Goal: Task Accomplishment & Management: Use online tool/utility

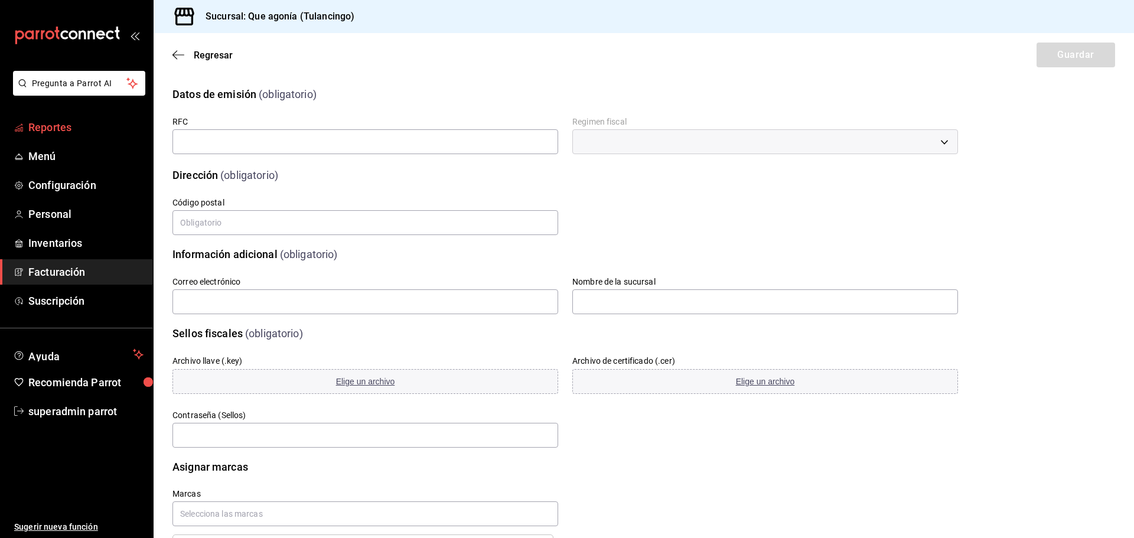
click at [75, 127] on span "Reportes" at bounding box center [85, 127] width 115 height 16
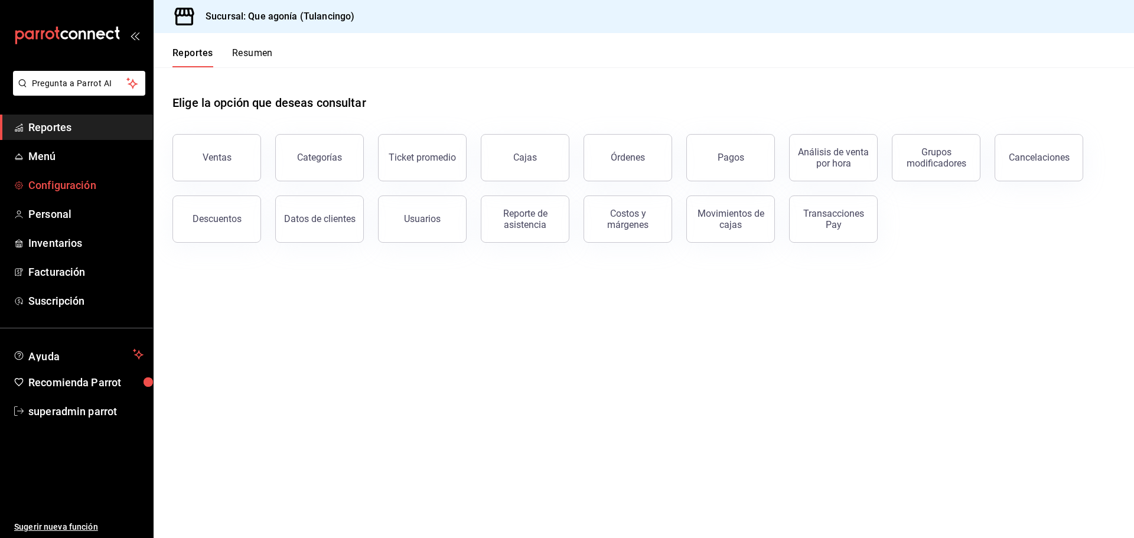
click at [58, 178] on span "Configuración" at bounding box center [85, 185] width 115 height 16
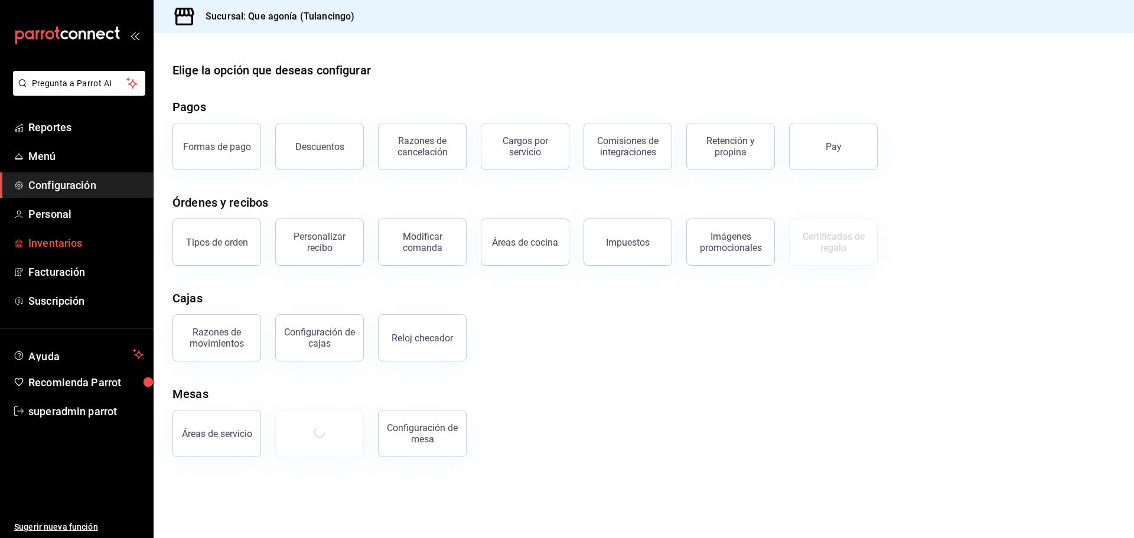
click at [75, 244] on span "Inventarios" at bounding box center [85, 243] width 115 height 16
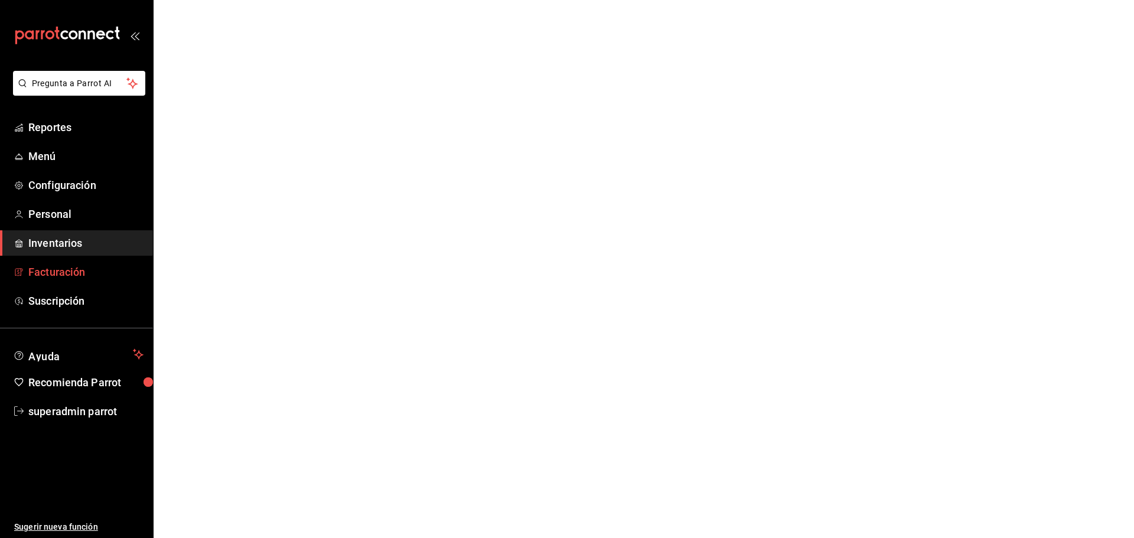
click at [80, 266] on span "Facturación" at bounding box center [85, 272] width 115 height 16
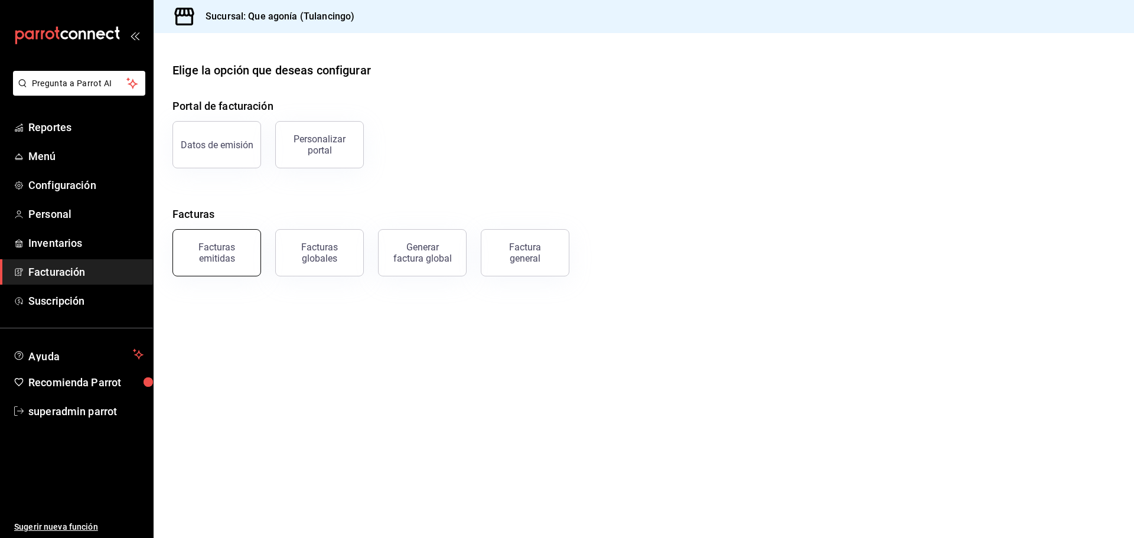
click at [220, 237] on button "Facturas emitidas" at bounding box center [216, 252] width 89 height 47
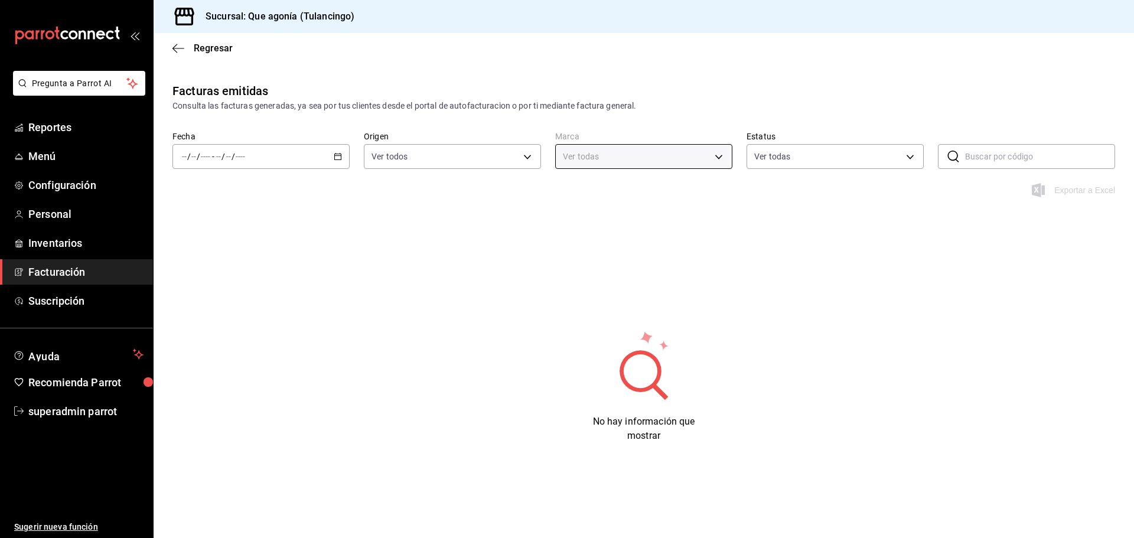
type input "38ab71ae-aa46-410b-8f45-e78ebe82e8db"
click at [1010, 153] on input "text" at bounding box center [1040, 157] width 150 height 24
click at [982, 160] on input "text" at bounding box center [1040, 157] width 150 height 24
click at [961, 113] on div "Facturas emitidas Consulta las facturas generadas, ya sea por tus clientes desd…" at bounding box center [644, 132] width 980 height 101
click at [985, 156] on input "text" at bounding box center [1040, 157] width 150 height 24
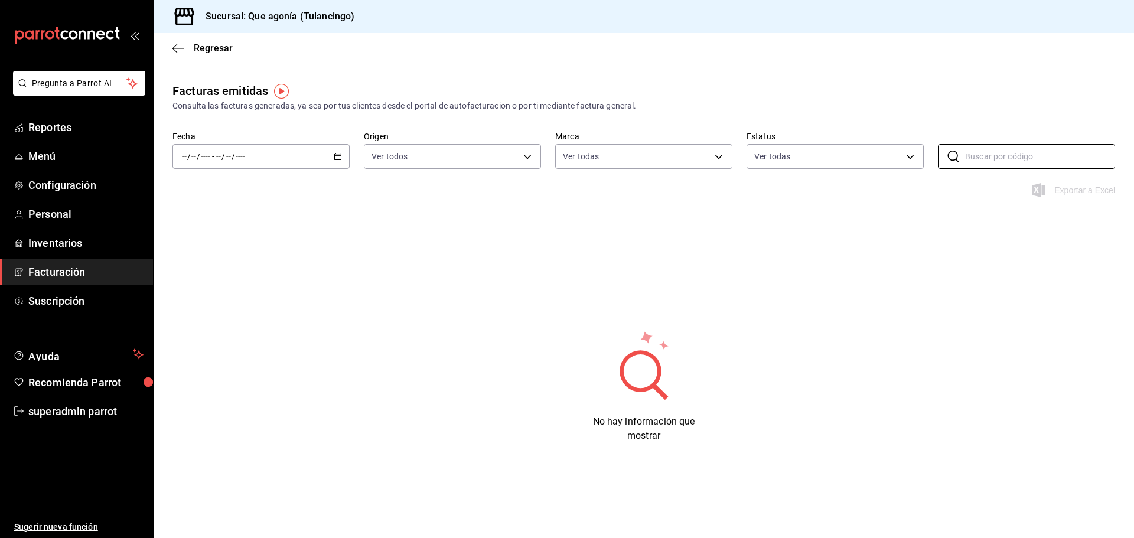
click at [961, 133] on div "Fecha / / - / / Origen Ver todos ORDER_INVOICE,GENERAL_INVOICE Marca Ver todas …" at bounding box center [644, 157] width 980 height 52
click at [983, 159] on input "text" at bounding box center [1040, 157] width 150 height 24
click at [999, 158] on input "text" at bounding box center [1040, 157] width 150 height 24
click at [1025, 155] on input "0309" at bounding box center [1040, 157] width 150 height 24
drag, startPoint x: 1003, startPoint y: 158, endPoint x: 1025, endPoint y: 155, distance: 22.6
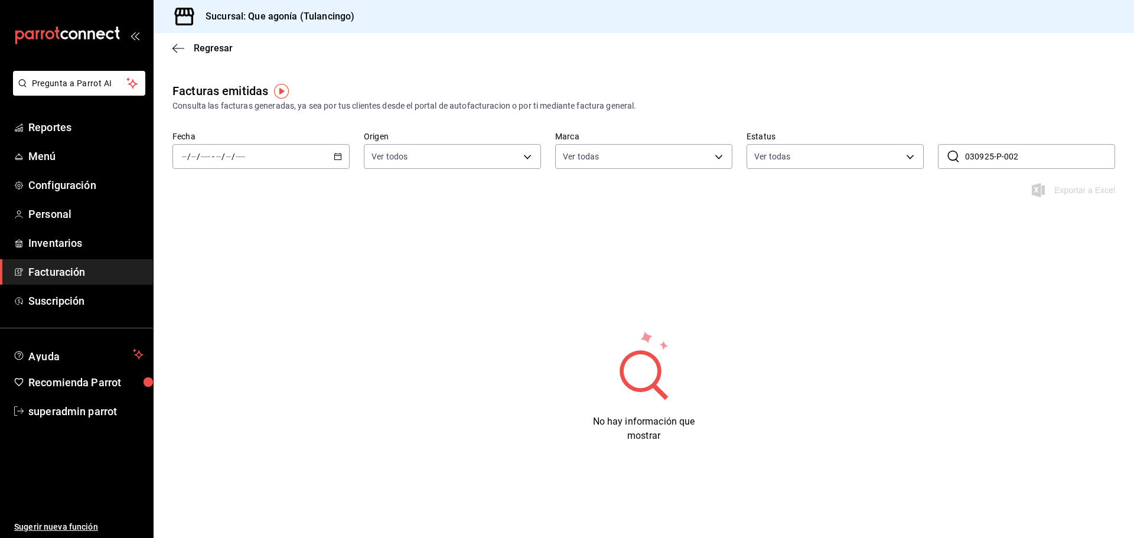
click at [1025, 155] on input "030925-P-002" at bounding box center [1040, 157] width 150 height 24
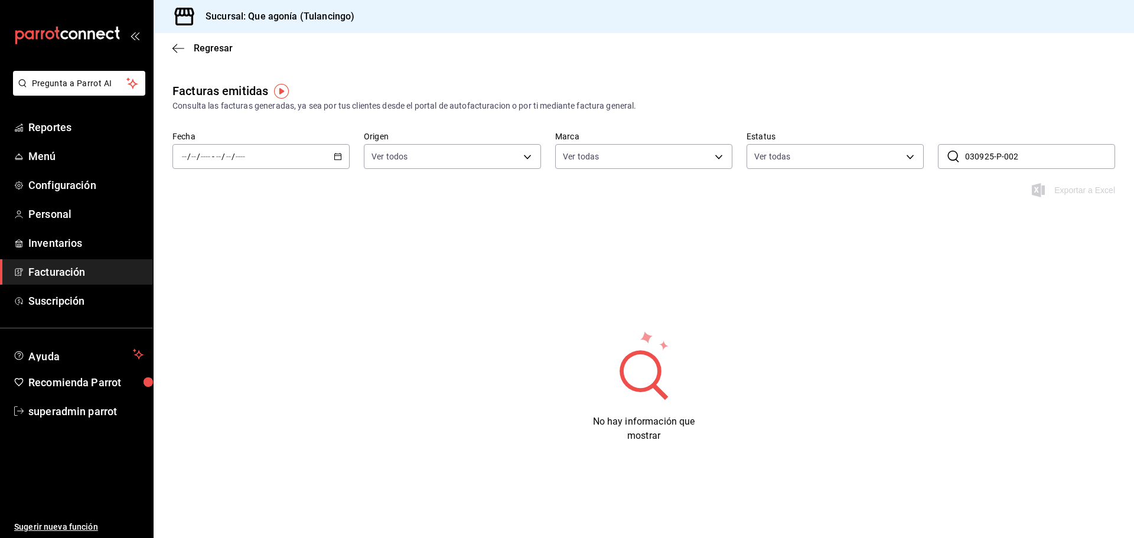
click at [1006, 150] on input "030925-P-002" at bounding box center [1040, 157] width 150 height 24
click at [997, 157] on input "030925-P-0002" at bounding box center [1040, 157] width 150 height 24
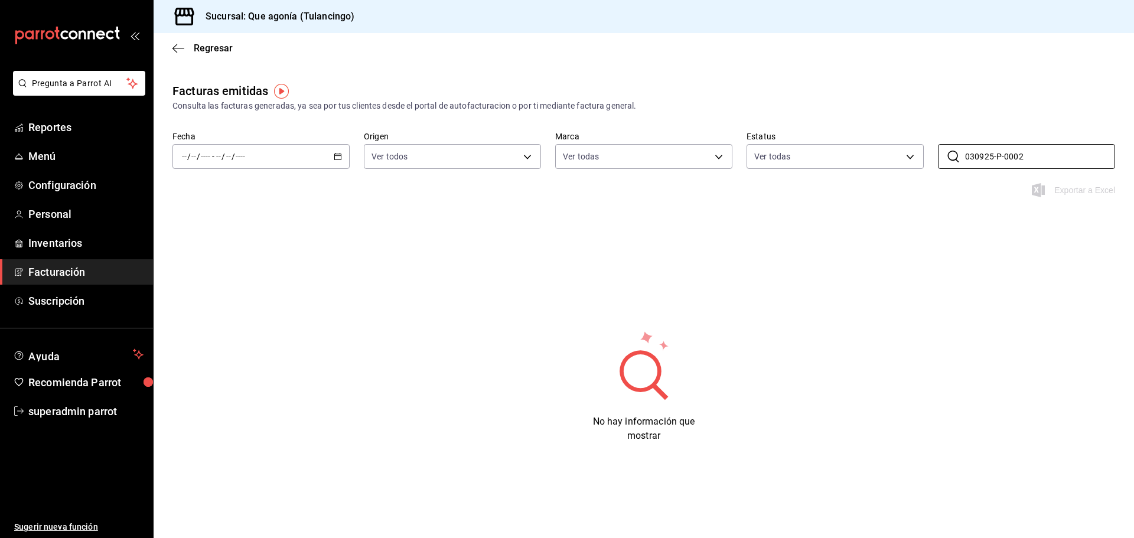
type input "030925-P-0002"
click at [909, 89] on div "Facturas emitidas Consulta las facturas generadas, ya sea por tus clientes desd…" at bounding box center [644, 97] width 980 height 30
click at [67, 152] on span "Menú" at bounding box center [85, 156] width 115 height 16
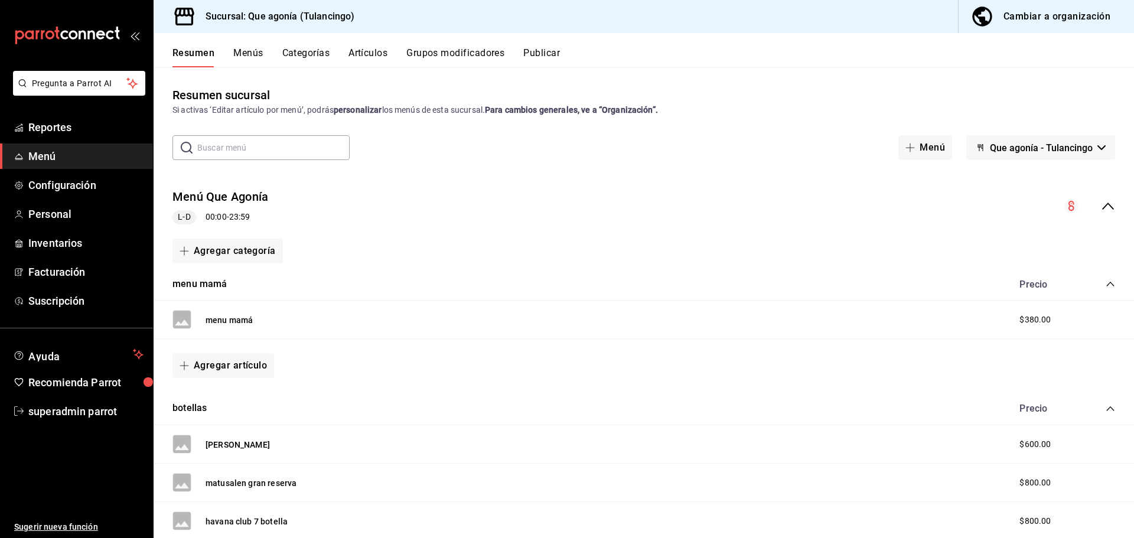
click at [341, 203] on div "Menú Que Agonía L-D 00:00 - 23:59" at bounding box center [644, 206] width 980 height 55
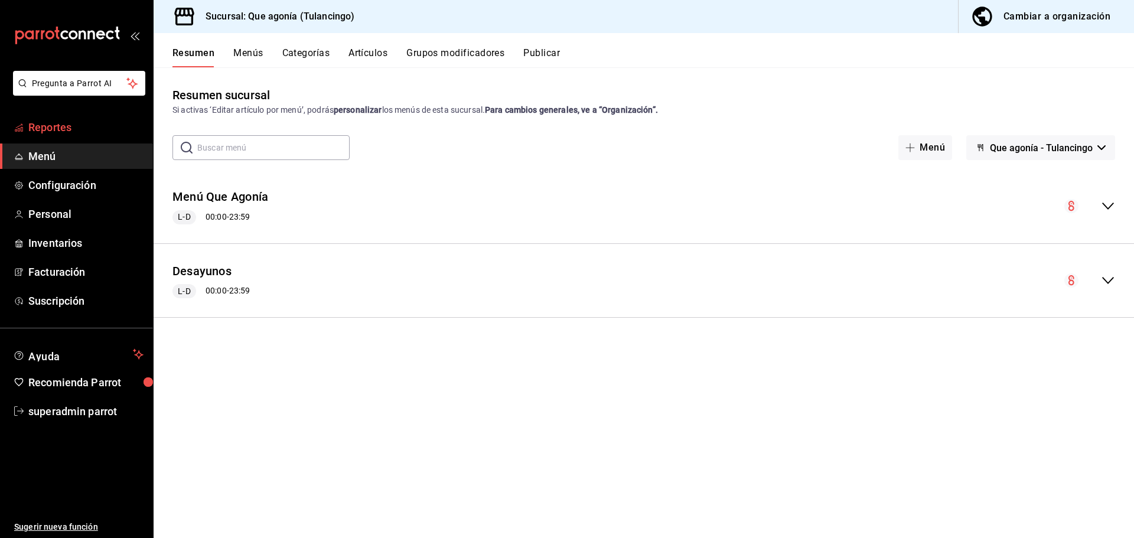
click at [54, 129] on span "Reportes" at bounding box center [85, 127] width 115 height 16
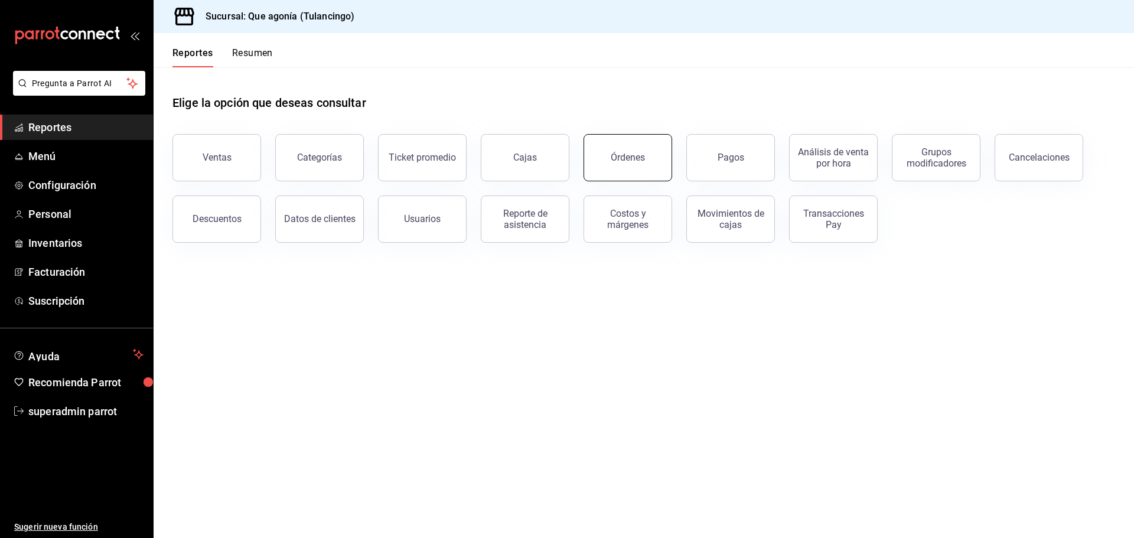
click at [601, 150] on button "Órdenes" at bounding box center [627, 157] width 89 height 47
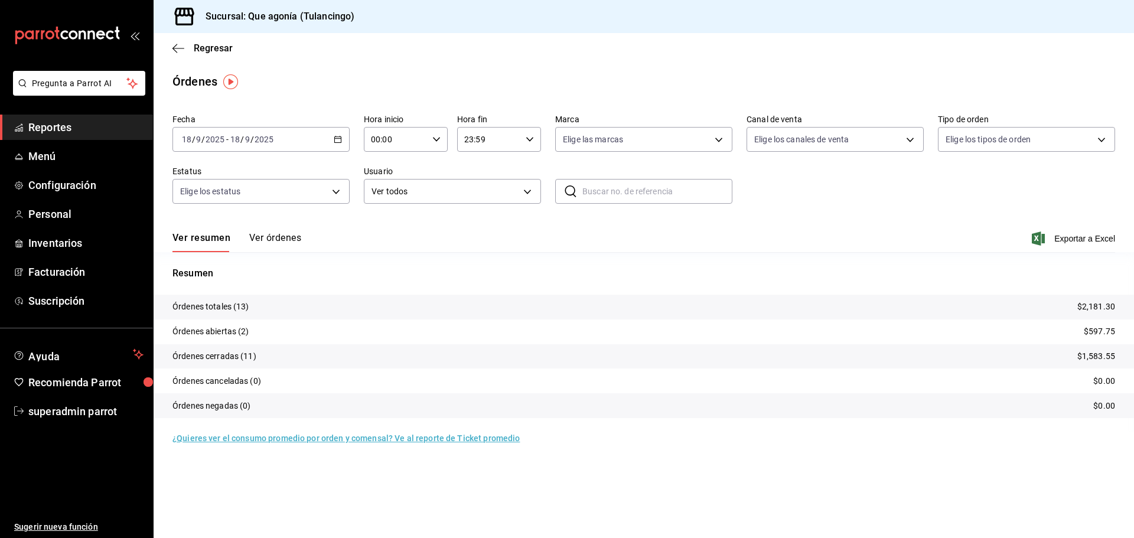
click at [600, 193] on input "text" at bounding box center [657, 192] width 150 height 24
paste input "030925-P-0002"
type input "030925-P-0002"
click at [286, 242] on button "Ver órdenes" at bounding box center [275, 242] width 52 height 20
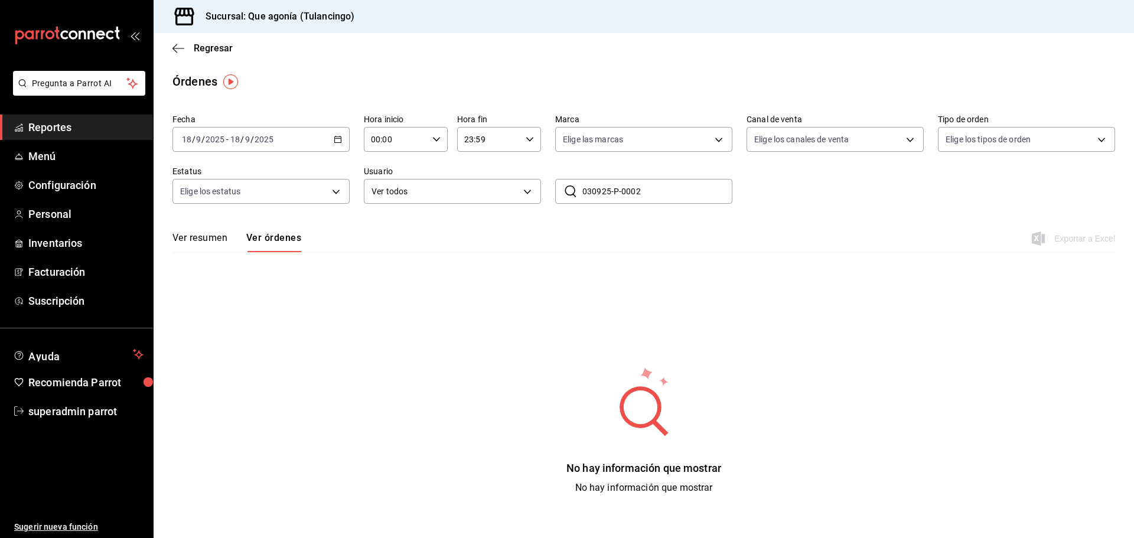
click at [629, 190] on input "030925-P-0002" at bounding box center [657, 192] width 150 height 24
click at [601, 204] on div "Fecha 2025-09-18 18 / 9 / 2025 - 2025-09-18 18 / 9 / 2025 Hora inicio 00:00 Hor…" at bounding box center [643, 163] width 943 height 109
click at [620, 221] on div "Ver resumen Ver órdenes Exportar a Excel" at bounding box center [643, 235] width 943 height 34
click at [651, 191] on input "030925-P-0002" at bounding box center [657, 192] width 150 height 24
click at [337, 141] on icon "button" at bounding box center [338, 139] width 8 height 8
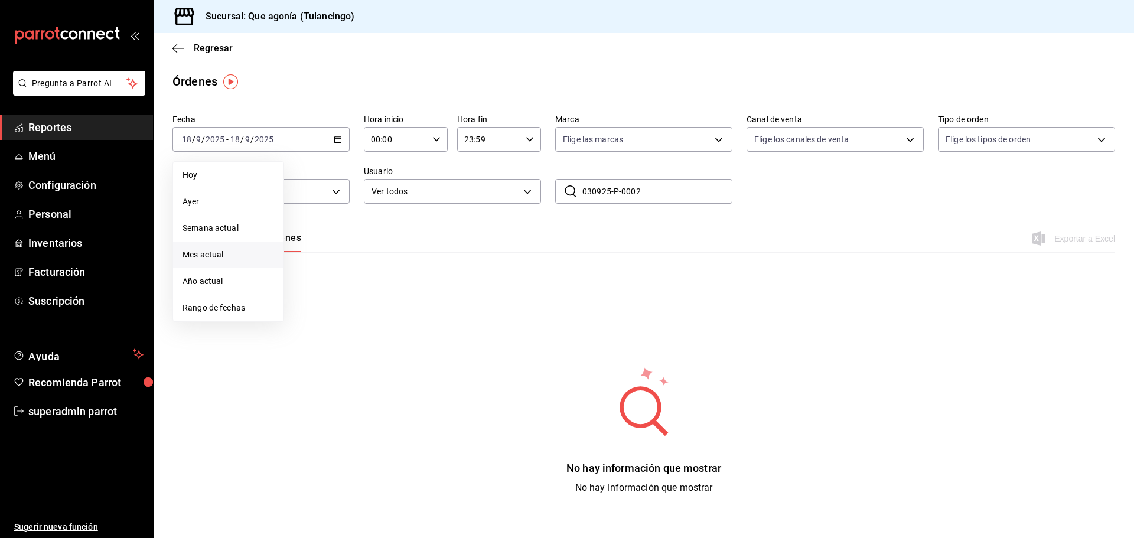
click at [210, 250] on span "Mes actual" at bounding box center [228, 255] width 92 height 12
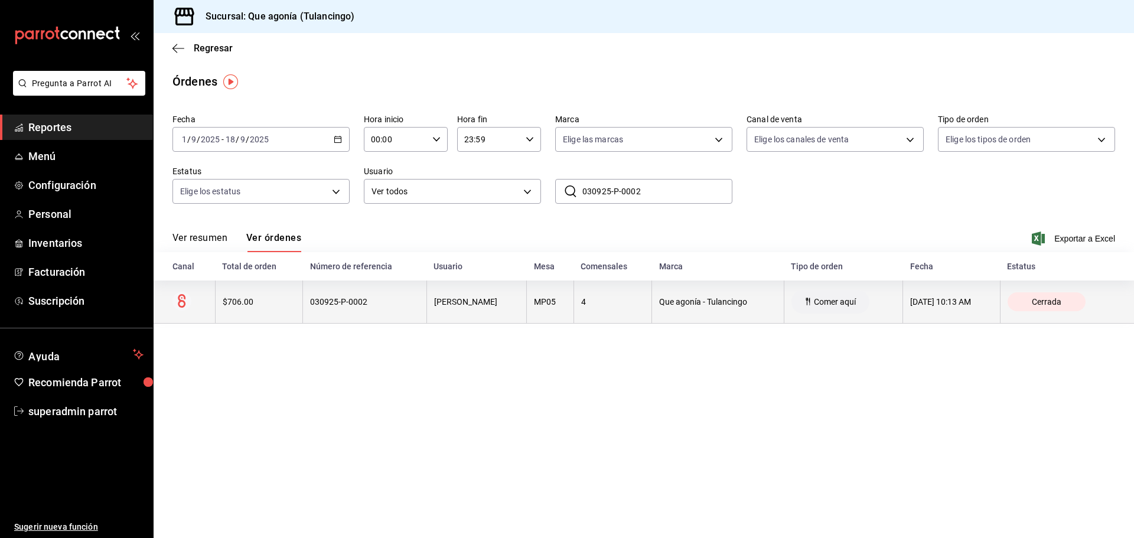
click at [434, 303] on div "Leonor Martínez Breton" at bounding box center [477, 301] width 86 height 9
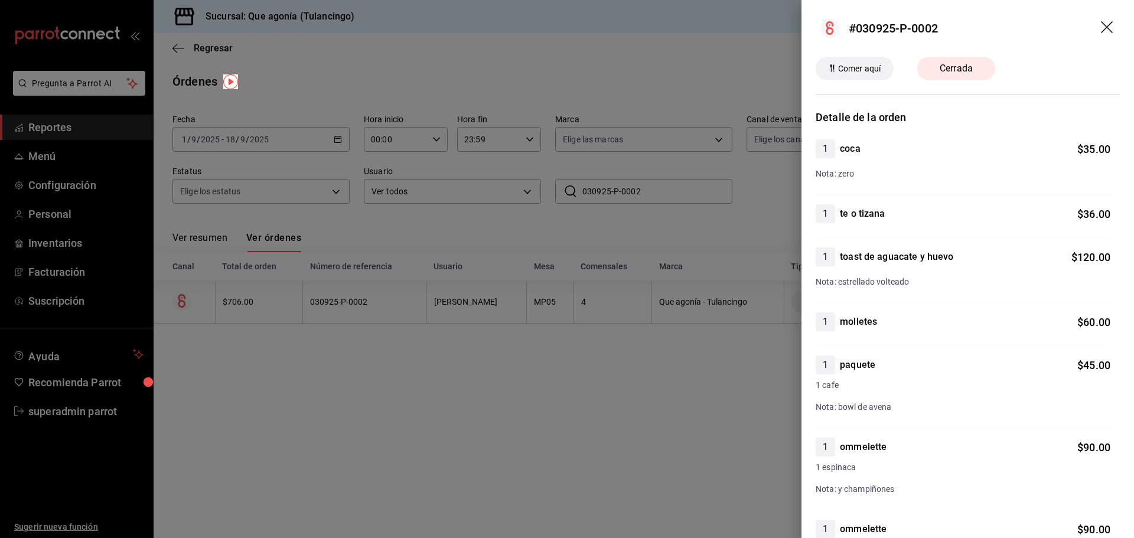
click at [1101, 32] on icon "drag" at bounding box center [1108, 28] width 14 height 14
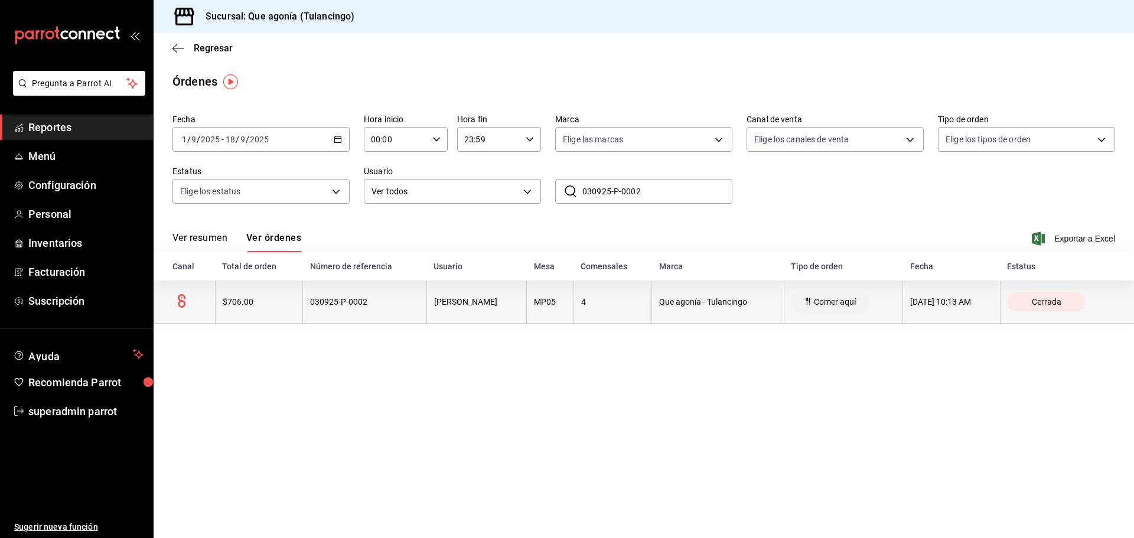
click at [431, 316] on th "Leonor Martínez Breton" at bounding box center [476, 302] width 100 height 43
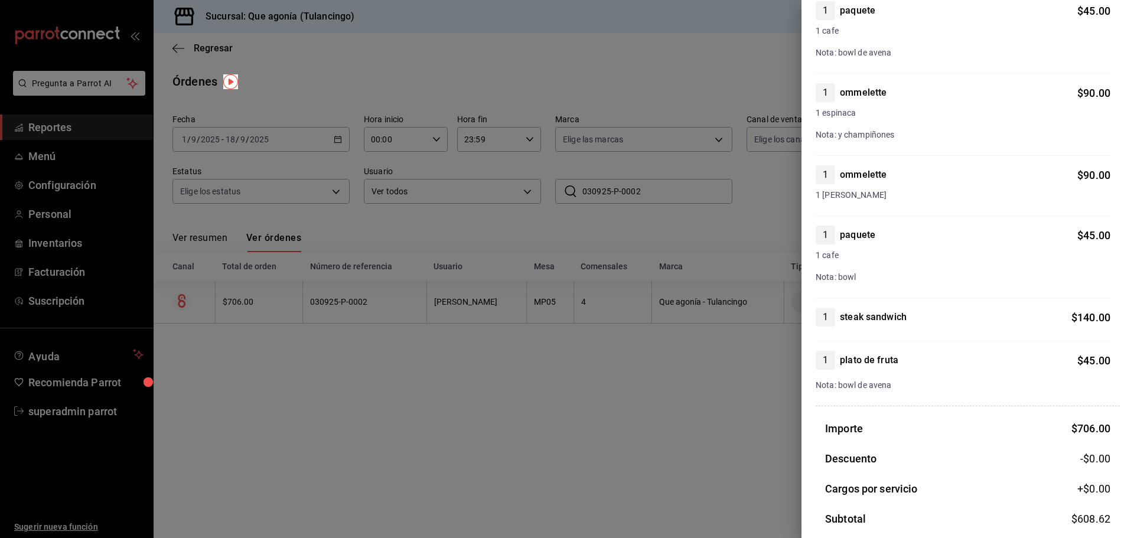
scroll to position [464, 0]
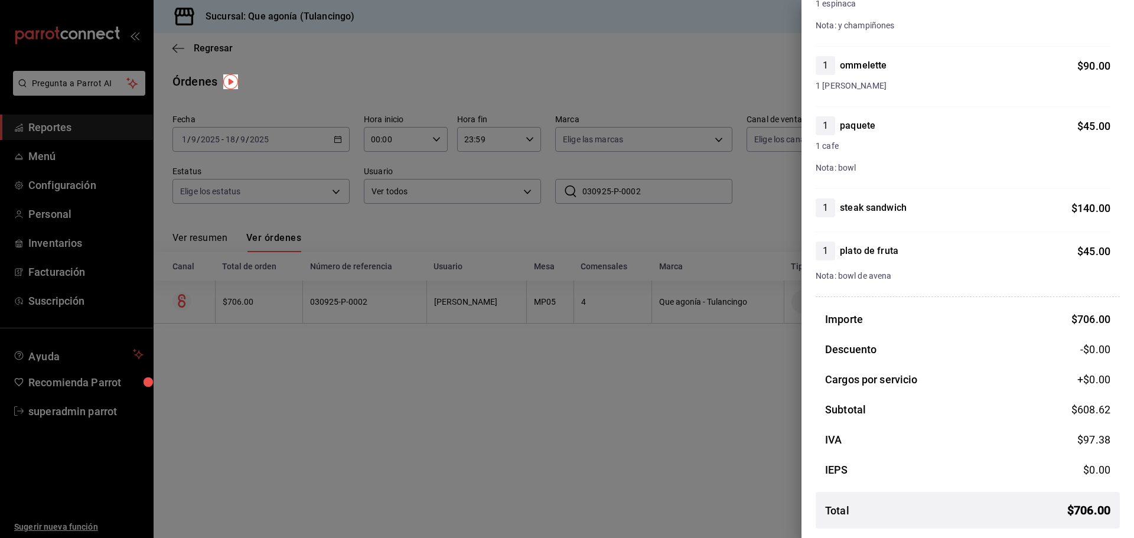
click at [301, 57] on div at bounding box center [567, 269] width 1134 height 538
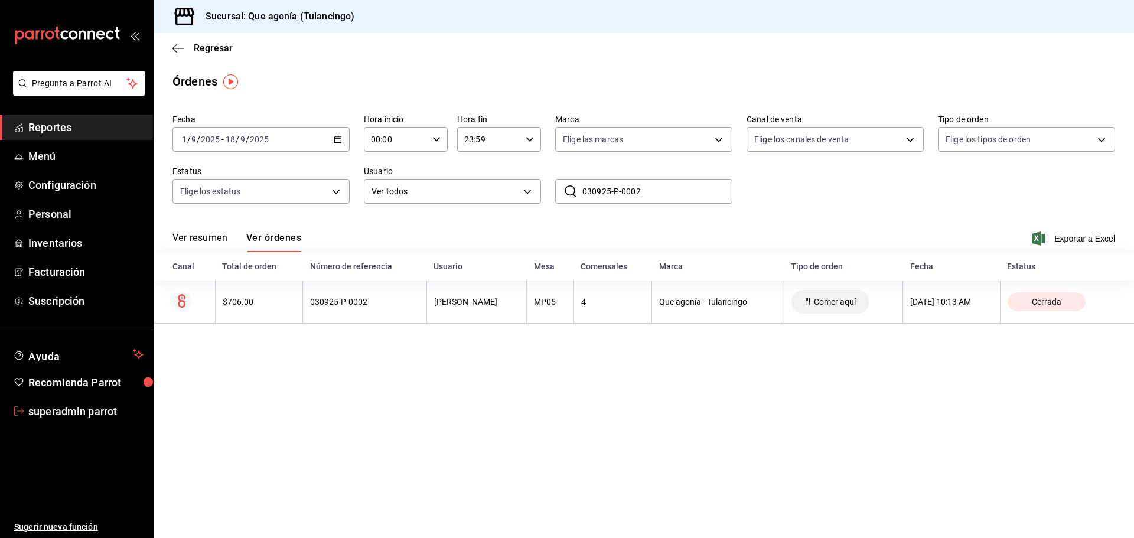
click at [70, 403] on span "superadmin parrot" at bounding box center [85, 411] width 115 height 16
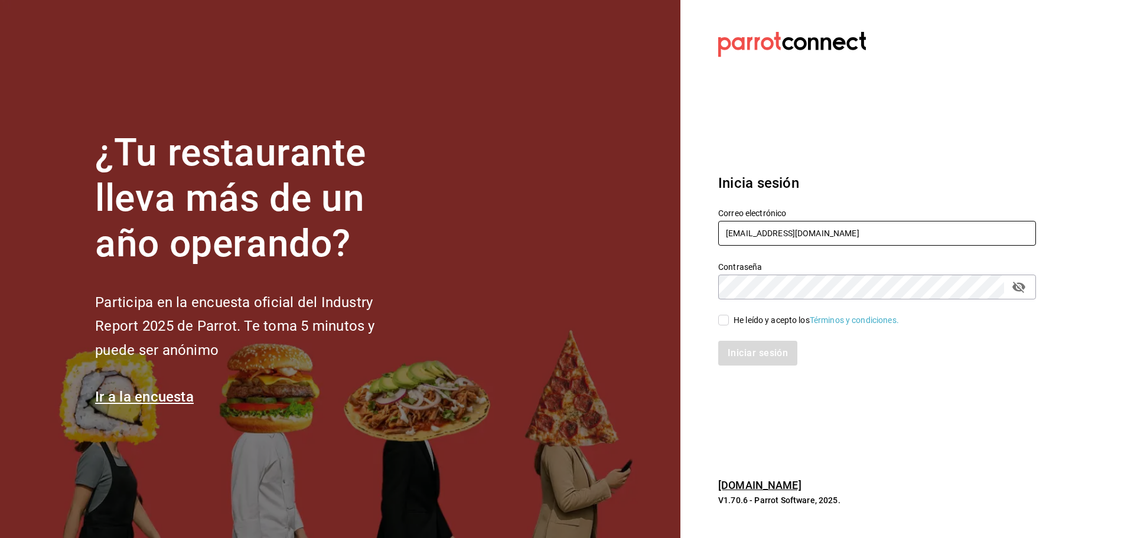
click at [766, 233] on input "[EMAIL_ADDRESS][DOMAIN_NAME]" at bounding box center [877, 233] width 318 height 25
type input "sushiimperial@barcelona.com"
click at [722, 269] on label "Contraseña" at bounding box center [877, 267] width 318 height 8
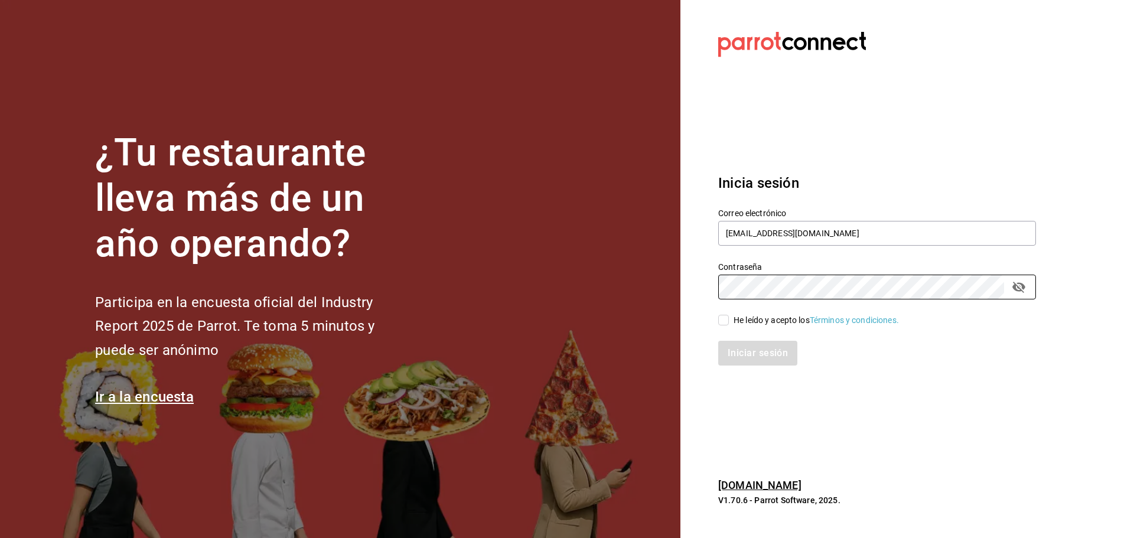
click at [732, 319] on span "He leído y acepto los Términos y condiciones." at bounding box center [814, 320] width 170 height 12
click at [729, 319] on input "He leído y acepto los Términos y condiciones." at bounding box center [723, 320] width 11 height 11
checkbox input "true"
click at [748, 351] on button "Iniciar sesión" at bounding box center [758, 353] width 80 height 25
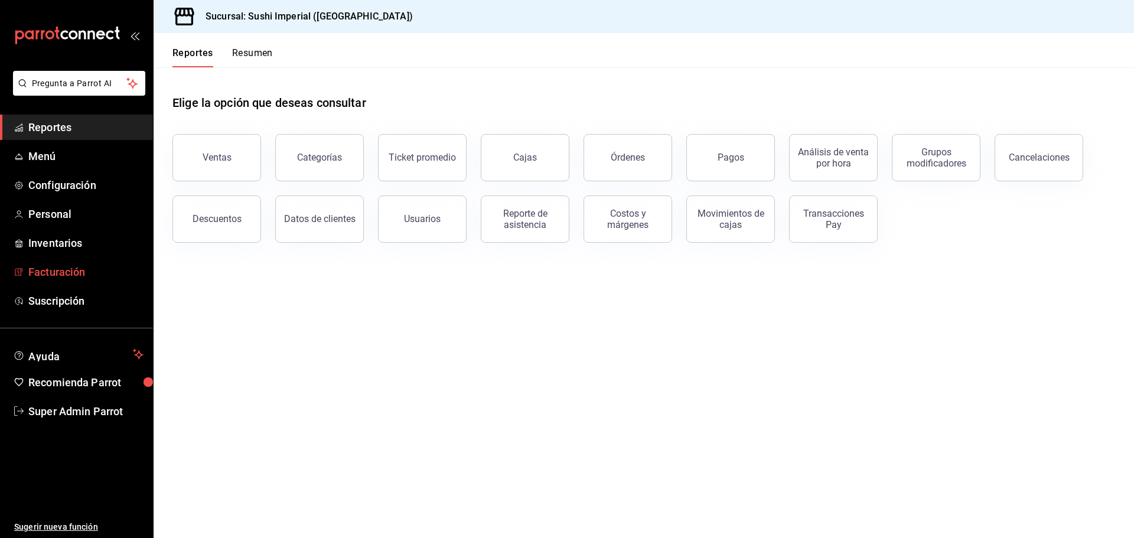
click at [77, 275] on span "Facturación" at bounding box center [85, 272] width 115 height 16
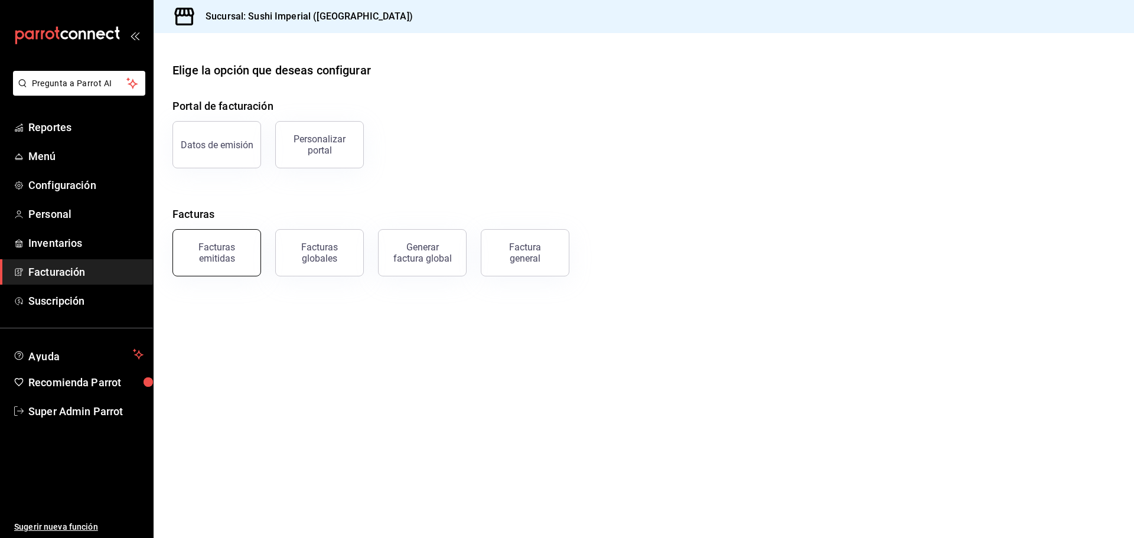
click at [244, 247] on div "Facturas emitidas" at bounding box center [216, 253] width 73 height 22
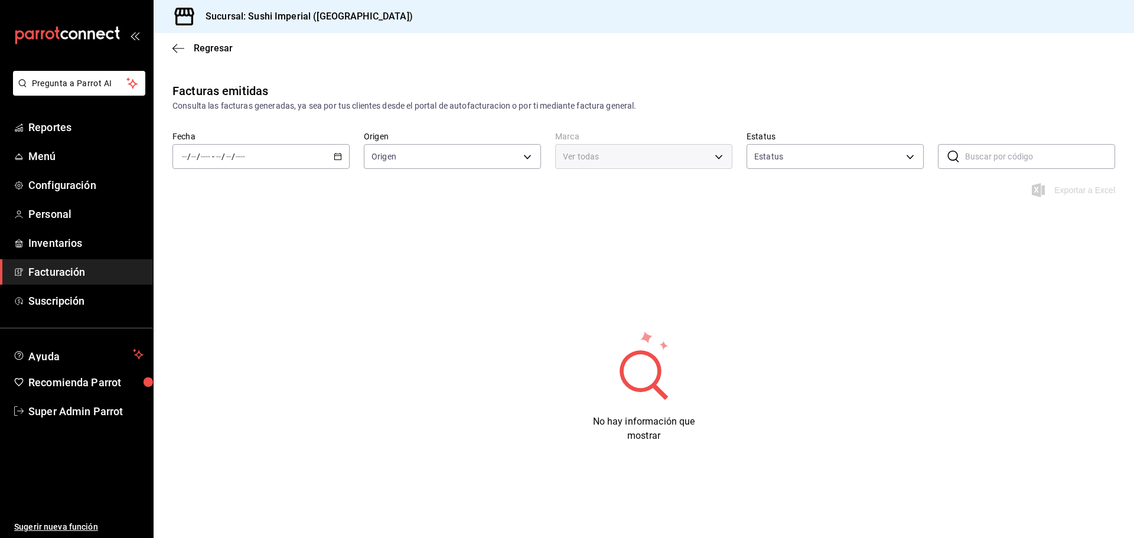
type input "ORDER_INVOICE,GENERAL_INVOICE"
type input "ACTIVE,PENDING_CANCELLATION,CANCELLED,PRE_CANCELLED"
type input "327fb9d9-cdbe-496c-94a0-7d4feb94f769"
click at [963, 149] on div "​ ​" at bounding box center [1026, 156] width 177 height 25
paste input "BEA030925E2DDA"
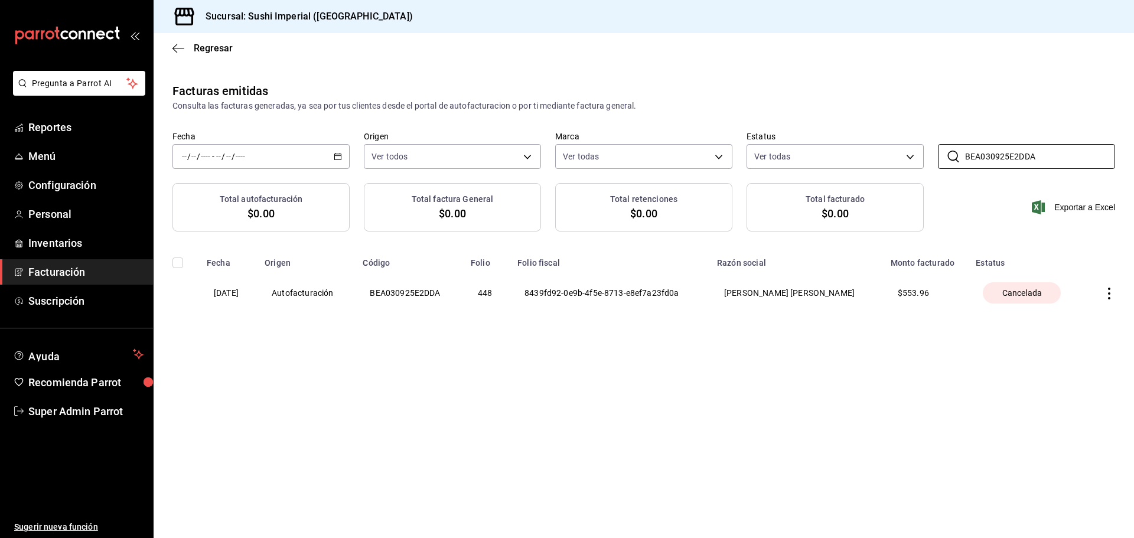
type input "BEA030925E2DDA"
drag, startPoint x: 422, startPoint y: 354, endPoint x: 653, endPoint y: 331, distance: 232.0
click at [422, 354] on div "Facturas emitidas Consulta las facturas generadas, ya sea por tus clientes desd…" at bounding box center [644, 223] width 980 height 283
click at [1097, 294] on th at bounding box center [1109, 293] width 49 height 50
click at [1108, 291] on icon "button" at bounding box center [1109, 294] width 12 height 12
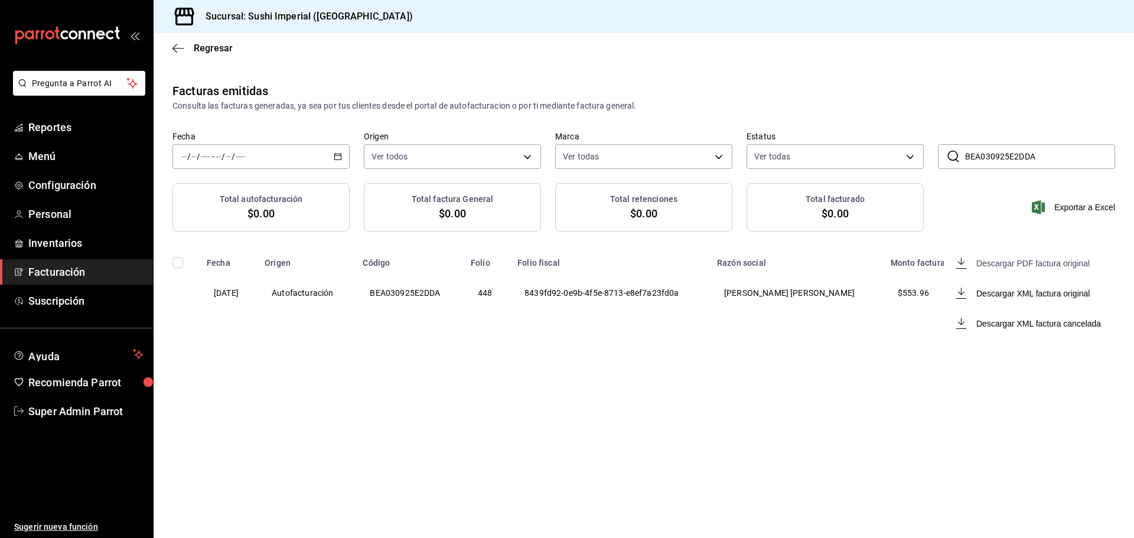
click at [1007, 267] on div "Descargar PDF factura original" at bounding box center [1032, 263] width 113 height 9
click at [1097, 301] on th at bounding box center [1109, 293] width 49 height 50
click at [1107, 298] on icon "button" at bounding box center [1109, 294] width 12 height 12
click at [1055, 325] on div "Descargar XML factura cancelada" at bounding box center [1038, 323] width 125 height 9
click at [302, 295] on th "Autofacturación" at bounding box center [306, 293] width 98 height 50
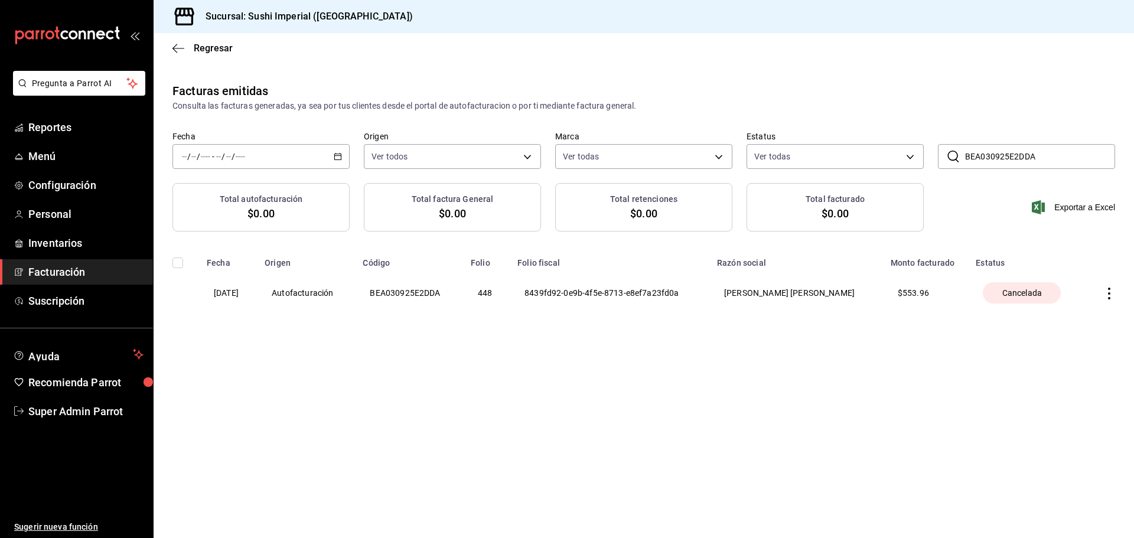
click at [232, 289] on th "03/09/2025" at bounding box center [229, 293] width 58 height 50
click at [428, 291] on th "BEA030925E2DDA" at bounding box center [410, 293] width 108 height 50
copy th "BEA030925E2DDA"
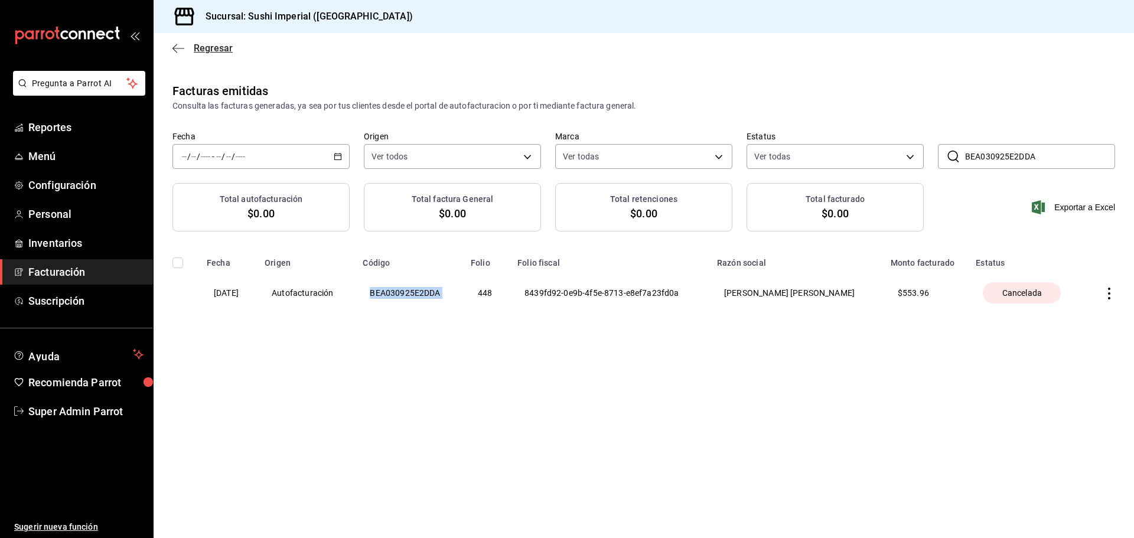
click at [186, 47] on span "Regresar" at bounding box center [202, 48] width 60 height 11
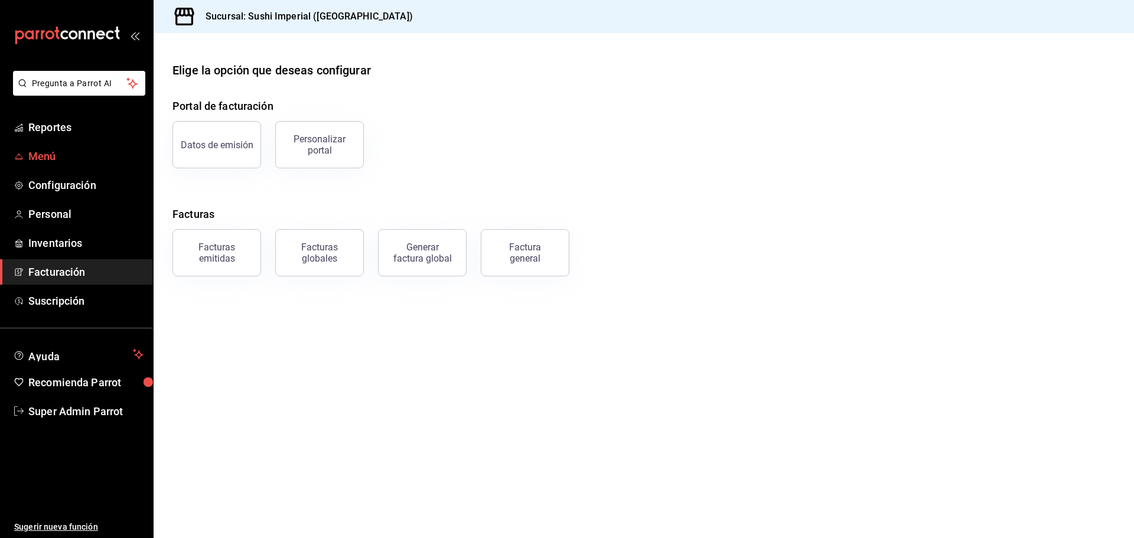
click at [69, 159] on span "Menú" at bounding box center [85, 156] width 115 height 16
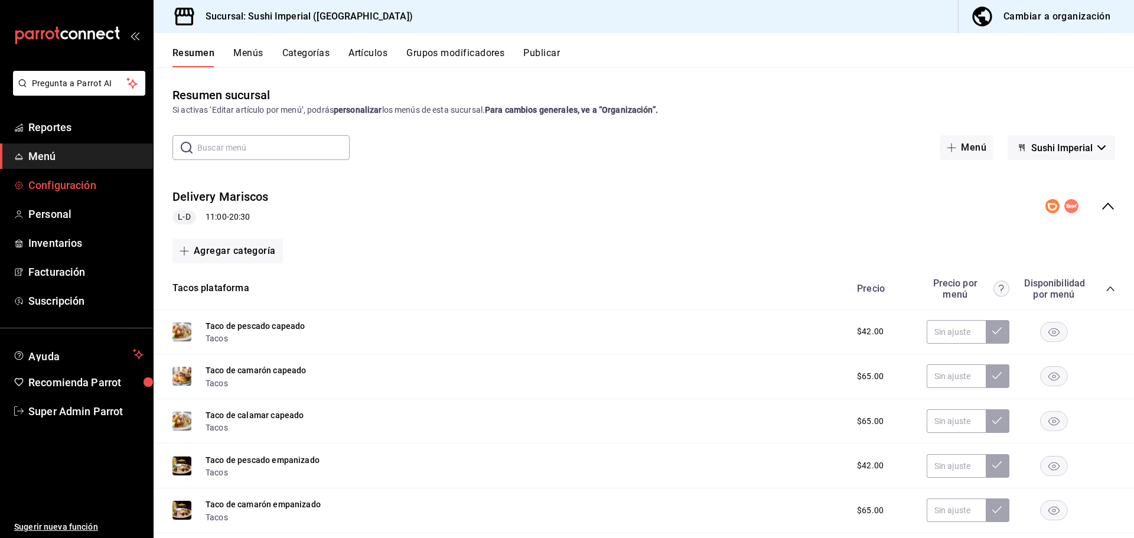
click at [83, 188] on span "Configuración" at bounding box center [85, 185] width 115 height 16
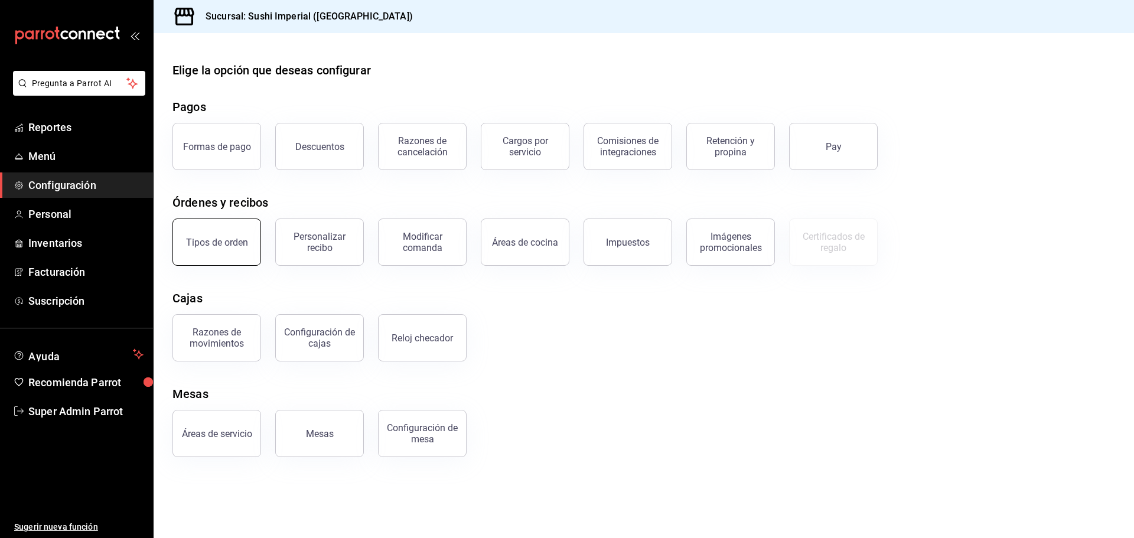
click at [221, 228] on button "Tipos de orden" at bounding box center [216, 242] width 89 height 47
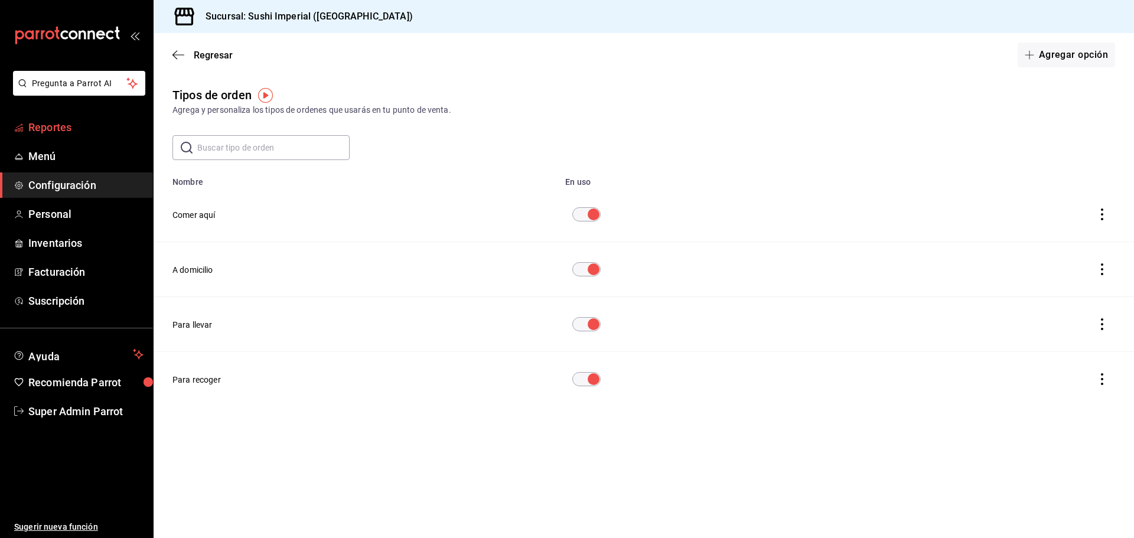
click at [64, 126] on span "Reportes" at bounding box center [85, 127] width 115 height 16
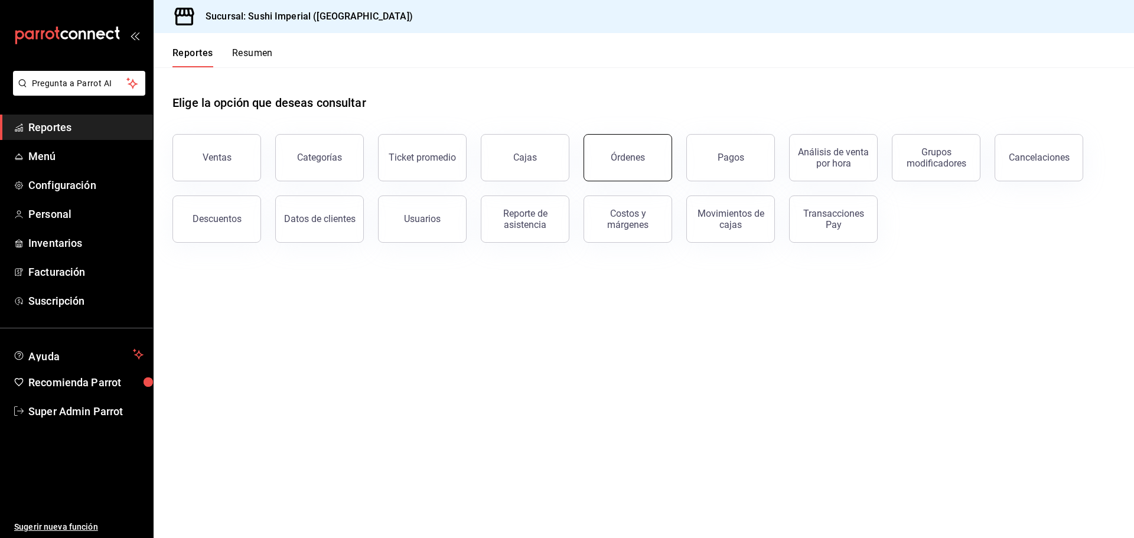
click at [626, 169] on button "Órdenes" at bounding box center [627, 157] width 89 height 47
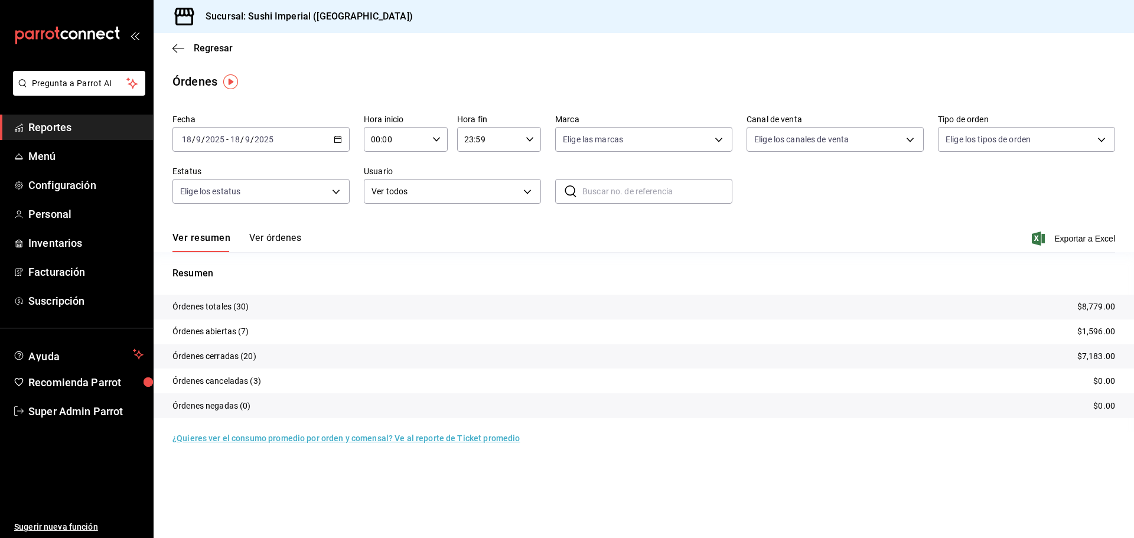
click at [277, 238] on button "Ver órdenes" at bounding box center [275, 242] width 52 height 20
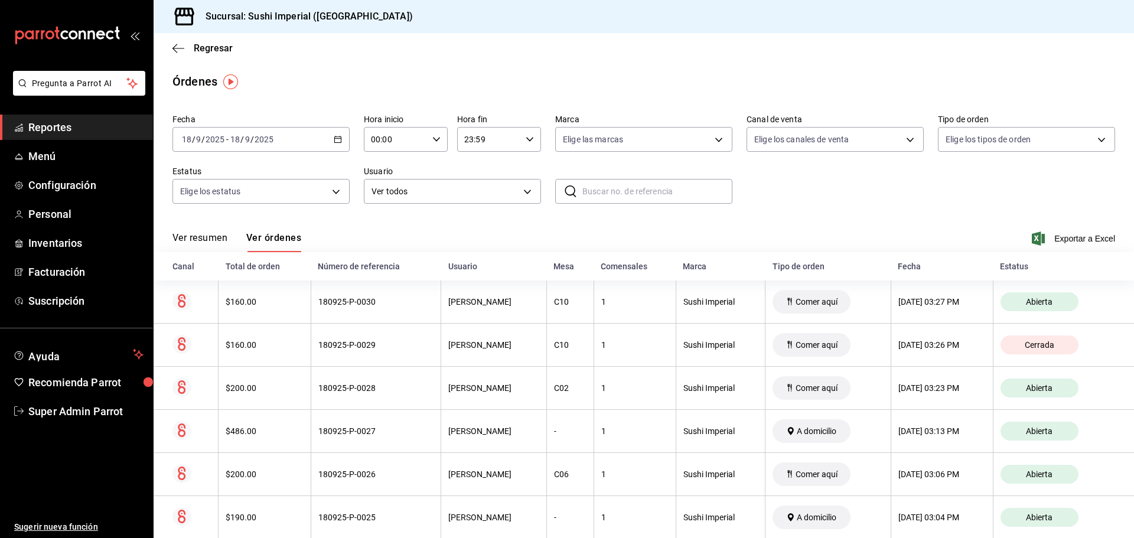
click at [683, 194] on input "text" at bounding box center [657, 192] width 150 height 24
paste input "030925-P-0002"
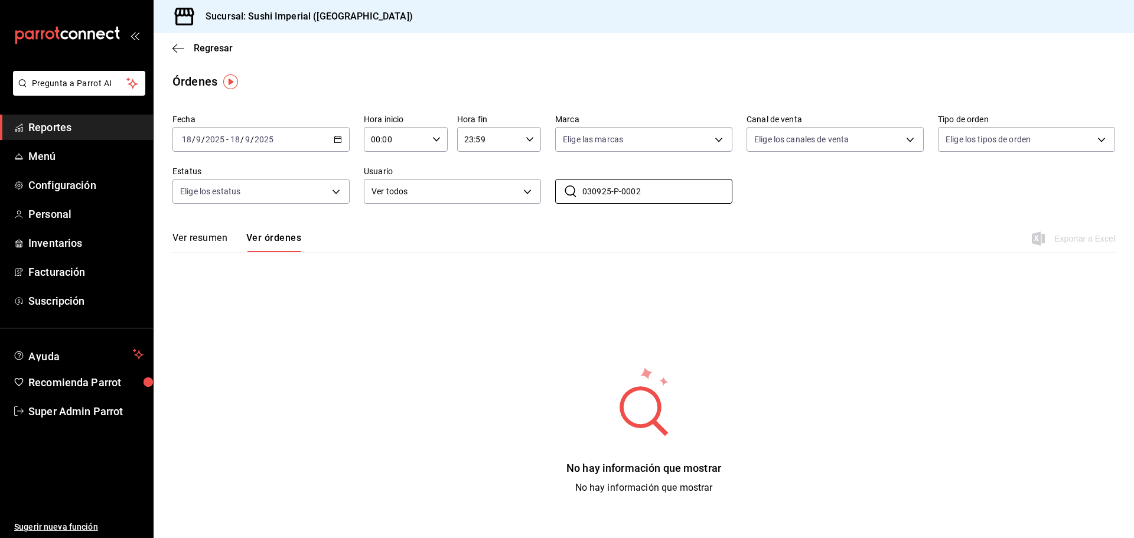
type input "030925-P-0002"
drag, startPoint x: 506, startPoint y: 234, endPoint x: 343, endPoint y: 182, distance: 170.3
click at [506, 233] on div "Ver resumen Ver órdenes Exportar a Excel" at bounding box center [643, 235] width 943 height 34
click at [338, 145] on div "2025-09-18 18 / 9 / 2025 - 2025-09-18 18 / 9 / 2025" at bounding box center [260, 139] width 177 height 25
click at [220, 255] on span "Mes actual" at bounding box center [228, 255] width 92 height 12
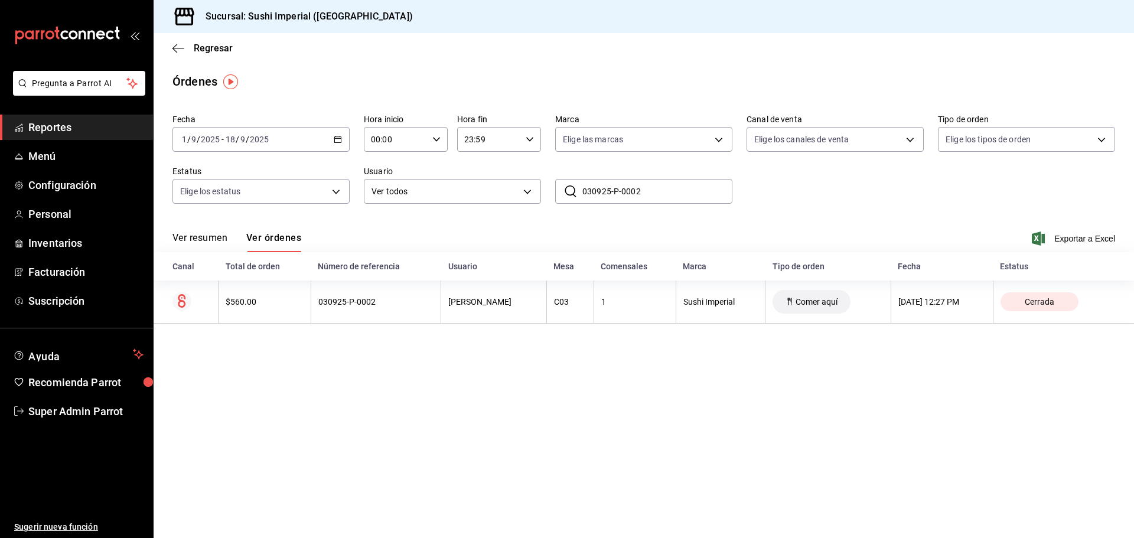
click at [583, 224] on div "Ver resumen Ver órdenes Exportar a Excel" at bounding box center [643, 235] width 943 height 34
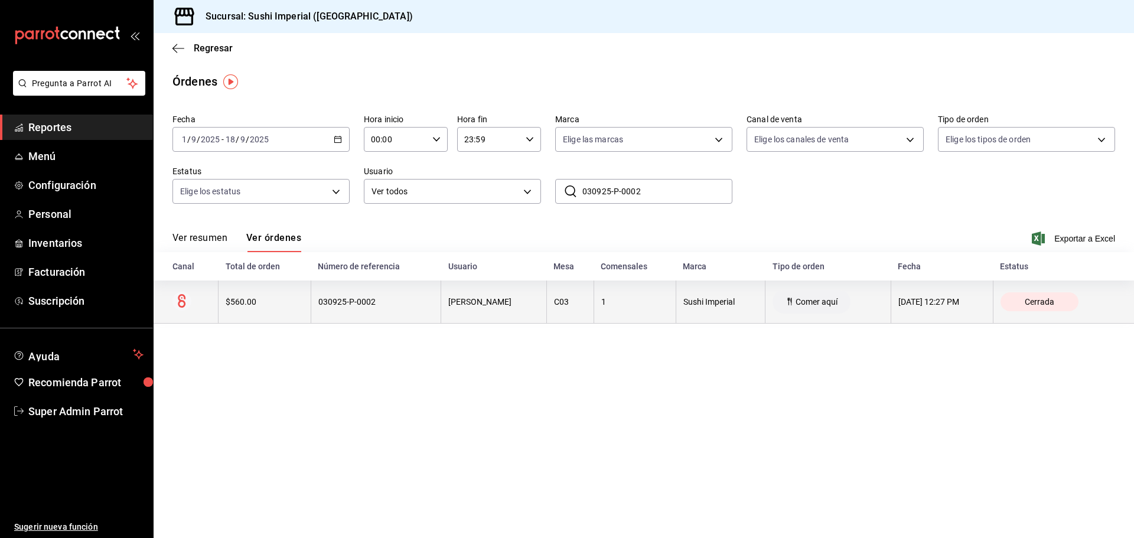
click at [331, 315] on th "030925-P-0002" at bounding box center [376, 302] width 130 height 43
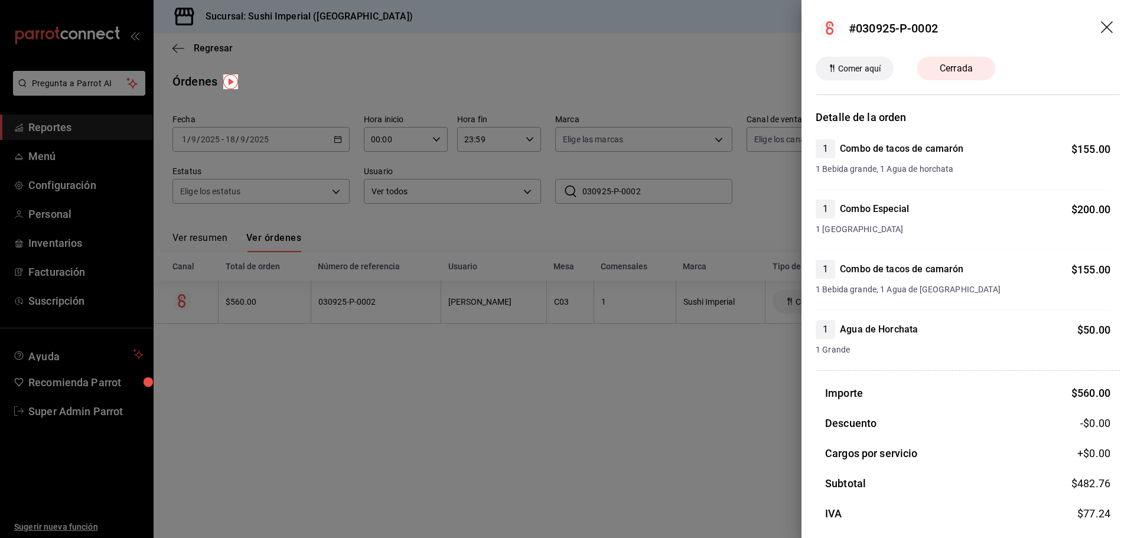
scroll to position [74, 0]
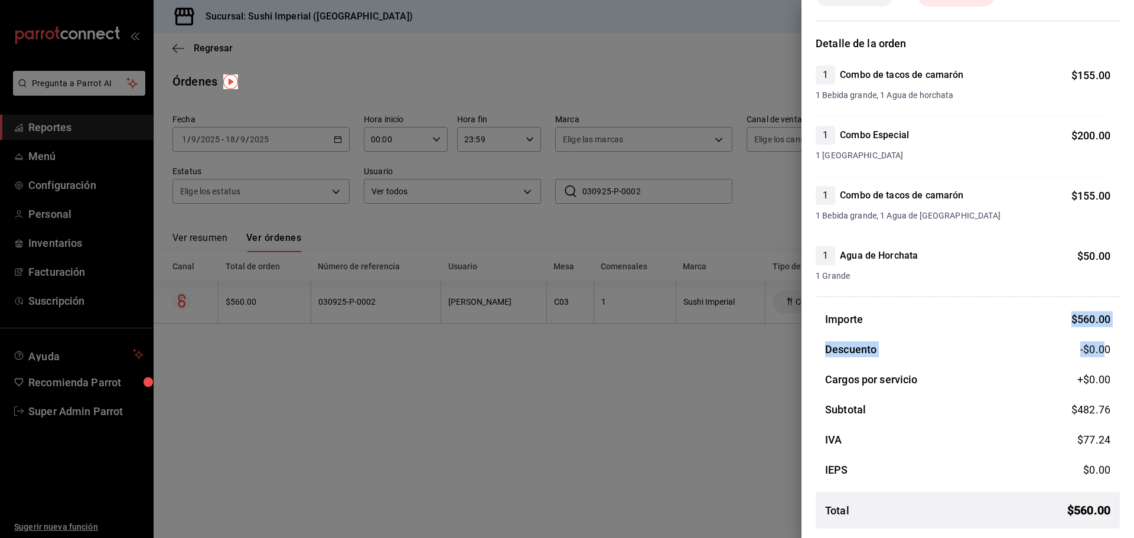
drag, startPoint x: 1071, startPoint y: 320, endPoint x: 1093, endPoint y: 346, distance: 34.3
click at [1093, 344] on div "Importe $ 560.00 Descuento -$0.00 Cargos por servicio +$ 0.00 Subtotal $ 482.76…" at bounding box center [968, 424] width 304 height 227
drag, startPoint x: 1072, startPoint y: 371, endPoint x: 1067, endPoint y: 382, distance: 11.6
click at [1072, 373] on div "Importe $ 560.00 Descuento -$0.00 Cargos por servicio +$ 0.00 Subtotal $ 482.76…" at bounding box center [968, 424] width 304 height 227
drag, startPoint x: 1062, startPoint y: 409, endPoint x: 1105, endPoint y: 420, distance: 43.8
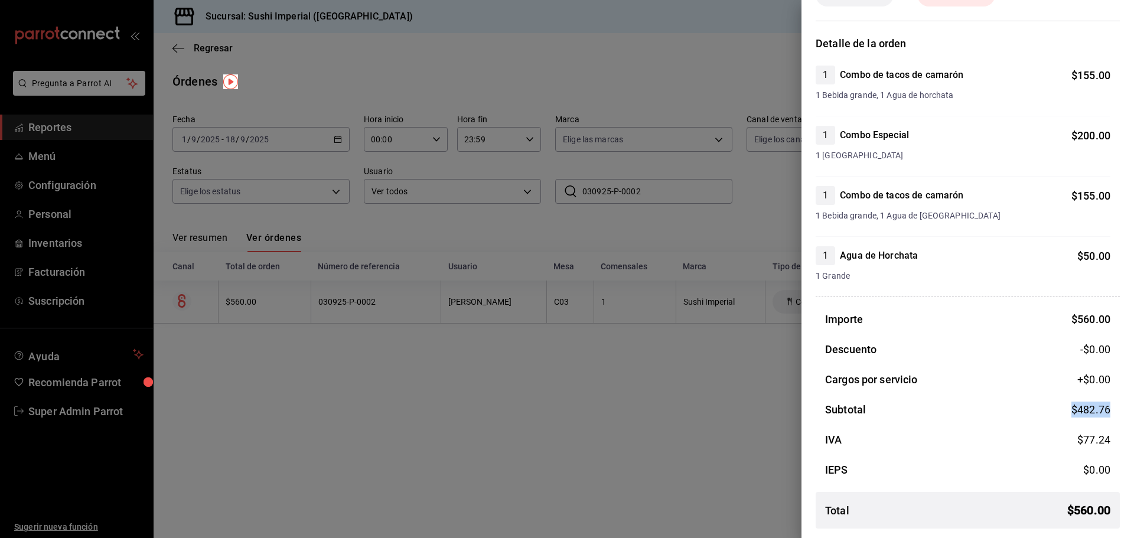
click at [1105, 420] on div "Importe $ 560.00 Descuento -$0.00 Cargos por servicio +$ 0.00 Subtotal $ 482.76…" at bounding box center [968, 424] width 304 height 227
click at [895, 390] on div "Importe $ 560.00 Descuento -$0.00 Cargos por servicio +$ 0.00 Subtotal $ 482.76…" at bounding box center [968, 424] width 304 height 227
click at [710, 232] on div at bounding box center [567, 269] width 1134 height 538
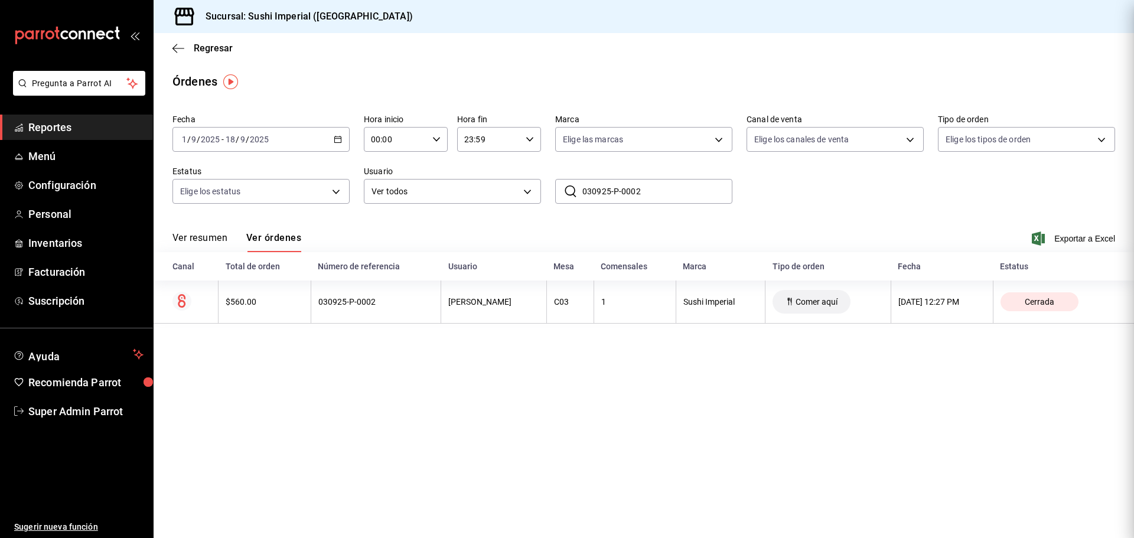
scroll to position [0, 0]
click at [80, 409] on span "Super Admin Parrot" at bounding box center [85, 411] width 115 height 16
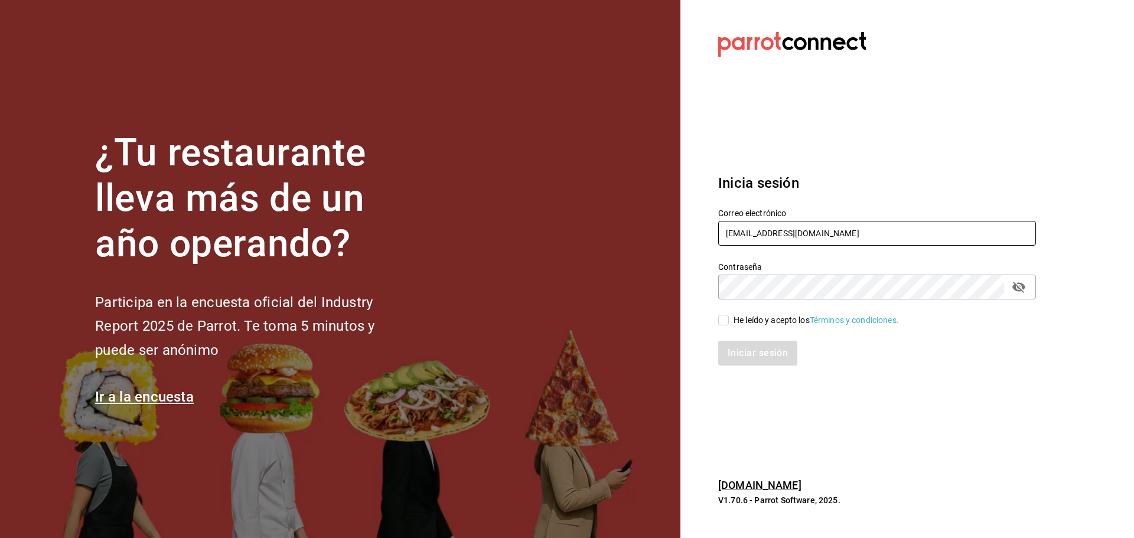
click at [741, 231] on input "sushiimperial@barcelona.com" at bounding box center [877, 233] width 318 height 25
type input "agonia@hgo.mx"
click at [751, 323] on div "He leído y acepto los Términos y condiciones." at bounding box center [815, 320] width 165 height 12
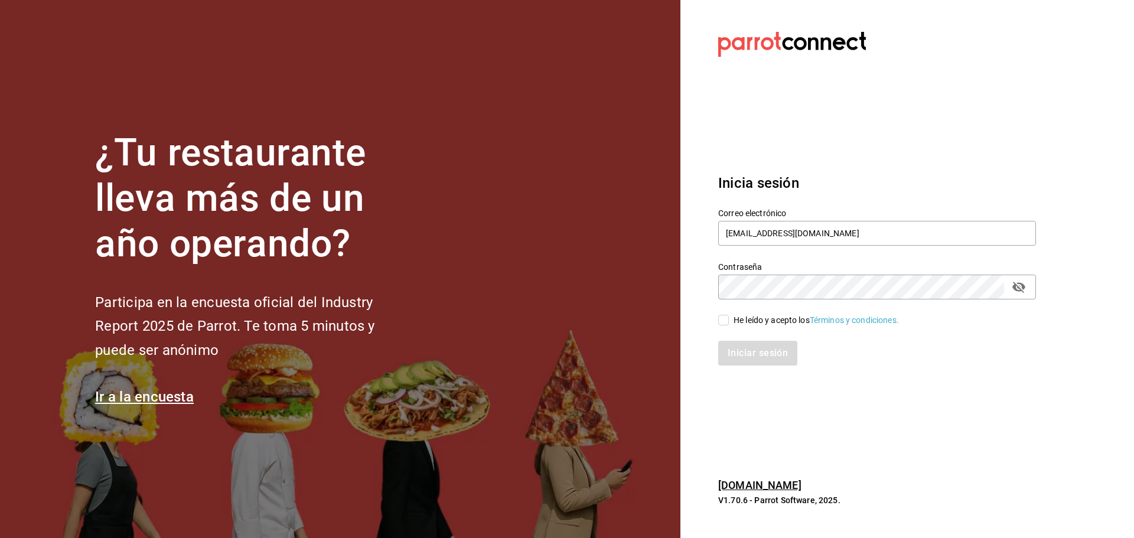
click at [729, 323] on input "He leído y acepto los Términos y condiciones." at bounding box center [723, 320] width 11 height 11
checkbox input "true"
click at [765, 344] on button "Iniciar sesión" at bounding box center [758, 353] width 80 height 25
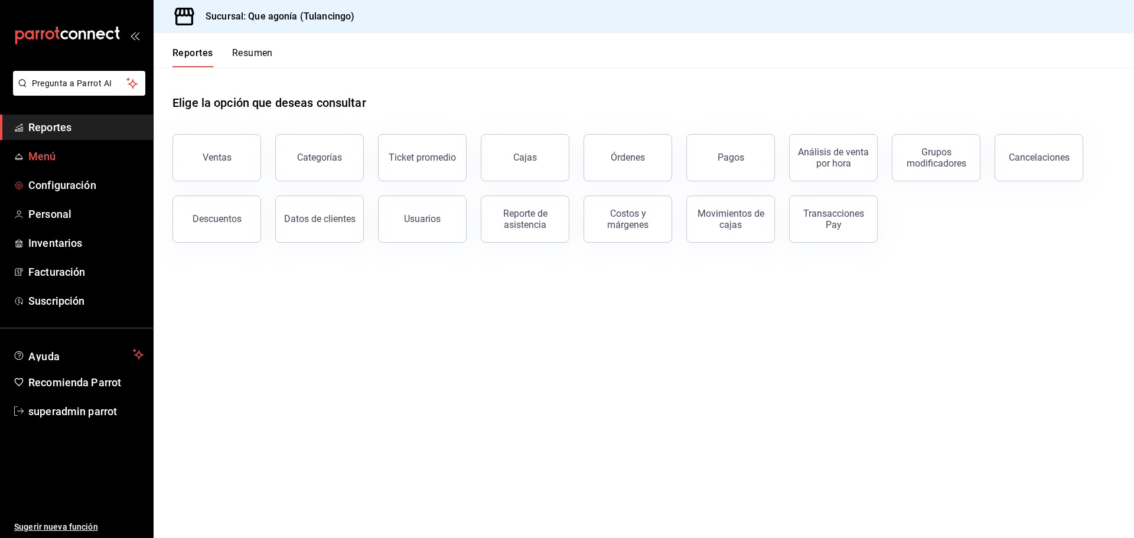
click at [48, 166] on link "Menú" at bounding box center [76, 156] width 153 height 25
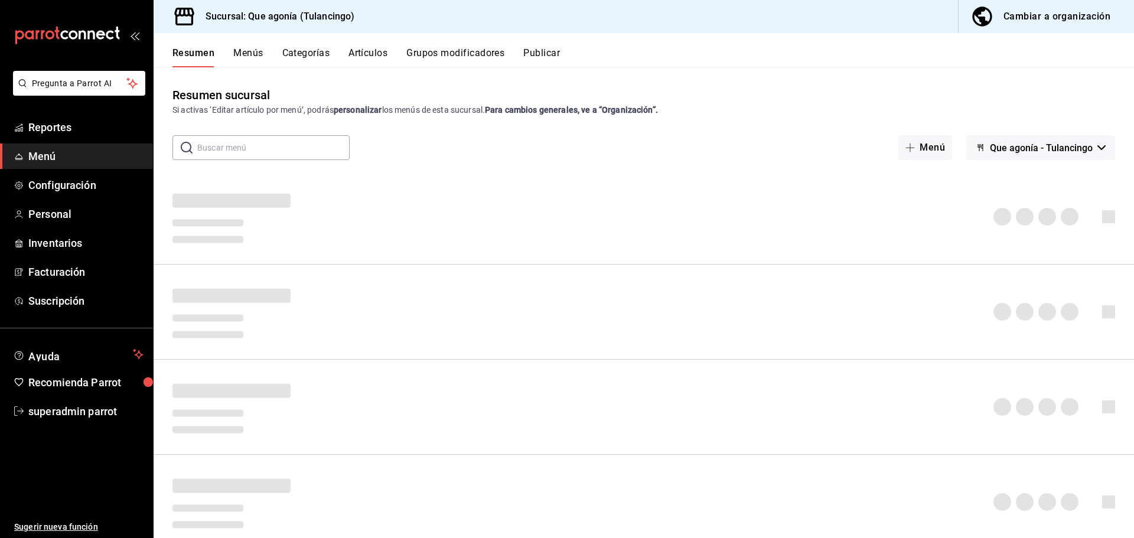
click at [48, 157] on span "Menú" at bounding box center [85, 156] width 115 height 16
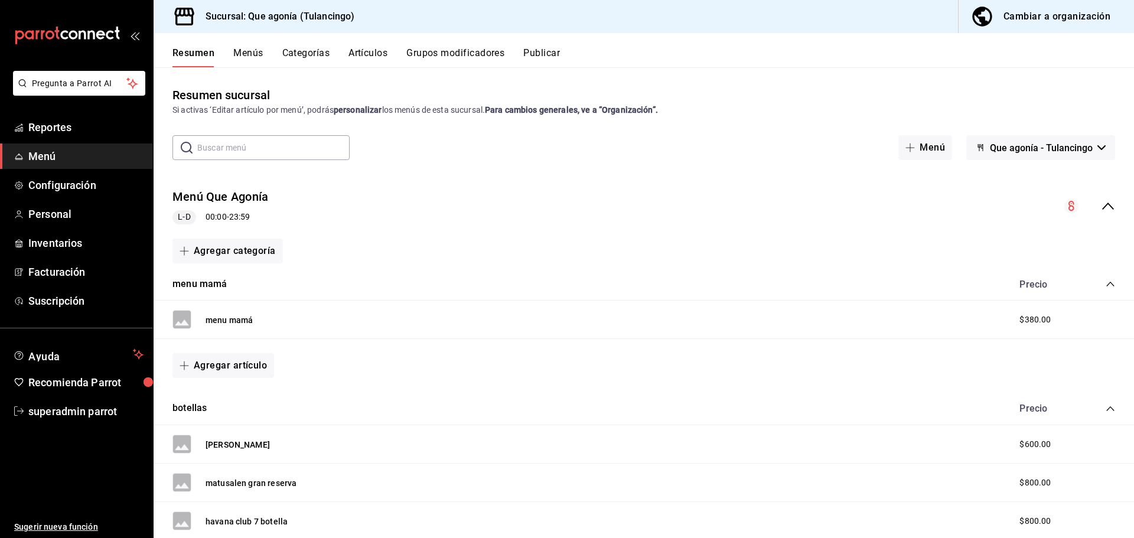
click at [851, 199] on div "Menú Que Agonía L-D 00:00 - 23:59" at bounding box center [644, 206] width 980 height 55
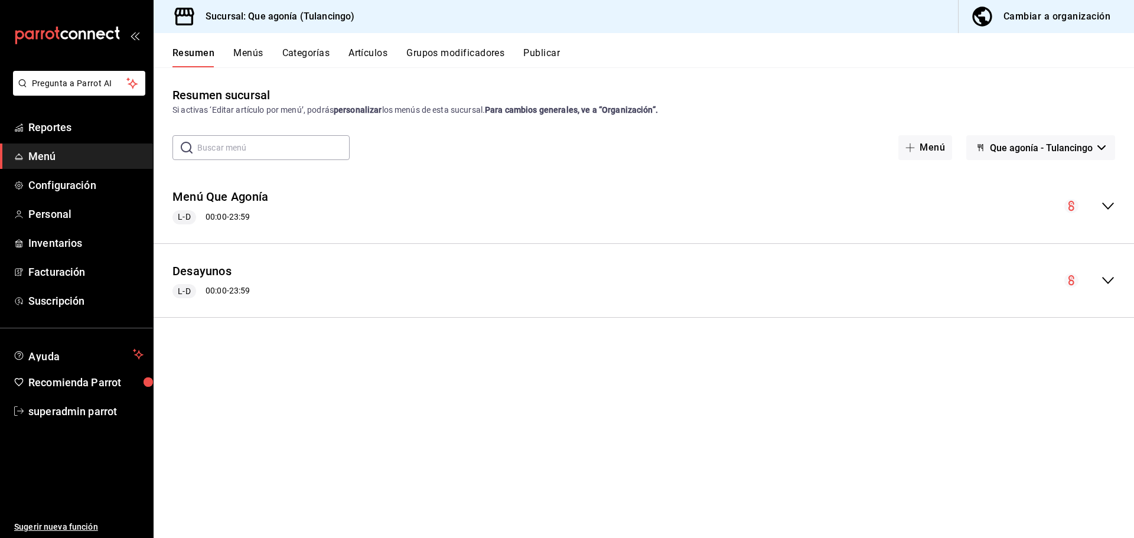
click at [1039, 18] on div "Cambiar a organización" at bounding box center [1056, 16] width 107 height 17
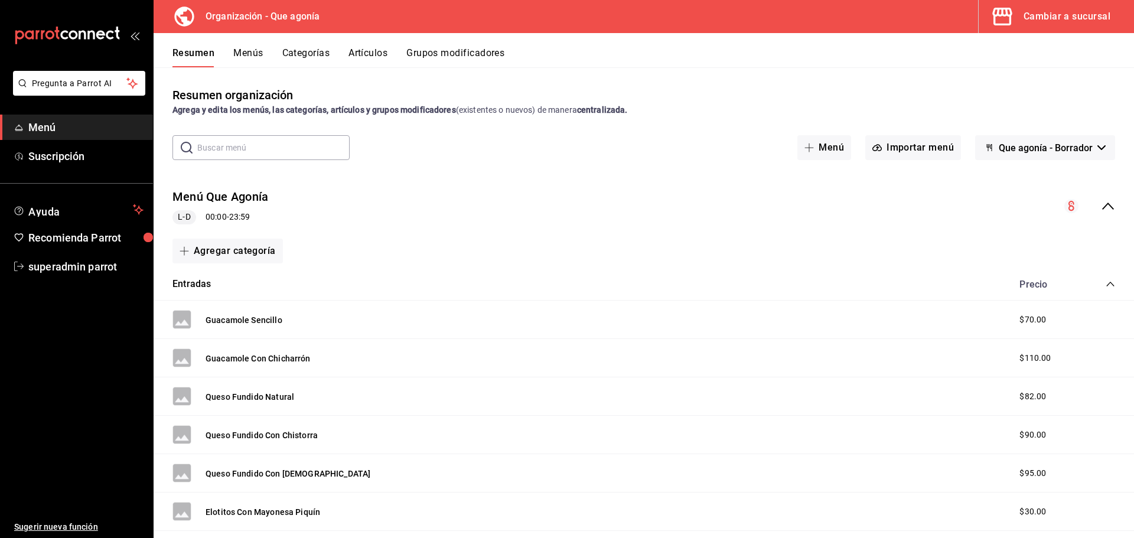
click at [1059, 28] on button "Cambiar a sucursal" at bounding box center [1052, 16] width 146 height 33
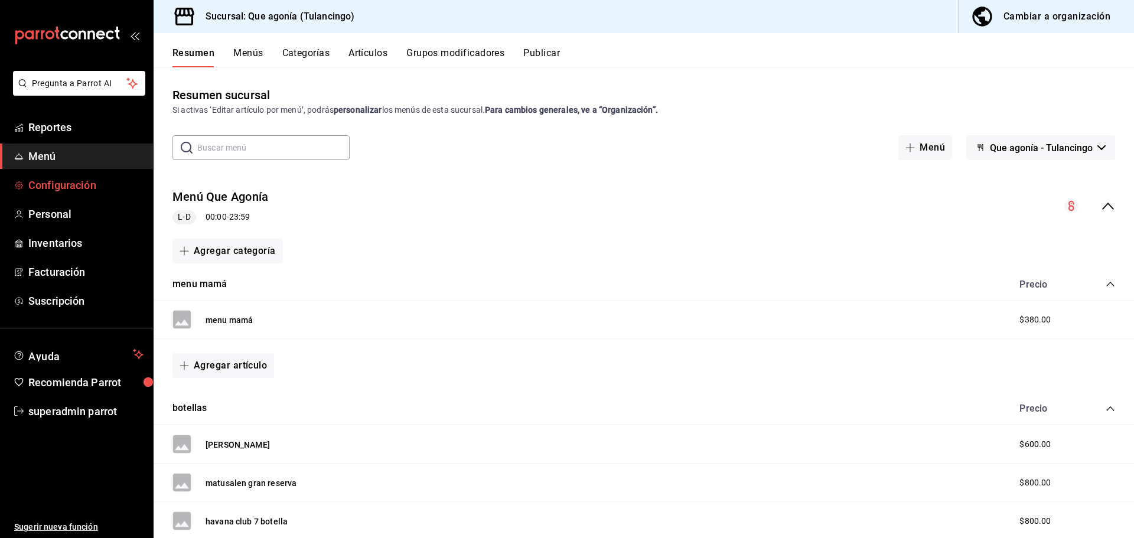
click at [54, 178] on span "Configuración" at bounding box center [85, 185] width 115 height 16
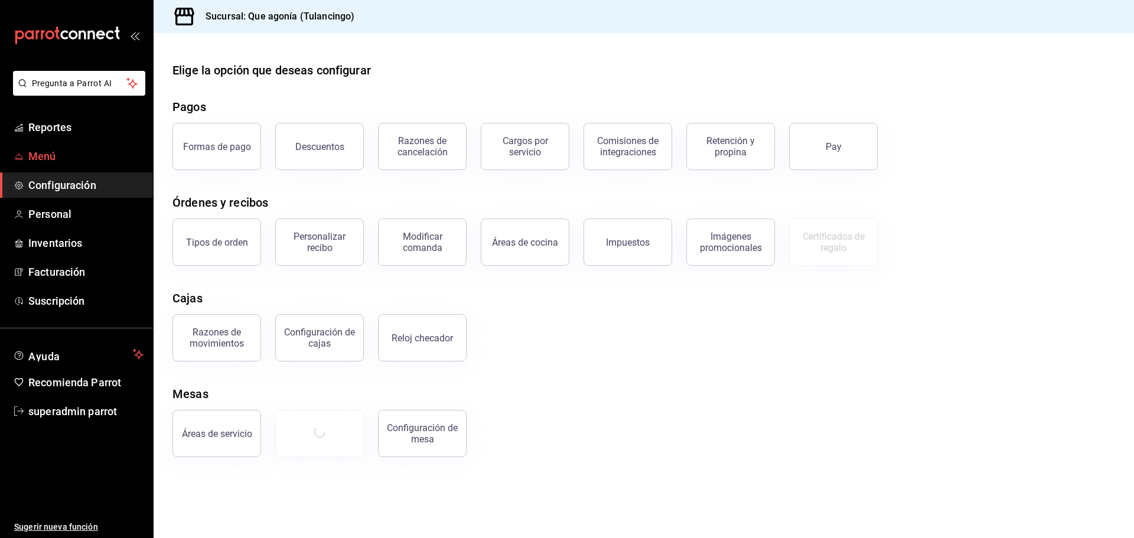
click at [32, 164] on link "Menú" at bounding box center [76, 156] width 153 height 25
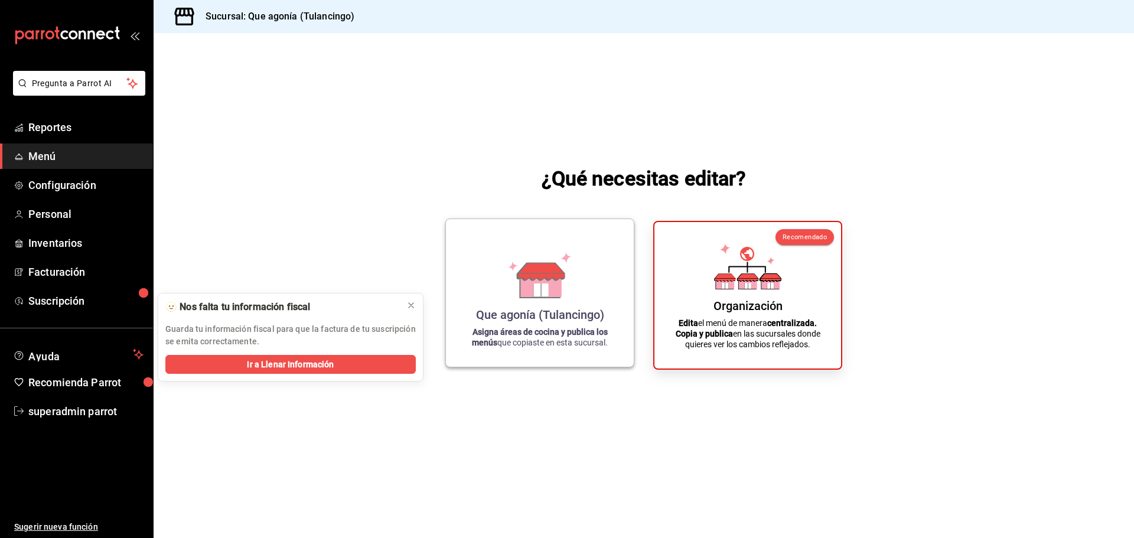
click at [583, 263] on div "Que agonía (Tulancingo) Asigna áreas de cocina y publica los menús que copiaste…" at bounding box center [539, 293] width 159 height 129
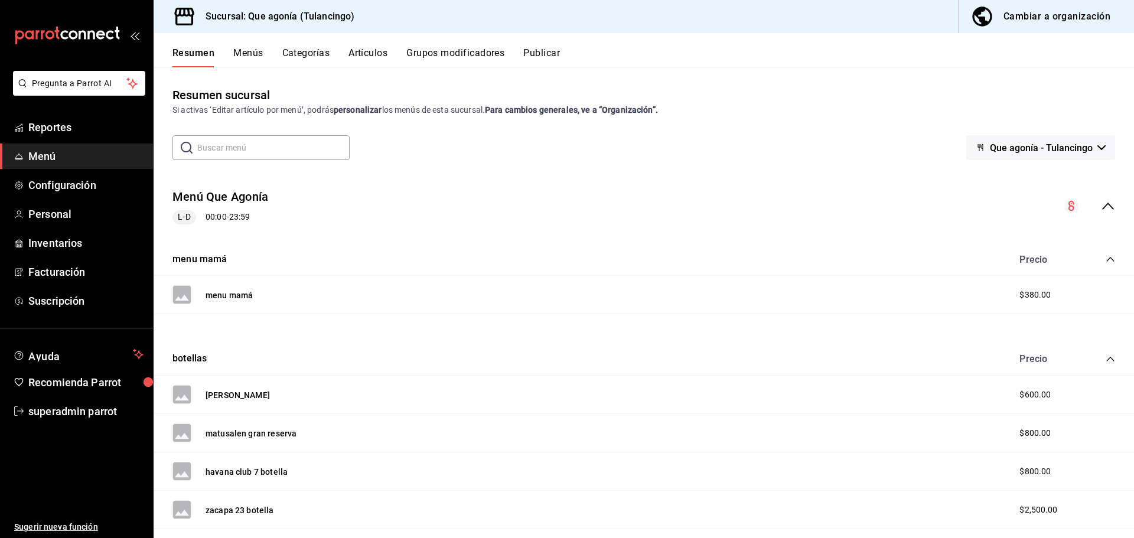
click at [1031, 18] on div "Cambiar a organización" at bounding box center [1056, 16] width 107 height 17
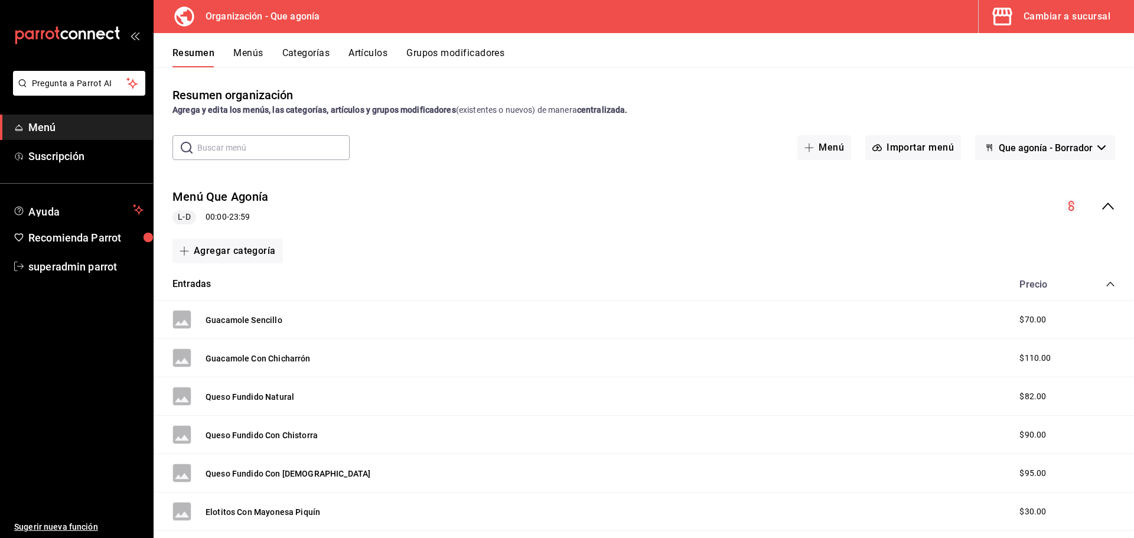
click at [622, 188] on div "Menú Que Agonía L-D 00:00 - 23:59" at bounding box center [644, 206] width 980 height 55
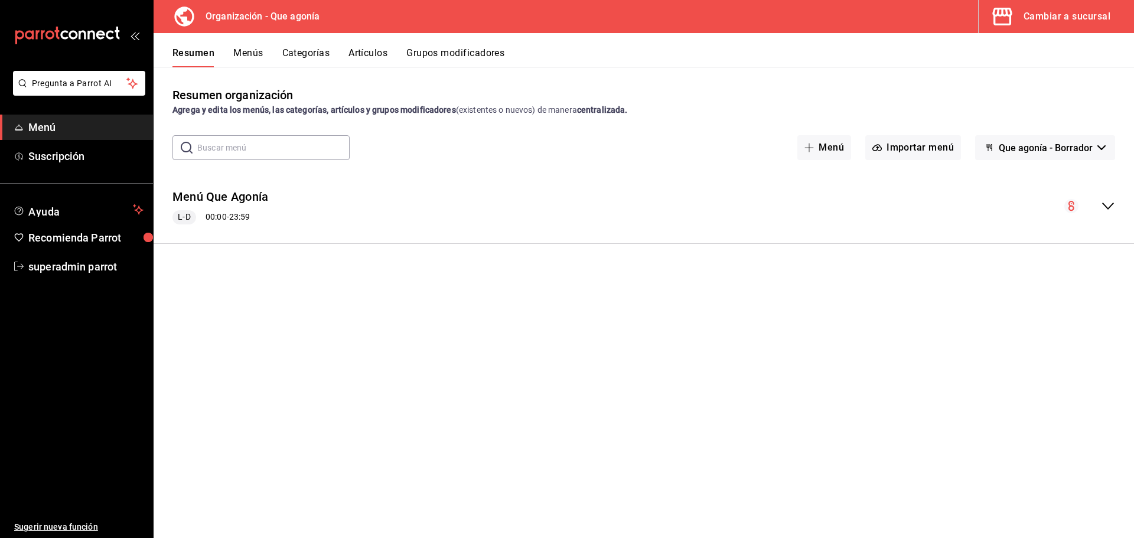
click at [1036, 21] on div "Cambiar a sucursal" at bounding box center [1066, 16] width 87 height 17
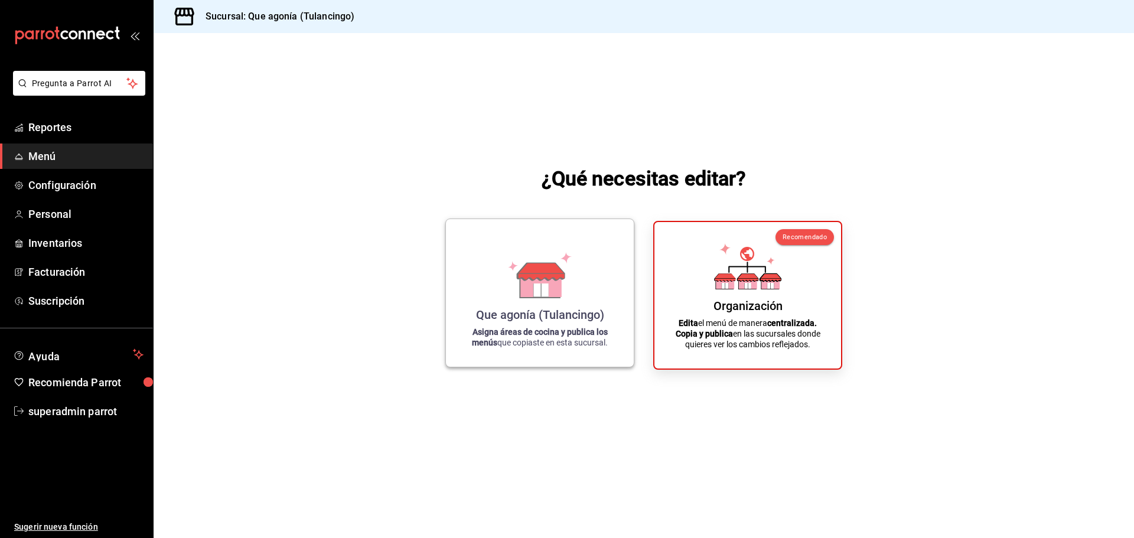
click at [510, 293] on icon at bounding box center [539, 275] width 67 height 46
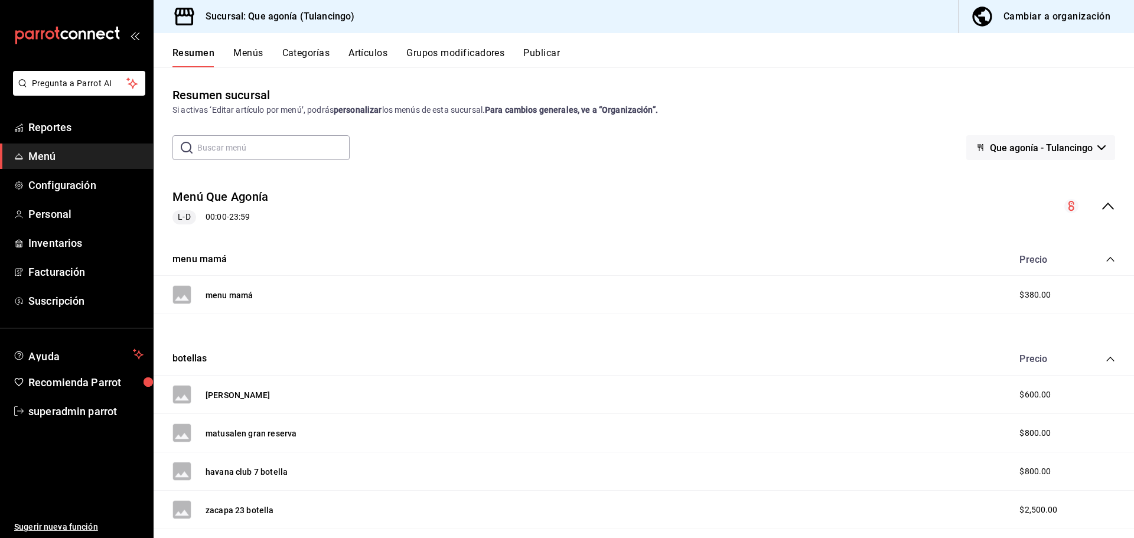
click at [53, 160] on span "Menú" at bounding box center [85, 156] width 115 height 16
click at [38, 133] on span "Reportes" at bounding box center [85, 127] width 115 height 16
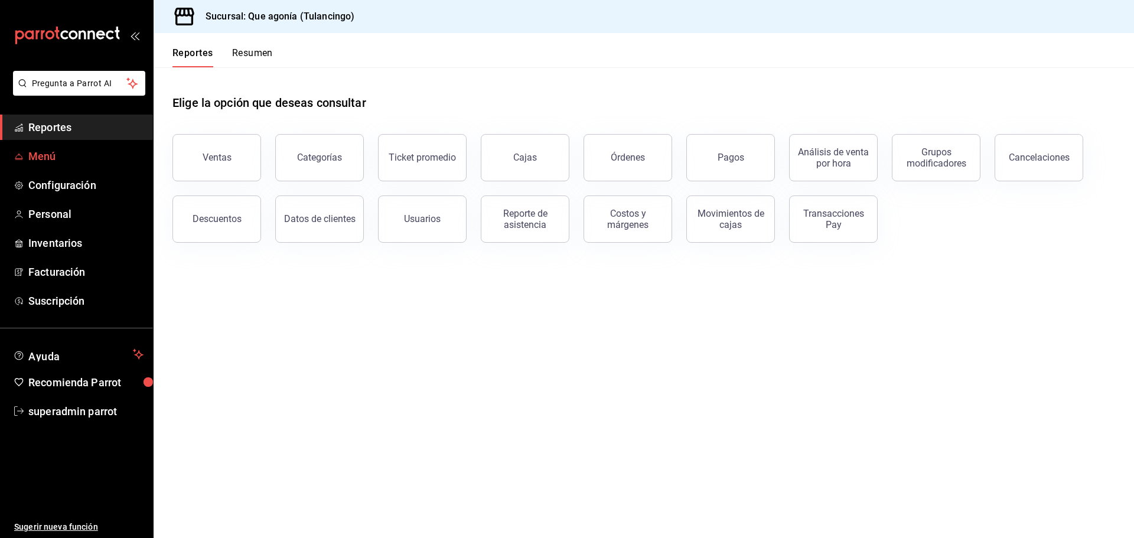
click at [56, 158] on span "Menú" at bounding box center [85, 156] width 115 height 16
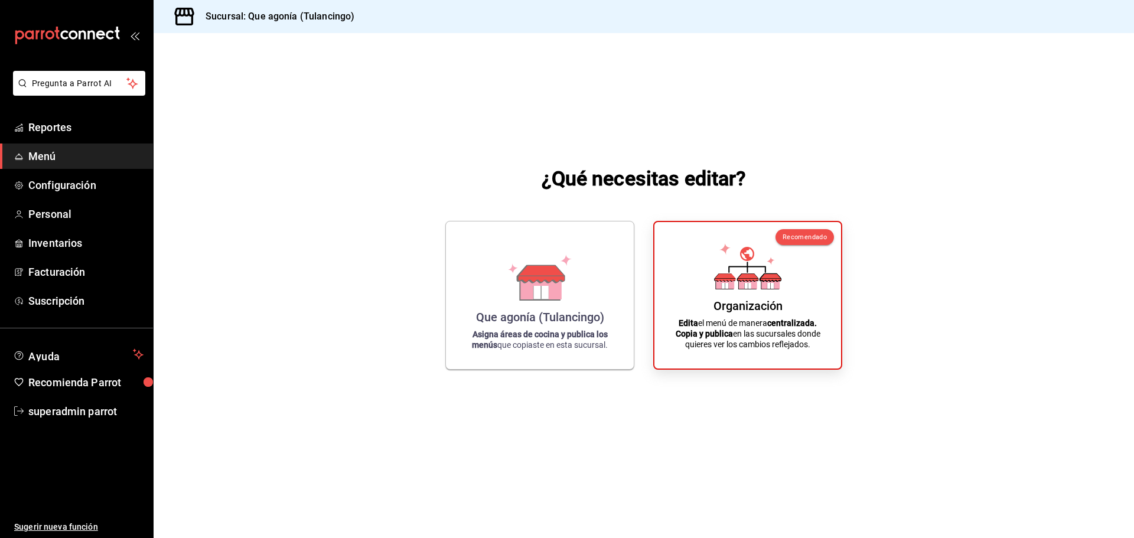
click at [284, 300] on div "¿Qué necesitas editar? Que agonía (Tulancingo) Asigna áreas de cocina y publica…" at bounding box center [644, 266] width 980 height 467
click at [525, 282] on icon at bounding box center [540, 284] width 41 height 25
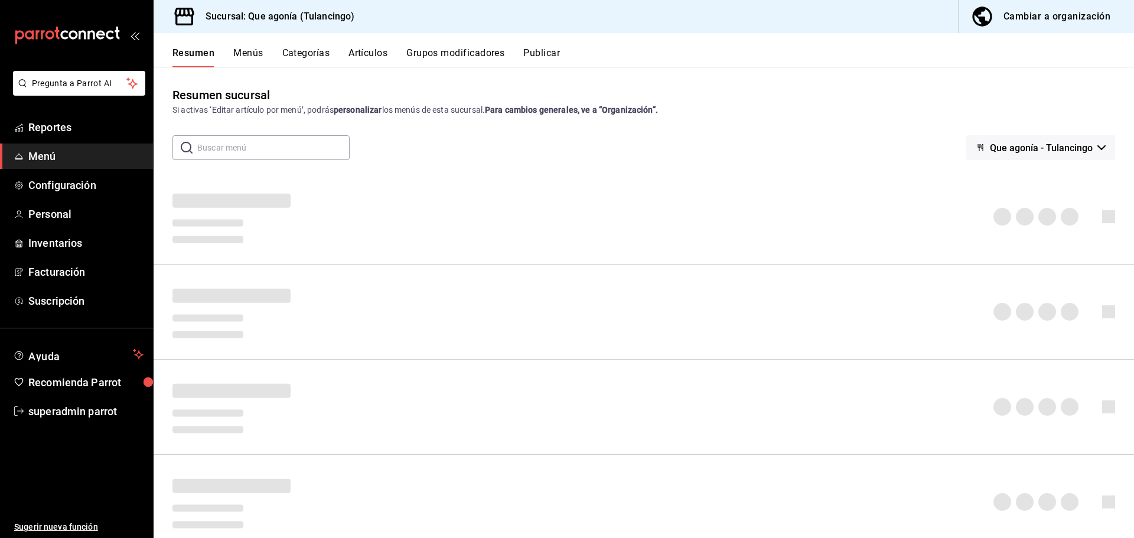
click at [357, 53] on button "Artículos" at bounding box center [367, 57] width 39 height 20
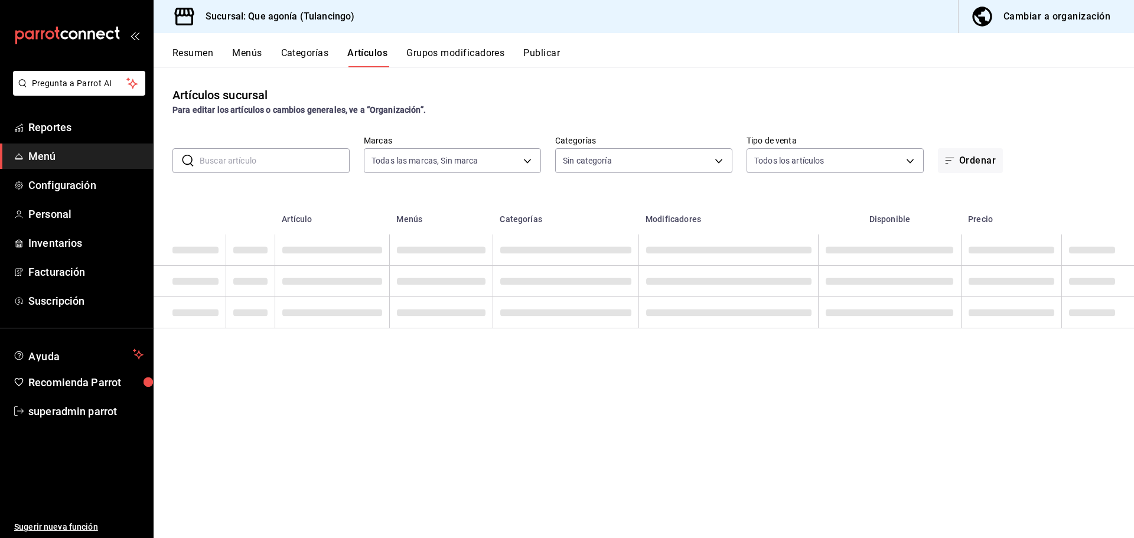
type input "38ab71ae-aa46-410b-8f45-e78ebe82e8db"
type input "b565bf5c-e42b-430a-8b67-8d6629a10210,3143f5b6-9559-4410-a361-526b02a85861,cbfa7…"
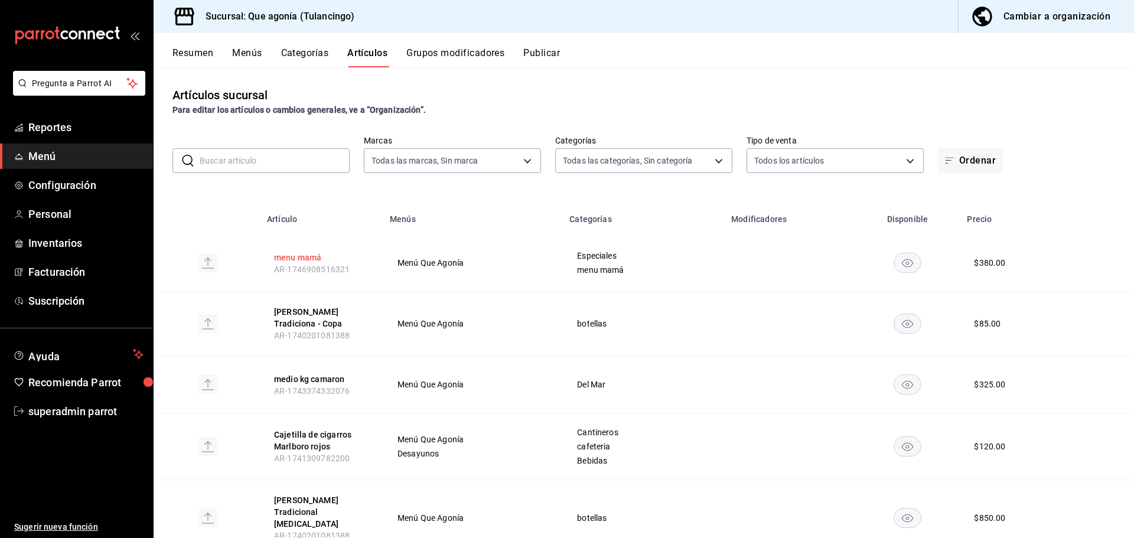
click at [298, 252] on button "menu mamá" at bounding box center [321, 258] width 94 height 12
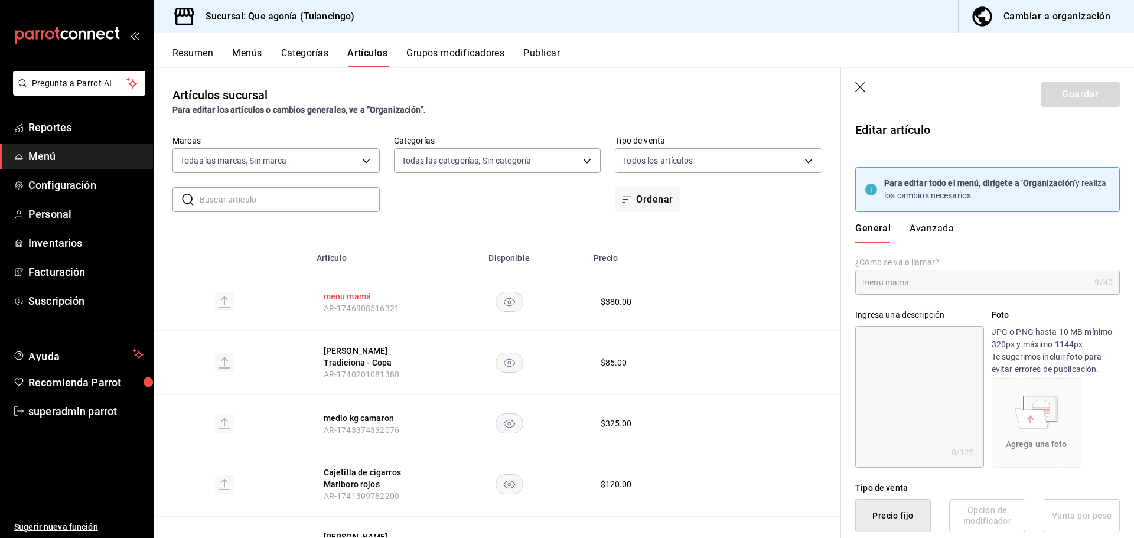
type input "$380.00"
click at [859, 92] on icon "button" at bounding box center [861, 88] width 12 height 12
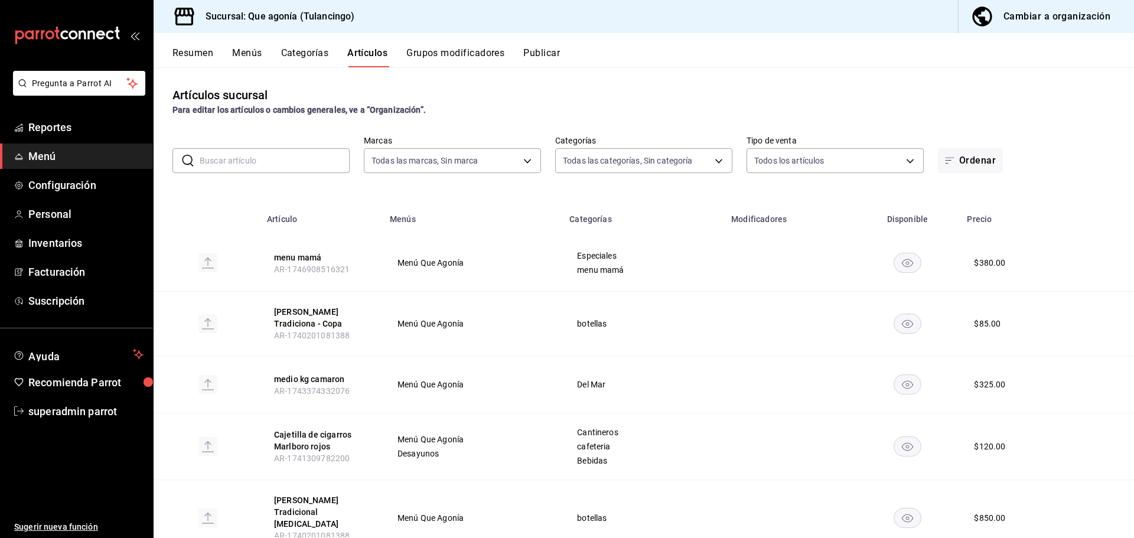
click at [60, 159] on span "Menú" at bounding box center [85, 156] width 115 height 16
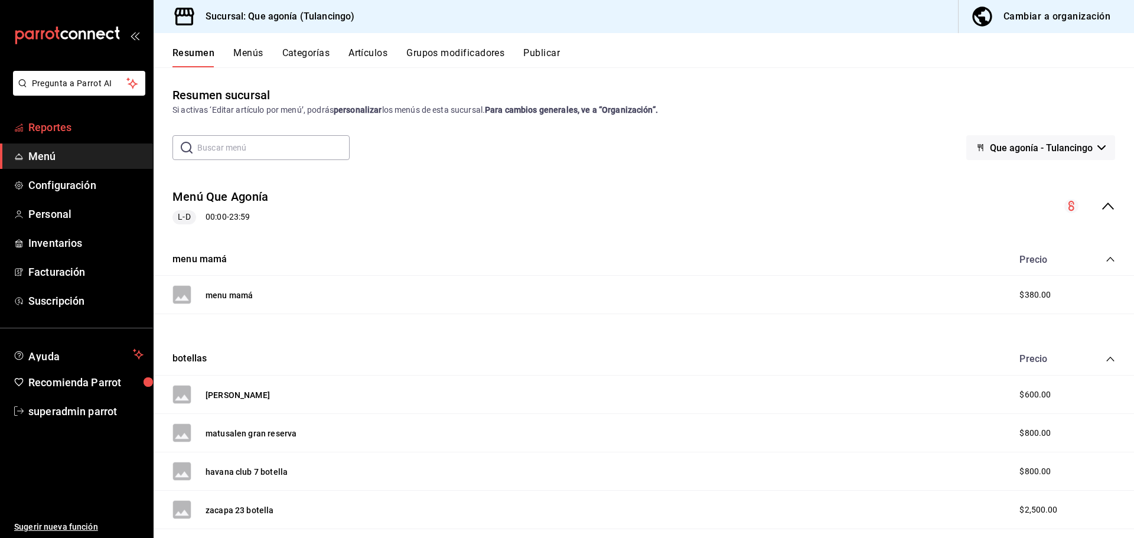
click at [60, 120] on span "Reportes" at bounding box center [85, 127] width 115 height 16
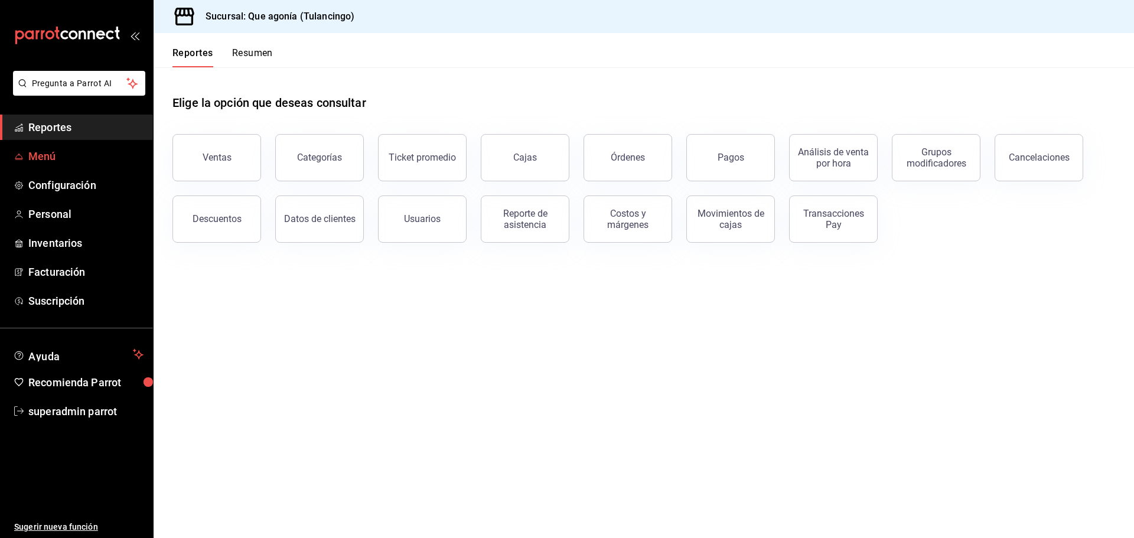
click at [50, 155] on span "Menú" at bounding box center [85, 156] width 115 height 16
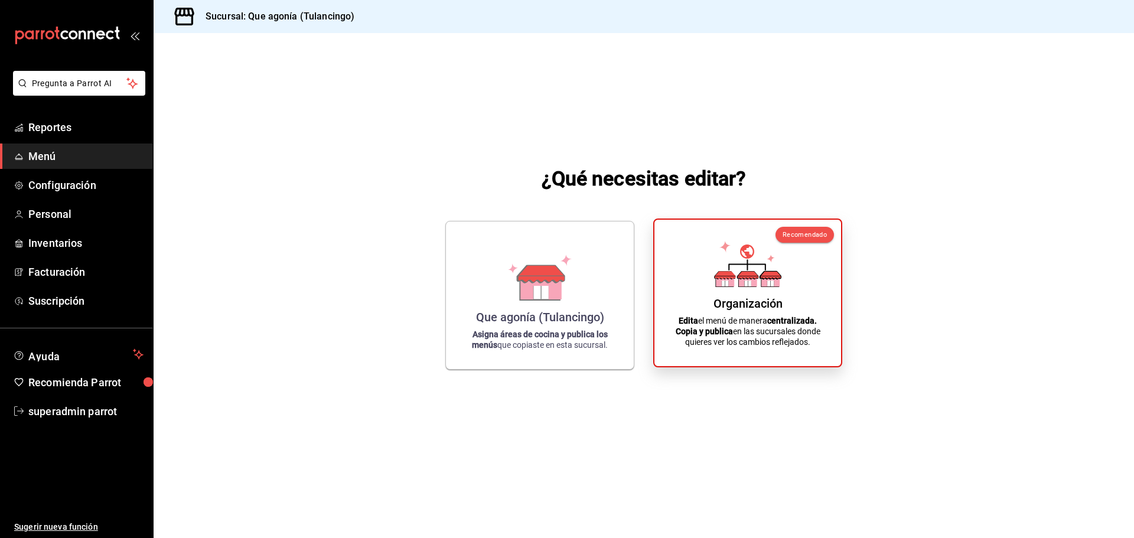
click at [758, 294] on div "Organización Edita el menú de manera centralizada. Copia y publica en las sucur…" at bounding box center [748, 293] width 158 height 128
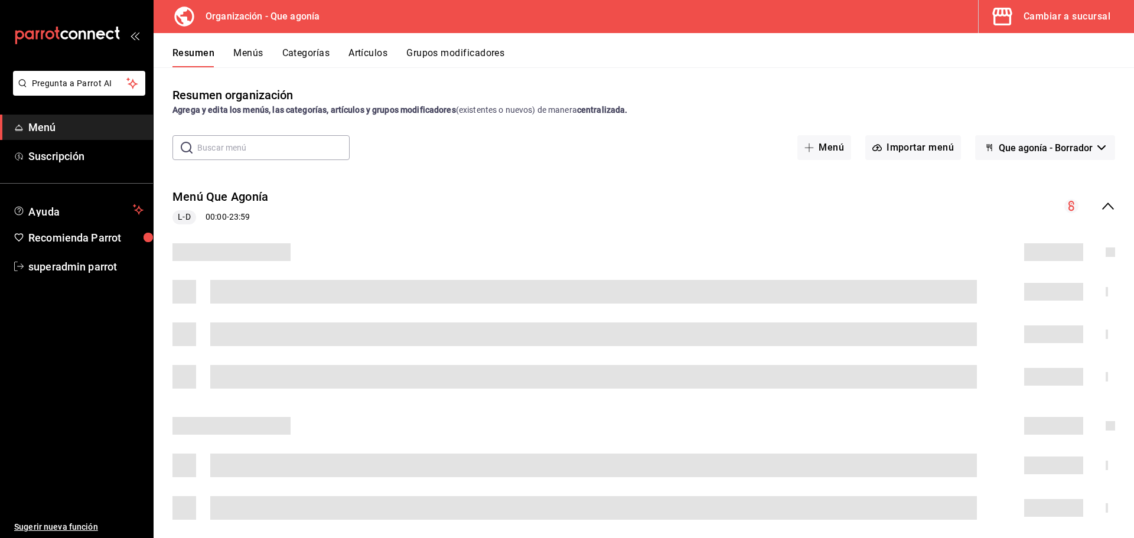
click at [366, 53] on button "Artículos" at bounding box center [367, 57] width 39 height 20
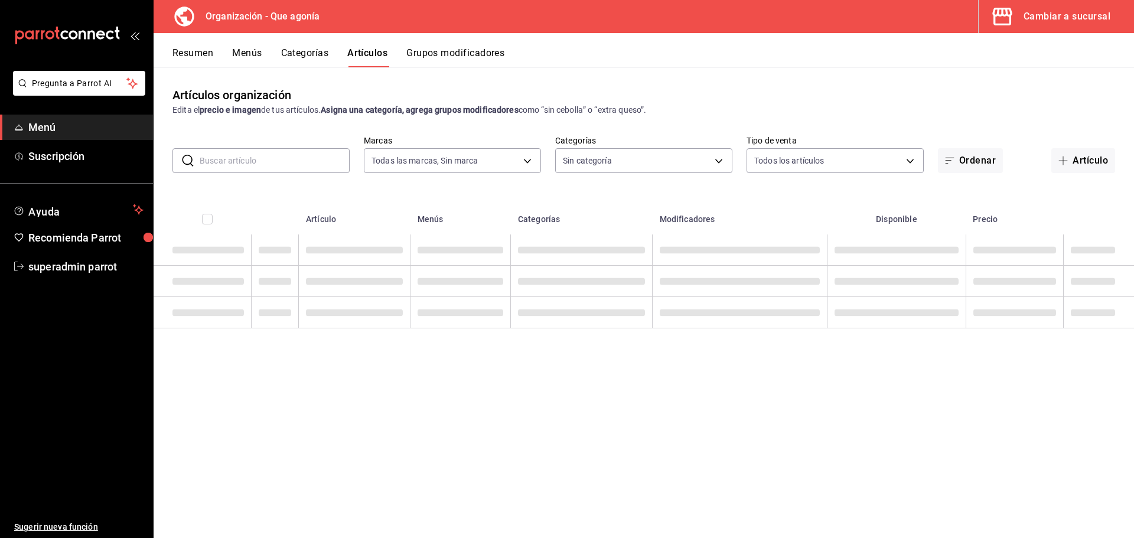
type input "aff9933b-d7ae-41ee-8bc9-88f66b34f7e4"
type input "08eb16e6-0e5e-4636-a53e-704705e80050,f8fa0c2e-277e-4c5b-a383-261e7f1890cc,38fcb…"
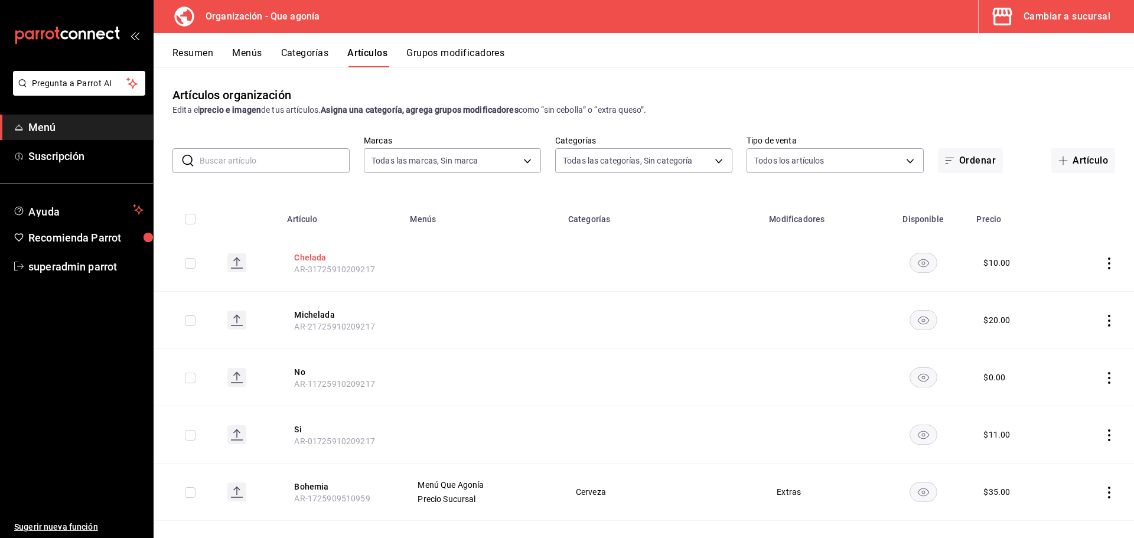
click at [303, 257] on button "Chelada" at bounding box center [341, 258] width 94 height 12
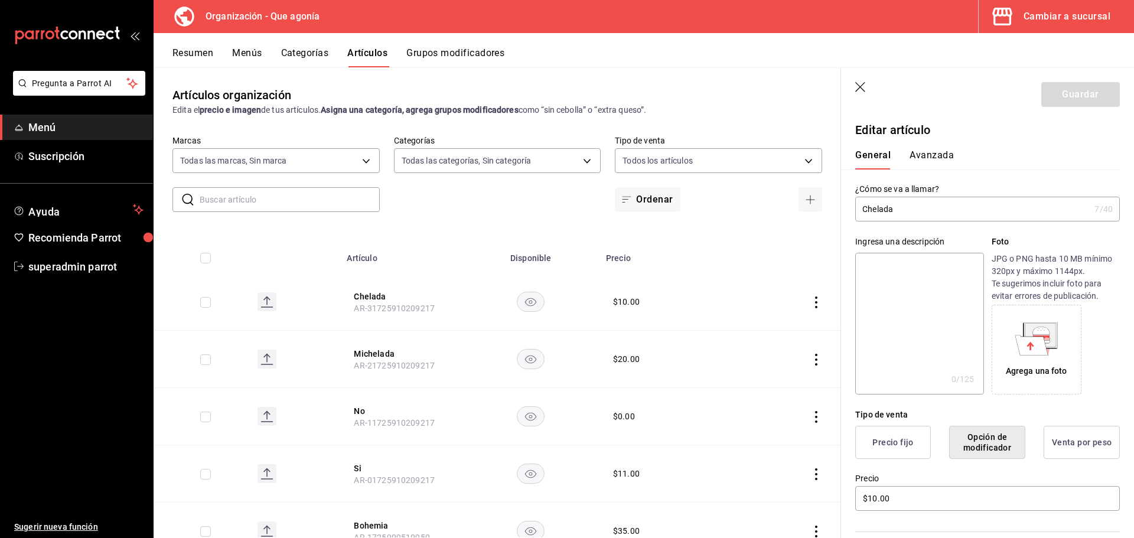
drag, startPoint x: 855, startPoint y: 92, endPoint x: 883, endPoint y: 93, distance: 27.8
click at [855, 92] on icon "button" at bounding box center [861, 88] width 12 height 12
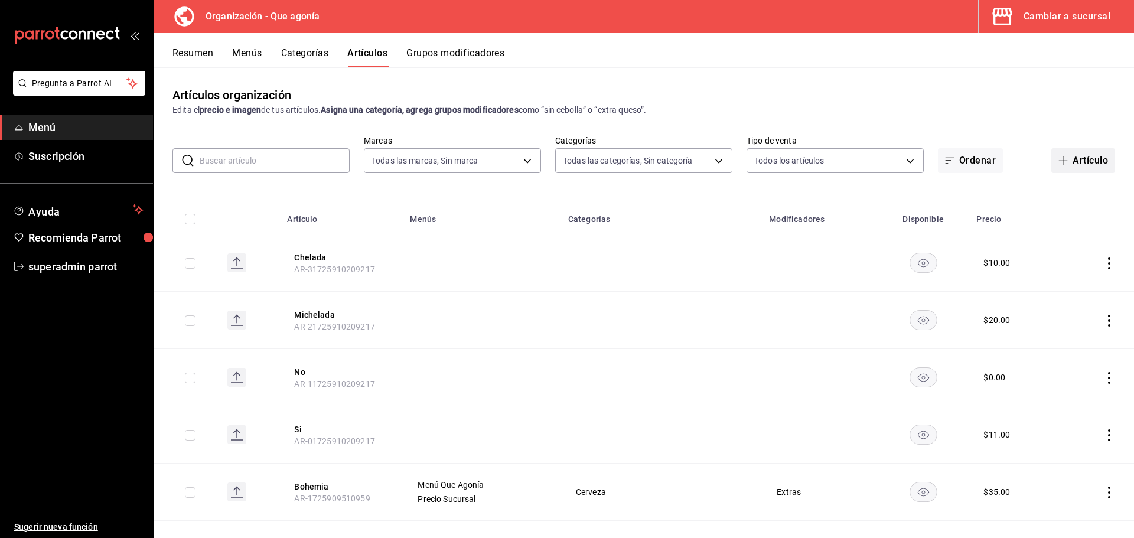
click at [1074, 166] on button "Artículo" at bounding box center [1083, 160] width 64 height 25
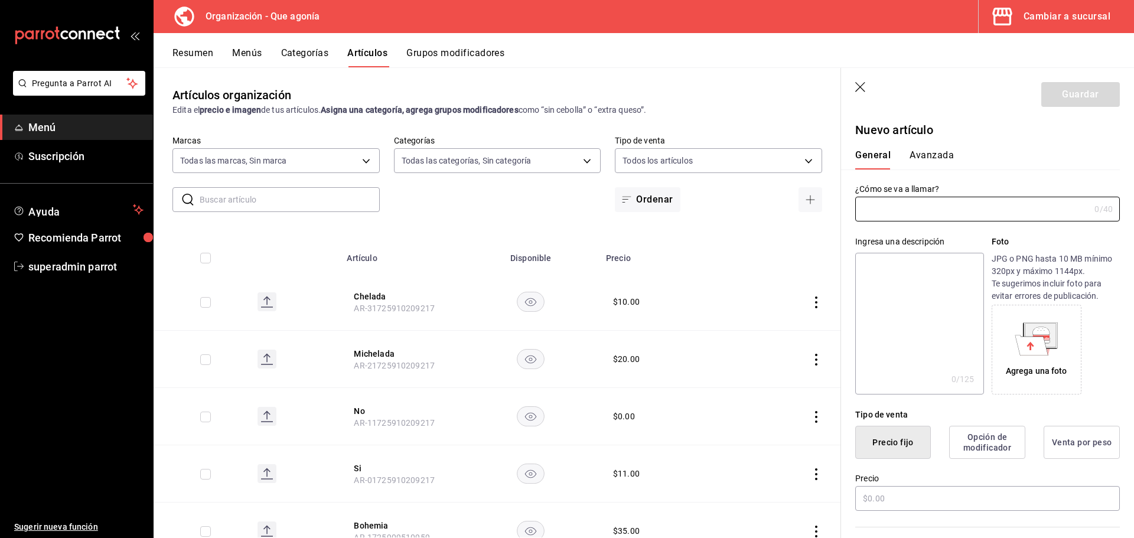
click at [852, 81] on header "Guardar" at bounding box center [987, 92] width 293 height 48
click at [866, 89] on icon "button" at bounding box center [861, 88] width 12 height 12
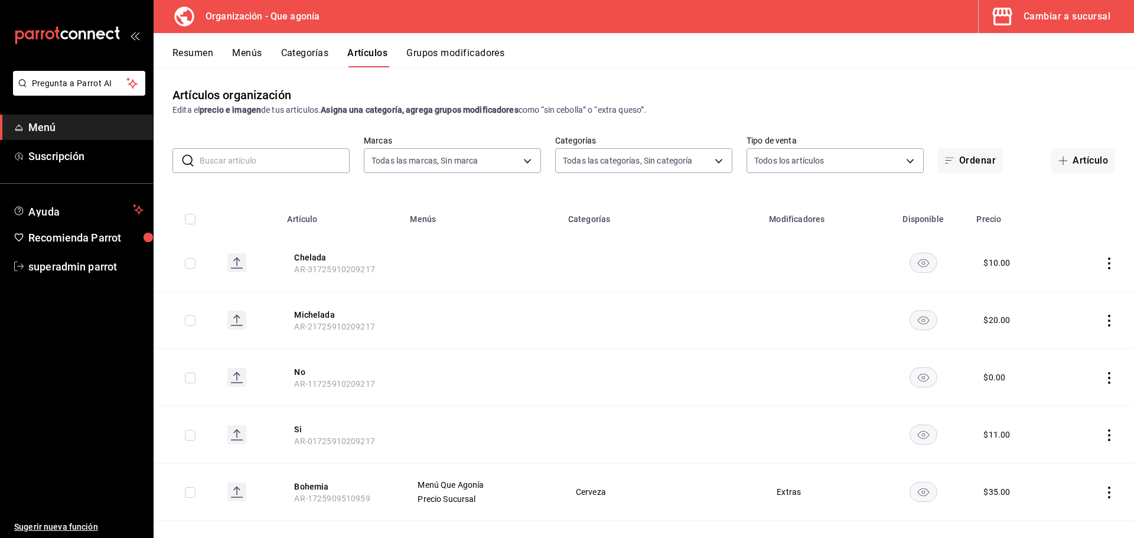
click at [1075, 12] on div "Cambiar a sucursal" at bounding box center [1066, 16] width 87 height 17
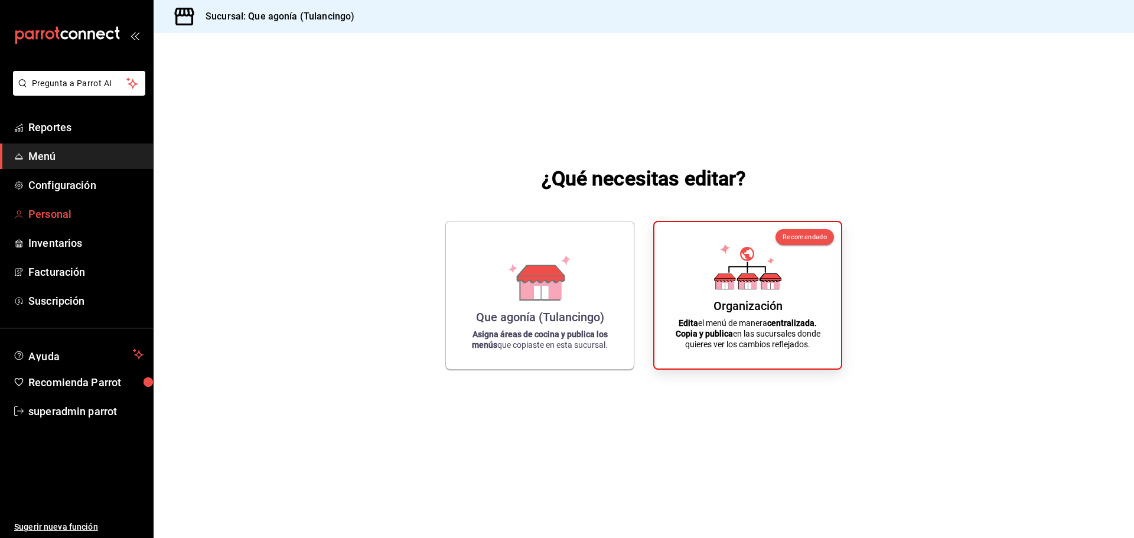
click at [81, 211] on span "Personal" at bounding box center [85, 214] width 115 height 16
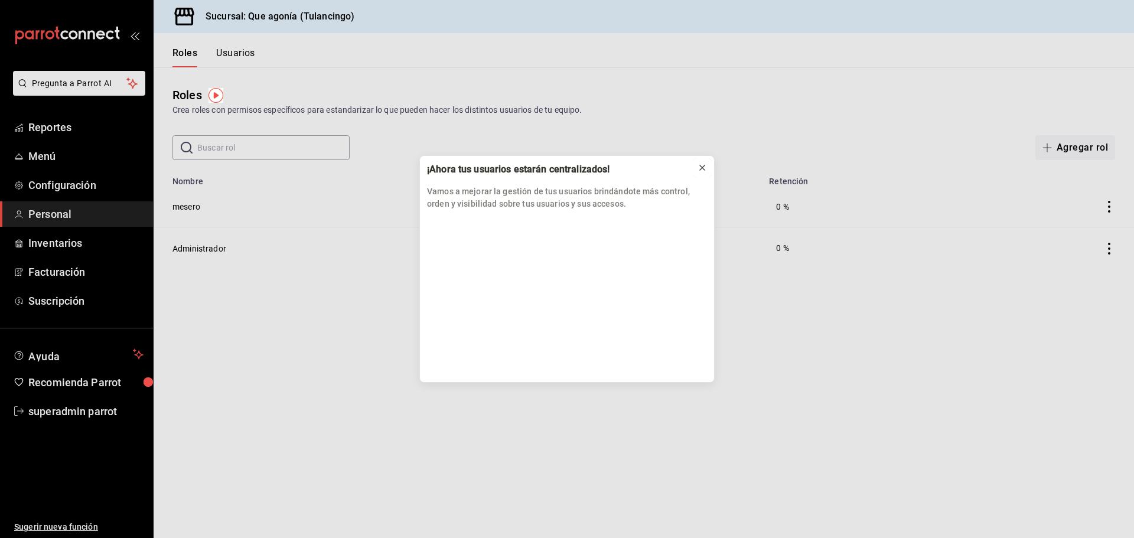
click at [706, 165] on icon at bounding box center [701, 167] width 9 height 9
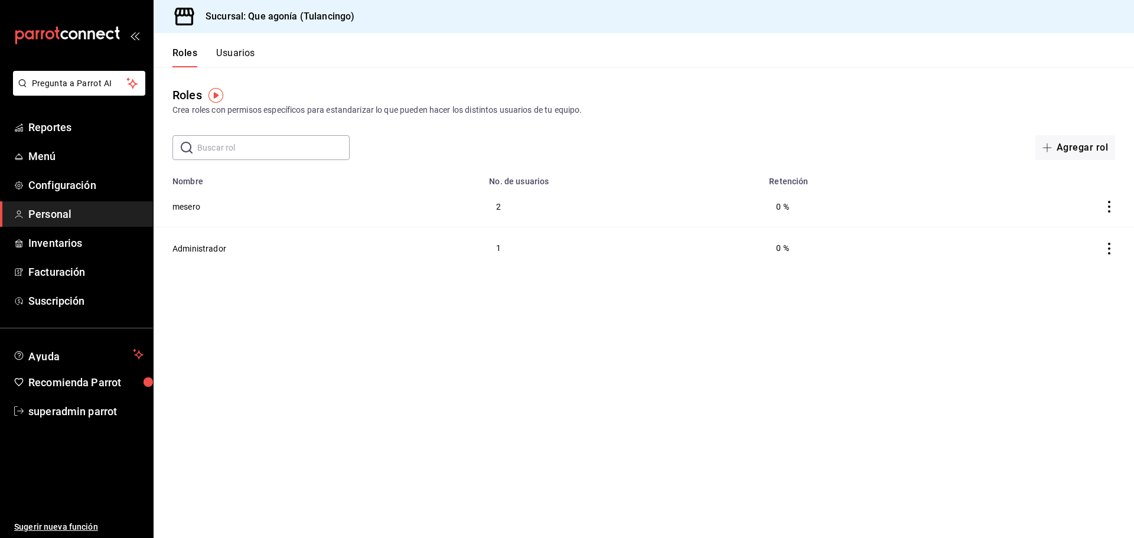
click at [230, 54] on button "Usuarios" at bounding box center [235, 57] width 39 height 20
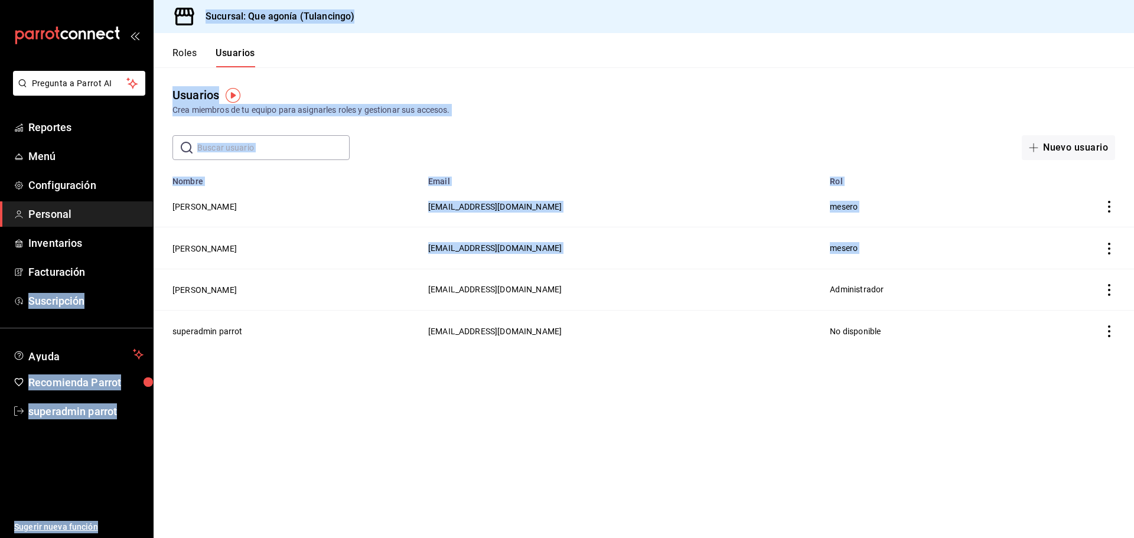
drag, startPoint x: 250, startPoint y: 287, endPoint x: 167, endPoint y: 285, distance: 83.3
click at [146, 285] on div "Pregunta a Parrot AI Reportes Menú Configuración Personal Inventarios Facturaci…" at bounding box center [567, 269] width 1134 height 538
drag, startPoint x: 172, startPoint y: 304, endPoint x: 169, endPoint y: 286, distance: 18.0
click at [171, 304] on td "Leonor Martínez Breton" at bounding box center [288, 289] width 268 height 41
click at [176, 287] on button "Leonor Martínez Breton" at bounding box center [204, 290] width 64 height 12
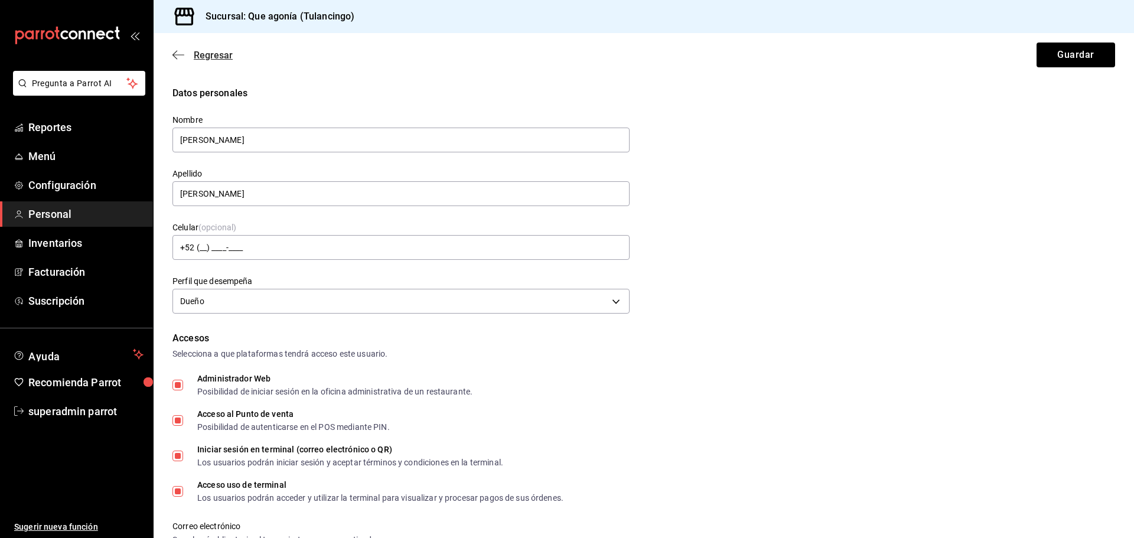
click at [178, 60] on icon "button" at bounding box center [178, 55] width 12 height 11
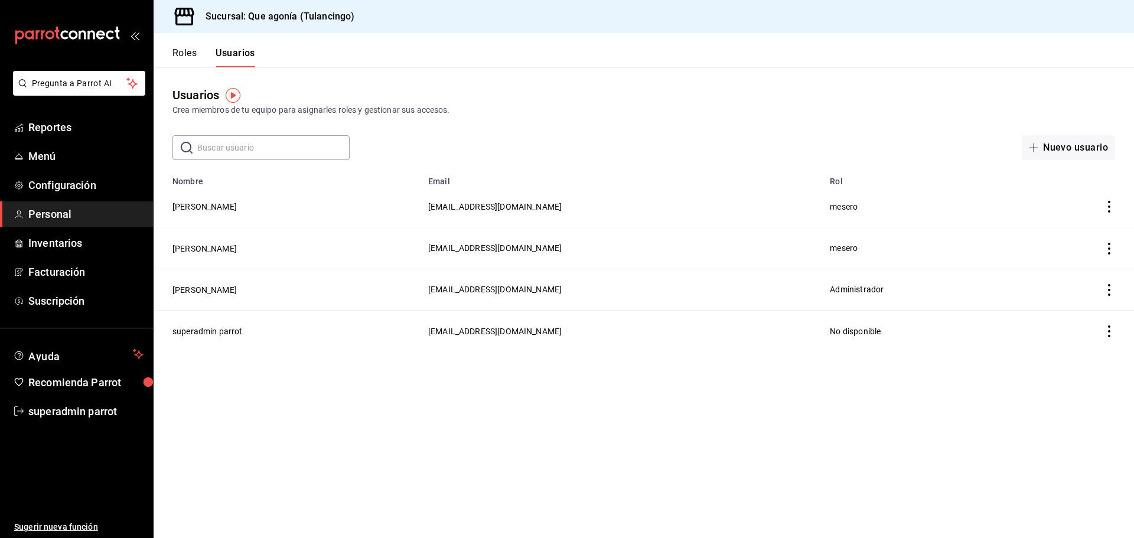
drag, startPoint x: 169, startPoint y: 285, endPoint x: 265, endPoint y: 295, distance: 96.2
click at [260, 290] on td "Leonor Martínez Breton" at bounding box center [288, 289] width 268 height 41
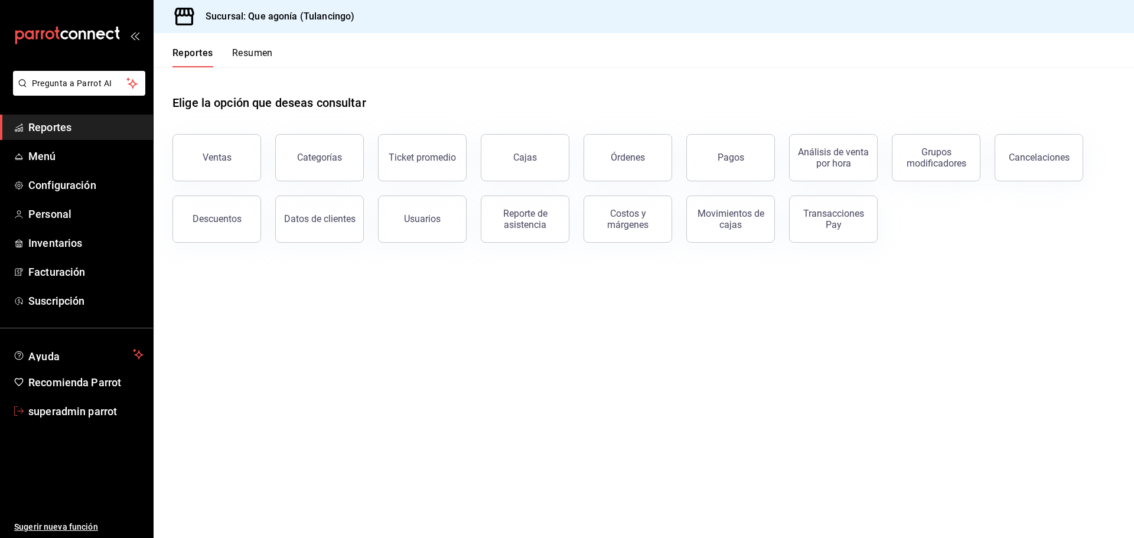
drag, startPoint x: 99, startPoint y: 419, endPoint x: 222, endPoint y: 120, distance: 323.1
click at [99, 419] on span "superadmin parrot" at bounding box center [85, 411] width 115 height 16
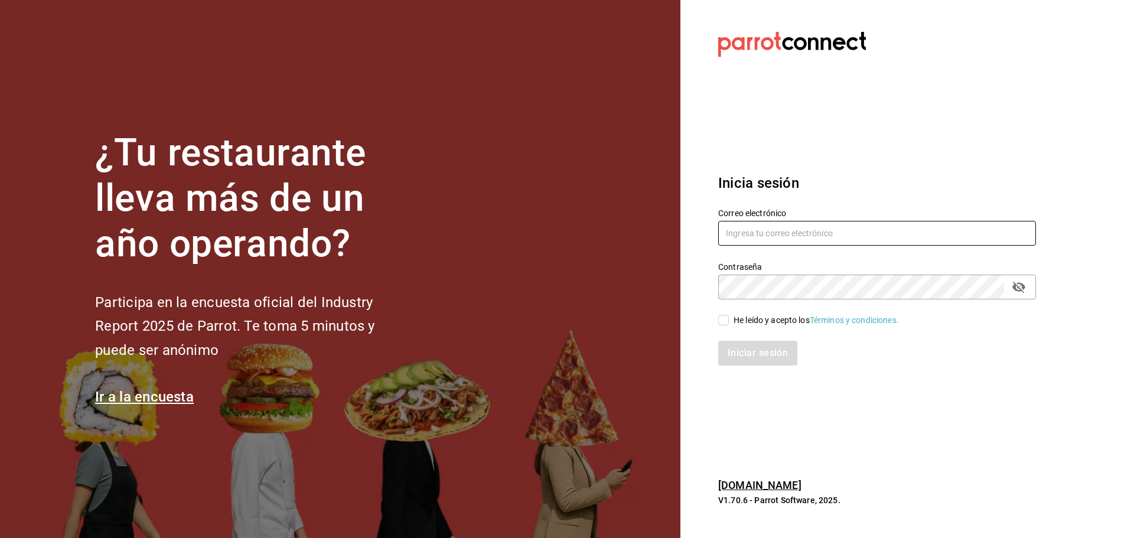
type input "[EMAIL_ADDRESS][DOMAIN_NAME]"
click at [471, 266] on section "¿Tu restaurante lleva más de un año operando? Participa en la encuesta oficial …" at bounding box center [340, 269] width 680 height 538
type input "[EMAIL_ADDRESS][DOMAIN_NAME]"
click at [785, 225] on input "[EMAIL_ADDRESS][DOMAIN_NAME]" at bounding box center [877, 233] width 318 height 25
click at [741, 322] on div "He leído y acepto los Términos y condiciones." at bounding box center [815, 320] width 165 height 12
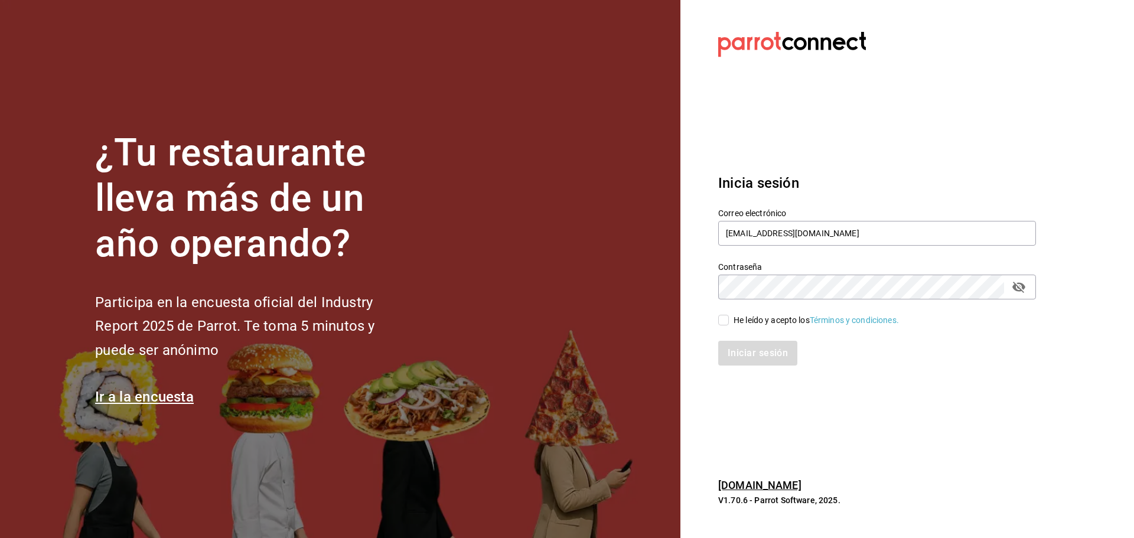
click at [729, 322] on input "He leído y acepto los Términos y condiciones." at bounding box center [723, 320] width 11 height 11
checkbox input "true"
click at [752, 348] on button "Iniciar sesión" at bounding box center [758, 353] width 80 height 25
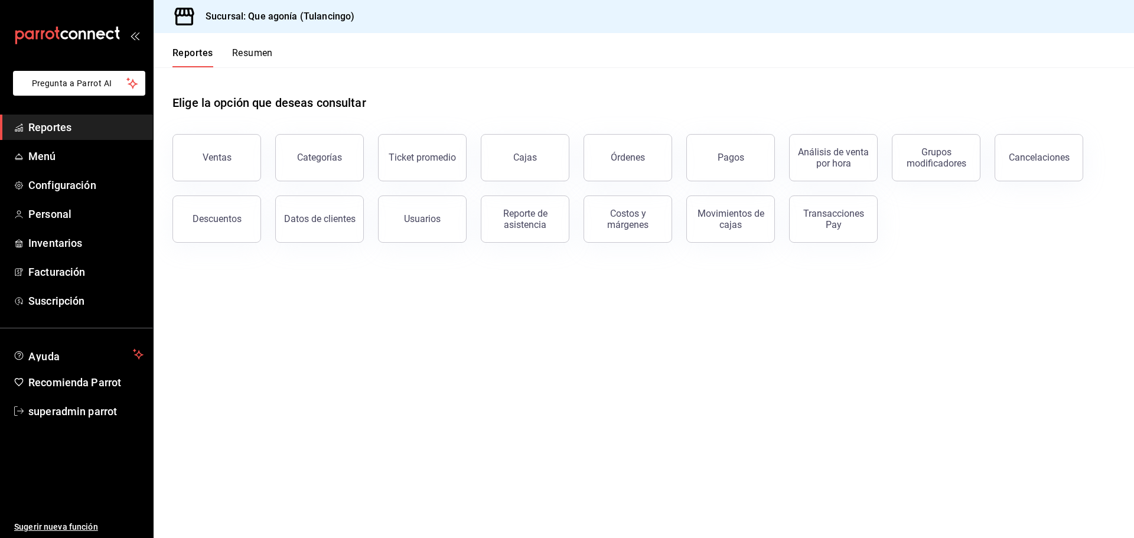
click at [82, 70] on div "mailbox folders" at bounding box center [76, 35] width 153 height 71
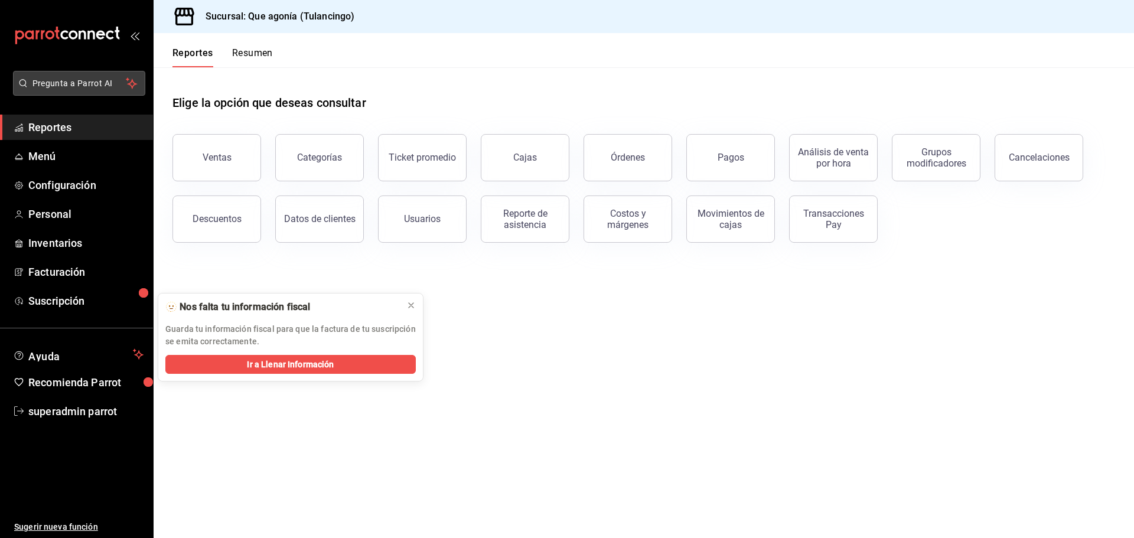
click at [92, 86] on span "Pregunta a Parrot AI" at bounding box center [79, 83] width 94 height 12
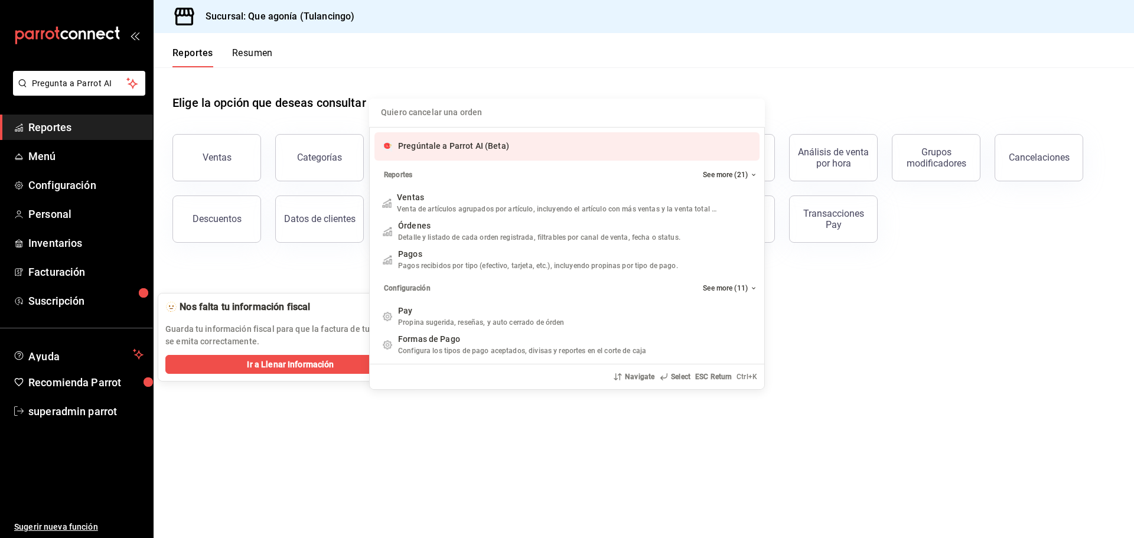
click at [398, 135] on div "Pregúntale a Parrot AI (Beta)" at bounding box center [566, 146] width 385 height 28
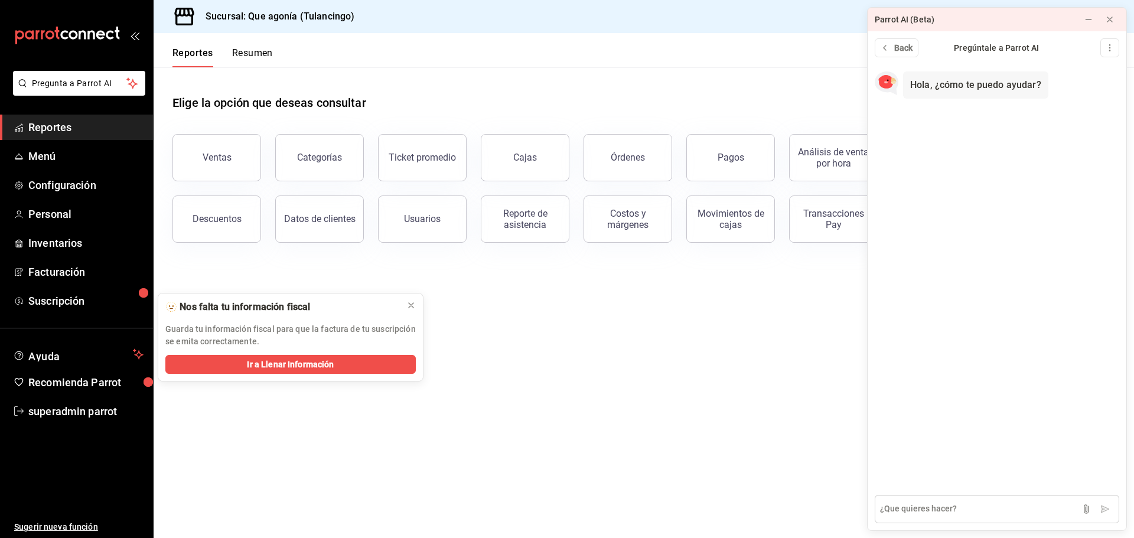
click at [940, 507] on textarea at bounding box center [997, 509] width 244 height 28
type textarea "como sincronizar menu de oorganización a sucursal"
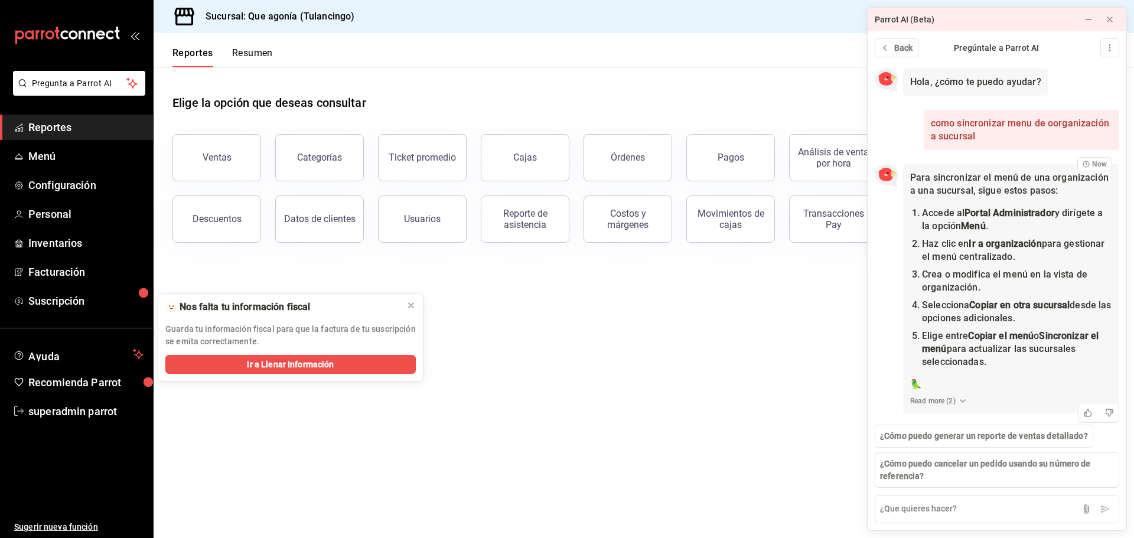
scroll to position [16, 0]
click at [956, 407] on div "Para sincronizar el menú de una organización a una sucursal, sigue estos pasos:…" at bounding box center [1011, 288] width 216 height 249
click at [951, 403] on button "Read more ( 2 )" at bounding box center [938, 401] width 57 height 11
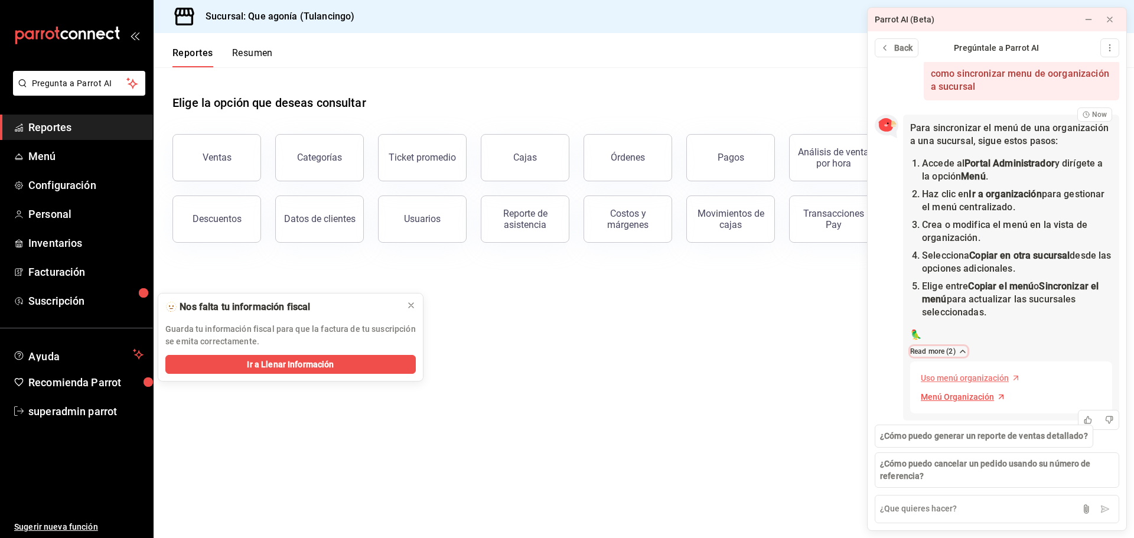
scroll to position [73, 0]
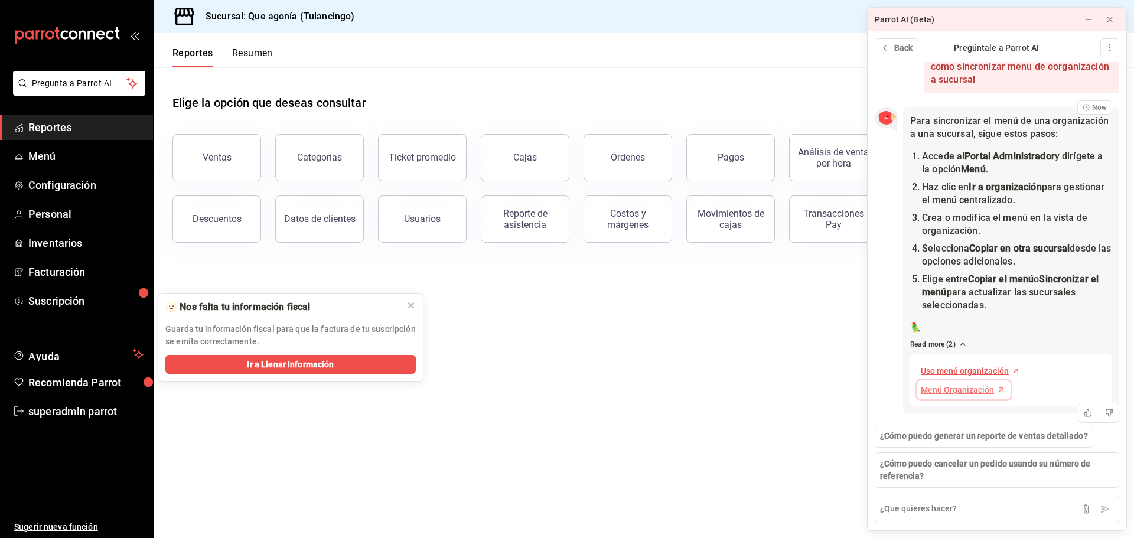
click at [981, 392] on span "Menú Organización" at bounding box center [957, 390] width 73 height 12
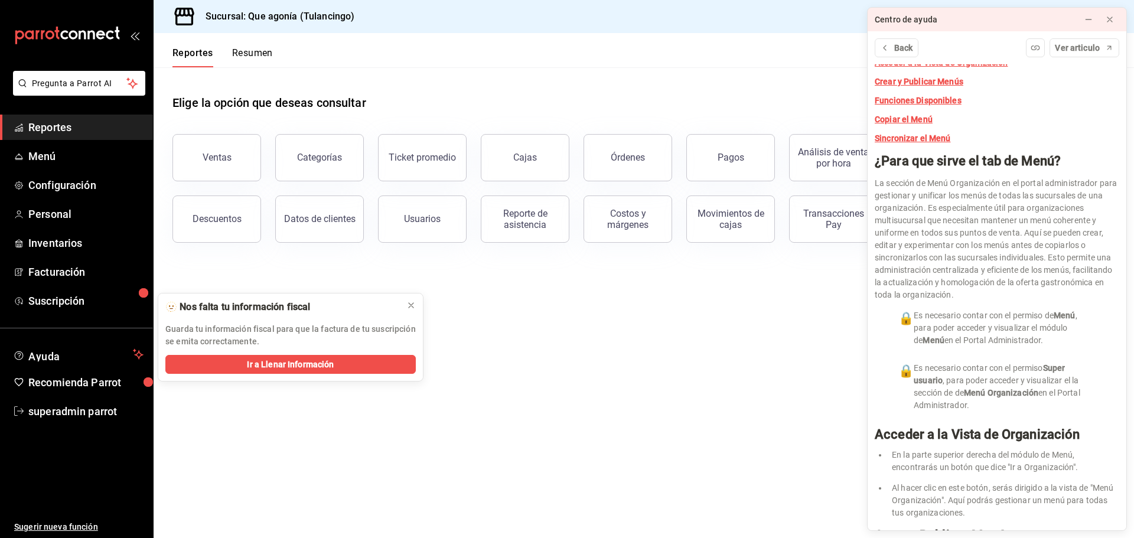
scroll to position [0, 0]
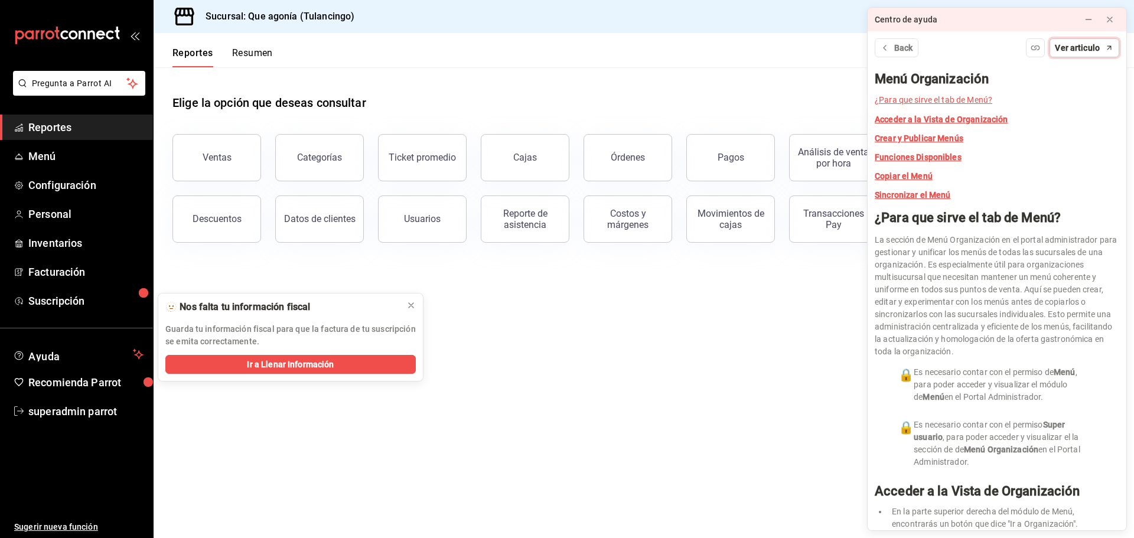
click at [1080, 50] on span "Ver articulo" at bounding box center [1077, 48] width 45 height 12
click at [1091, 28] on button at bounding box center [1088, 19] width 19 height 19
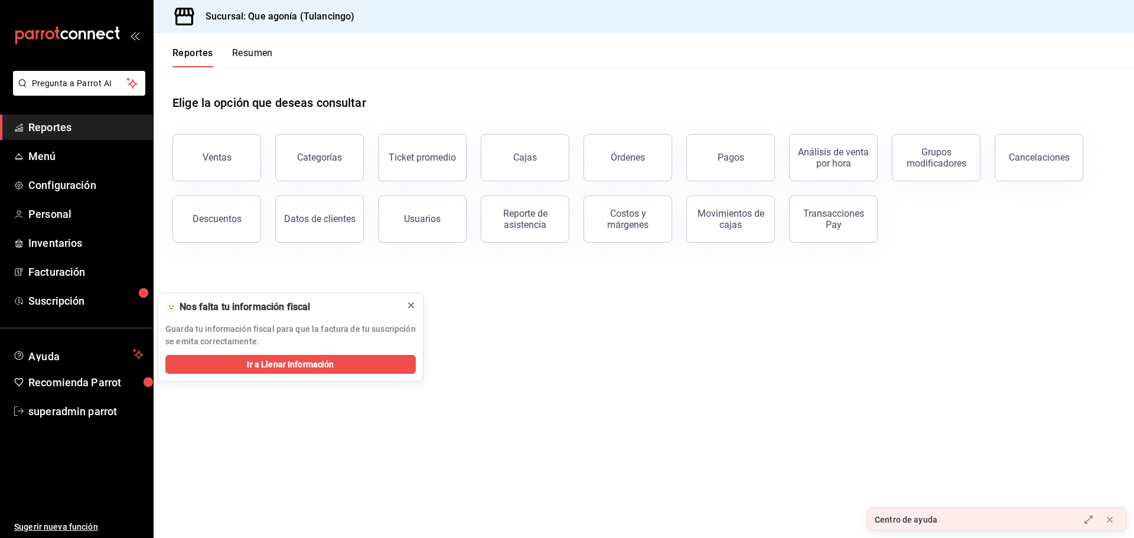
click at [410, 308] on icon at bounding box center [410, 305] width 9 height 9
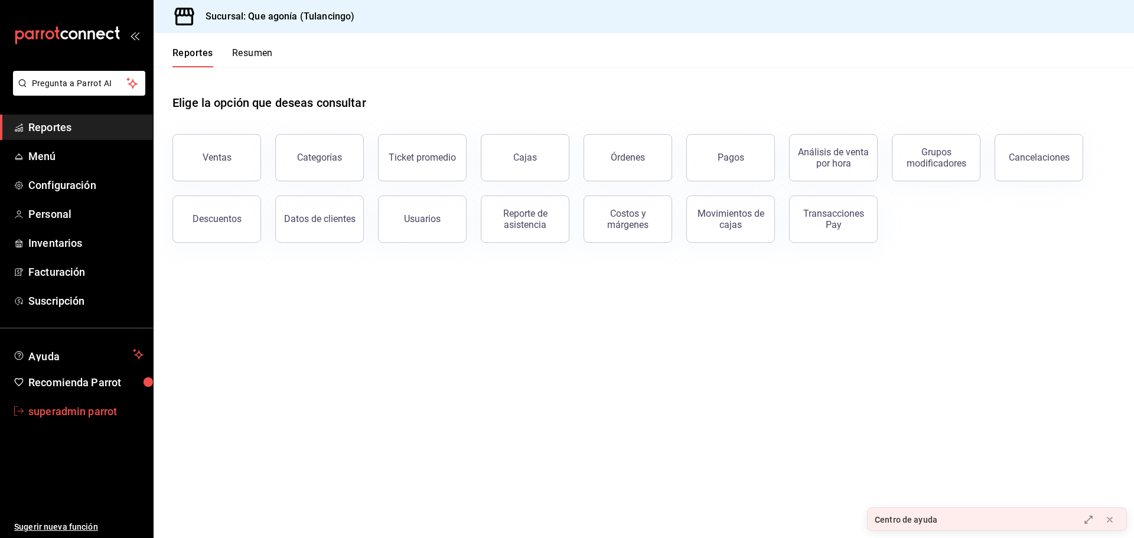
click at [91, 413] on span "superadmin parrot" at bounding box center [85, 411] width 115 height 16
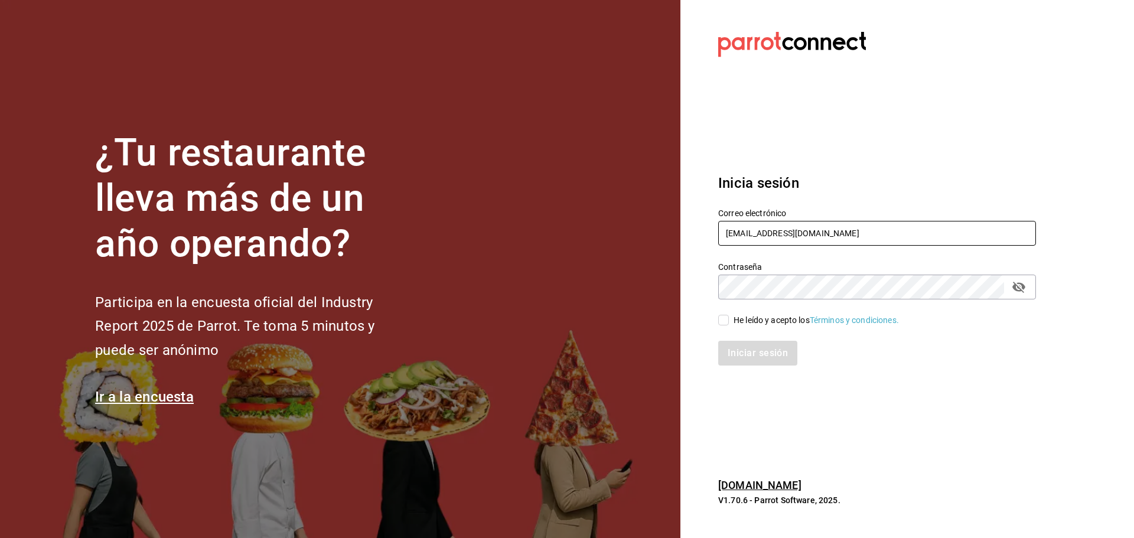
click at [765, 242] on input "[EMAIL_ADDRESS][DOMAIN_NAME]" at bounding box center [877, 233] width 318 height 25
paste input "[PERSON_NAME][EMAIL_ADDRESS][DOMAIN_NAME]"
type input "[PERSON_NAME][EMAIL_ADDRESS][DOMAIN_NAME]"
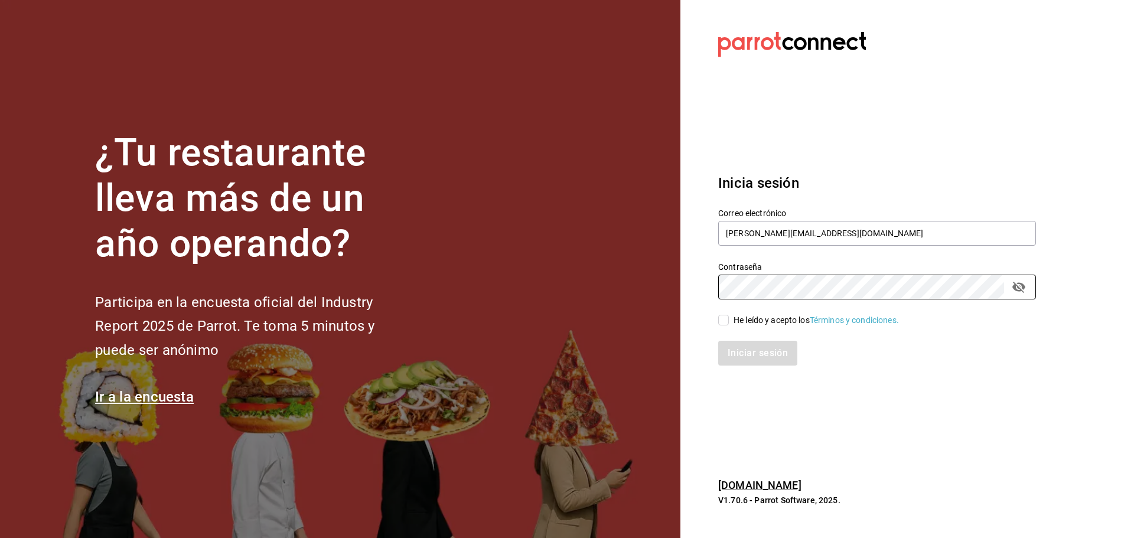
click at [725, 317] on input "He leído y acepto los Términos y condiciones." at bounding box center [723, 320] width 11 height 11
checkbox input "true"
click at [753, 353] on button "Iniciar sesión" at bounding box center [758, 353] width 80 height 25
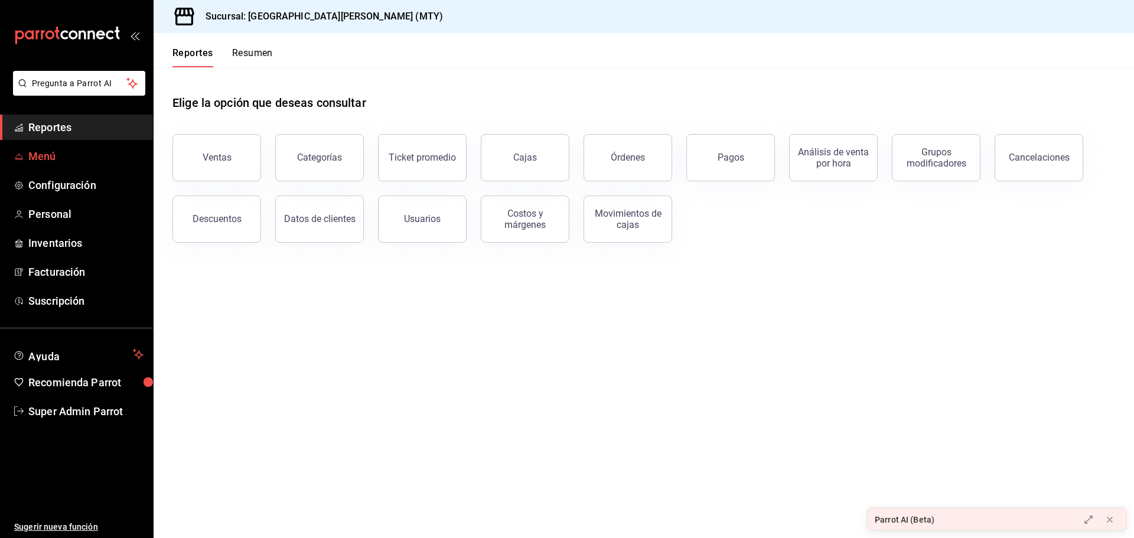
click at [65, 155] on span "Menú" at bounding box center [85, 156] width 115 height 16
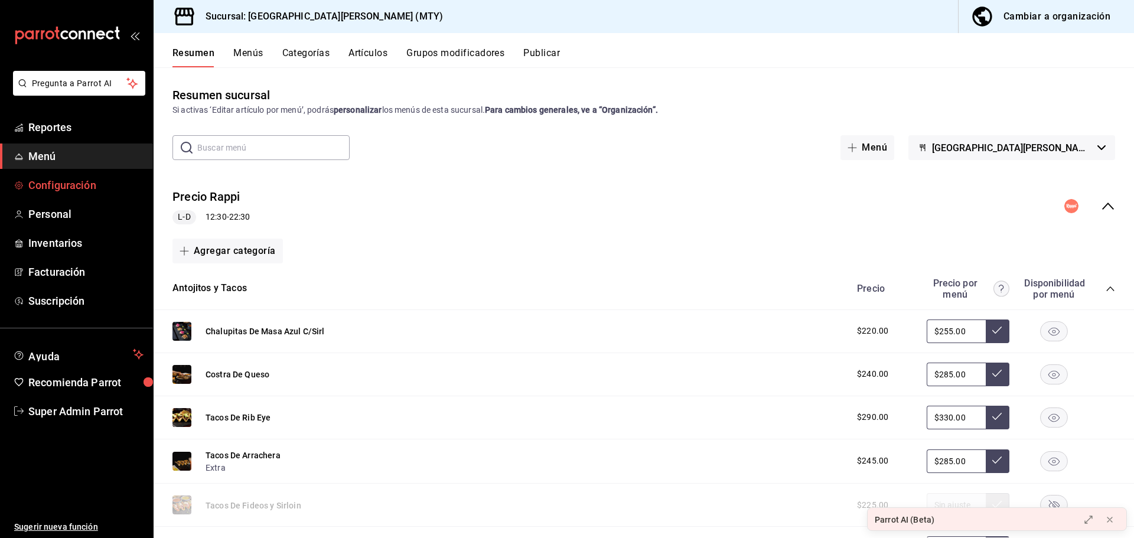
click at [64, 190] on span "Configuración" at bounding box center [85, 185] width 115 height 16
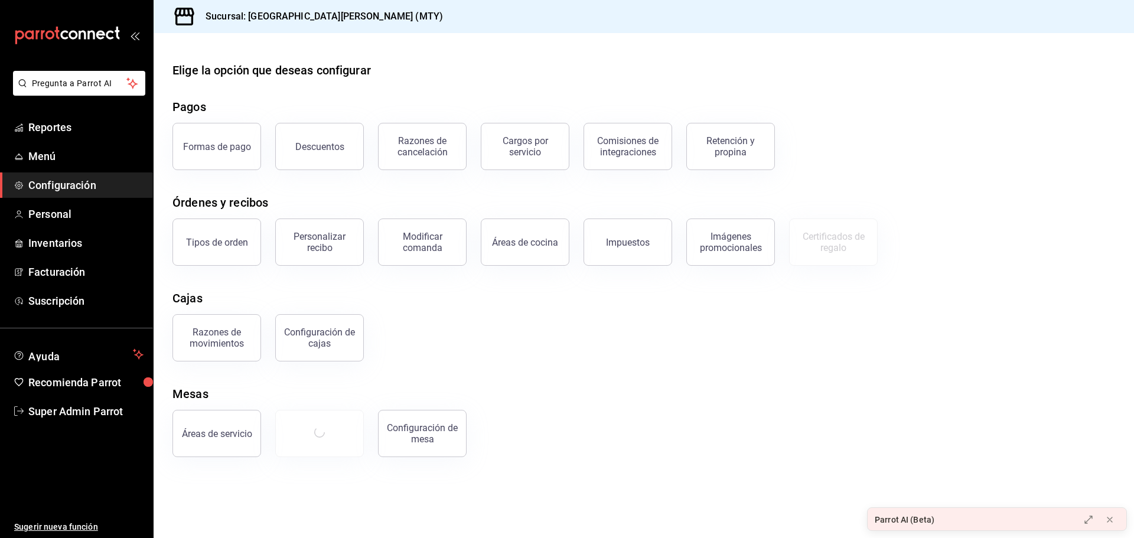
click at [230, 283] on div "Elige la opción que deseas configurar Pagos Formas de pago Descuentos Razones d…" at bounding box center [644, 259] width 980 height 396
click at [85, 265] on span "Facturación" at bounding box center [85, 272] width 115 height 16
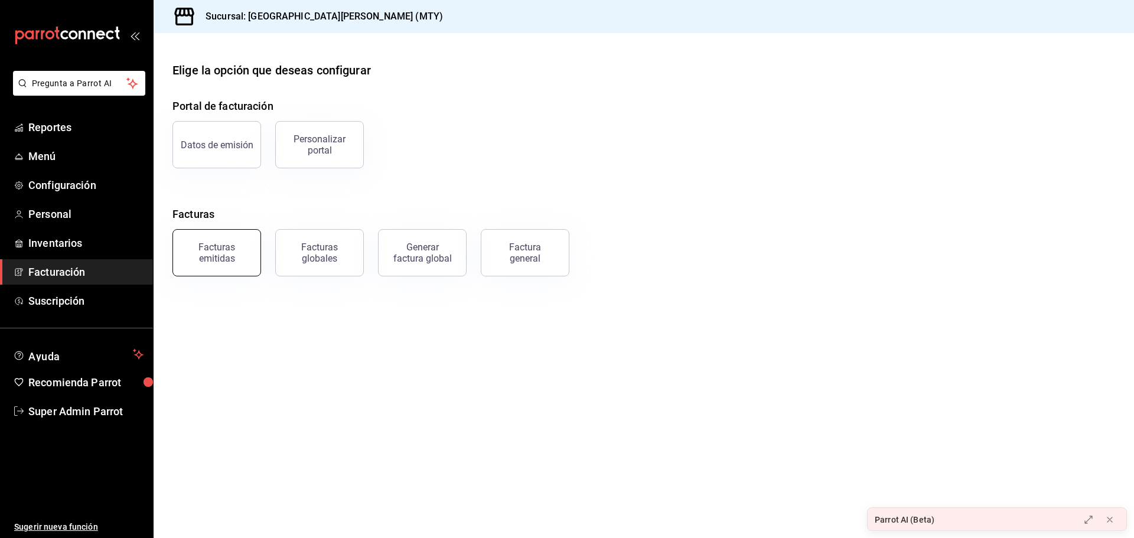
click at [229, 231] on div "Facturas emitidas" at bounding box center [209, 245] width 103 height 61
click at [228, 249] on div "Facturas emitidas" at bounding box center [216, 253] width 73 height 22
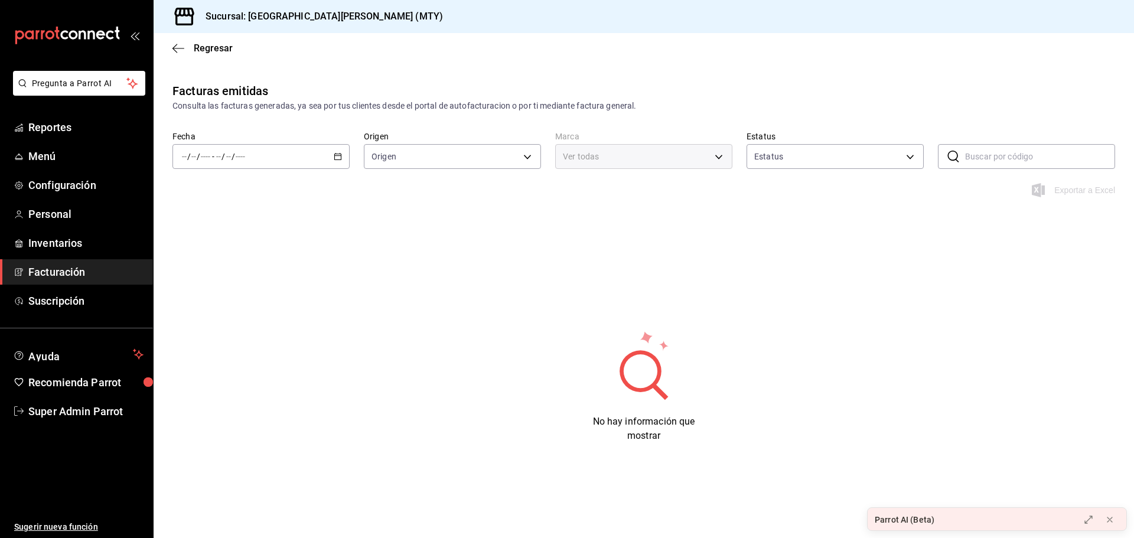
type input "ORDER_INVOICE,GENERAL_INVOICE"
type input "ACTIVE,PENDING_CANCELLATION,CANCELLED,PRE_CANCELLED"
type input "993182a7-2c84-4ec8-9ef4-4438dae30c02"
click at [321, 153] on div "/ / - / /" at bounding box center [260, 156] width 177 height 25
click at [339, 227] on div "Facturas emitidas Consulta las facturas generadas, ya sea por tus clientes desd…" at bounding box center [644, 286] width 980 height 408
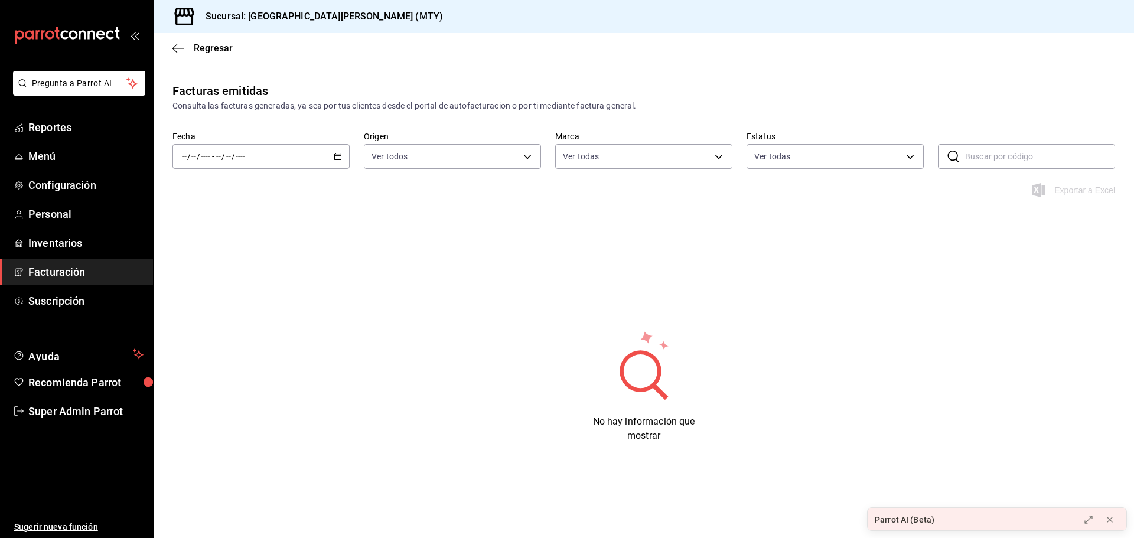
click at [330, 155] on div "/ / - / /" at bounding box center [260, 156] width 177 height 25
click at [360, 256] on div "Facturas emitidas Consulta las facturas generadas, ya sea por tus clientes desd…" at bounding box center [644, 286] width 980 height 408
click at [338, 145] on div "/ / - / /" at bounding box center [260, 156] width 177 height 25
click at [591, 249] on div "Facturas emitidas Consulta las facturas generadas, ya sea por tus clientes desd…" at bounding box center [644, 286] width 980 height 408
click at [338, 159] on \(Stroke\) "button" at bounding box center [337, 157] width 7 height 6
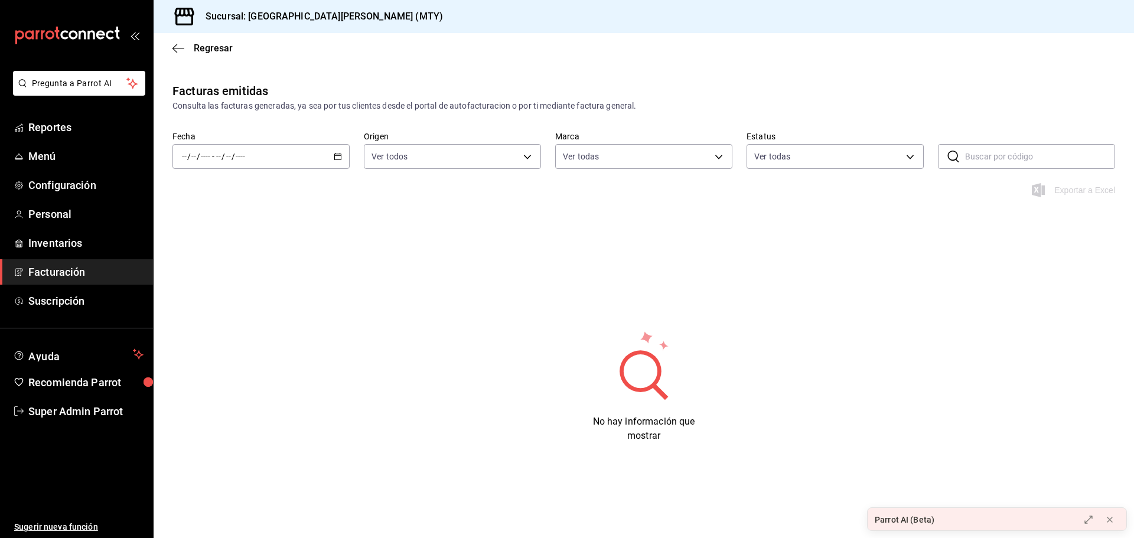
click at [944, 233] on div "Facturas emitidas Consulta las facturas generadas, ya sea por tus clientes desd…" at bounding box center [644, 286] width 980 height 408
click at [984, 160] on input "text" at bounding box center [1040, 157] width 150 height 24
click at [332, 150] on div "/ / - / /" at bounding box center [260, 156] width 177 height 25
click at [220, 268] on span "Mes actual" at bounding box center [228, 272] width 92 height 12
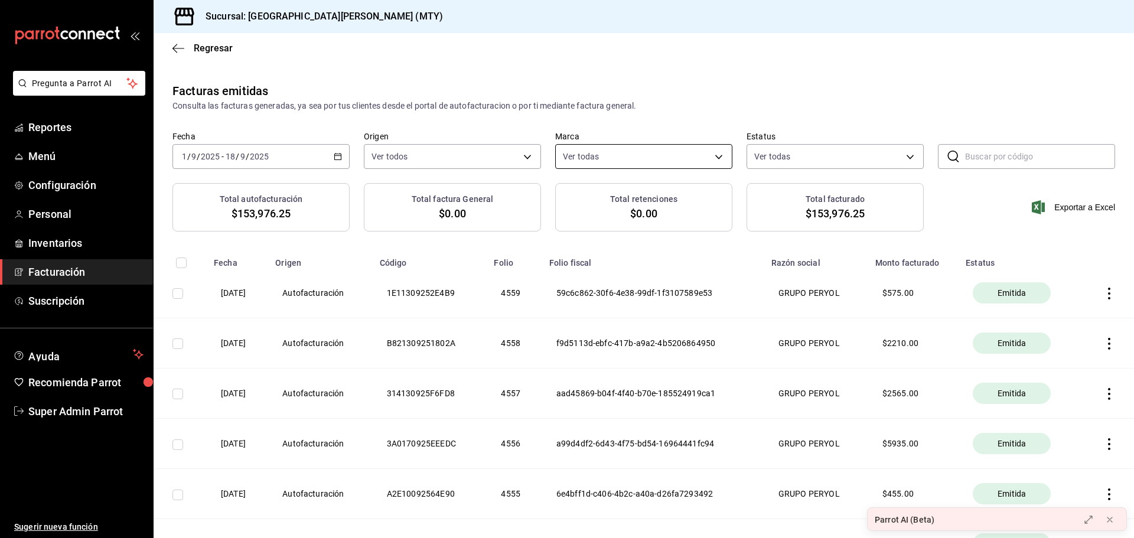
click at [634, 157] on body "Pregunta a Parrot AI Reportes Menú Configuración Personal Inventarios Facturaci…" at bounding box center [567, 269] width 1134 height 538
drag, startPoint x: 686, startPoint y: 106, endPoint x: 679, endPoint y: 102, distance: 8.2
click at [679, 102] on div at bounding box center [567, 269] width 1134 height 538
click at [779, 158] on body "Pregunta a Parrot AI Reportes Menú Configuración Personal Inventarios Facturaci…" at bounding box center [567, 269] width 1134 height 538
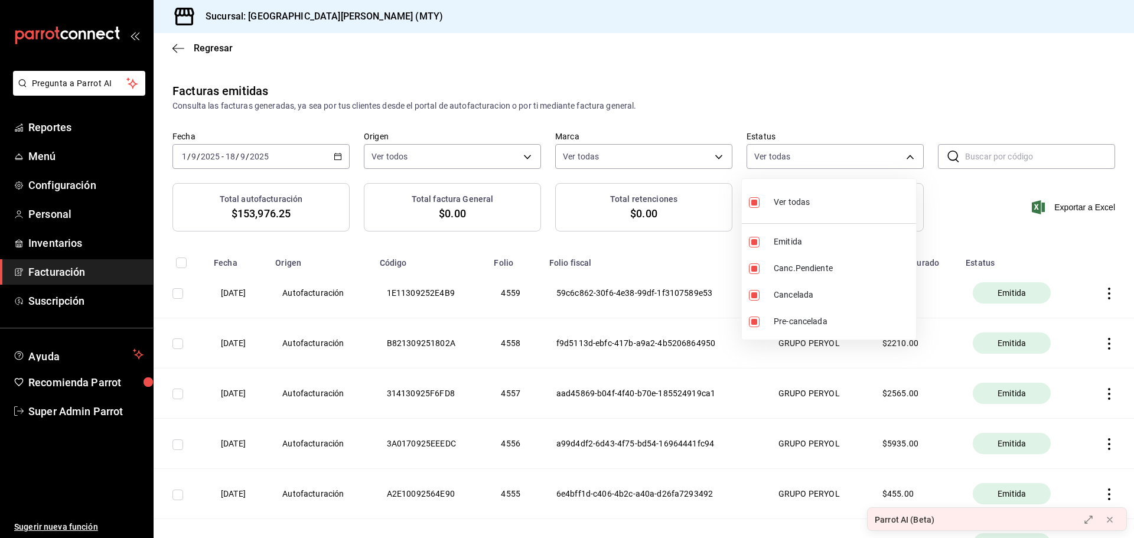
click at [784, 190] on div "Ver todas" at bounding box center [779, 200] width 61 height 25
checkbox input "false"
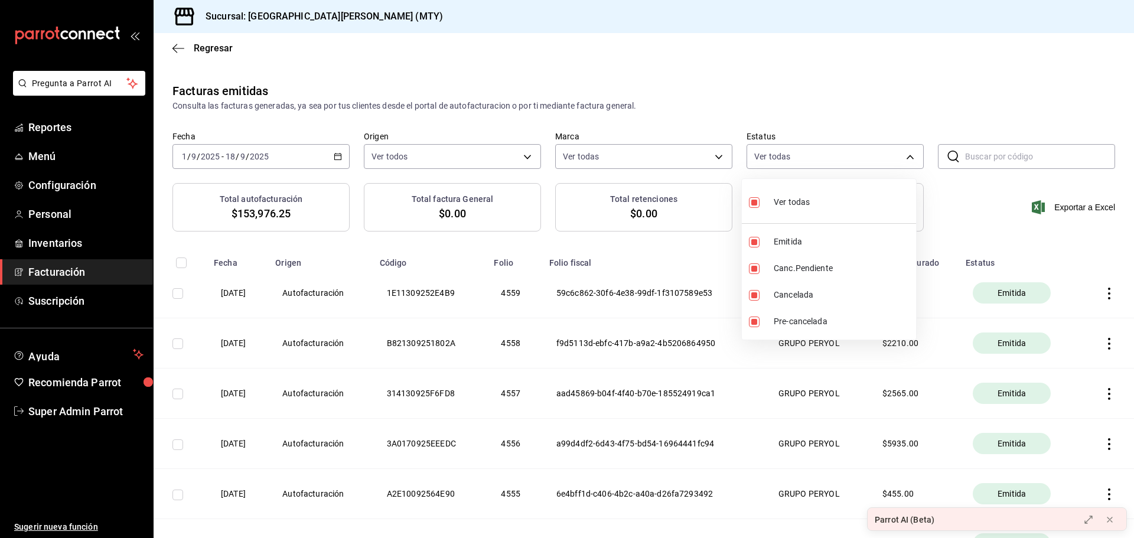
checkbox input "false"
click at [779, 269] on span "Canc.Pendiente" at bounding box center [843, 268] width 138 height 12
type input "PENDING_CANCELLATION"
checkbox input "true"
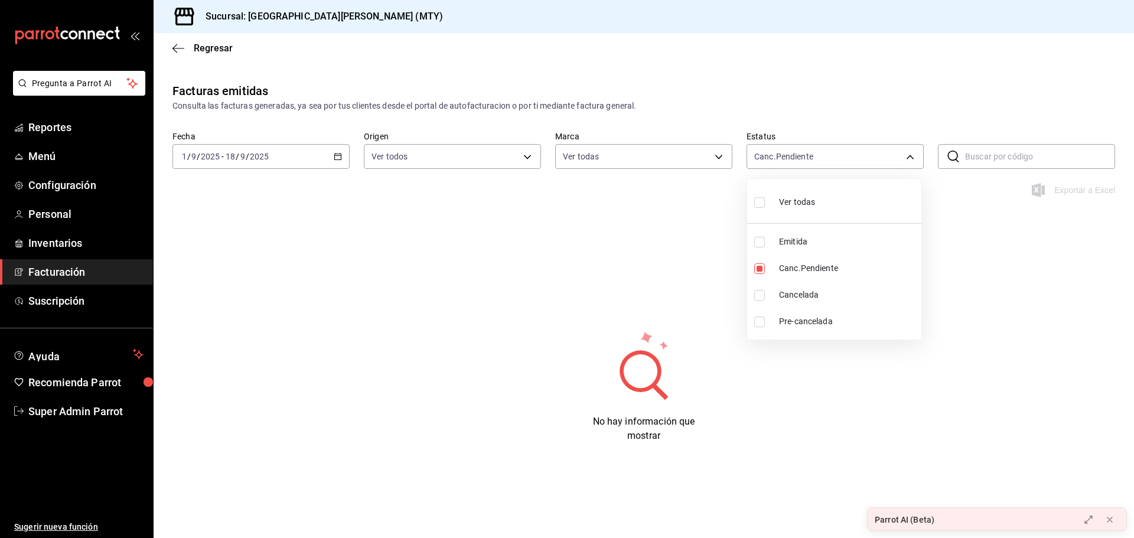
click at [772, 288] on li "Cancelada" at bounding box center [834, 295] width 174 height 27
type input "PENDING_CANCELLATION,CANCELLED"
checkbox input "true"
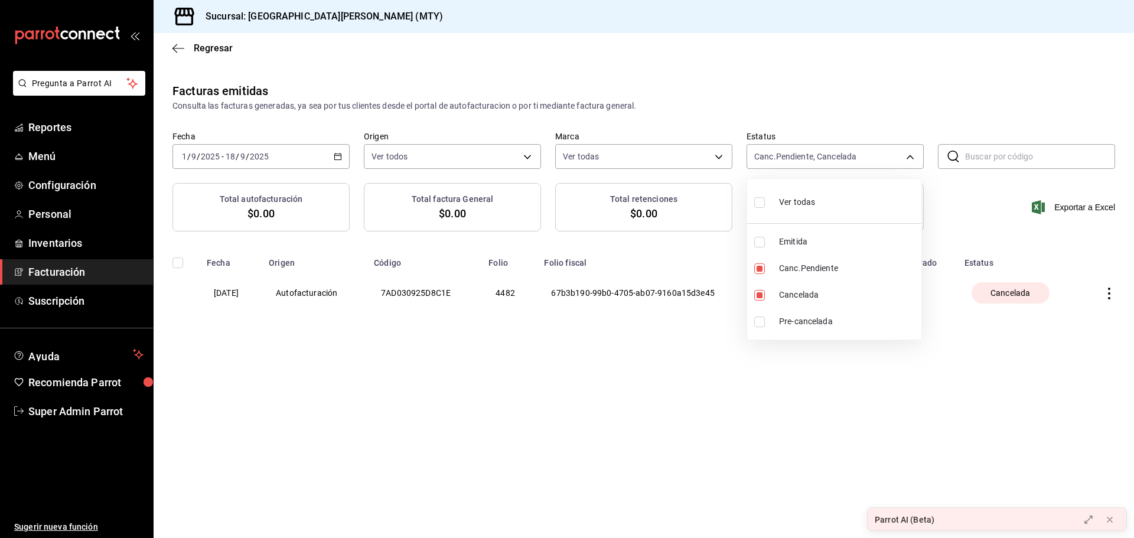
click at [624, 376] on div at bounding box center [567, 269] width 1134 height 538
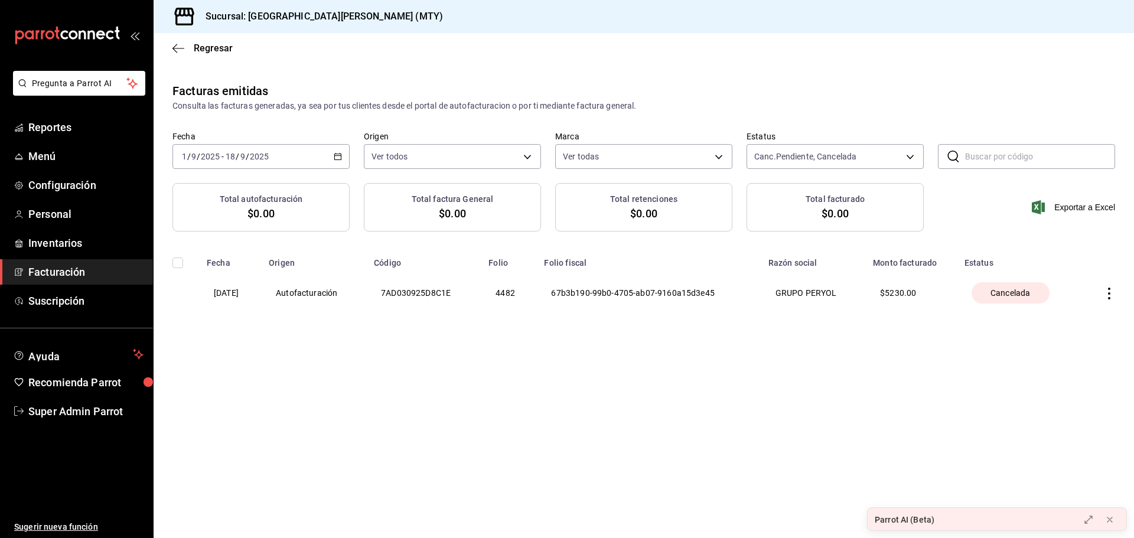
click at [627, 370] on main "Regresar Facturas emitidas Consulta las facturas generadas, ya sea por tus clie…" at bounding box center [644, 285] width 980 height 505
click at [1108, 294] on icon "button" at bounding box center [1109, 294] width 12 height 12
click at [693, 438] on div at bounding box center [567, 269] width 1134 height 538
click at [505, 292] on th "4482" at bounding box center [509, 293] width 56 height 50
click at [437, 293] on th "7AD030925D8C1E" at bounding box center [424, 293] width 115 height 50
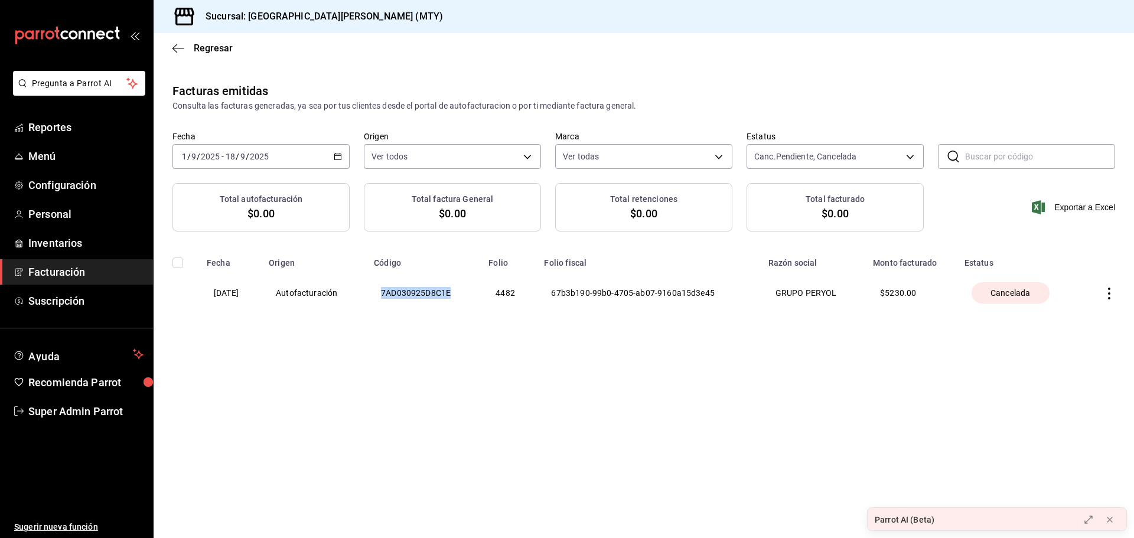
click at [437, 293] on th "7AD030925D8C1E" at bounding box center [424, 293] width 115 height 50
copy th "7AD030925D8C1E"
click at [506, 343] on div "Facturas emitidas Consulta las facturas generadas, ya sea por tus clientes desd…" at bounding box center [644, 223] width 980 height 283
click at [454, 290] on th "7AD030925D8C1E" at bounding box center [424, 293] width 115 height 50
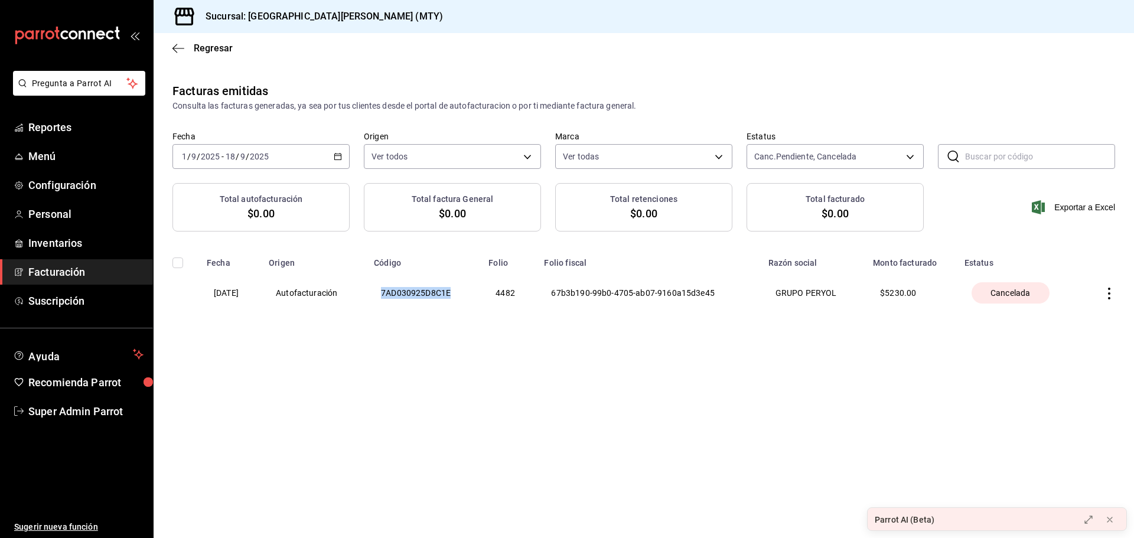
click at [454, 290] on th "7AD030925D8C1E" at bounding box center [424, 293] width 115 height 50
copy th "7AD030925D8C1E"
click at [478, 325] on div "Facturas emitidas Consulta las facturas generadas, ya sea por tus clientes desd…" at bounding box center [644, 223] width 980 height 283
drag, startPoint x: 886, startPoint y: 293, endPoint x: 926, endPoint y: 296, distance: 39.7
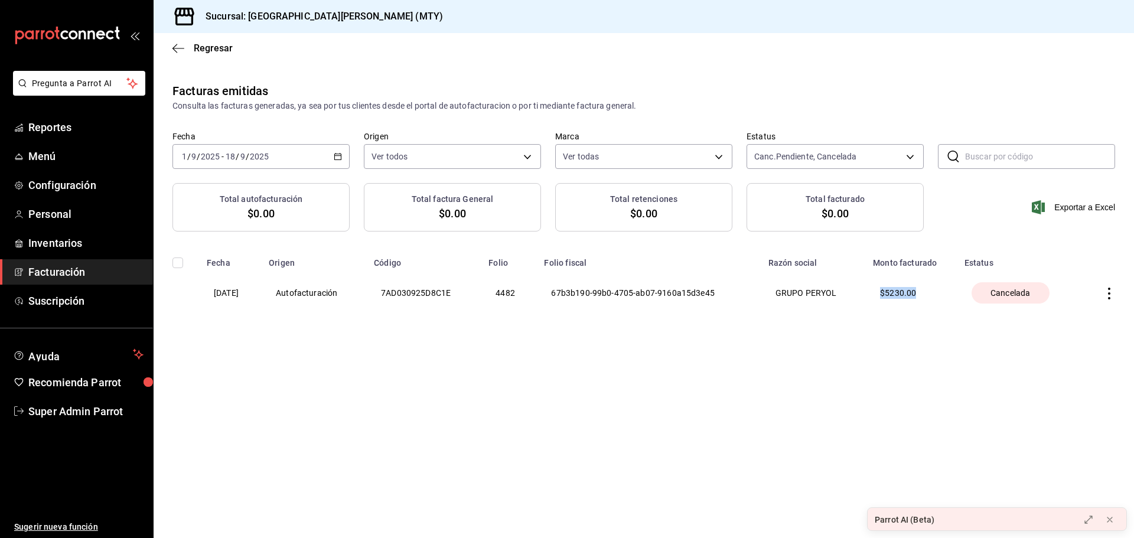
click at [926, 296] on th "$ 5230.00" at bounding box center [912, 293] width 92 height 50
click at [915, 314] on th "$ 5230.00" at bounding box center [912, 293] width 92 height 50
click at [1107, 292] on icon "button" at bounding box center [1109, 294] width 12 height 12
click at [834, 367] on div at bounding box center [567, 269] width 1134 height 538
click at [834, 296] on th "GRUPO PERYOL" at bounding box center [813, 293] width 105 height 50
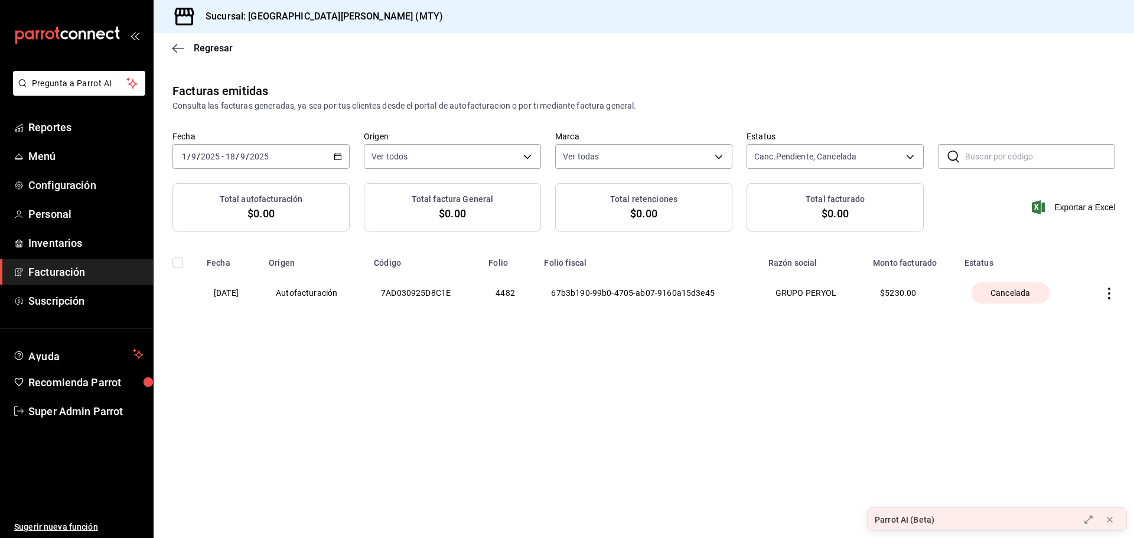
click at [922, 291] on th "$ 5230.00" at bounding box center [912, 293] width 92 height 50
drag, startPoint x: 868, startPoint y: 287, endPoint x: 898, endPoint y: 288, distance: 30.1
click at [898, 288] on tr "03/09/2025 Autofacturación 7AD030925D8C1E 4482 67b3b190-99b0-4705-ab07-9160a15d…" at bounding box center [644, 293] width 980 height 50
click at [585, 291] on th "67b3b190-99b0-4705-ab07-9160a15d3e45" at bounding box center [649, 293] width 224 height 50
click at [182, 46] on icon "button" at bounding box center [178, 48] width 12 height 11
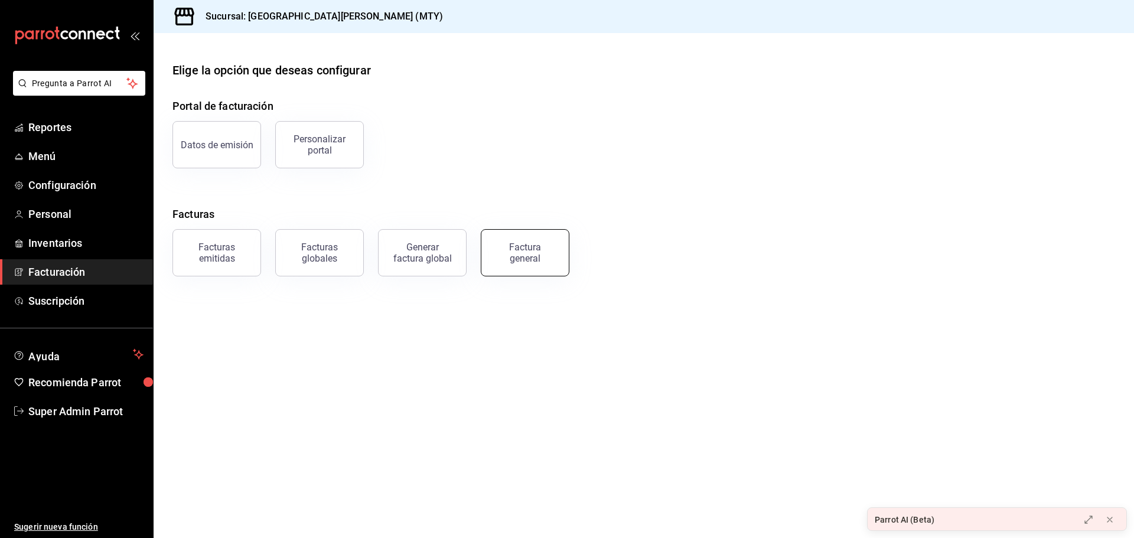
click at [519, 247] on div "Factura general" at bounding box center [524, 253] width 59 height 22
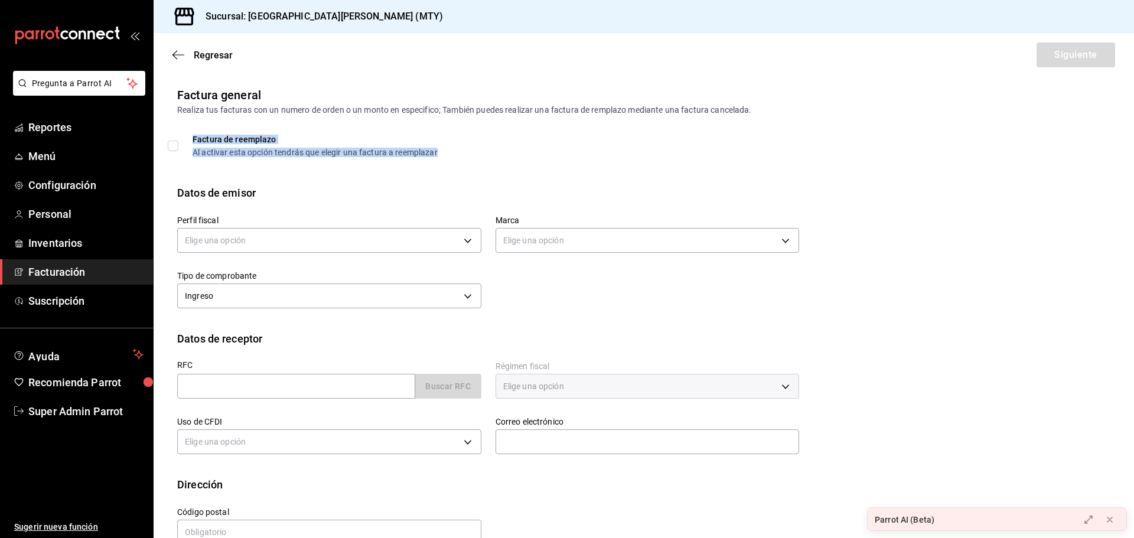
click at [236, 143] on div "Factura de reemplazo" at bounding box center [315, 139] width 245 height 8
click at [171, 143] on input "Factura de reemplazo Al activar esta opción tendrás que elegir una factura a re…" at bounding box center [173, 146] width 11 height 11
checkbox input "true"
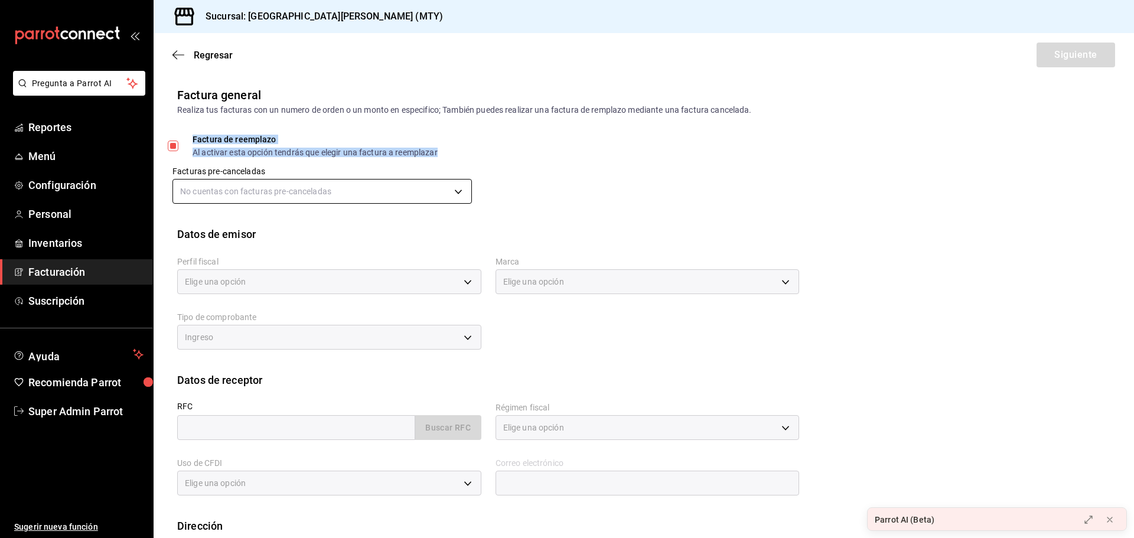
click at [291, 191] on body "Pregunta a Parrot AI Reportes Menú Configuración Personal Inventarios Facturaci…" at bounding box center [567, 269] width 1134 height 538
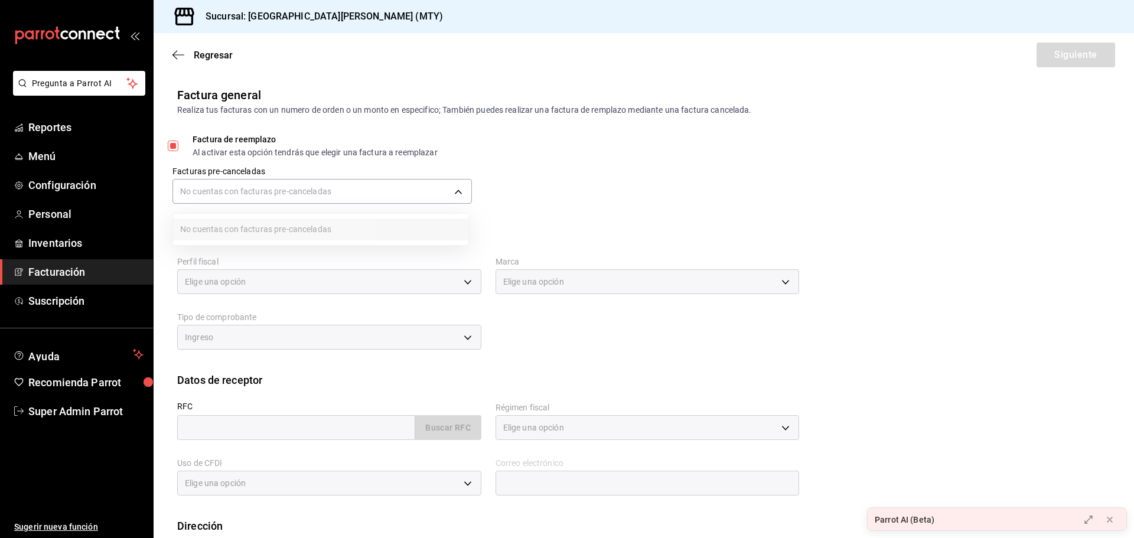
click at [304, 191] on div at bounding box center [567, 269] width 1134 height 538
click at [177, 56] on icon "button" at bounding box center [178, 55] width 12 height 11
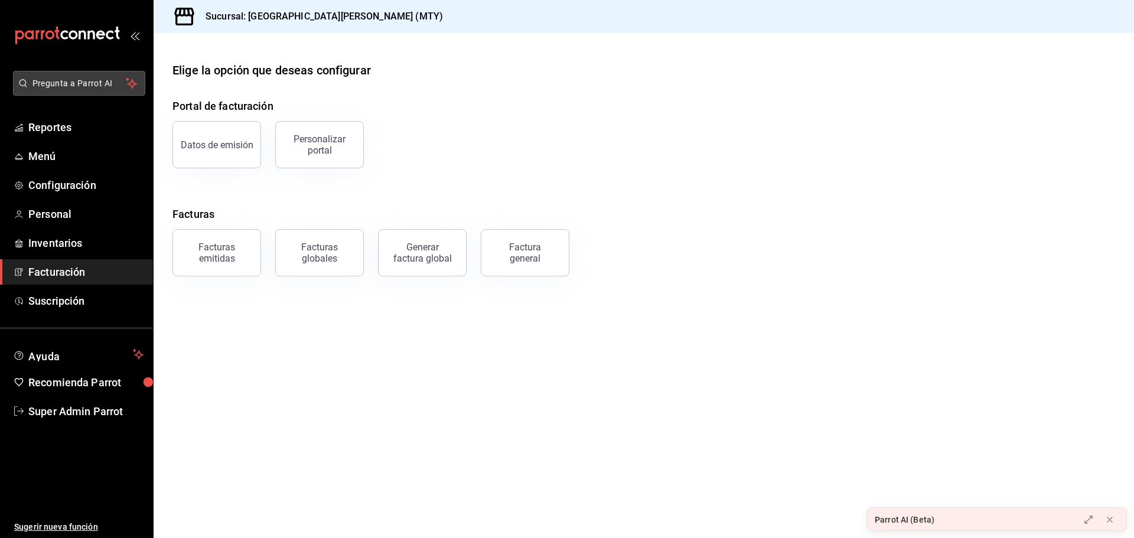
click at [27, 93] on button "Pregunta a Parrot AI" at bounding box center [79, 83] width 132 height 25
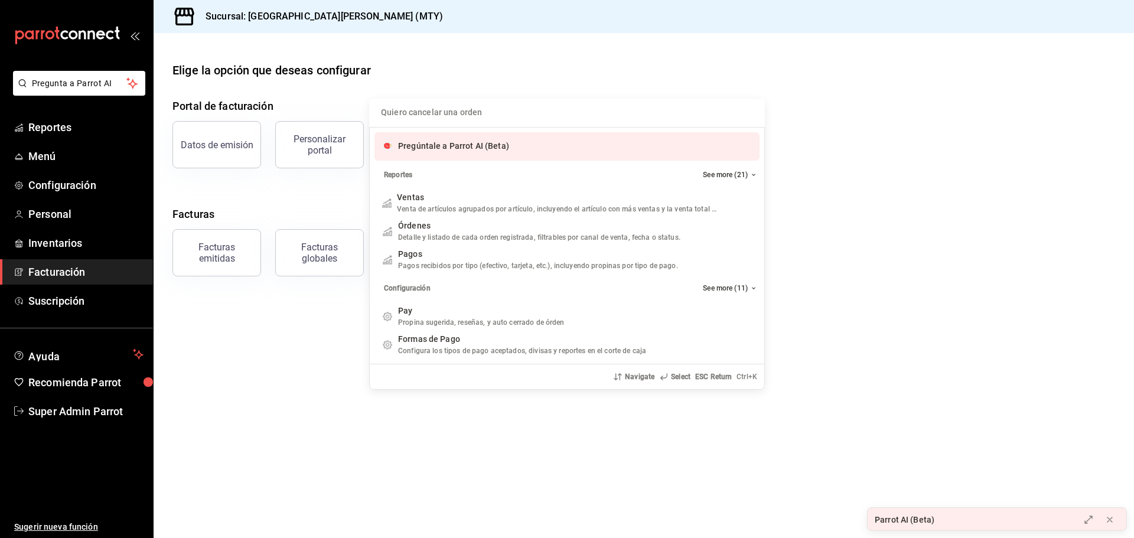
click at [471, 136] on div "Pregúntale a Parrot AI (Beta)" at bounding box center [566, 146] width 385 height 28
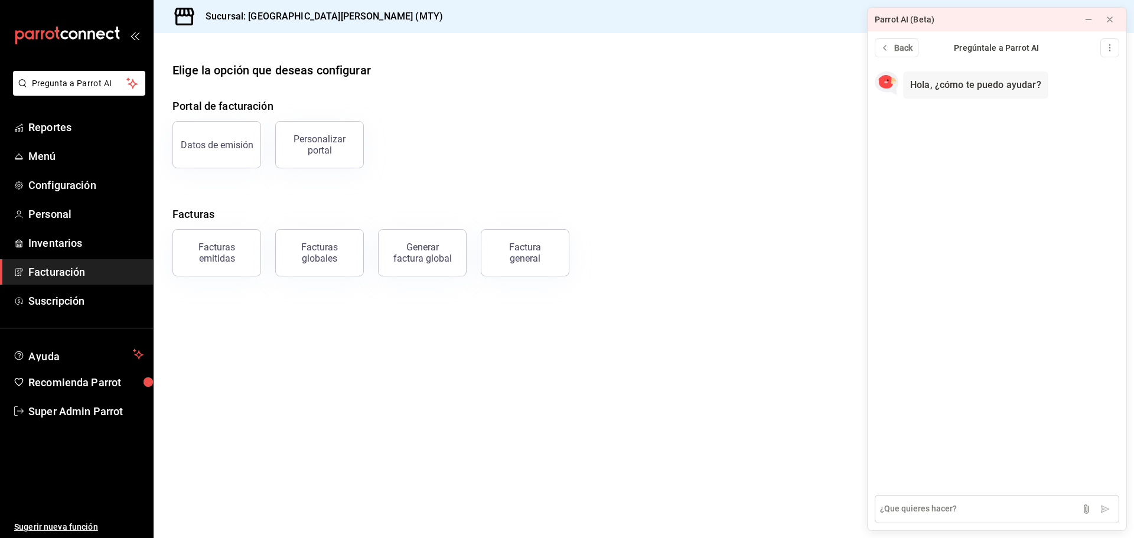
click at [902, 505] on textarea at bounding box center [997, 509] width 244 height 28
type textarea "como volver a refacturar una factura cancelada"
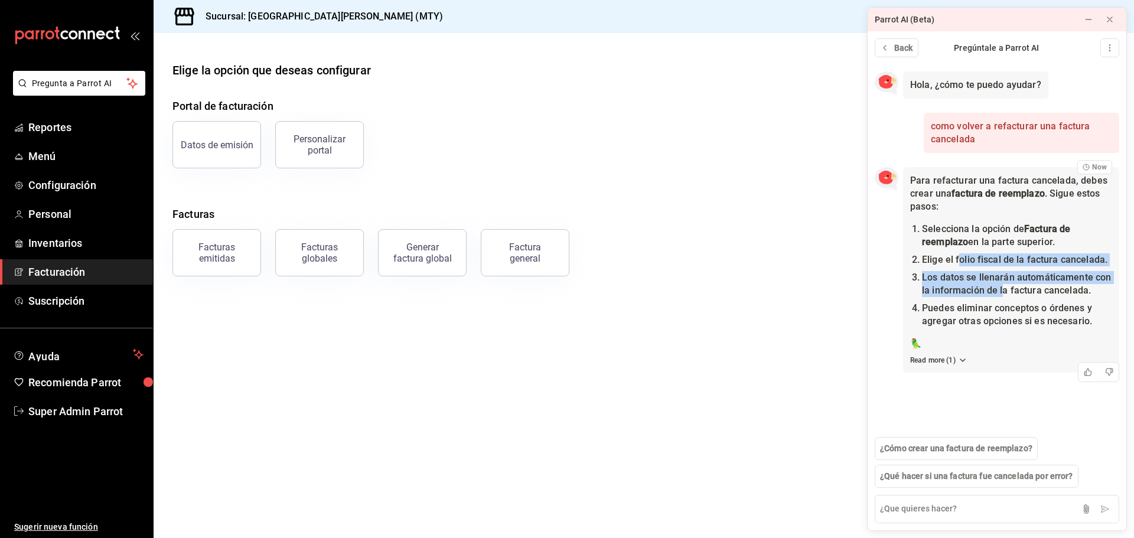
drag, startPoint x: 959, startPoint y: 262, endPoint x: 1013, endPoint y: 296, distance: 64.2
click at [1009, 294] on ol "Selecciona la opción de Factura de reemplazo en la parte superior. Elige el fol…" at bounding box center [1011, 275] width 202 height 105
click at [1017, 301] on ol "Selecciona la opción de Factura de reemplazo en la parte superior. Elige el fol…" at bounding box center [1011, 275] width 202 height 105
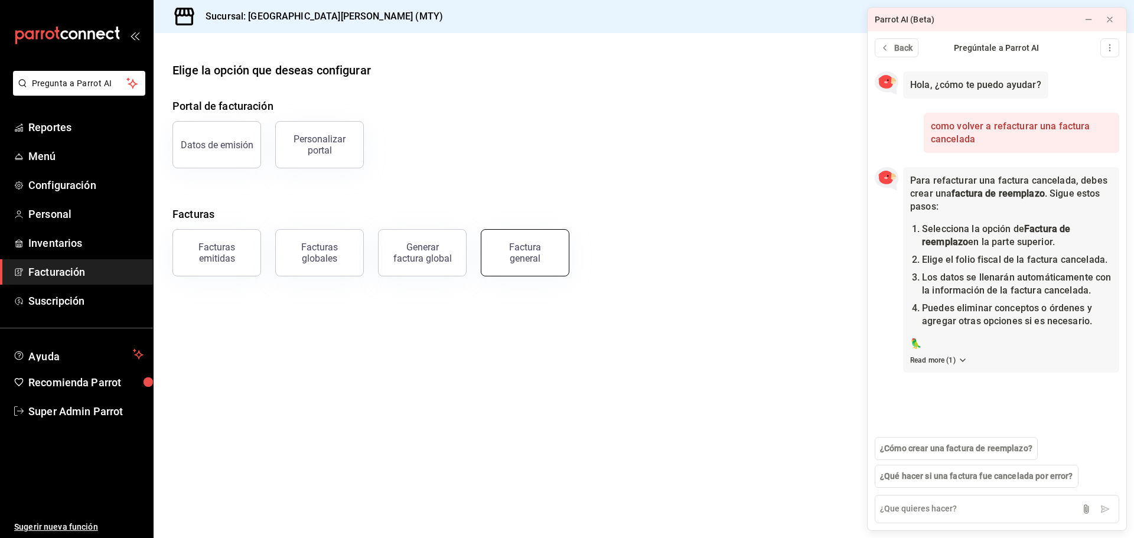
click at [506, 257] on div "Factura general" at bounding box center [524, 253] width 59 height 22
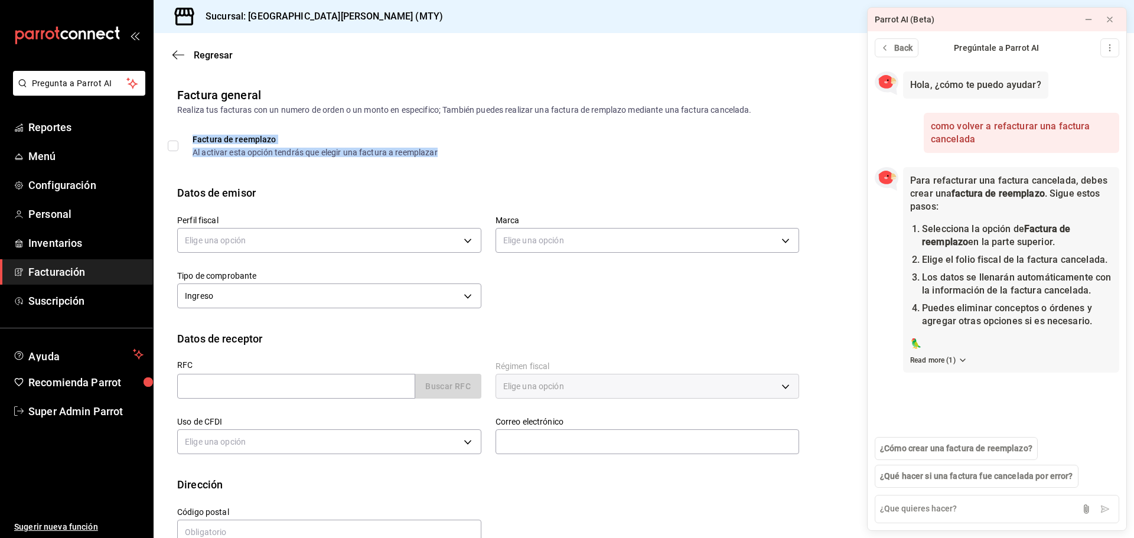
click at [234, 146] on div "Factura de reemplazo Al activar esta opción tendrás que elegir una factura a re…" at bounding box center [315, 145] width 245 height 21
click at [180, 137] on span "Factura de reemplazo Al activar esta opción tendrás que elegir una factura a re…" at bounding box center [307, 145] width 259 height 21
click at [178, 141] on input "Factura de reemplazo Al activar esta opción tendrás que elegir una factura a re…" at bounding box center [173, 146] width 11 height 11
checkbox input "true"
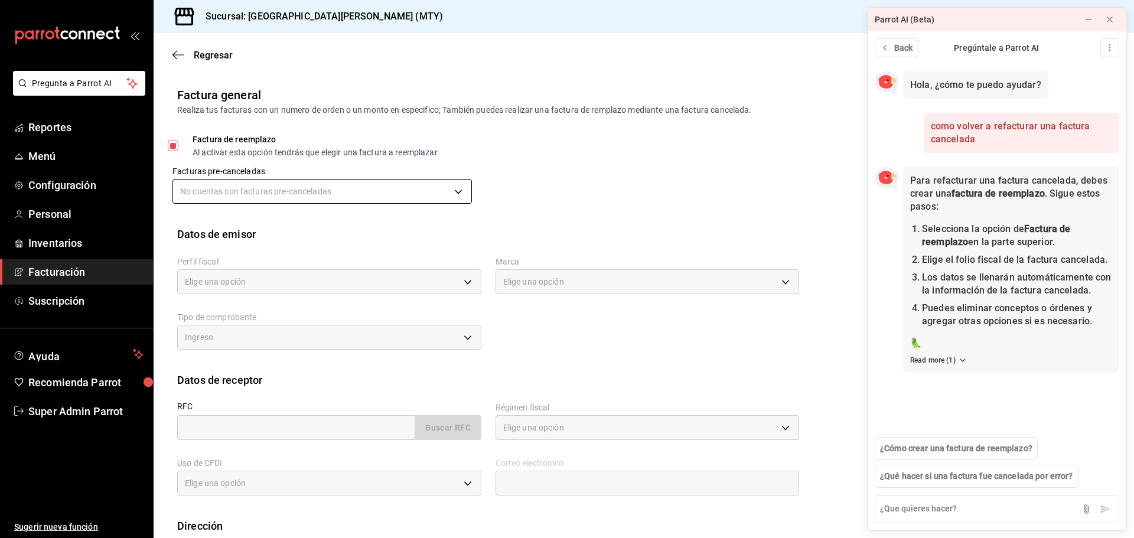
click at [240, 190] on body "Pregunta a Parrot AI Reportes Menú Configuración Personal Inventarios Facturaci…" at bounding box center [567, 269] width 1134 height 538
click at [240, 190] on div at bounding box center [567, 269] width 1134 height 538
click at [988, 275] on li "Los datos se llenarán automáticamente con la información de la factura cancelad…" at bounding box center [1017, 284] width 190 height 26
click at [953, 357] on button "Read more ( 1 )" at bounding box center [938, 360] width 57 height 11
click at [305, 182] on body "Pregunta a Parrot AI Reportes Menú Configuración Personal Inventarios Facturaci…" at bounding box center [567, 269] width 1134 height 538
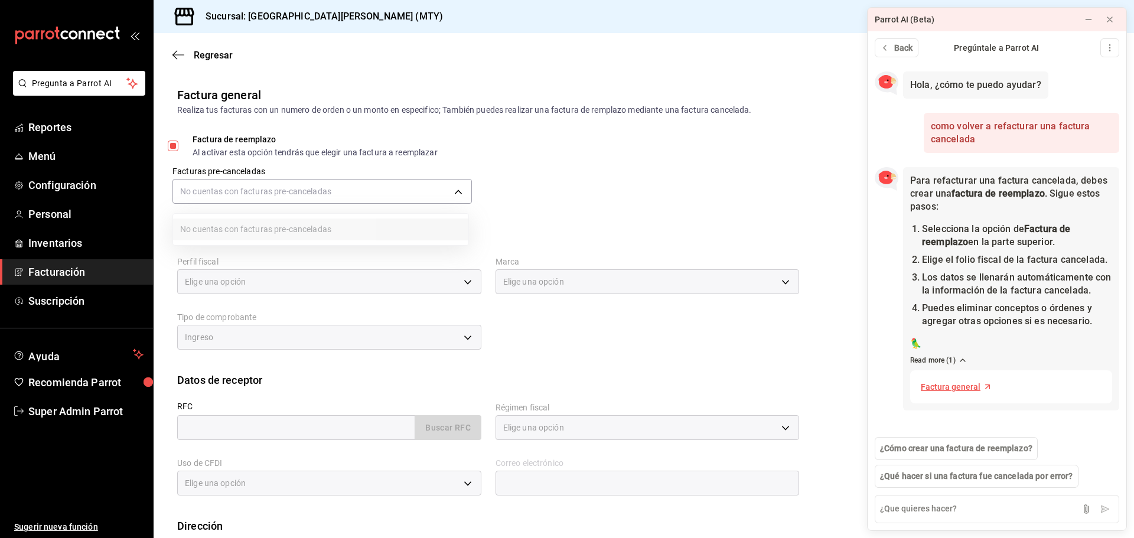
click at [282, 197] on div at bounding box center [567, 269] width 1134 height 538
click at [278, 197] on body "Pregunta a Parrot AI Reportes Menú Configuración Personal Inventarios Facturaci…" at bounding box center [567, 269] width 1134 height 538
click at [264, 229] on ul "No cuentas con facturas pre-canceladas" at bounding box center [320, 229] width 295 height 31
click at [252, 183] on div at bounding box center [567, 269] width 1134 height 538
click at [320, 95] on div "Factura general Realiza tus facturas con un numero de orden o un monto en espec…" at bounding box center [644, 101] width 980 height 30
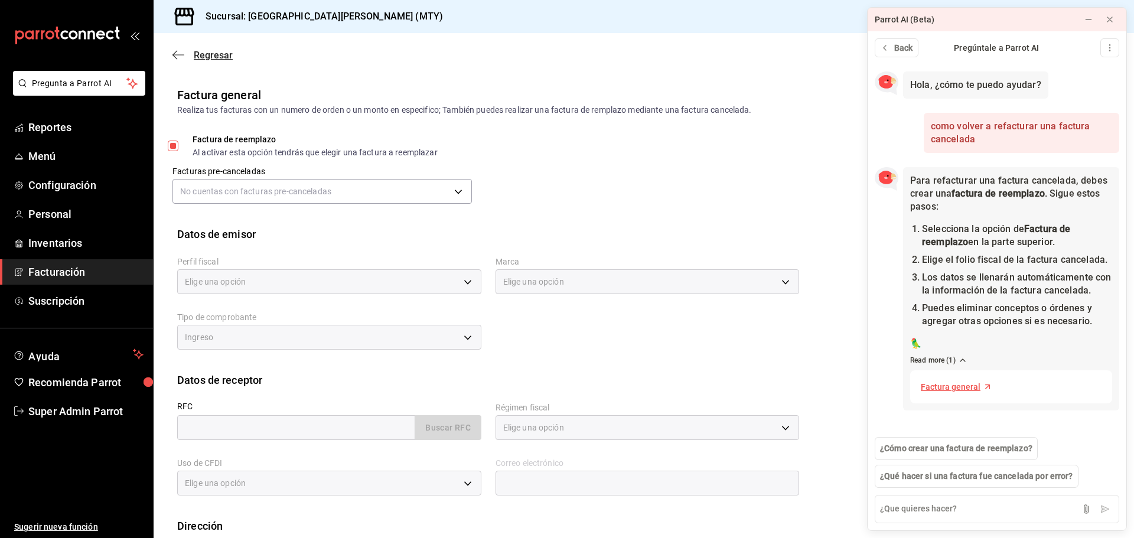
click at [184, 55] on icon "button" at bounding box center [178, 54] width 12 height 1
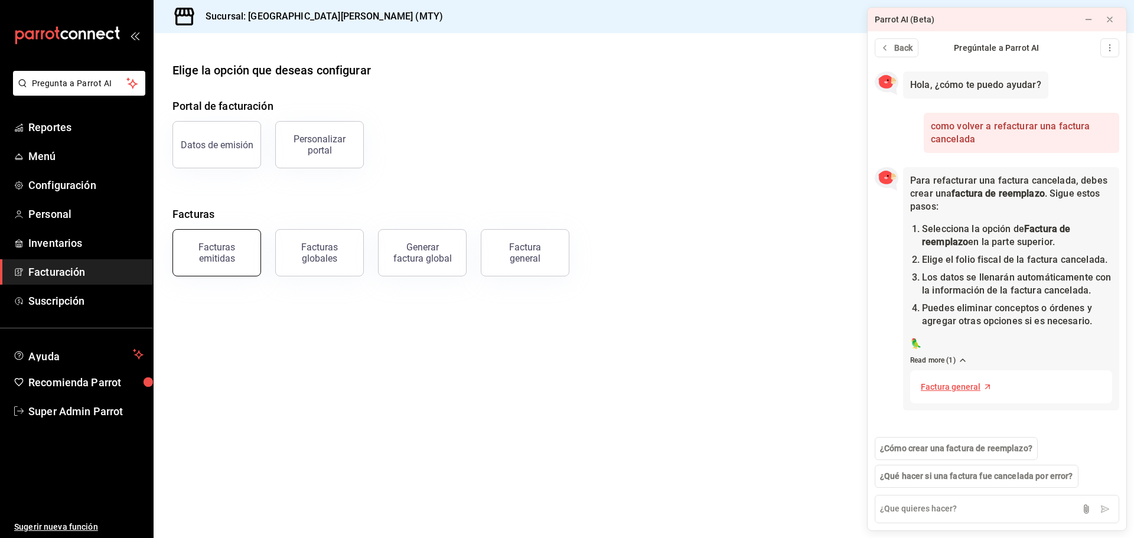
click at [224, 257] on div "Facturas emitidas" at bounding box center [216, 253] width 73 height 22
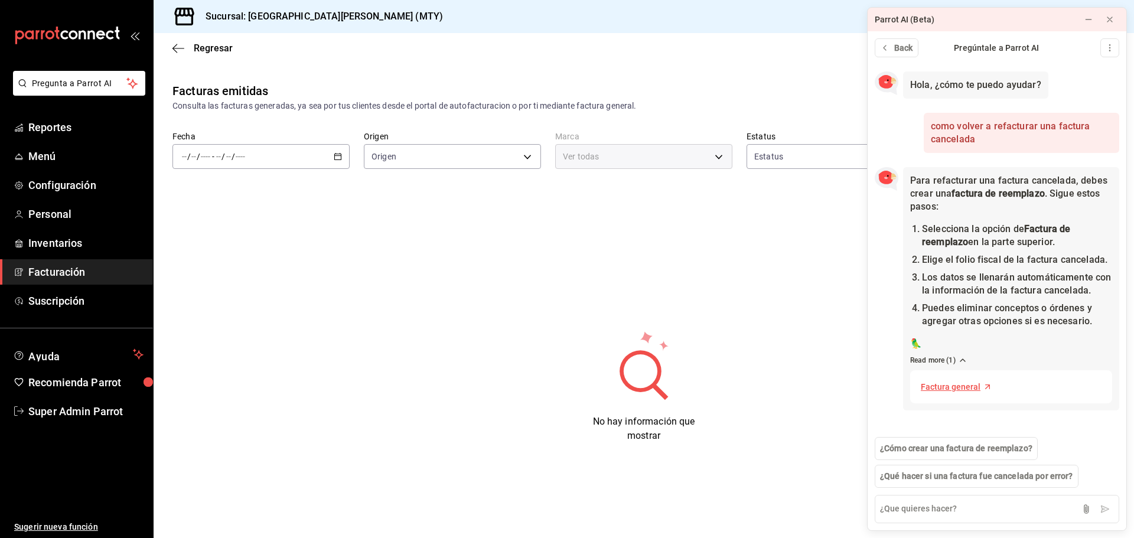
type input "ORDER_INVOICE,GENERAL_INVOICE"
type input "ACTIVE,PENDING_CANCELLATION,CANCELLED,PRE_CANCELLED"
type input "993182a7-2c84-4ec8-9ef4-4438dae30c02"
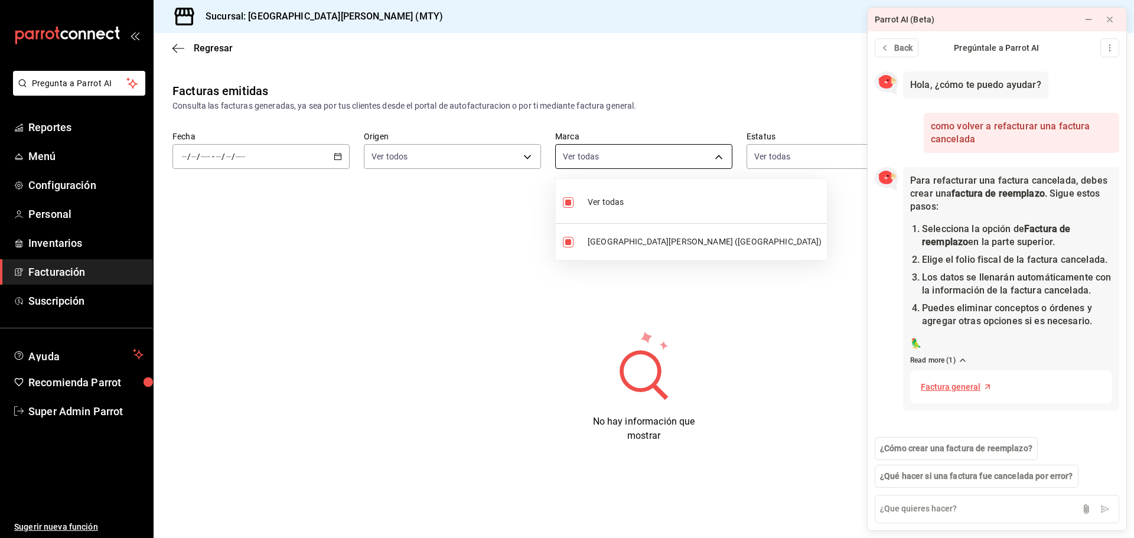
click at [673, 155] on body "Pregunta a Parrot AI Reportes Menú Configuración Personal Inventarios Facturaci…" at bounding box center [567, 269] width 1134 height 538
click at [741, 129] on div at bounding box center [567, 269] width 1134 height 538
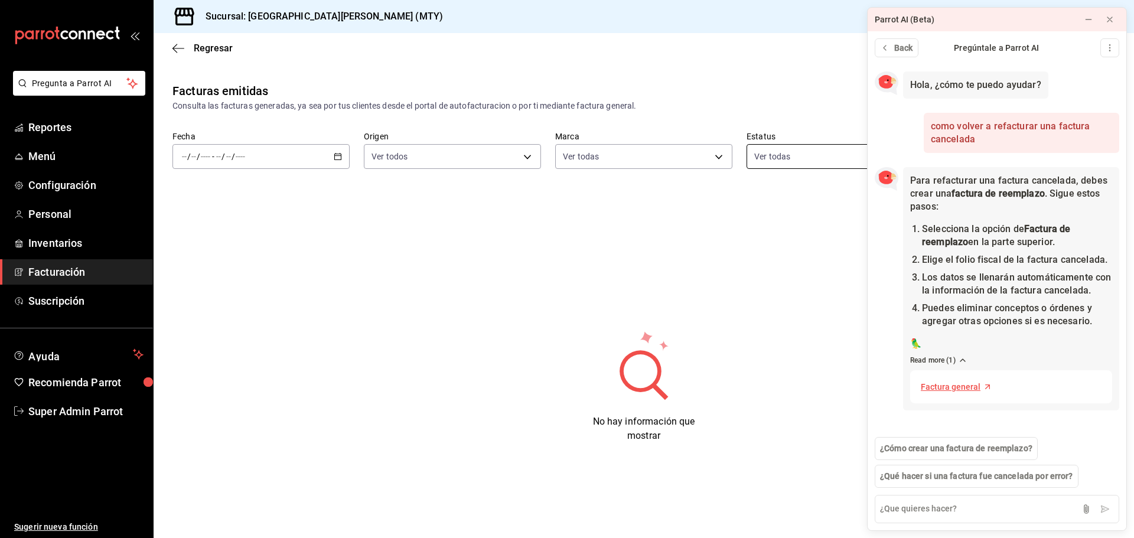
click at [786, 152] on body "Pregunta a Parrot AI Reportes Menú Configuración Personal Inventarios Facturaci…" at bounding box center [567, 269] width 1134 height 538
click at [779, 194] on div "Ver todas" at bounding box center [784, 200] width 61 height 25
checkbox input "false"
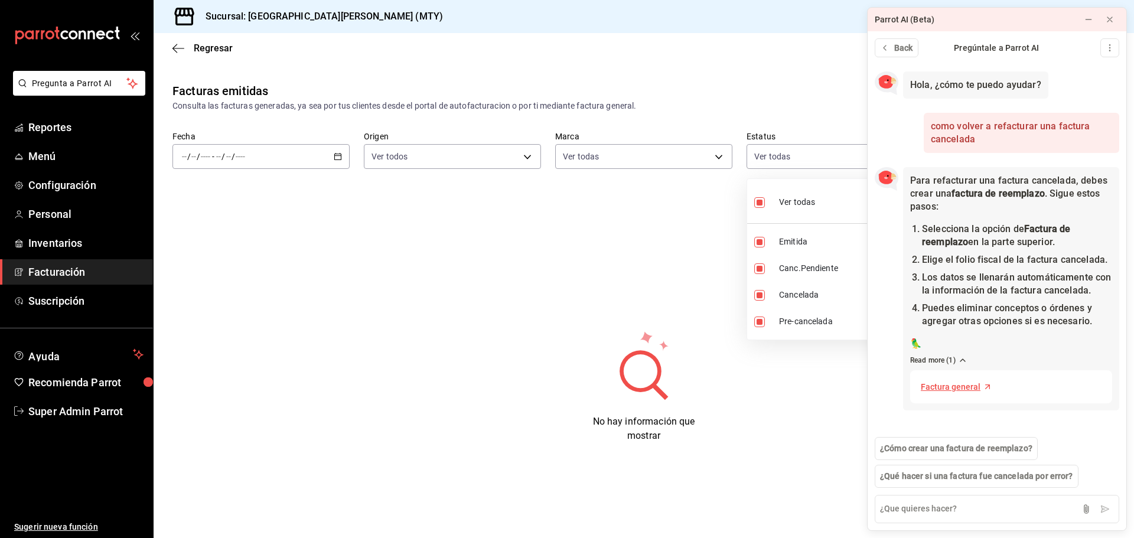
checkbox input "false"
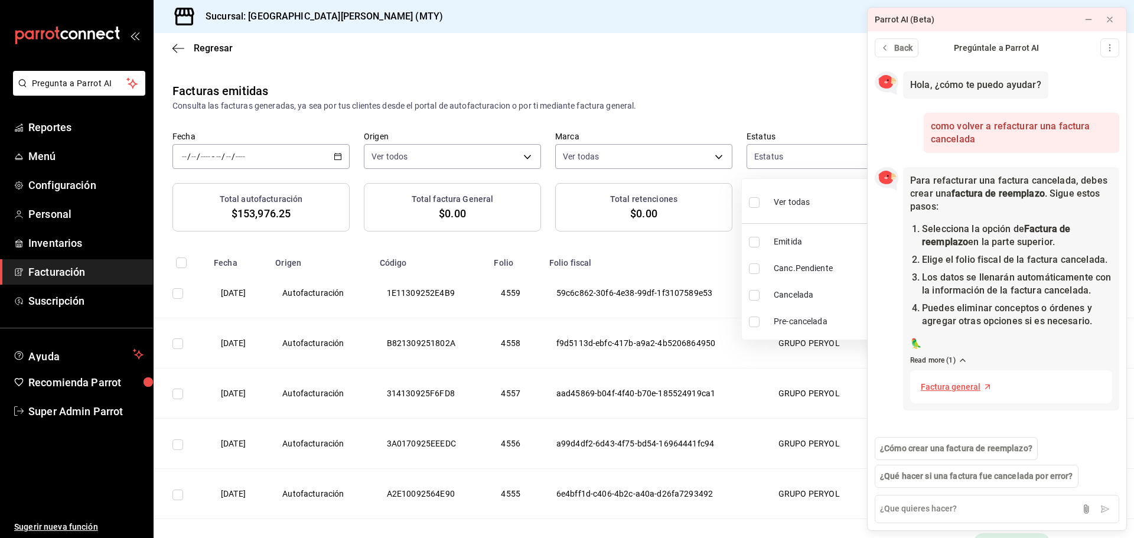
click at [767, 266] on li "Canc.Pendiente" at bounding box center [830, 268] width 176 height 27
type input "PENDING_CANCELLATION"
checkbox input "true"
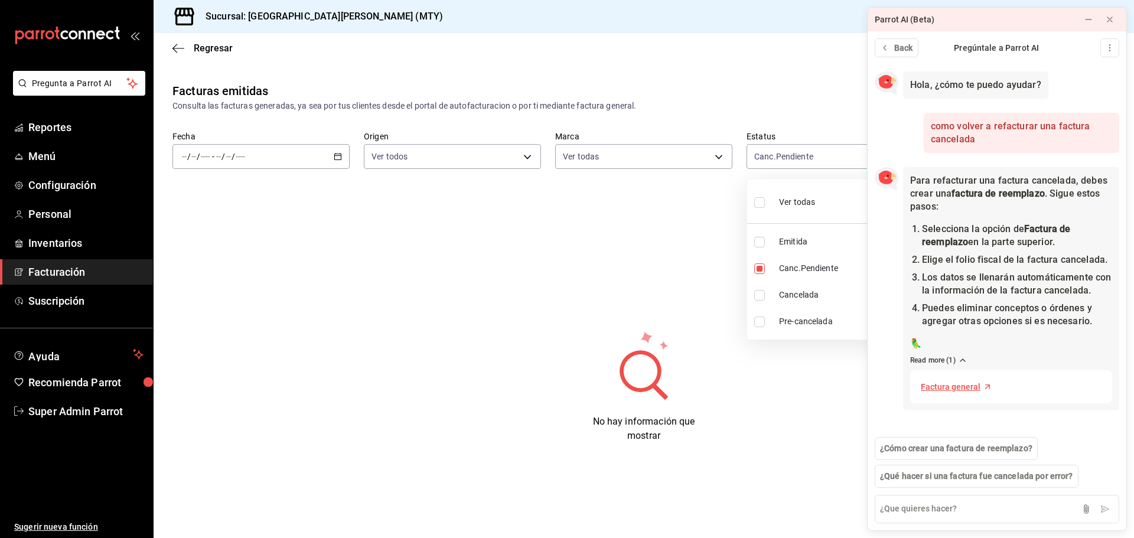
click at [767, 301] on li "Cancelada" at bounding box center [835, 295] width 176 height 27
type input "PENDING_CANCELLATION,CANCELLED"
checkbox input "true"
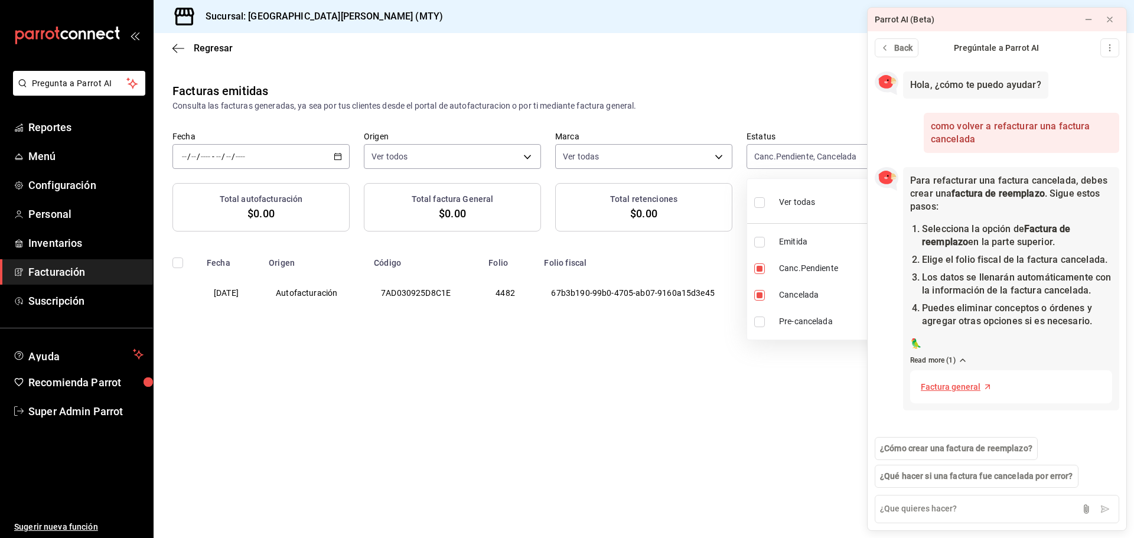
click at [762, 335] on ul "Ver todas Emitida Canc.Pendiente Cancelada Pre-cancelada" at bounding box center [835, 259] width 176 height 161
click at [762, 328] on li "Pre-cancelada" at bounding box center [835, 321] width 176 height 27
type input "PENDING_CANCELLATION,CANCELLED,PRE_CANCELLED"
checkbox input "true"
click at [722, 334] on div at bounding box center [567, 269] width 1134 height 538
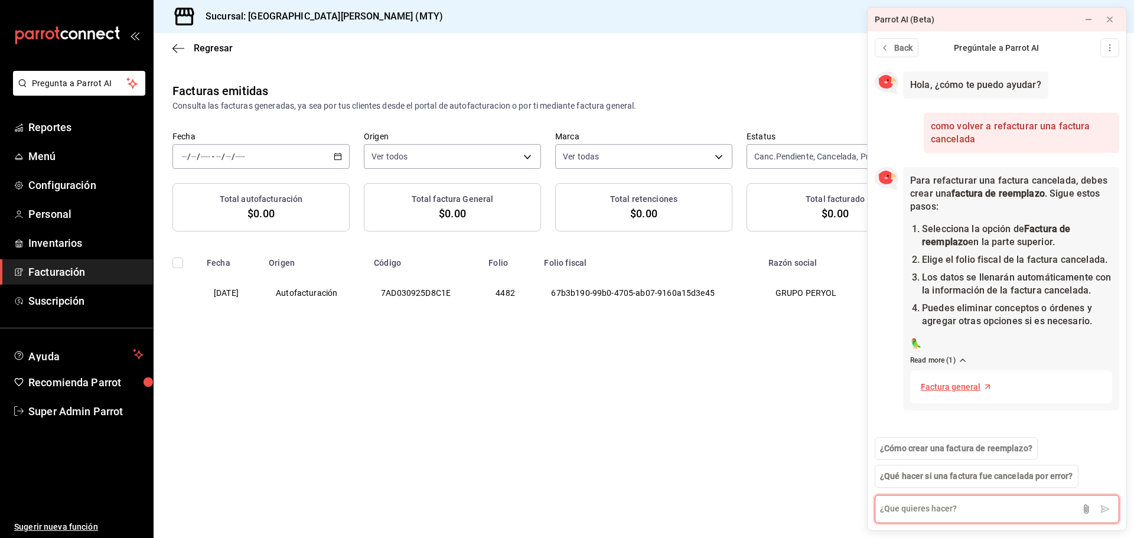
click at [914, 517] on textarea at bounding box center [997, 509] width 244 height 28
type textarea "Si no aparce como precancelada que puedo hacer"
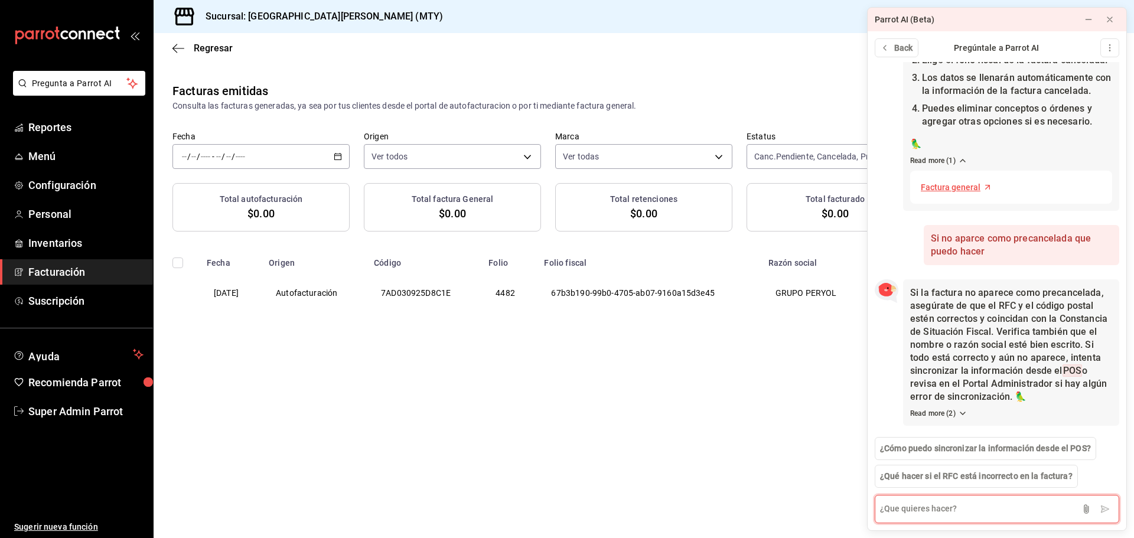
scroll to position [239, 0]
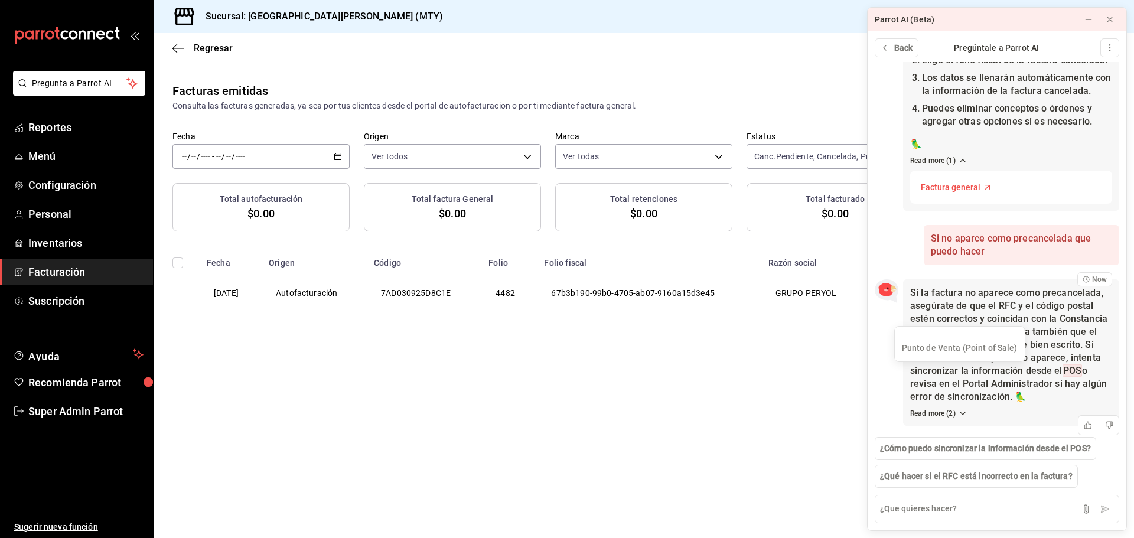
click at [1062, 368] on span "POS" at bounding box center [1071, 370] width 19 height 12
click at [1001, 368] on span "Si la factura no aparece como precancelada, asegúrate de que el RFC y el código…" at bounding box center [1008, 344] width 197 height 115
click at [948, 412] on button "Read more ( 2 )" at bounding box center [938, 413] width 57 height 11
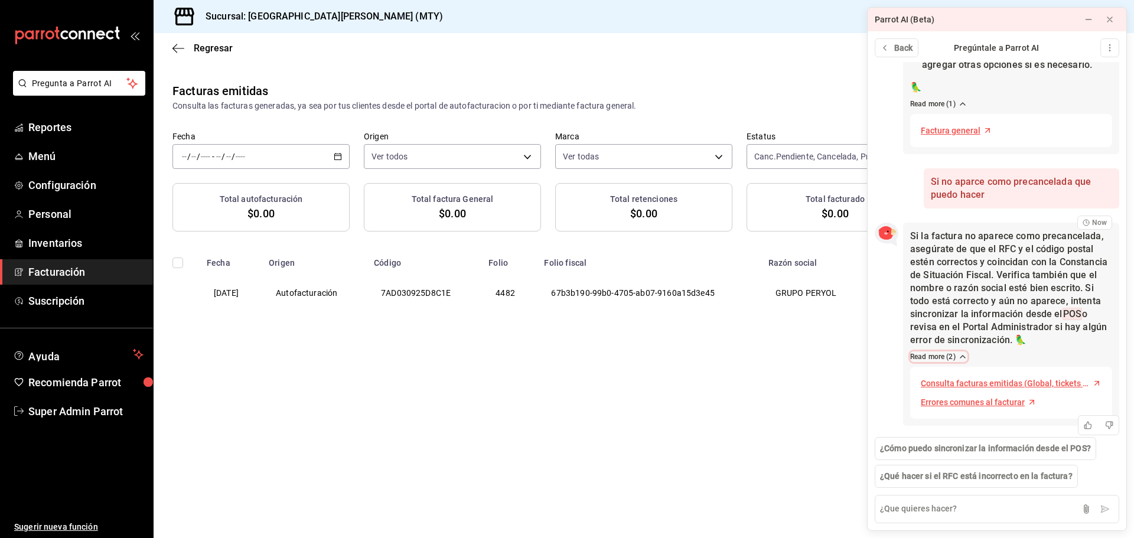
scroll to position [295, 0]
click at [782, 408] on main "Regresar Facturas emitidas Consulta las facturas generadas, ya sea por tus clie…" at bounding box center [644, 285] width 980 height 505
click at [975, 405] on span "Errores comunes al facturar" at bounding box center [973, 402] width 104 height 12
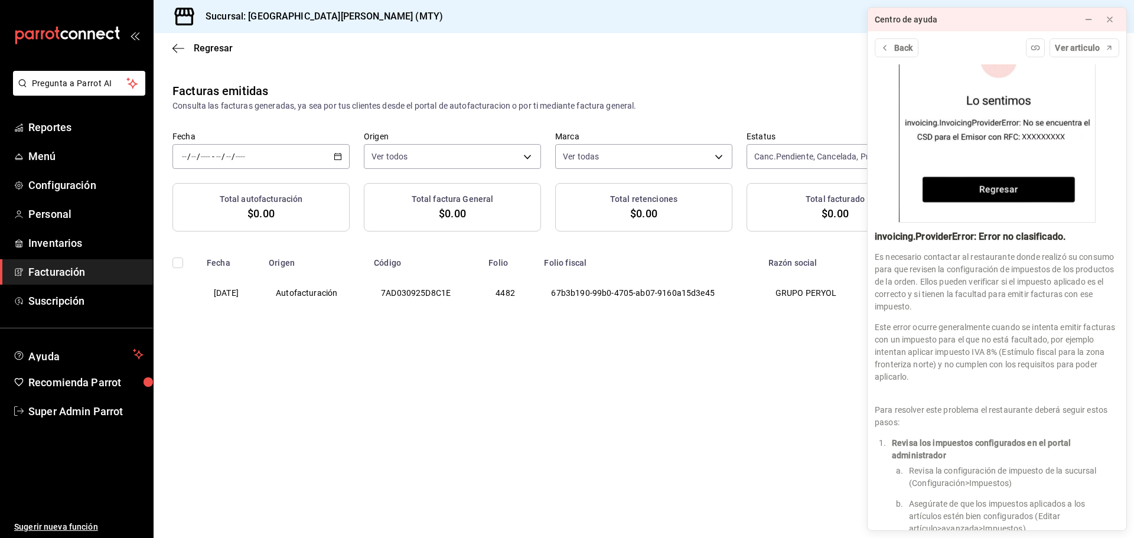
scroll to position [2065, 0]
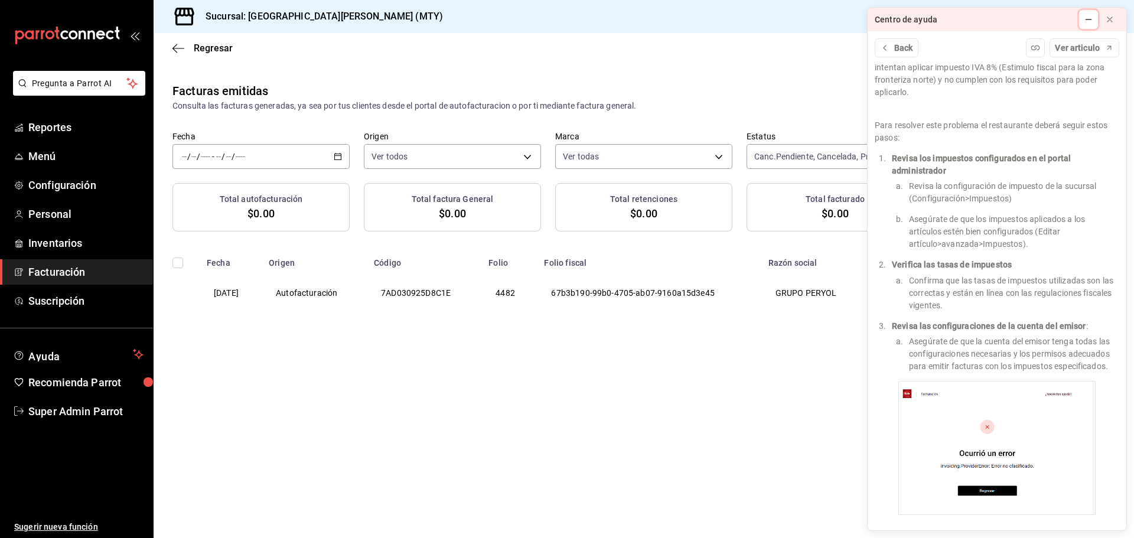
click at [1088, 22] on icon at bounding box center [1088, 19] width 9 height 9
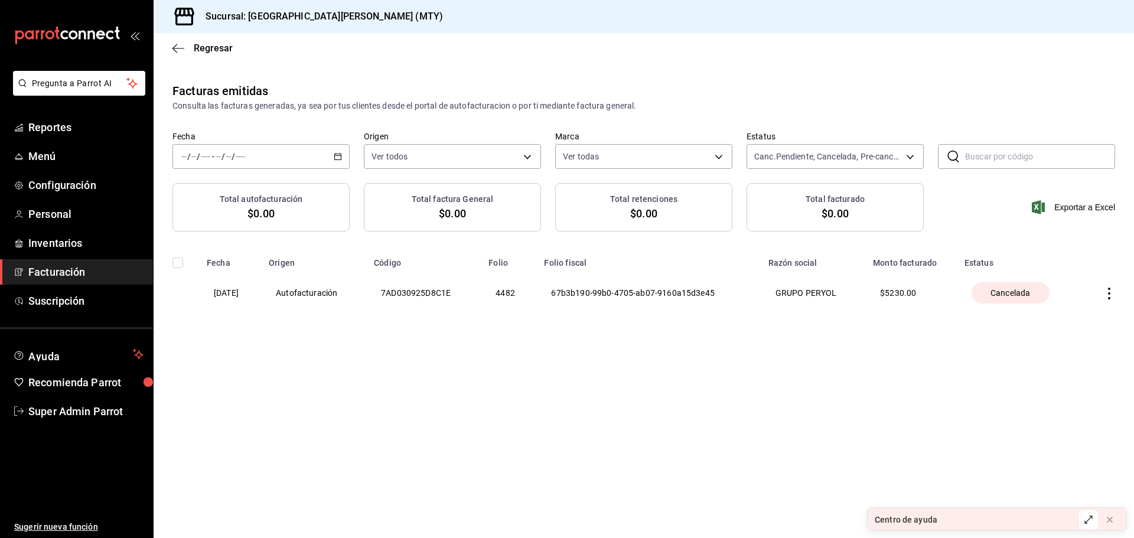
click at [999, 291] on span "Cancelada" at bounding box center [1010, 293] width 49 height 12
click at [790, 299] on th "GRUPO PERYOL" at bounding box center [813, 293] width 105 height 50
drag, startPoint x: 507, startPoint y: 301, endPoint x: 416, endPoint y: 303, distance: 91.0
click at [505, 301] on th "4482" at bounding box center [509, 293] width 56 height 50
click at [354, 299] on th "Autofacturación" at bounding box center [314, 293] width 105 height 50
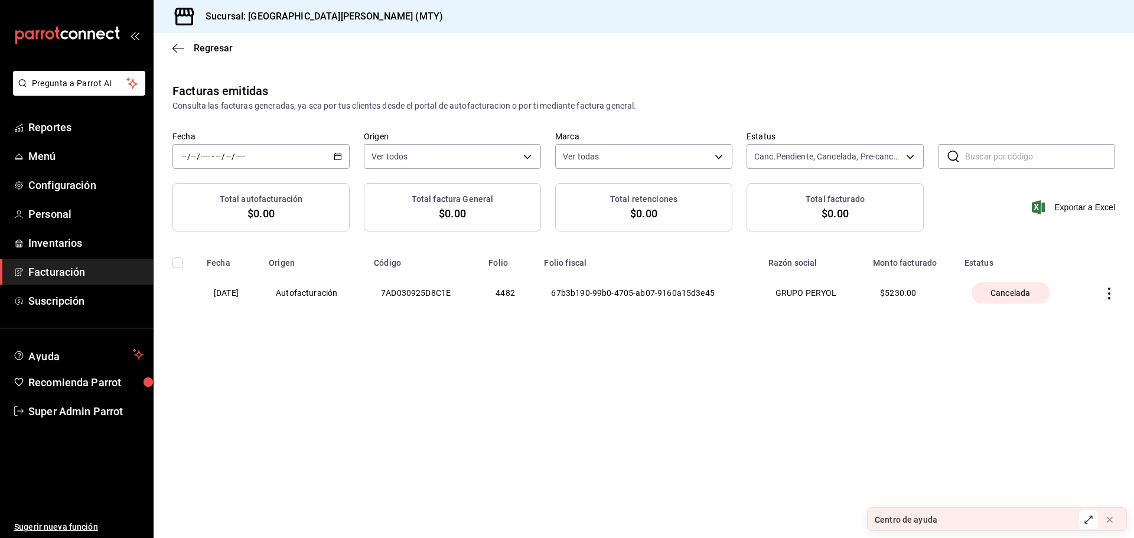
click at [262, 290] on th "03/09/2025" at bounding box center [231, 293] width 62 height 50
drag, startPoint x: 208, startPoint y: 290, endPoint x: 184, endPoint y: 270, distance: 31.5
click at [207, 289] on th "03/09/2025" at bounding box center [231, 293] width 62 height 50
click at [176, 260] on input "checkbox" at bounding box center [177, 262] width 11 height 11
click at [180, 259] on input "checkbox" at bounding box center [177, 262] width 11 height 11
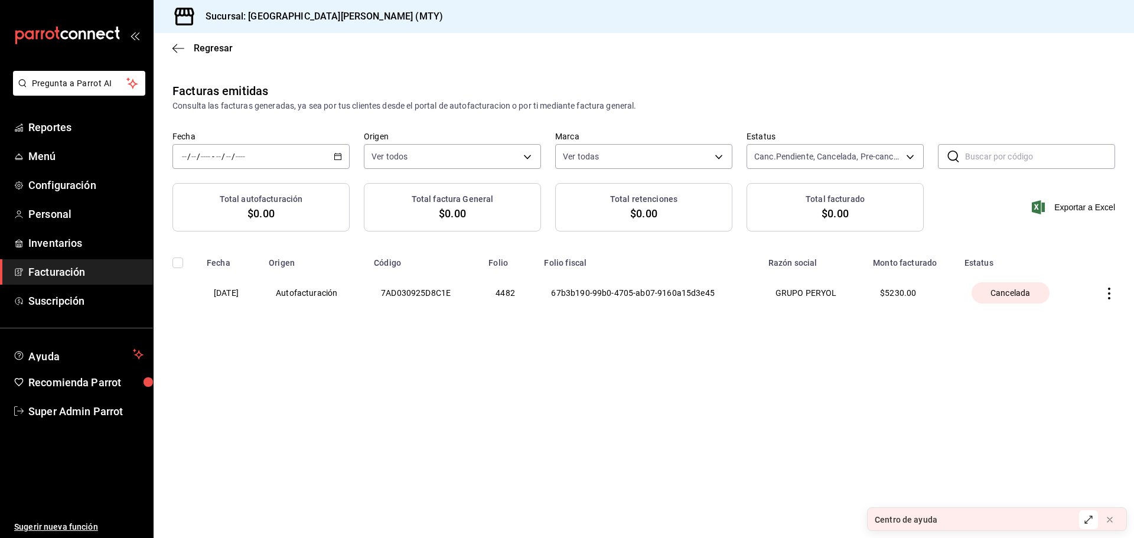
drag, startPoint x: 878, startPoint y: 318, endPoint x: 921, endPoint y: 312, distance: 44.1
click at [890, 317] on div "Facturas emitidas Consulta las facturas generadas, ya sea por tus clientes desd…" at bounding box center [644, 223] width 980 height 283
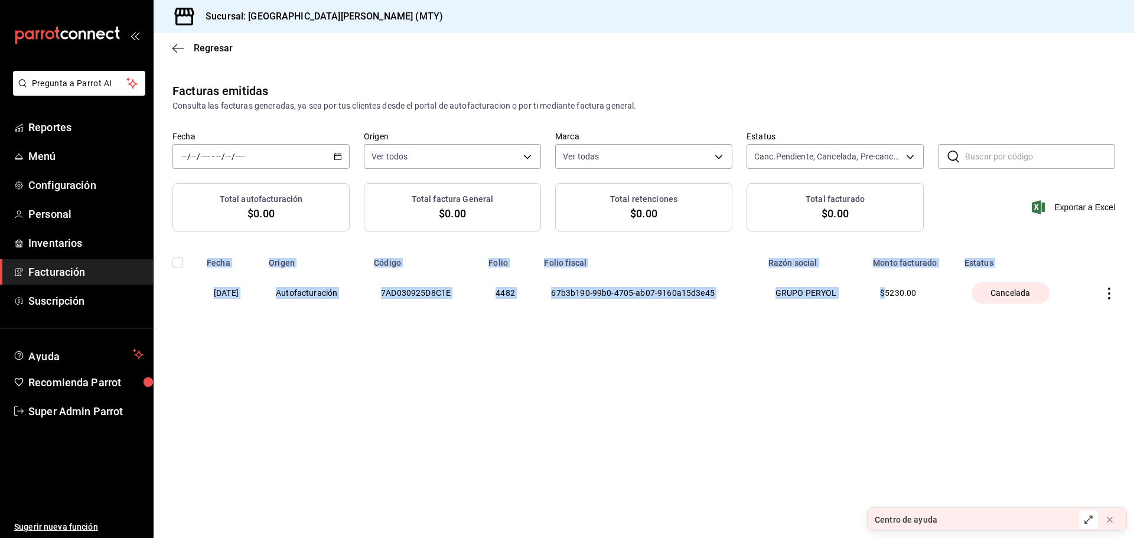
click at [1116, 292] on th at bounding box center [1107, 293] width 53 height 50
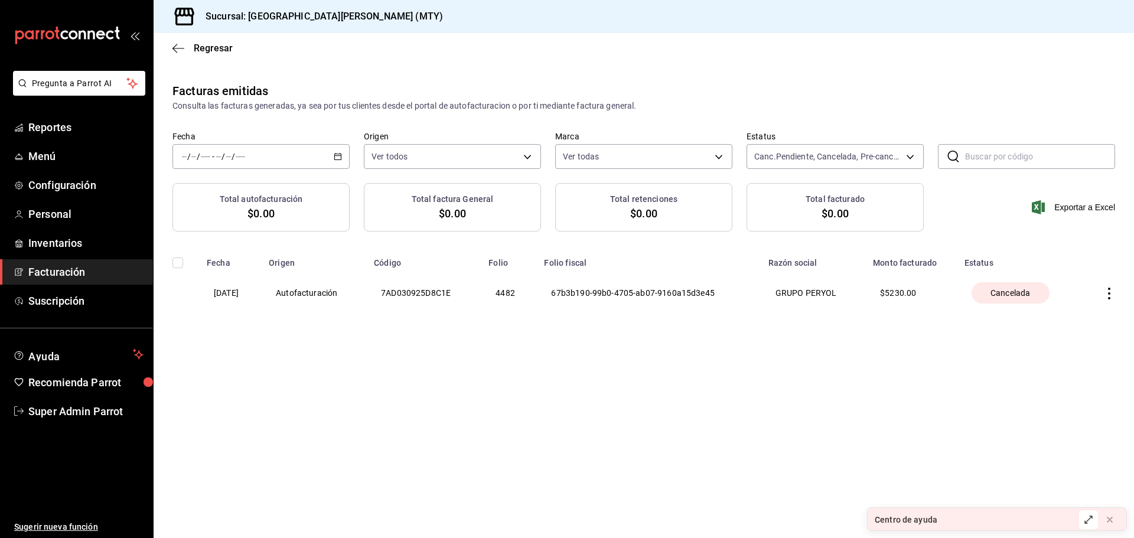
click at [1108, 291] on icon "button" at bounding box center [1109, 294] width 12 height 12
click at [1051, 330] on li "Descargar XML factura cancelada" at bounding box center [1029, 323] width 171 height 30
drag, startPoint x: 723, startPoint y: 281, endPoint x: 503, endPoint y: 281, distance: 219.7
click at [723, 281] on th "67b3b190-99b0-4705-ab07-9160a15d3e45" at bounding box center [649, 293] width 224 height 50
drag, startPoint x: 299, startPoint y: 284, endPoint x: 163, endPoint y: 283, distance: 136.4
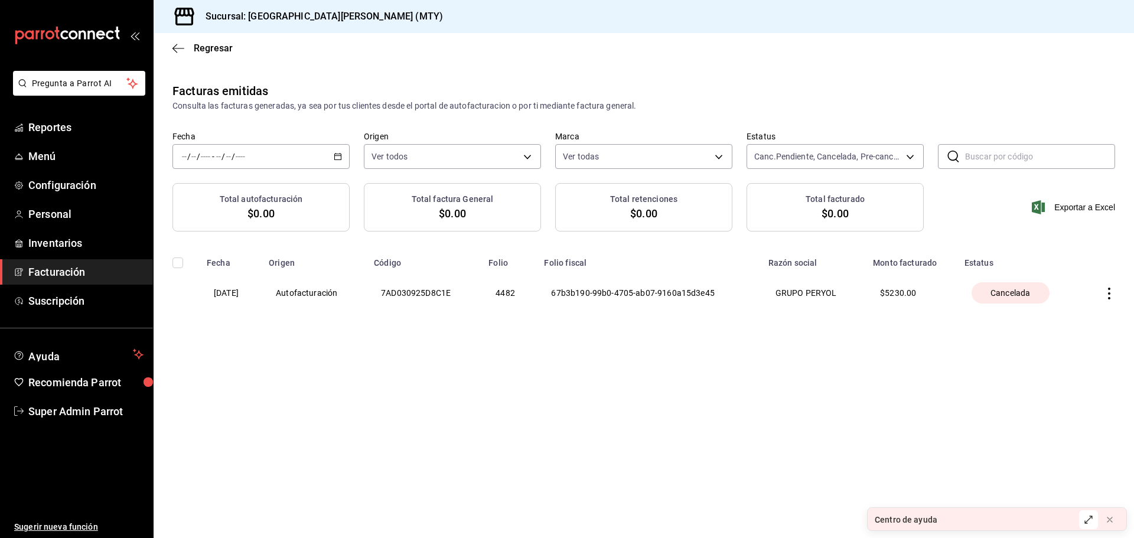
click at [297, 284] on th "Autofacturación" at bounding box center [314, 293] width 105 height 50
click at [179, 265] on input "checkbox" at bounding box center [177, 262] width 11 height 11
click at [179, 258] on input "checkbox" at bounding box center [177, 262] width 11 height 11
click at [179, 260] on input "checkbox" at bounding box center [177, 262] width 11 height 11
click at [179, 261] on input "checkbox" at bounding box center [177, 262] width 11 height 11
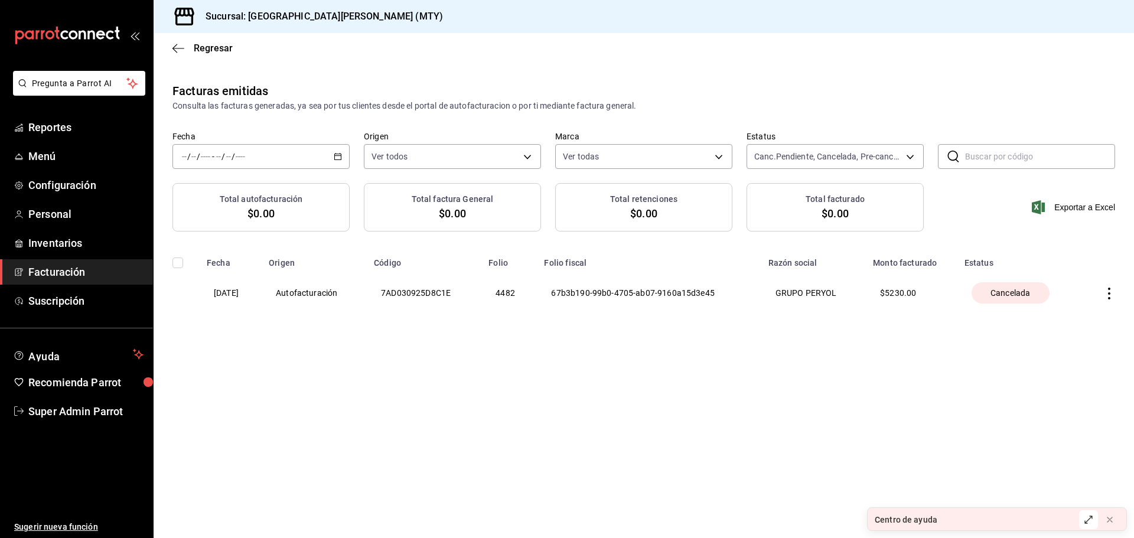
drag, startPoint x: 179, startPoint y: 261, endPoint x: 393, endPoint y: 249, distance: 214.1
click at [179, 262] on input "checkbox" at bounding box center [177, 262] width 11 height 11
checkbox input "false"
click at [904, 159] on body "Pregunta a Parrot AI Reportes Menú Configuración Personal Inventarios Facturaci…" at bounding box center [567, 269] width 1134 height 538
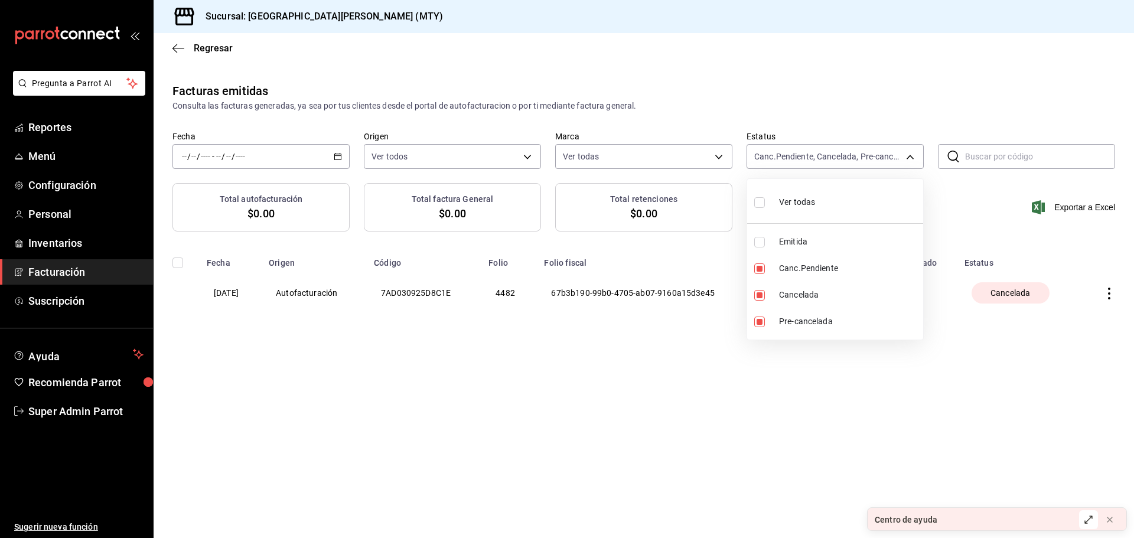
click at [921, 151] on div at bounding box center [567, 269] width 1134 height 538
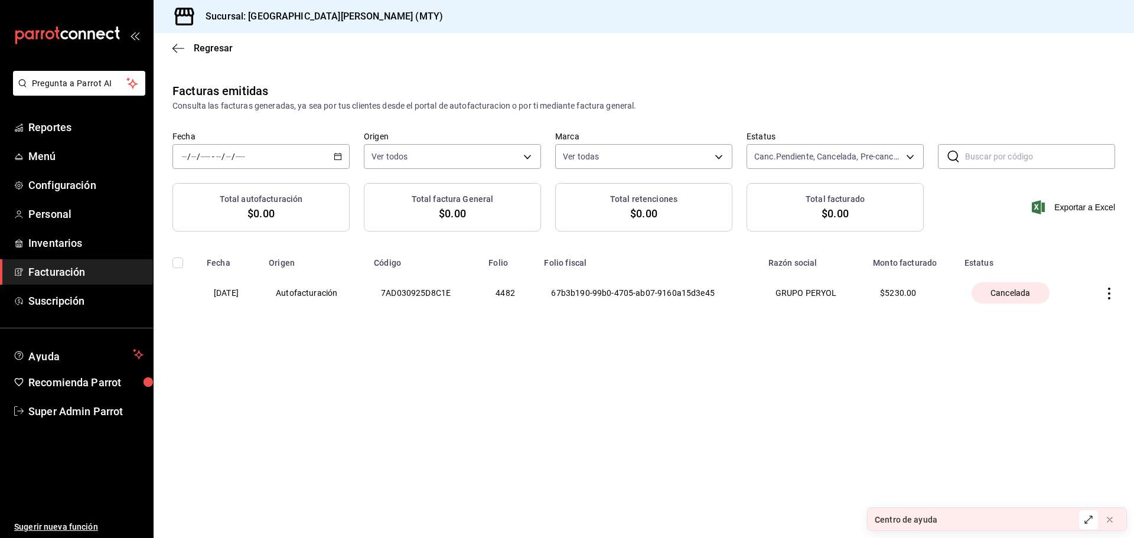
click at [1104, 288] on icon "button" at bounding box center [1109, 294] width 12 height 12
click at [1014, 266] on div "Descargar PDF factura original" at bounding box center [1032, 263] width 113 height 9
click at [1104, 291] on icon "button" at bounding box center [1109, 294] width 12 height 12
click at [1041, 321] on div "Descargar XML factura cancelada" at bounding box center [1038, 323] width 125 height 9
click at [1107, 289] on icon "button" at bounding box center [1109, 294] width 12 height 12
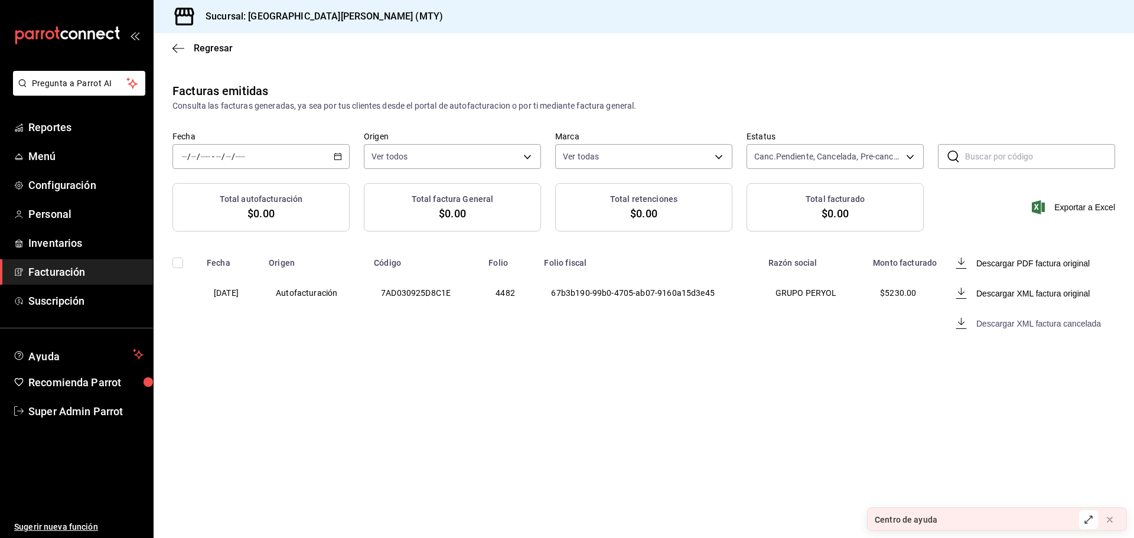
click at [1052, 323] on div "Descargar XML factura cancelada" at bounding box center [1038, 323] width 125 height 9
drag, startPoint x: 392, startPoint y: 290, endPoint x: 477, endPoint y: 295, distance: 84.6
click at [477, 295] on th "7AD030925D8C1E" at bounding box center [424, 293] width 115 height 50
copy th "7AD030925D8C1E"
click at [185, 45] on span "Regresar" at bounding box center [202, 48] width 60 height 11
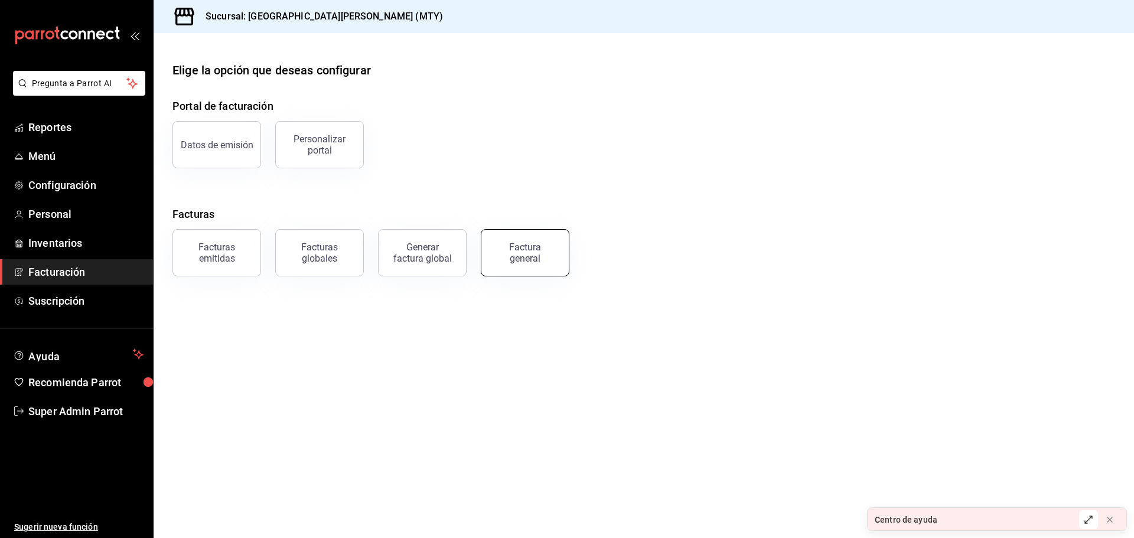
click at [530, 256] on div "Factura general" at bounding box center [524, 253] width 59 height 22
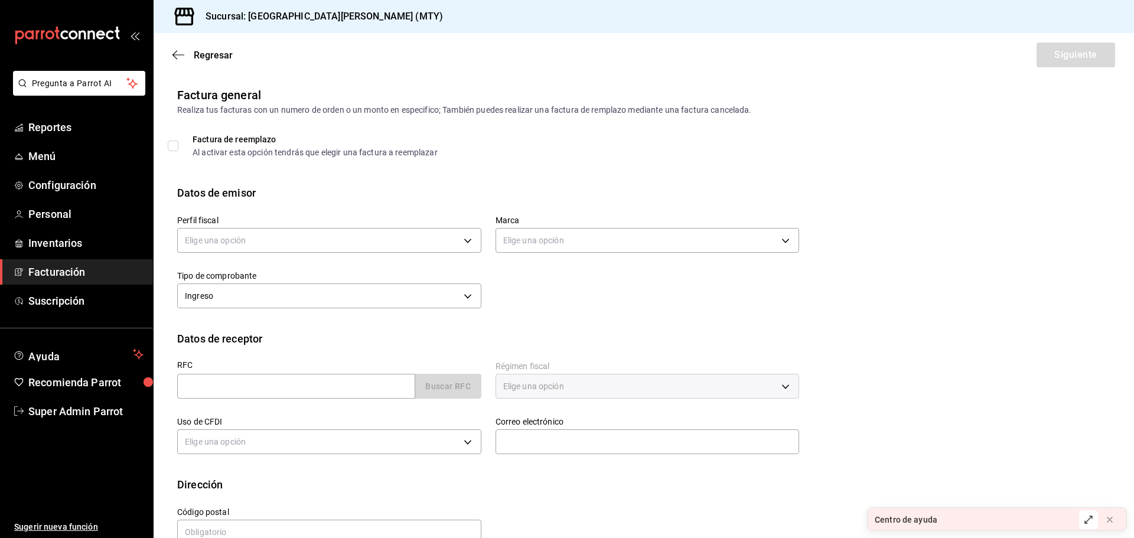
click at [172, 50] on div "Regresar Siguiente" at bounding box center [644, 55] width 980 height 44
click at [566, 247] on body "Pregunta a Parrot AI Reportes Menú Configuración Personal Inventarios Facturaci…" at bounding box center [567, 269] width 1134 height 538
click at [322, 237] on div at bounding box center [567, 269] width 1134 height 538
click at [311, 240] on body "Pregunta a Parrot AI Reportes Menú Configuración Personal Inventarios Facturaci…" at bounding box center [567, 269] width 1134 height 538
drag, startPoint x: 290, startPoint y: 301, endPoint x: 410, endPoint y: 260, distance: 127.0
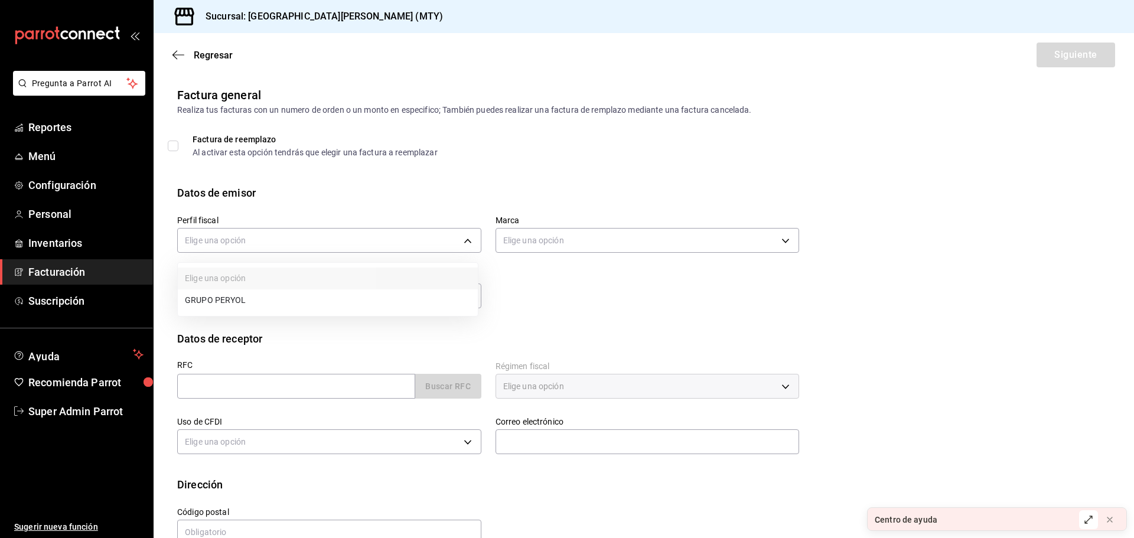
click at [291, 301] on li "GRUPO PERYOL" at bounding box center [328, 300] width 300 height 22
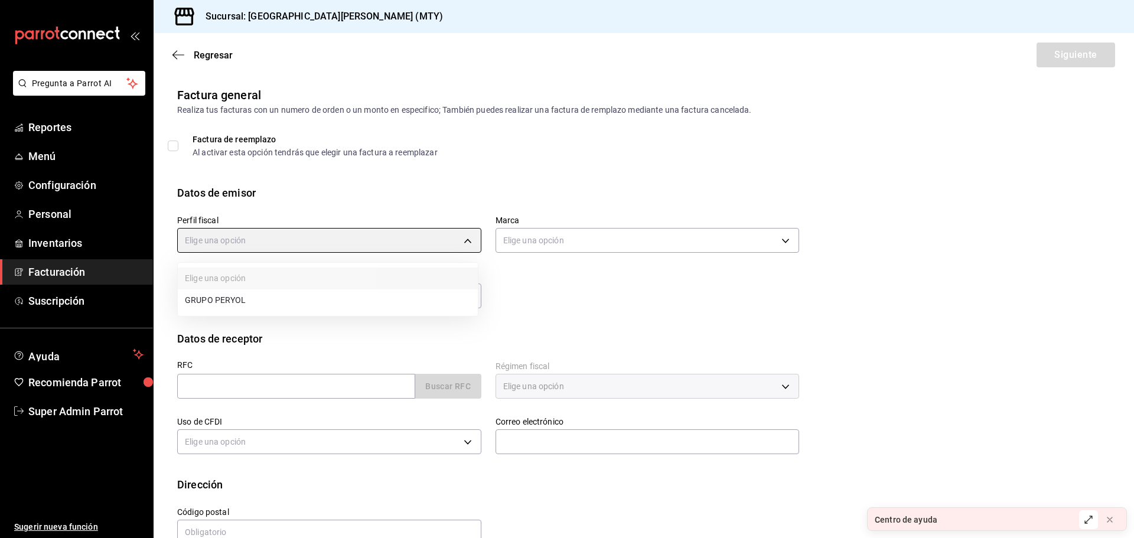
type input "e0d3d3fd-f764-4786-9dd2-1ef0a27aaef4"
type input "993182a7-2c84-4ec8-9ef4-4438dae30c02"
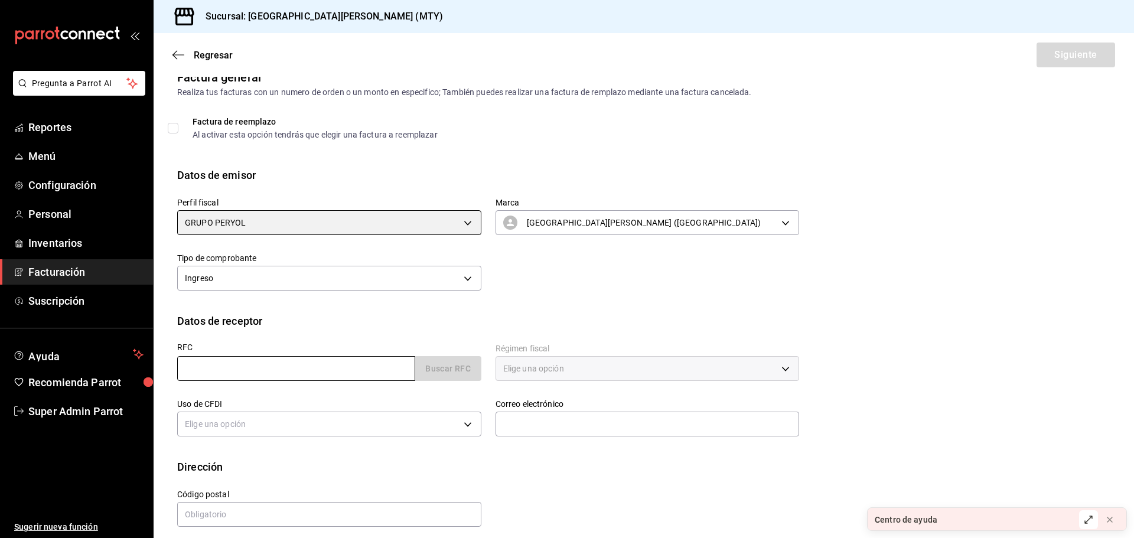
scroll to position [27, 0]
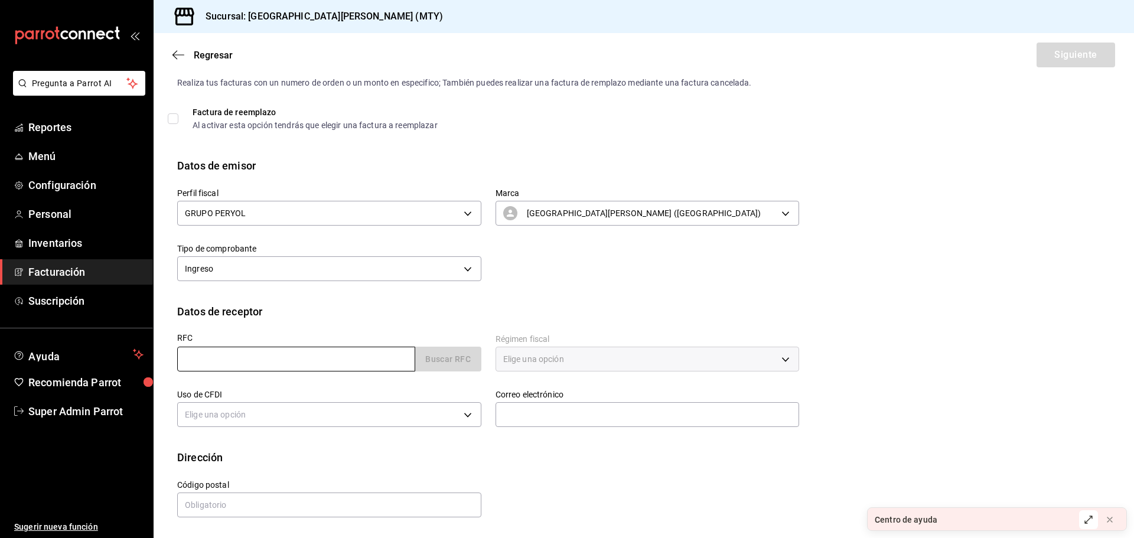
drag, startPoint x: 320, startPoint y: 362, endPoint x: 320, endPoint y: 355, distance: 7.1
click at [320, 362] on input "text" at bounding box center [296, 359] width 238 height 25
type input "GAON021201E32"
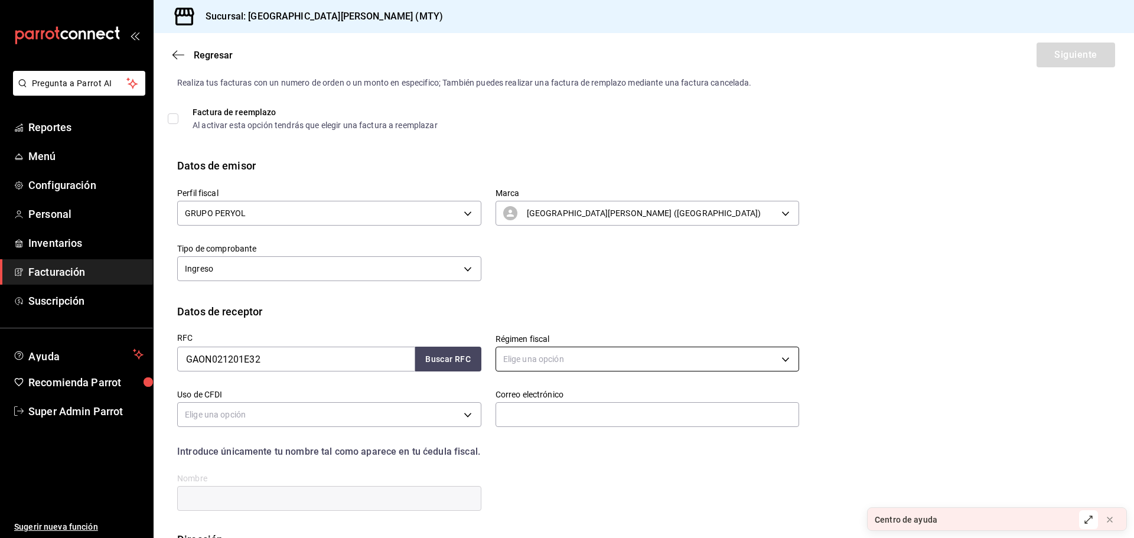
click at [537, 364] on body "Pregunta a Parrot AI Reportes Menú Configuración Personal Inventarios Facturaci…" at bounding box center [567, 269] width 1134 height 538
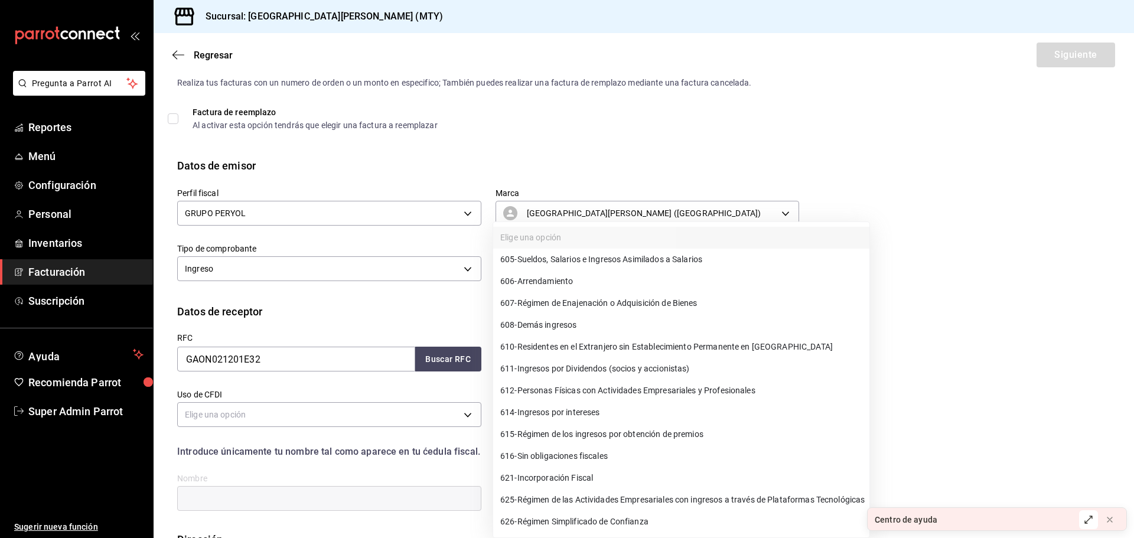
click at [573, 264] on span "605 - Sueldos, Salarios e Ingresos Asimilados a Salarios" at bounding box center [601, 259] width 202 height 12
type input "605"
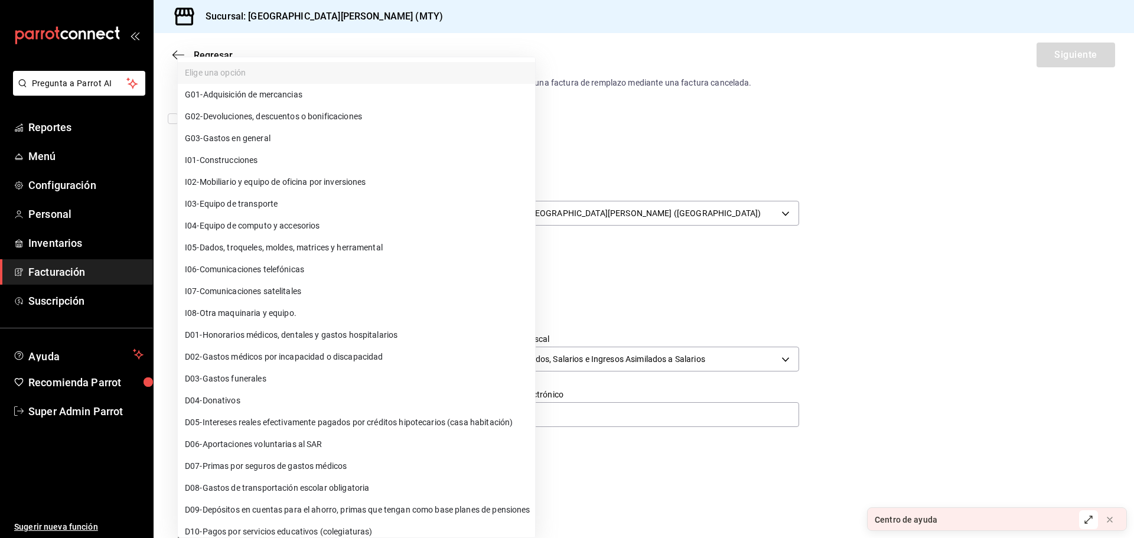
click at [306, 411] on body "Pregunta a Parrot AI Reportes Menú Configuración Personal Inventarios Facturaci…" at bounding box center [567, 269] width 1134 height 538
click at [257, 131] on li "G03 - Gastos en general" at bounding box center [356, 139] width 357 height 22
type input "G03"
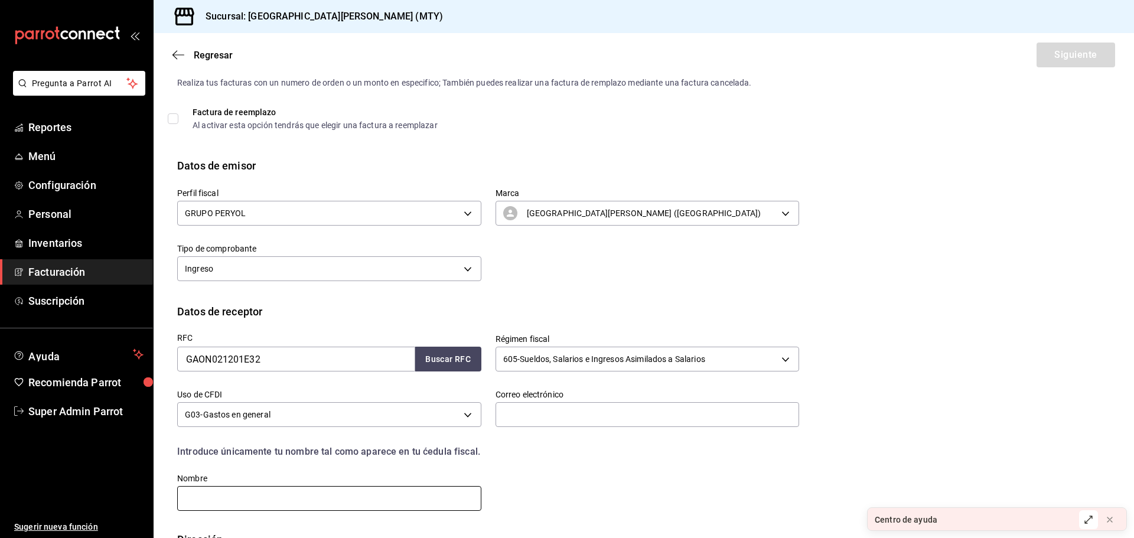
click at [319, 497] on input "text" at bounding box center [329, 498] width 304 height 25
type input "NATALIA"
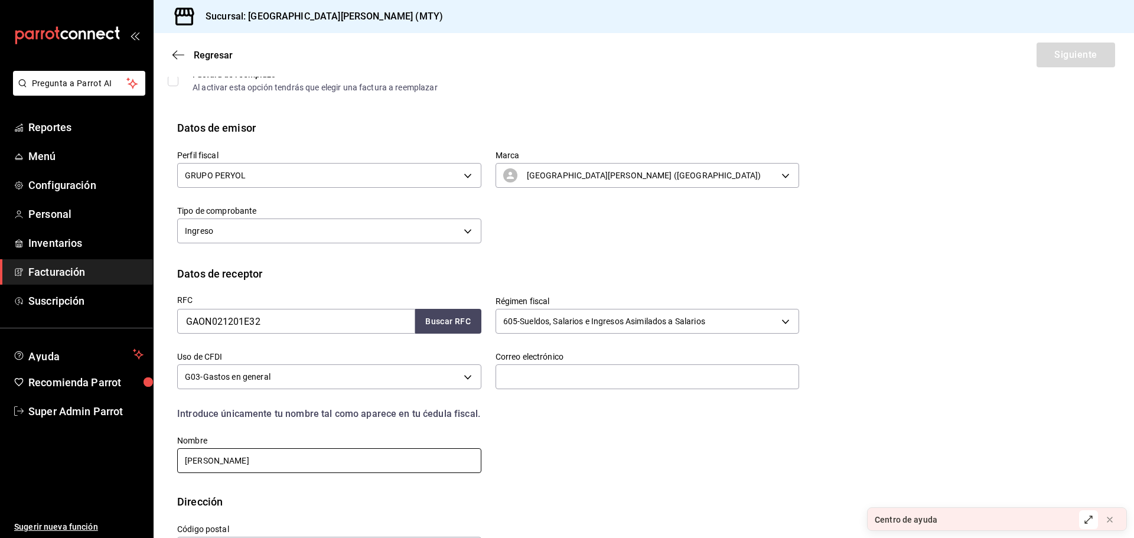
scroll to position [109, 0]
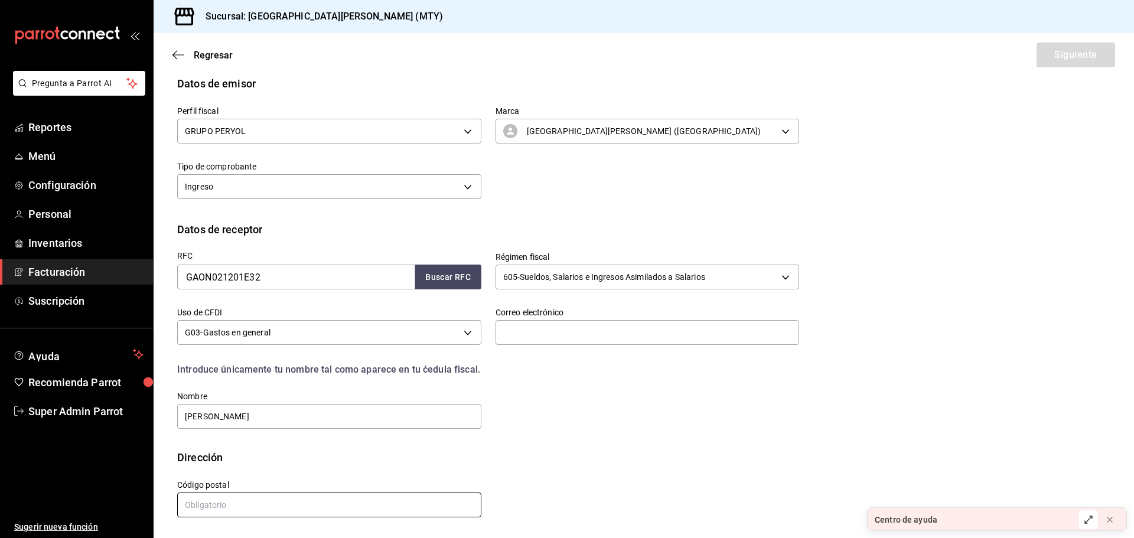
click at [285, 495] on input "text" at bounding box center [329, 505] width 304 height 25
type input "37530"
click at [397, 408] on input "NATALIA" at bounding box center [329, 416] width 304 height 25
click at [536, 314] on label "Correo electrónico" at bounding box center [647, 312] width 304 height 8
click at [544, 331] on input "text" at bounding box center [647, 332] width 304 height 25
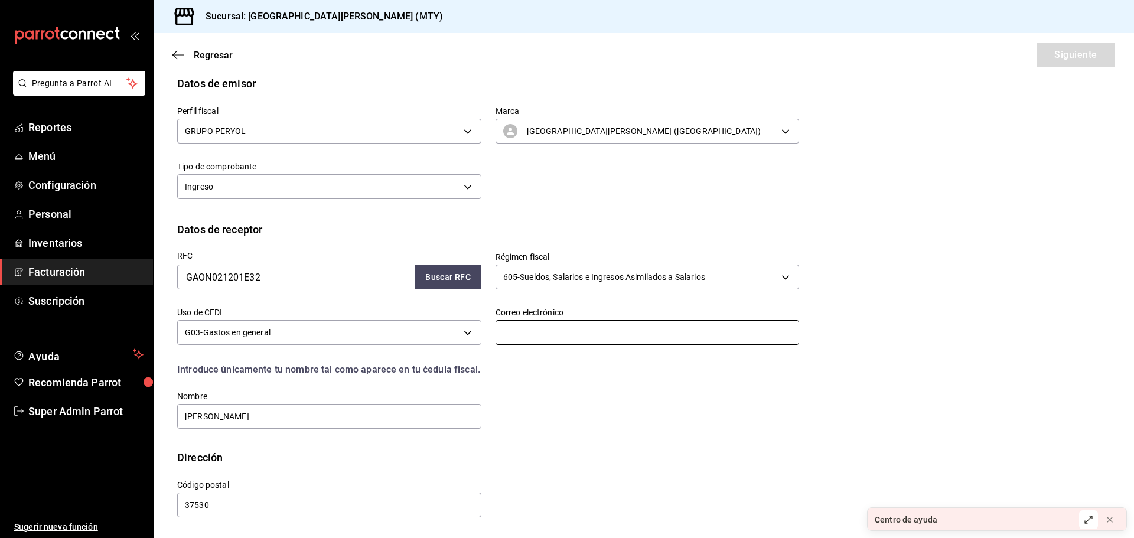
type input "natalia.garcia"
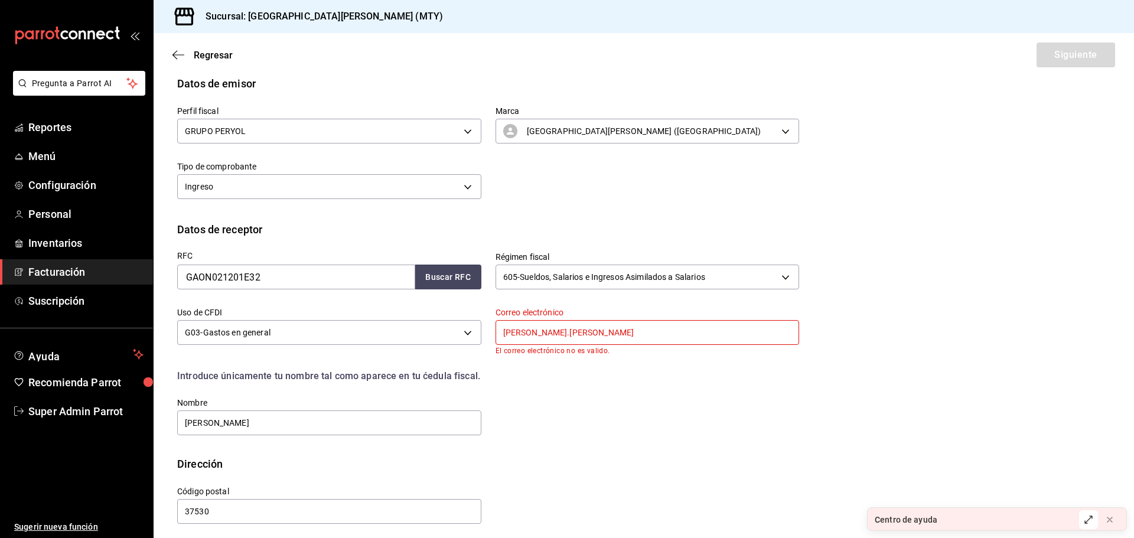
click at [576, 336] on input "natalia.garcia" at bounding box center [647, 332] width 304 height 25
click at [551, 341] on input "text" at bounding box center [647, 332] width 304 height 25
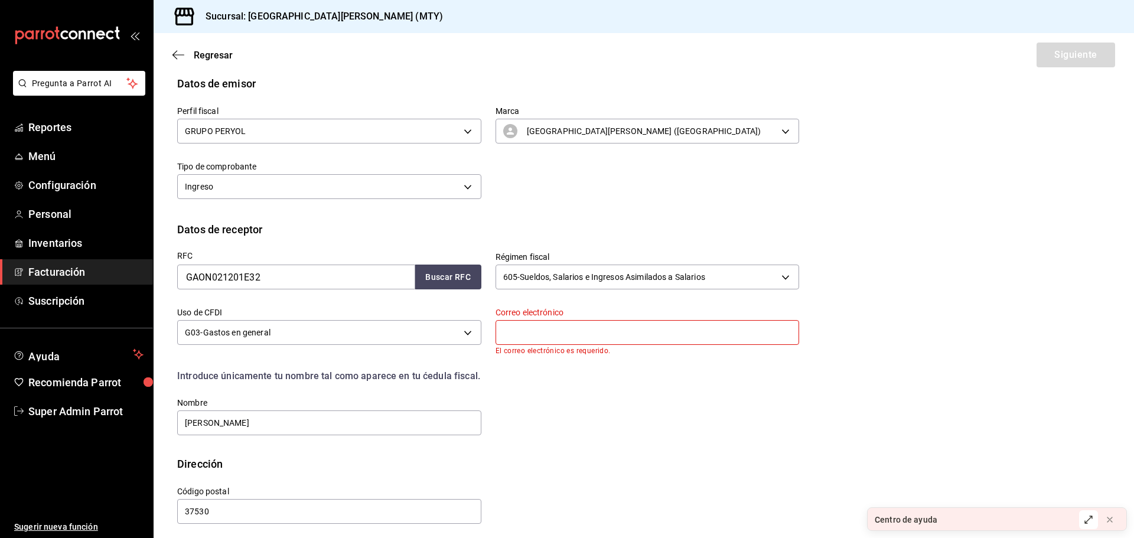
type input "viridiana@parrotsoftware.io"
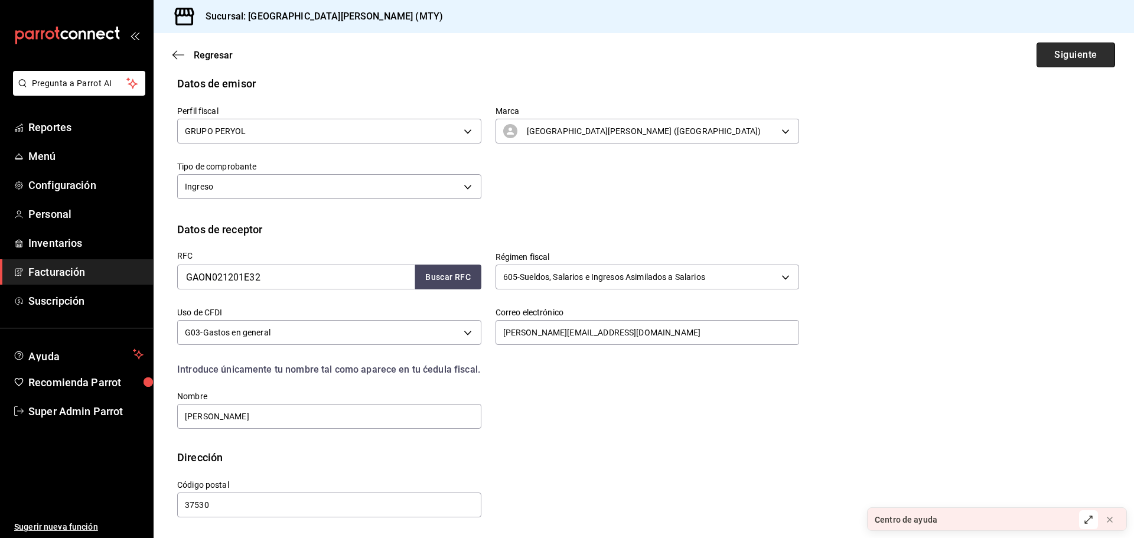
click at [1054, 55] on button "Siguiente" at bounding box center [1075, 55] width 79 height 25
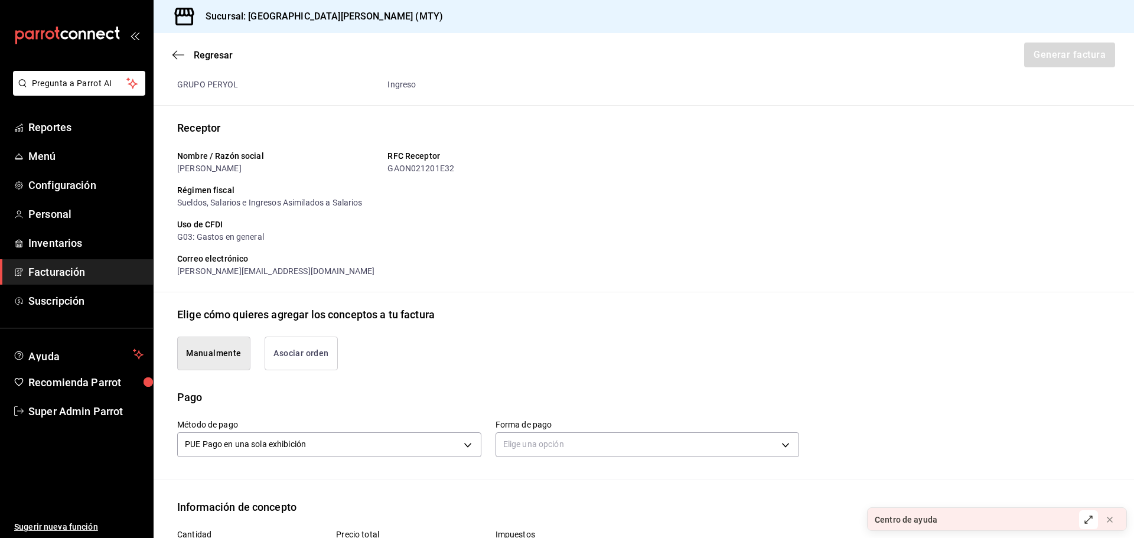
click at [298, 344] on button "Asociar orden" at bounding box center [301, 354] width 73 height 34
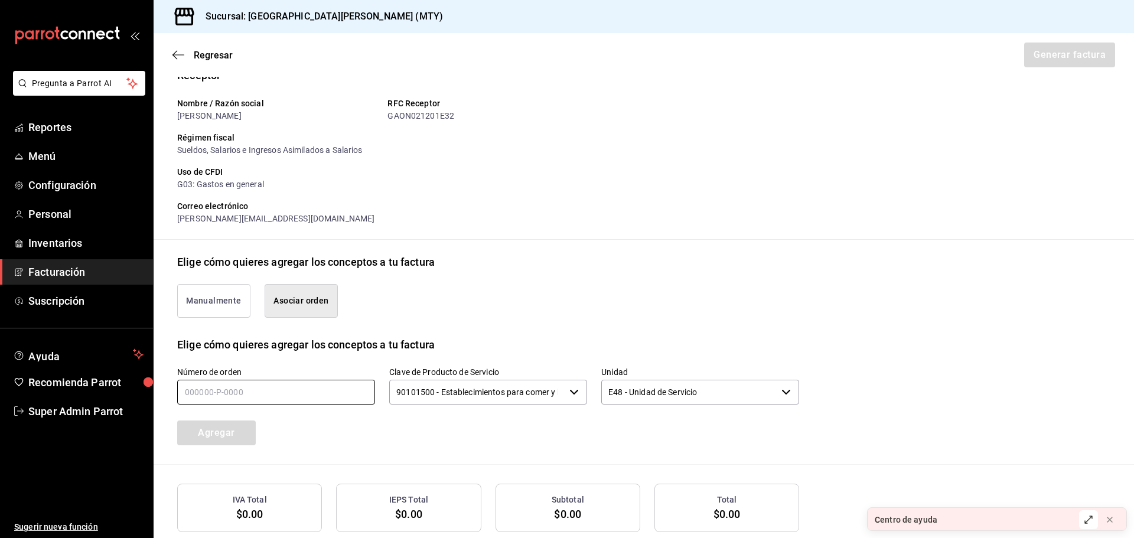
scroll to position [168, 0]
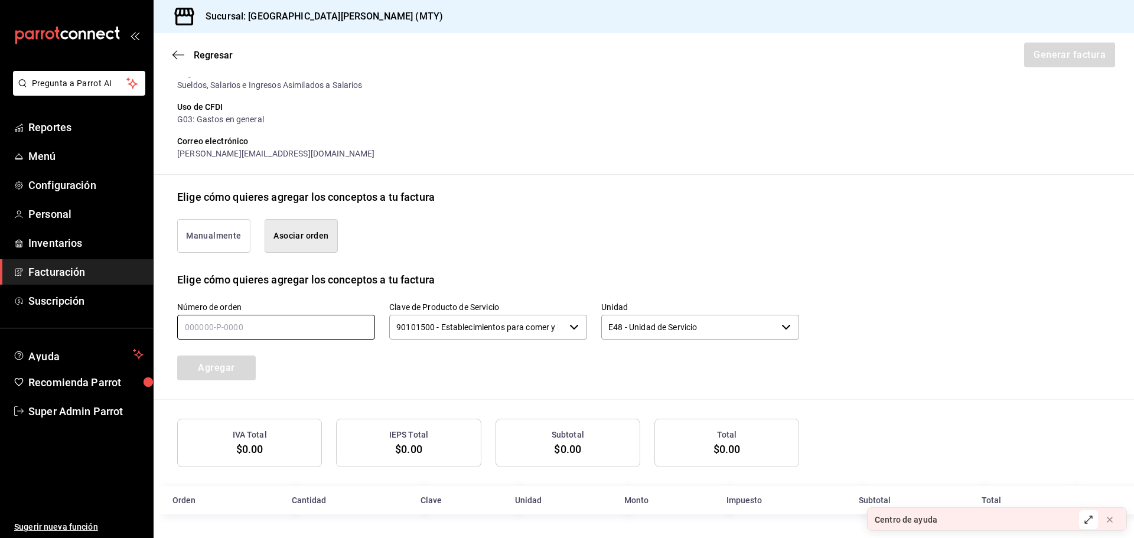
click at [300, 319] on input "text" at bounding box center [276, 327] width 198 height 25
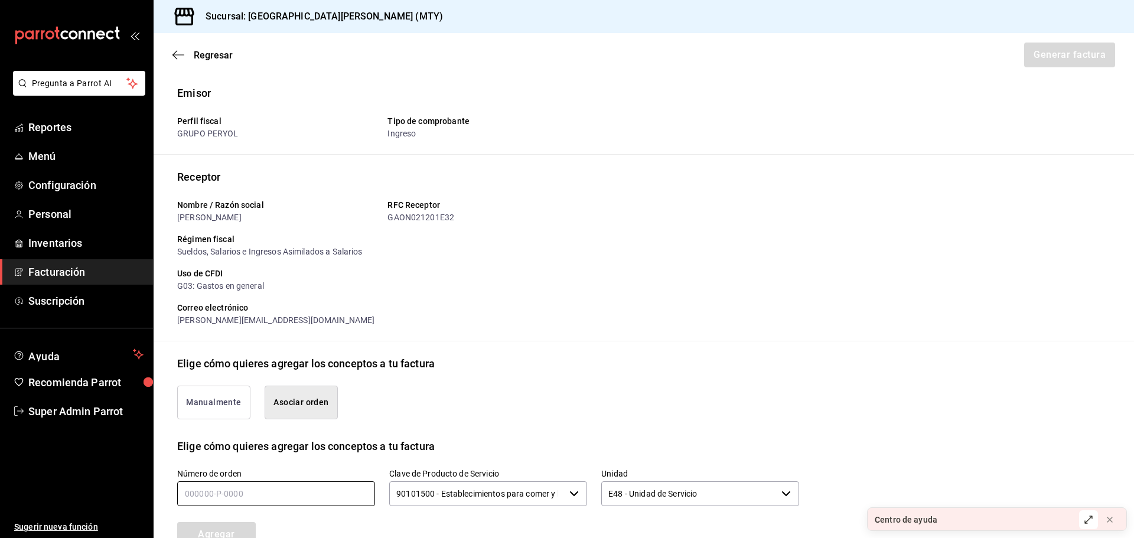
scroll to position [0, 0]
click at [184, 56] on icon "button" at bounding box center [178, 55] width 12 height 11
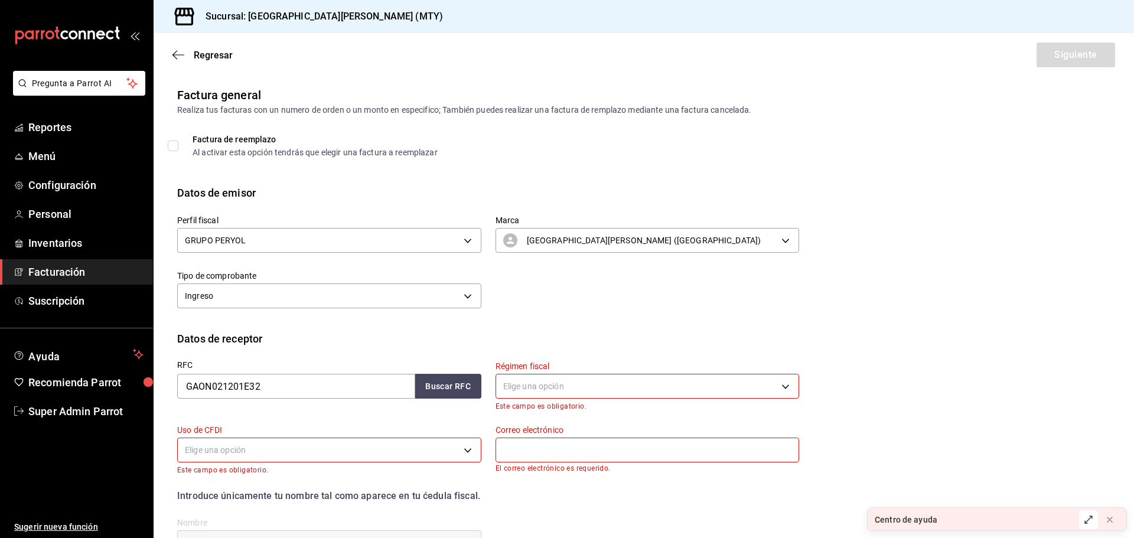
click at [184, 56] on icon "button" at bounding box center [178, 55] width 12 height 11
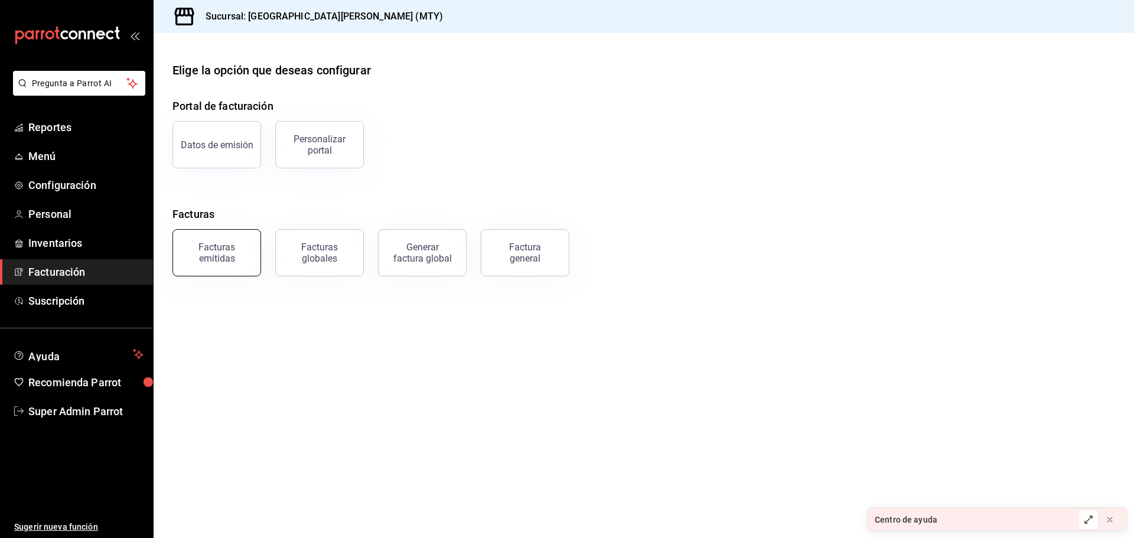
click at [222, 239] on button "Facturas emitidas" at bounding box center [216, 252] width 89 height 47
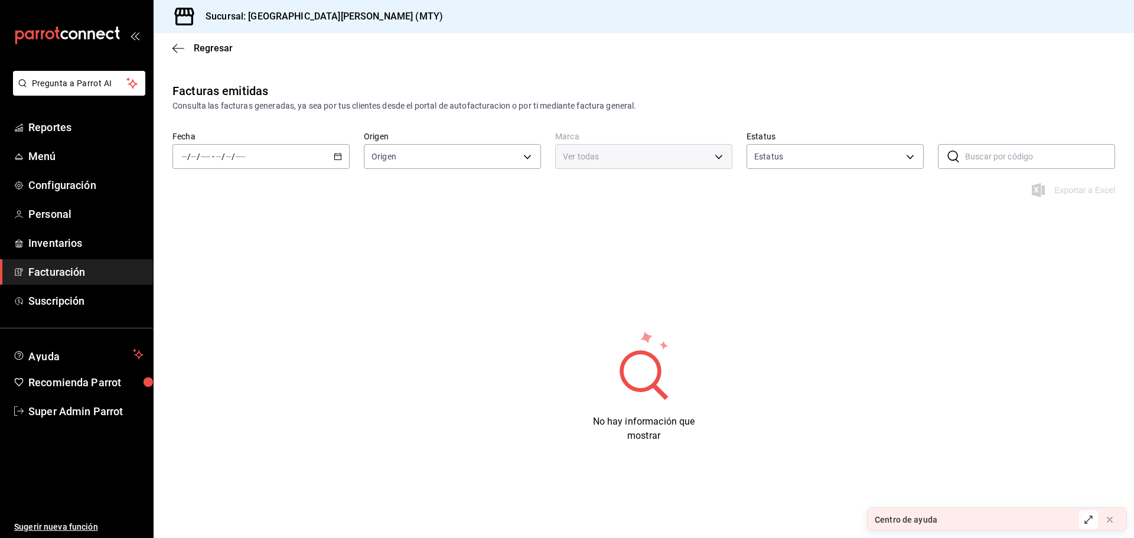
type input "ORDER_INVOICE,GENERAL_INVOICE"
type input "ACTIVE,PENDING_CANCELLATION,CANCELLED,PRE_CANCELLED"
type input "993182a7-2c84-4ec8-9ef4-4438dae30c02"
click at [1018, 147] on input "text" at bounding box center [1040, 157] width 150 height 24
click at [1017, 155] on input "text" at bounding box center [1040, 157] width 150 height 24
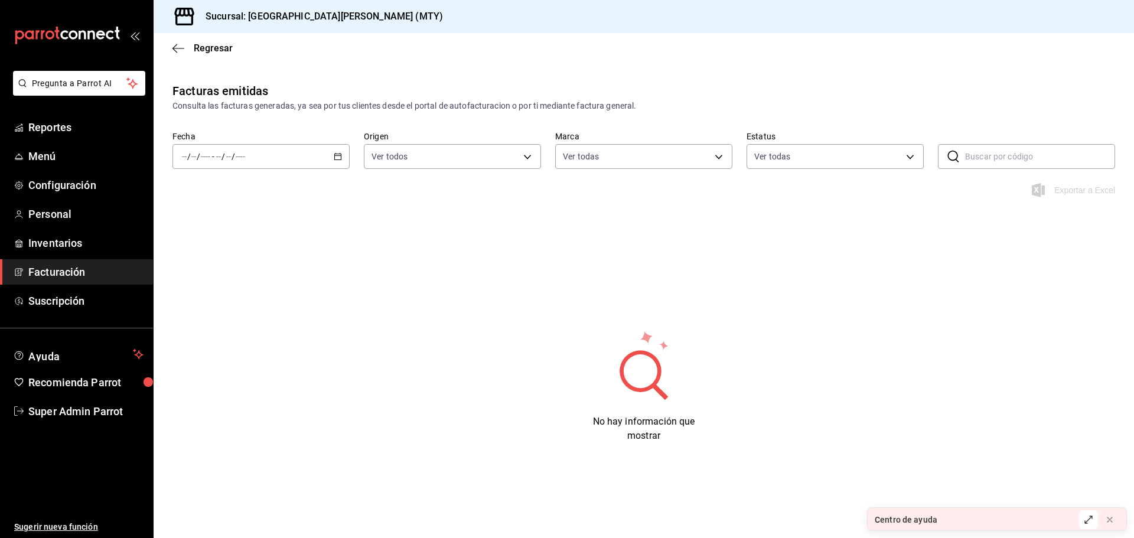
paste input "7AD030925D8C1E"
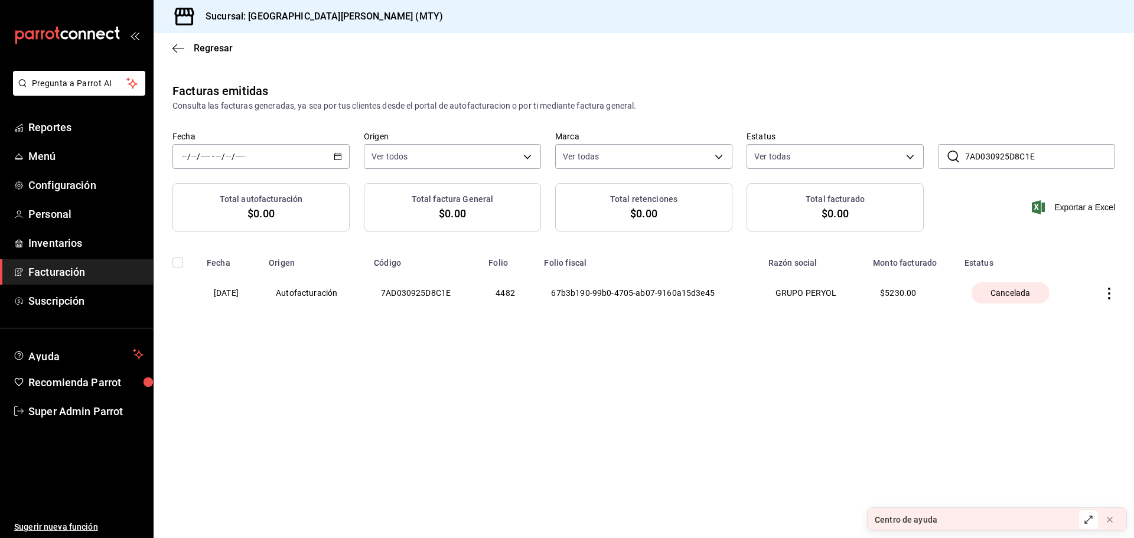
click at [840, 291] on th "GRUPO PERYOL" at bounding box center [813, 293] width 105 height 50
click at [437, 292] on th "7AD030925D8C1E" at bounding box center [424, 293] width 115 height 50
copy th "7AD030925D8C1E"
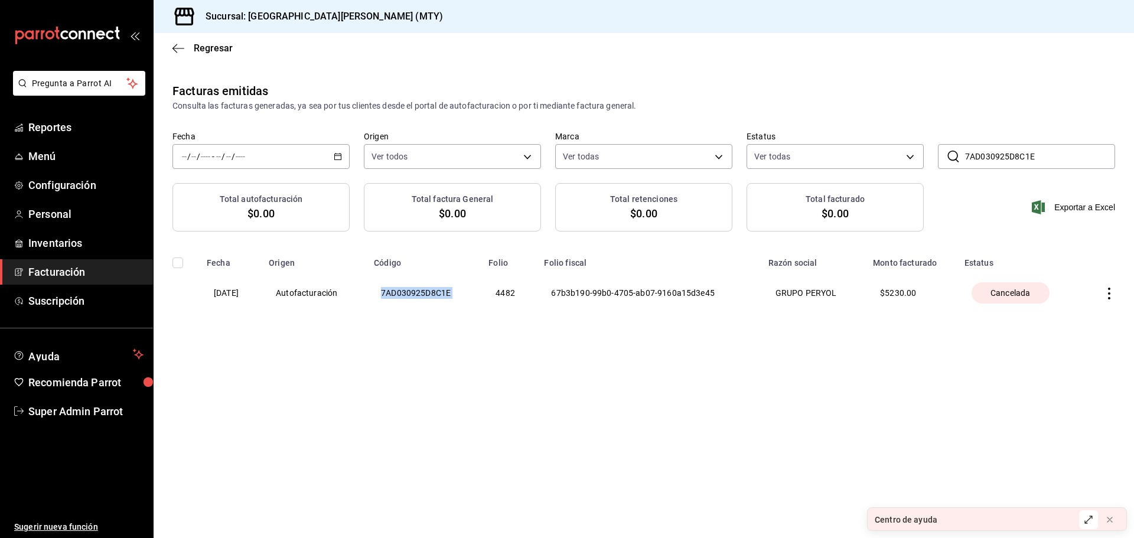
copy th "7AD030925D8C1E"
click at [1035, 151] on input "7AD030925D8C1E" at bounding box center [1040, 157] width 150 height 24
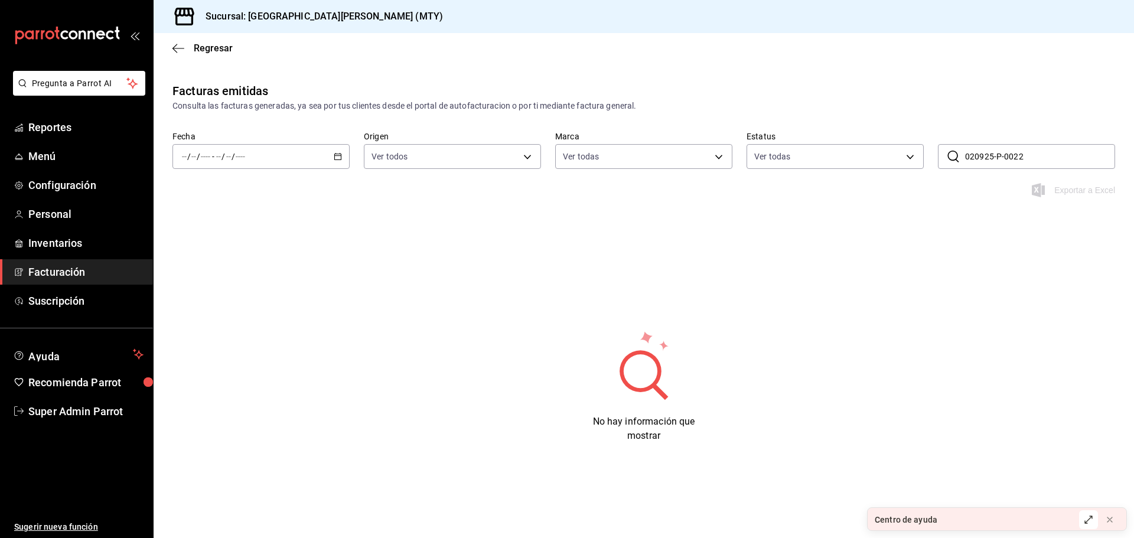
click at [1035, 151] on input "020925-P-0022" at bounding box center [1040, 157] width 150 height 24
click at [1034, 151] on input "020925-P-0022" at bounding box center [1040, 157] width 150 height 24
type input "020925-P-0022"
click at [179, 48] on icon "button" at bounding box center [178, 48] width 12 height 1
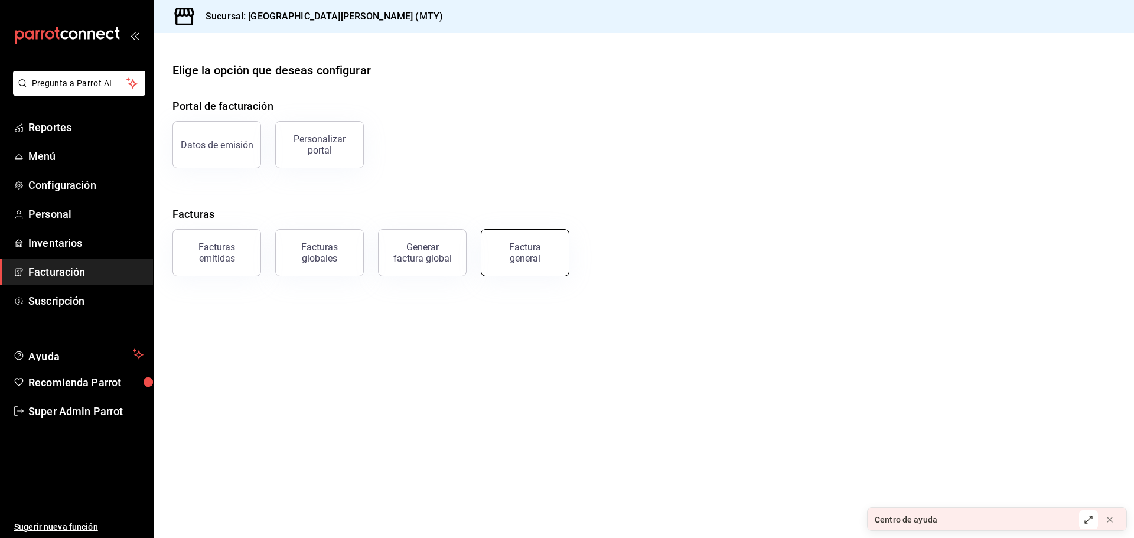
click at [535, 247] on div "Factura general" at bounding box center [524, 253] width 59 height 22
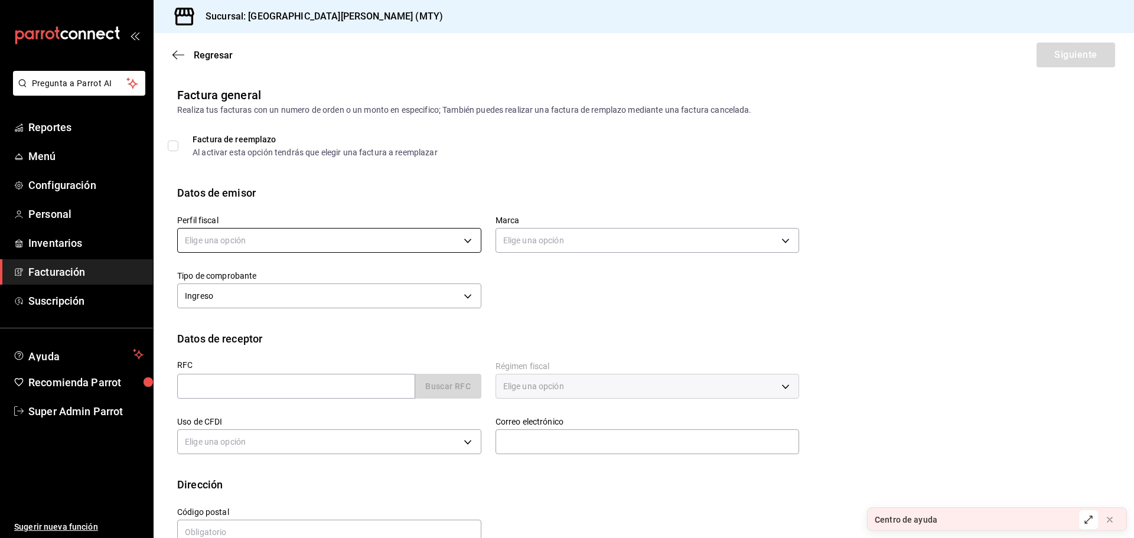
click at [383, 236] on body "Pregunta a Parrot AI Reportes Menú Configuración Personal Inventarios Facturaci…" at bounding box center [567, 269] width 1134 height 538
drag, startPoint x: 311, startPoint y: 305, endPoint x: 547, endPoint y: 228, distance: 248.4
click at [311, 304] on li "GRUPO PERYOL" at bounding box center [328, 300] width 300 height 22
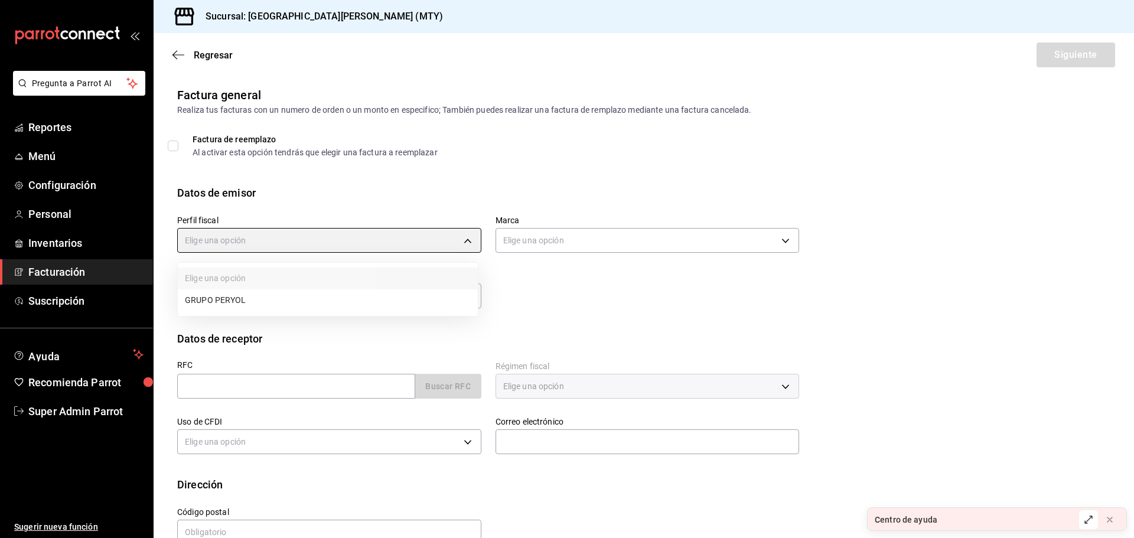
type input "e0d3d3fd-f764-4786-9dd2-1ef0a27aaef4"
type input "993182a7-2c84-4ec8-9ef4-4438dae30c02"
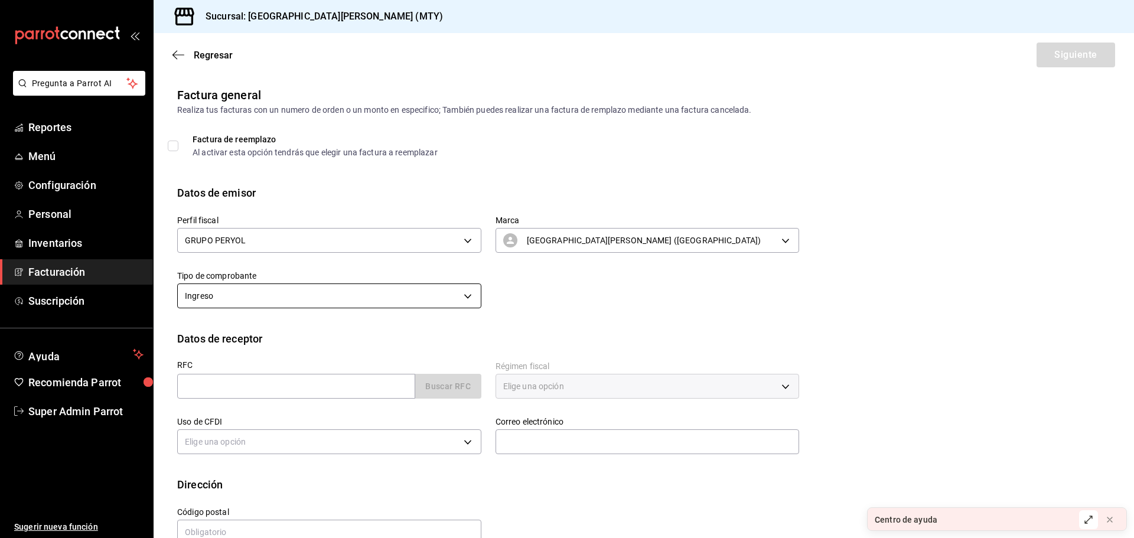
click at [312, 286] on body "Pregunta a Parrot AI Reportes Menú Configuración Personal Inventarios Facturaci…" at bounding box center [567, 269] width 1134 height 538
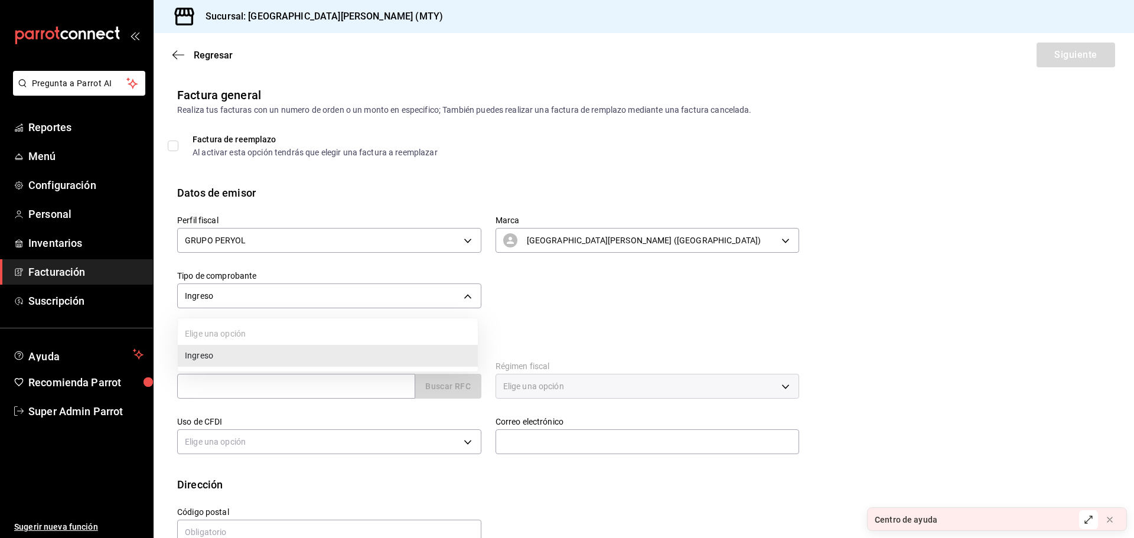
click at [526, 298] on div at bounding box center [567, 269] width 1134 height 538
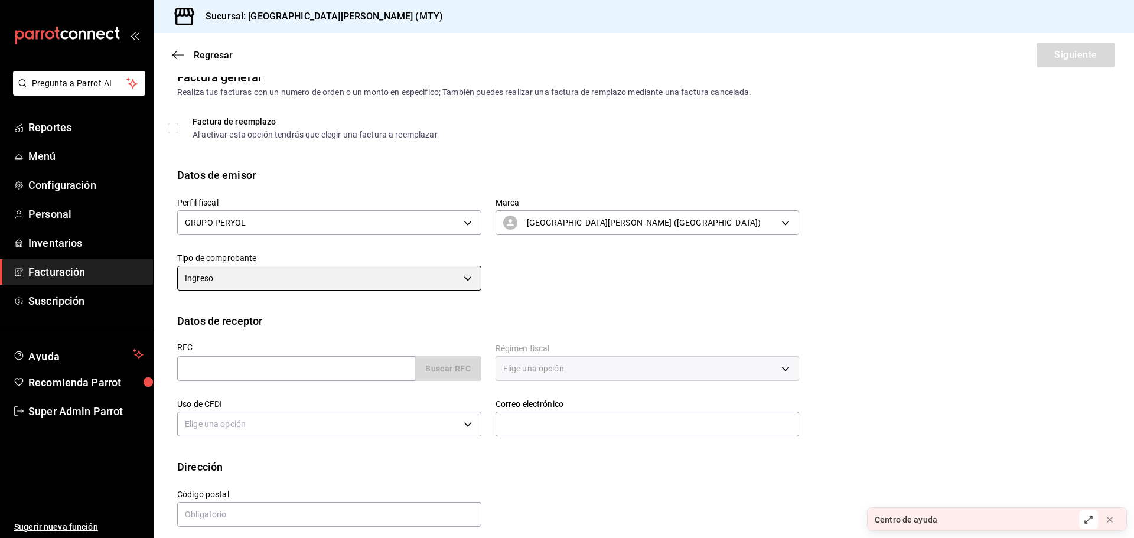
scroll to position [27, 0]
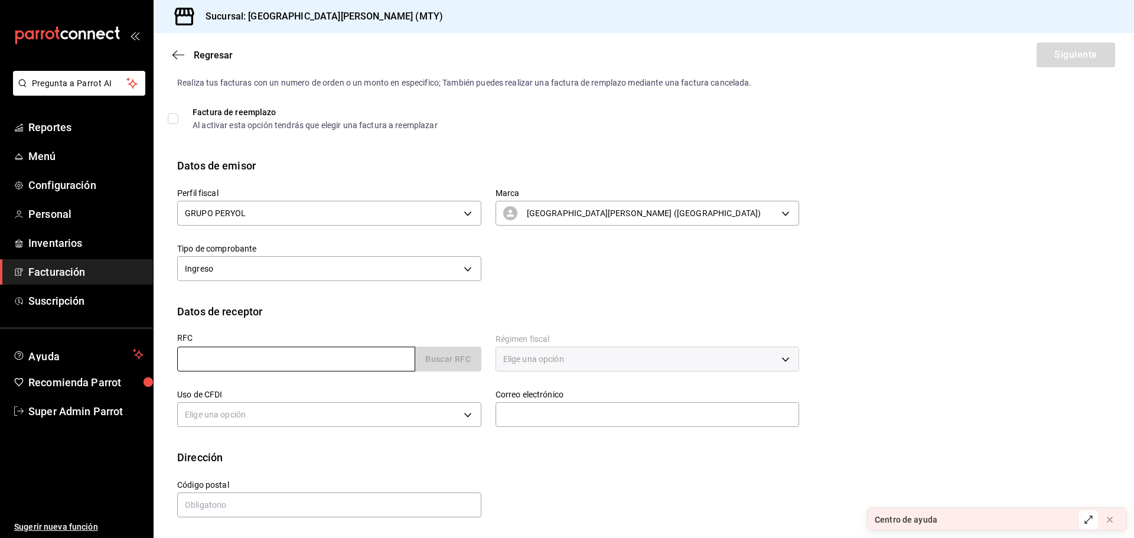
click at [241, 351] on input "text" at bounding box center [296, 359] width 238 height 25
type input "GAON021201E32"
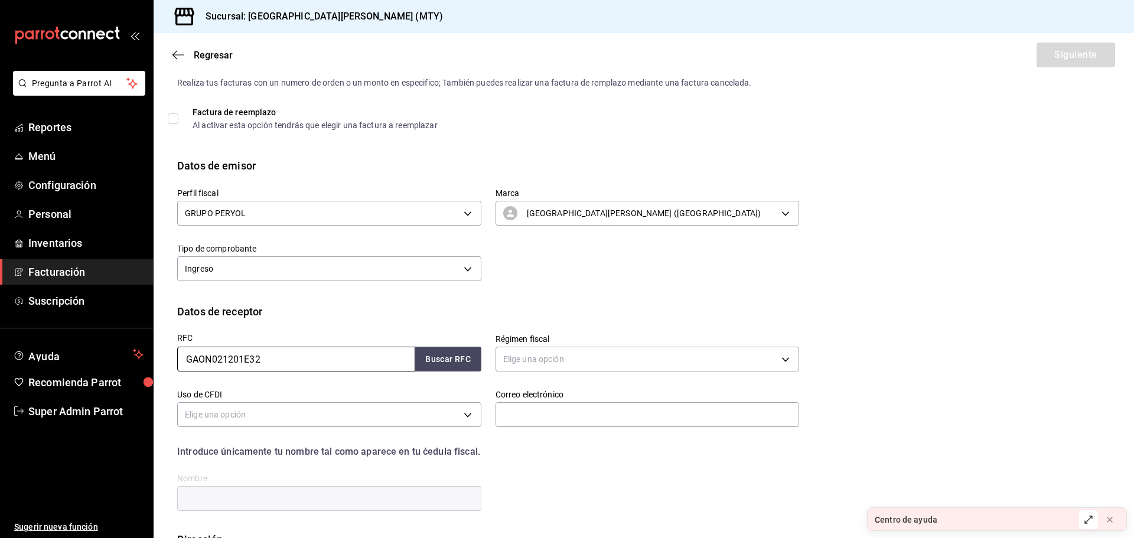
scroll to position [109, 0]
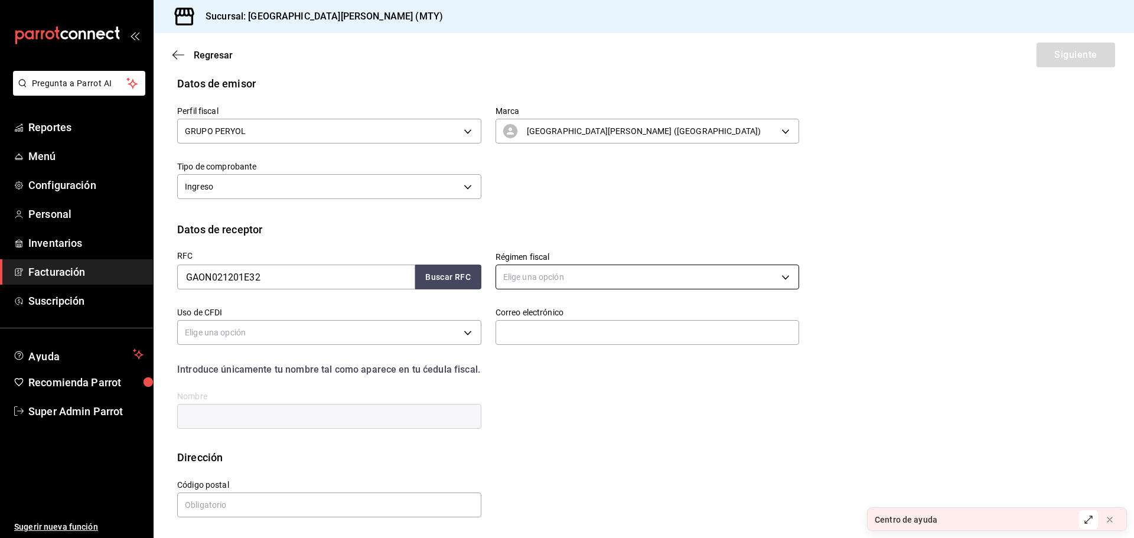
click at [551, 290] on div "Elige una opción" at bounding box center [647, 275] width 304 height 31
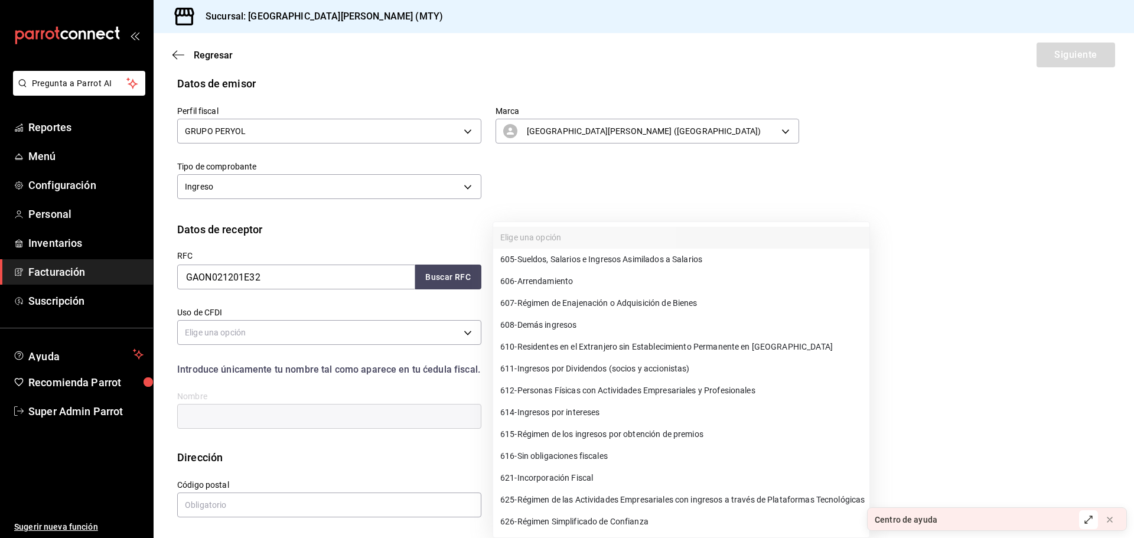
click at [556, 275] on body "Pregunta a Parrot AI Reportes Menú Configuración Personal Inventarios Facturaci…" at bounding box center [567, 269] width 1134 height 538
click at [550, 309] on span "607 - Régimen de Enajenación o Adquisición de Bienes" at bounding box center [598, 303] width 197 height 12
type input "607"
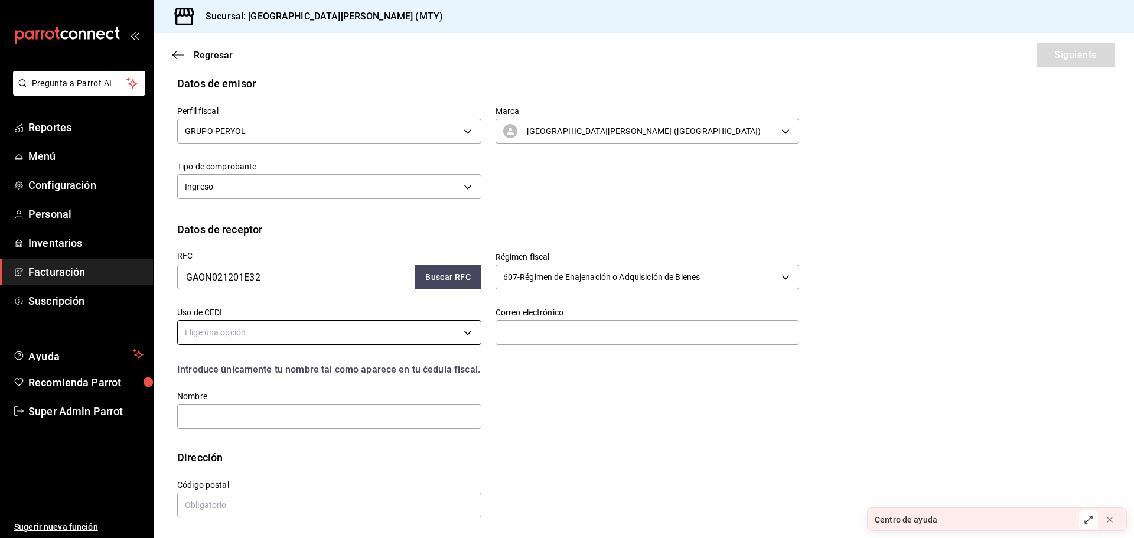
drag, startPoint x: 296, startPoint y: 316, endPoint x: 292, endPoint y: 336, distance: 20.5
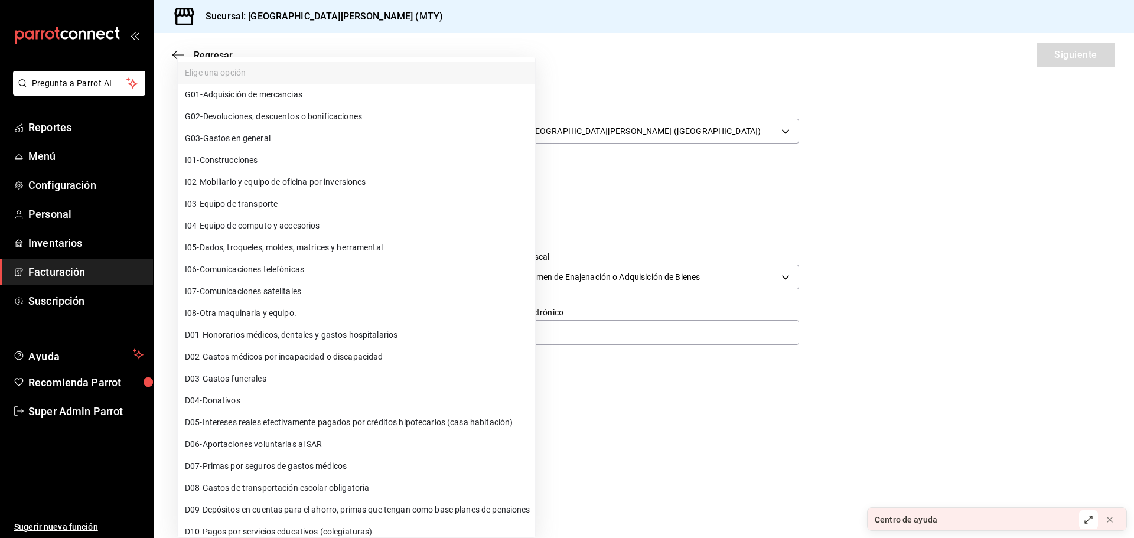
click at [292, 336] on body "Pregunta a Parrot AI Reportes Menú Configuración Personal Inventarios Facturaci…" at bounding box center [567, 269] width 1134 height 538
click at [305, 363] on span "D02 - Gastos médicos por incapacidad o discapacidad" at bounding box center [284, 357] width 198 height 12
type input "D02"
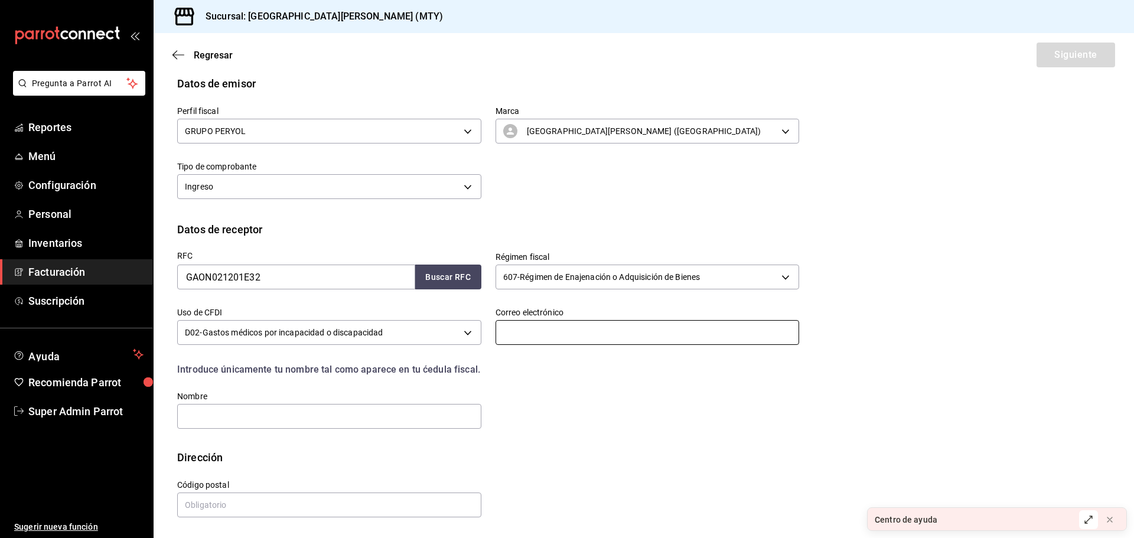
drag, startPoint x: 549, startPoint y: 331, endPoint x: 549, endPoint y: 337, distance: 6.5
click at [549, 331] on input "text" at bounding box center [647, 332] width 304 height 25
type input "dv@parrotsoftware.io"
click at [182, 429] on div "Nombre" at bounding box center [322, 404] width 318 height 54
click at [230, 426] on input "text" at bounding box center [329, 416] width 304 height 25
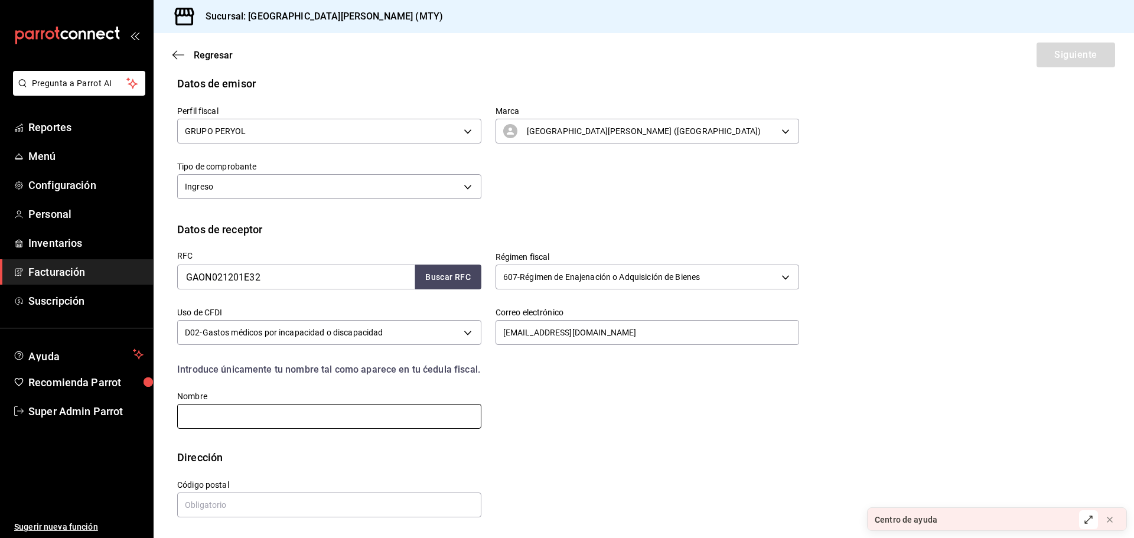
type input "NATALIA"
click at [237, 504] on input "text" at bounding box center [329, 505] width 304 height 25
type input "16010"
click at [1058, 57] on button "Siguiente" at bounding box center [1075, 55] width 79 height 25
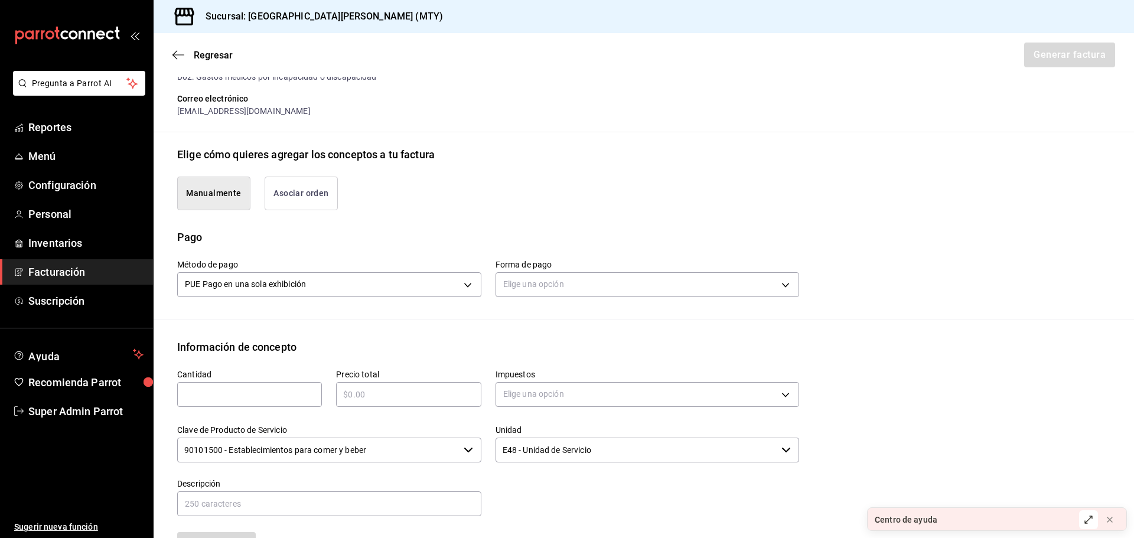
click at [304, 193] on button "Asociar orden" at bounding box center [301, 194] width 73 height 34
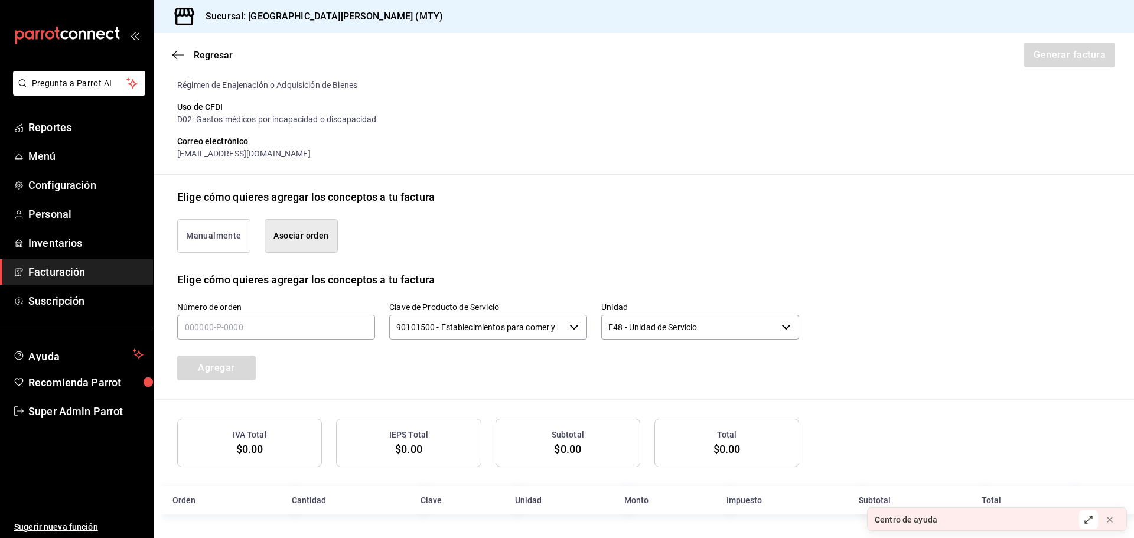
scroll to position [168, 0]
click at [255, 321] on input "text" at bounding box center [276, 327] width 198 height 25
paste input "020925-P-0022"
type input "020925-P-0022"
click at [246, 364] on button "Agregar" at bounding box center [216, 368] width 79 height 25
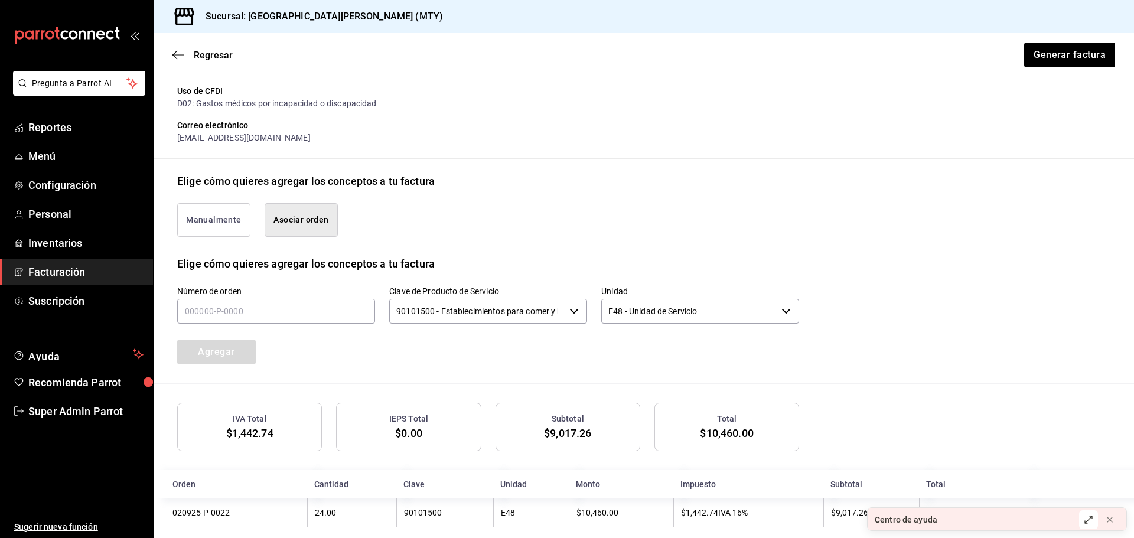
scroll to position [198, 0]
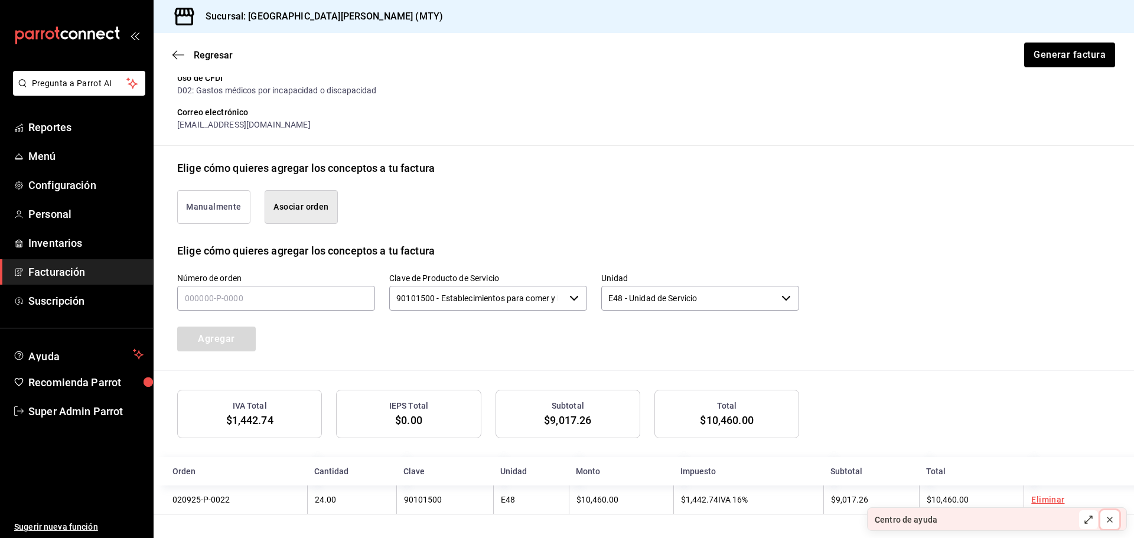
click at [1104, 523] on button at bounding box center [1109, 519] width 19 height 19
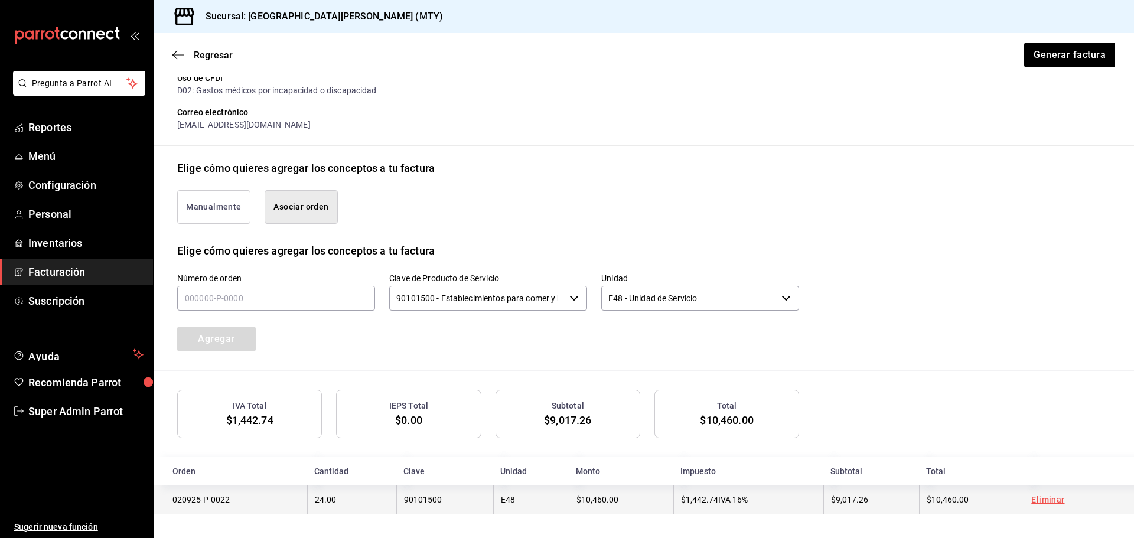
click at [455, 500] on td "90101500" at bounding box center [444, 499] width 97 height 29
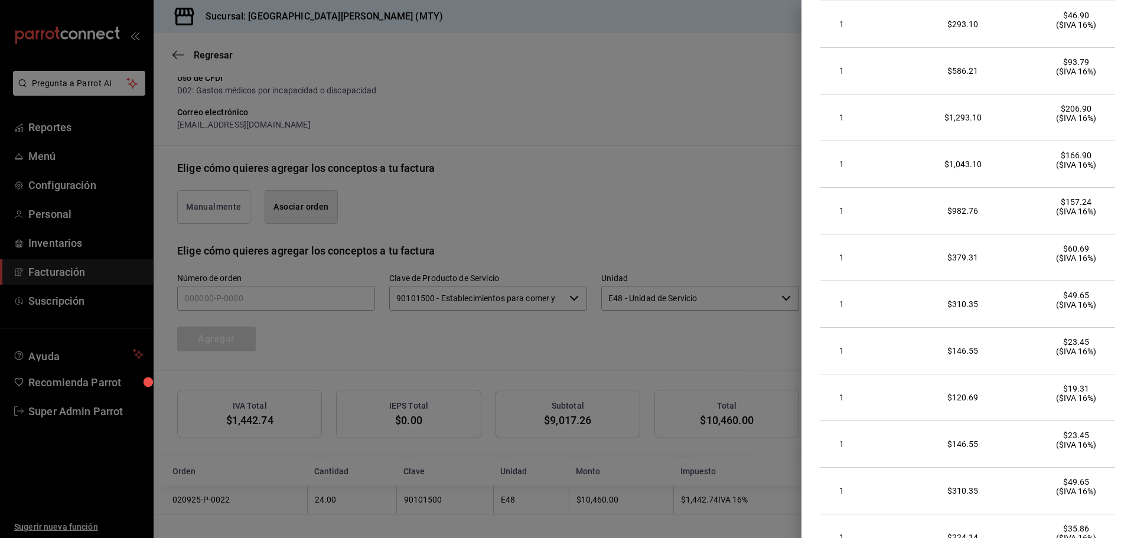
scroll to position [59, 0]
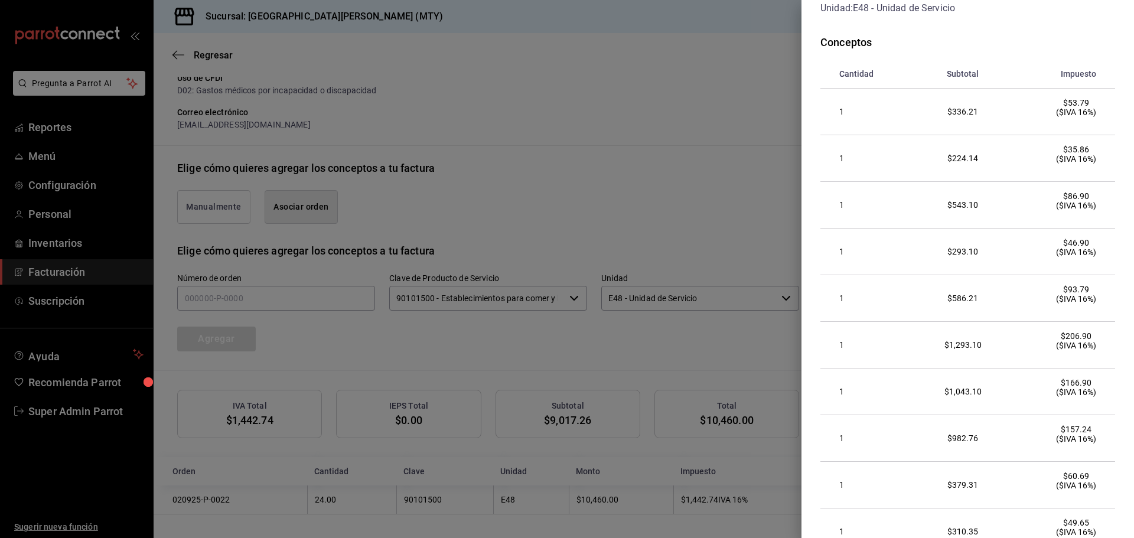
click at [612, 106] on div at bounding box center [567, 269] width 1134 height 538
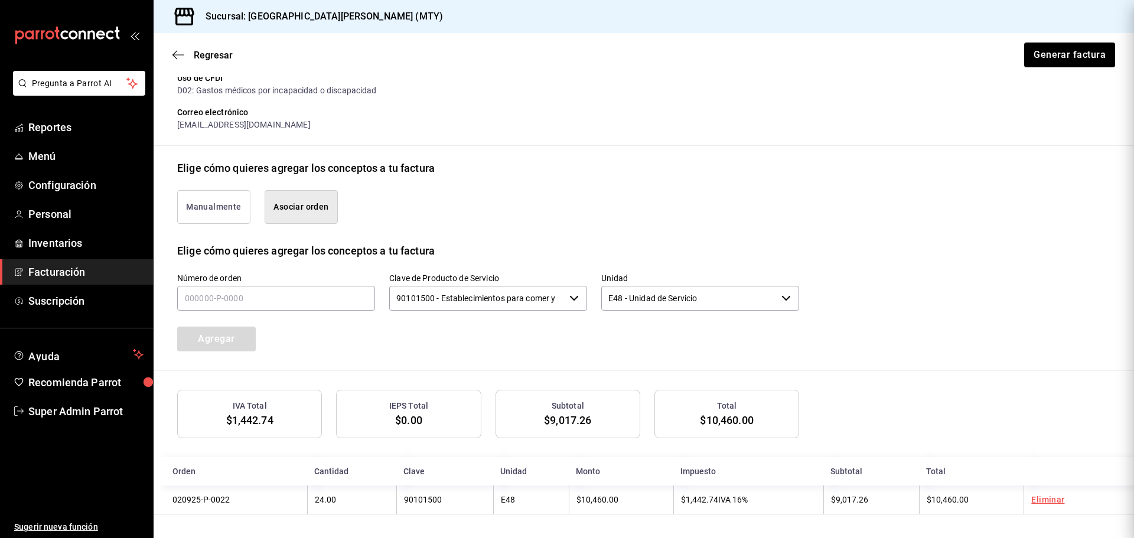
scroll to position [0, 0]
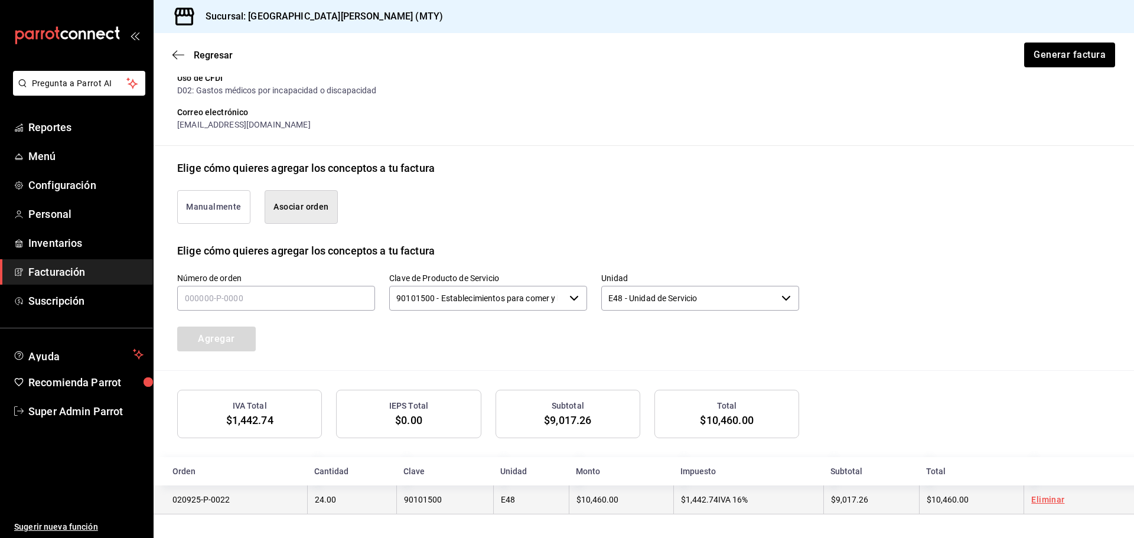
click at [221, 504] on td "020925-P-0022" at bounding box center [231, 499] width 154 height 29
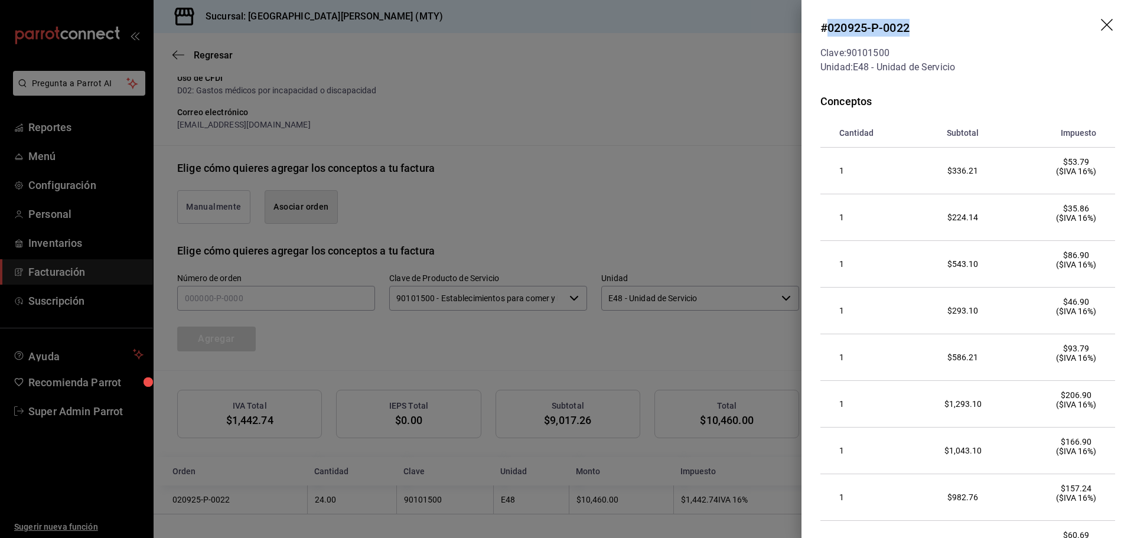
drag, startPoint x: 827, startPoint y: 30, endPoint x: 922, endPoint y: 28, distance: 94.5
click at [922, 28] on div "# 020925-P-0022" at bounding box center [887, 28] width 135 height 18
copy div "020925-P-0022"
click at [472, 139] on div at bounding box center [567, 269] width 1134 height 538
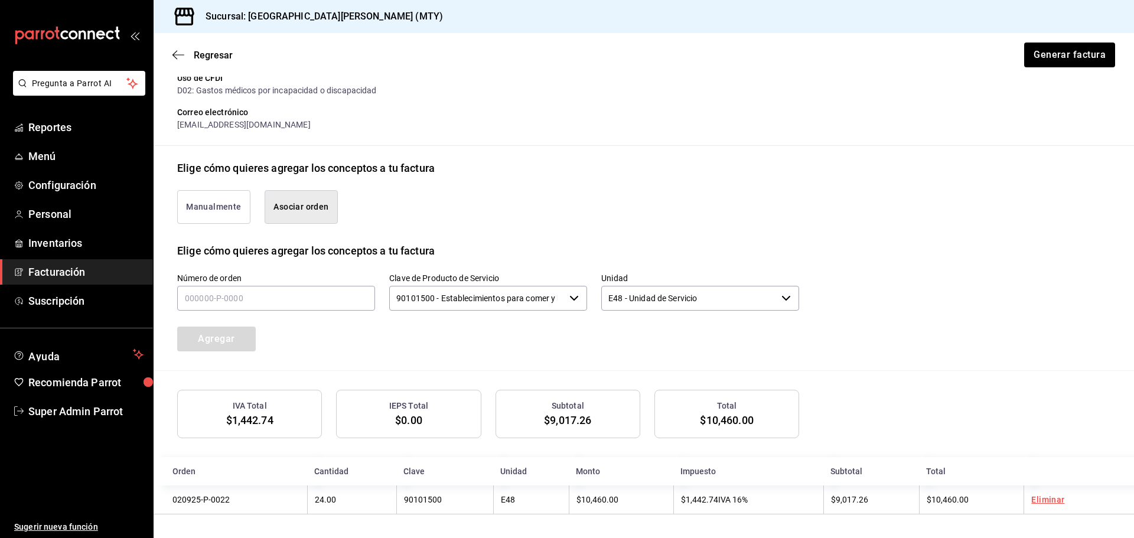
click at [532, 303] on input "90101500 - Establecimientos para comer y beber" at bounding box center [476, 298] width 175 height 25
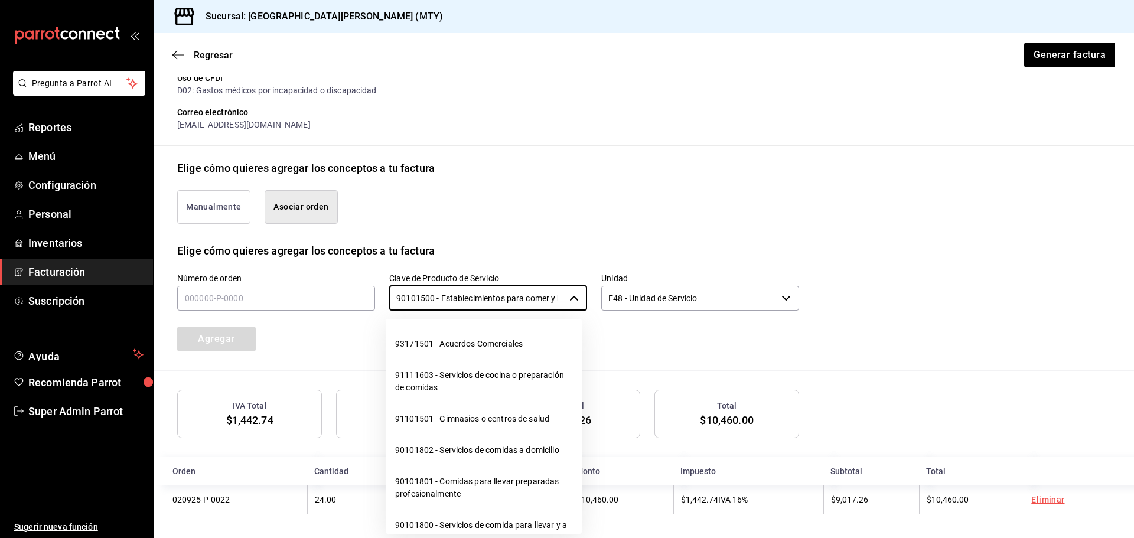
click at [656, 301] on input "E48 - Unidad de Servicio" at bounding box center [688, 298] width 175 height 25
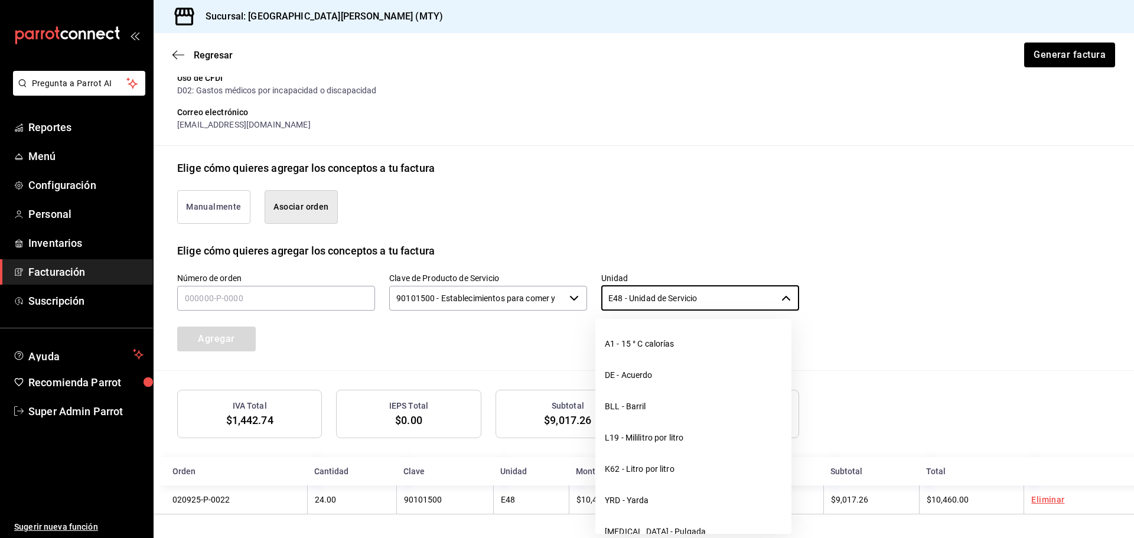
click at [841, 296] on div "Número de orden Clave de Producto de Servicio 90101500 - Establecimientos para …" at bounding box center [643, 315] width 933 height 112
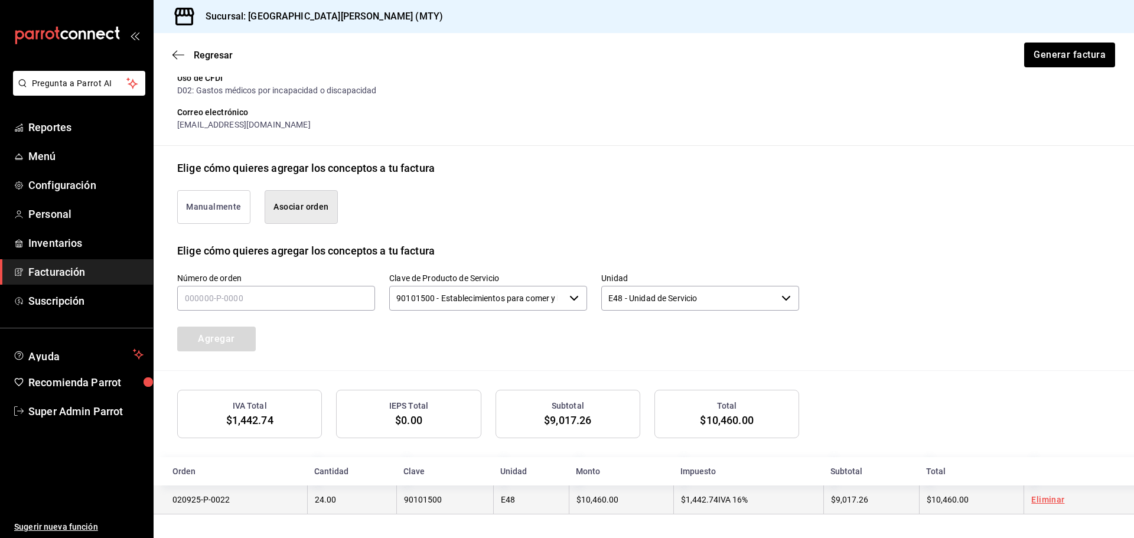
click at [248, 494] on td "020925-P-0022" at bounding box center [231, 499] width 154 height 29
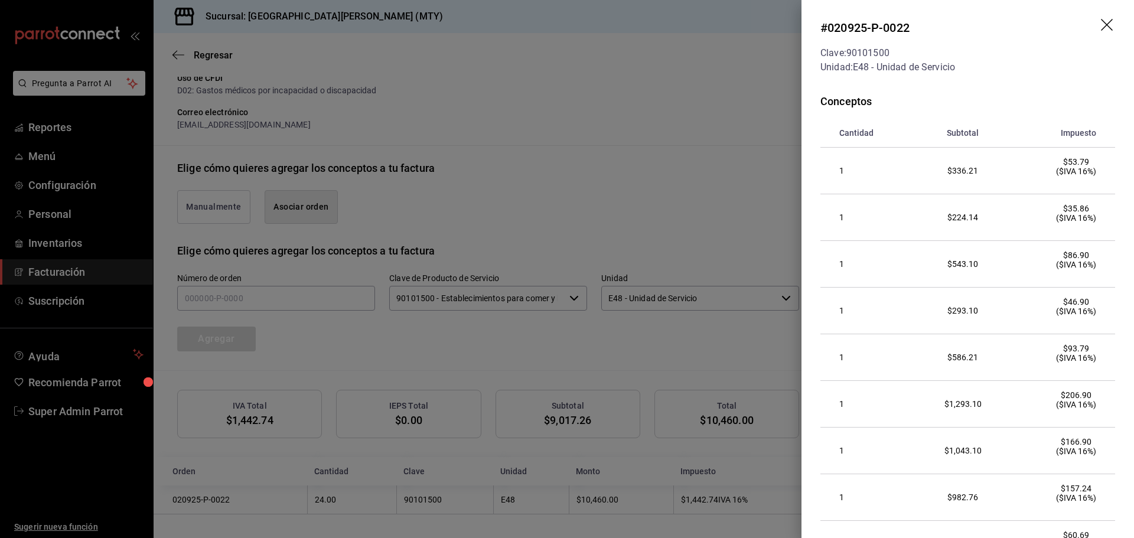
click at [1101, 23] on icon "drag" at bounding box center [1108, 26] width 14 height 14
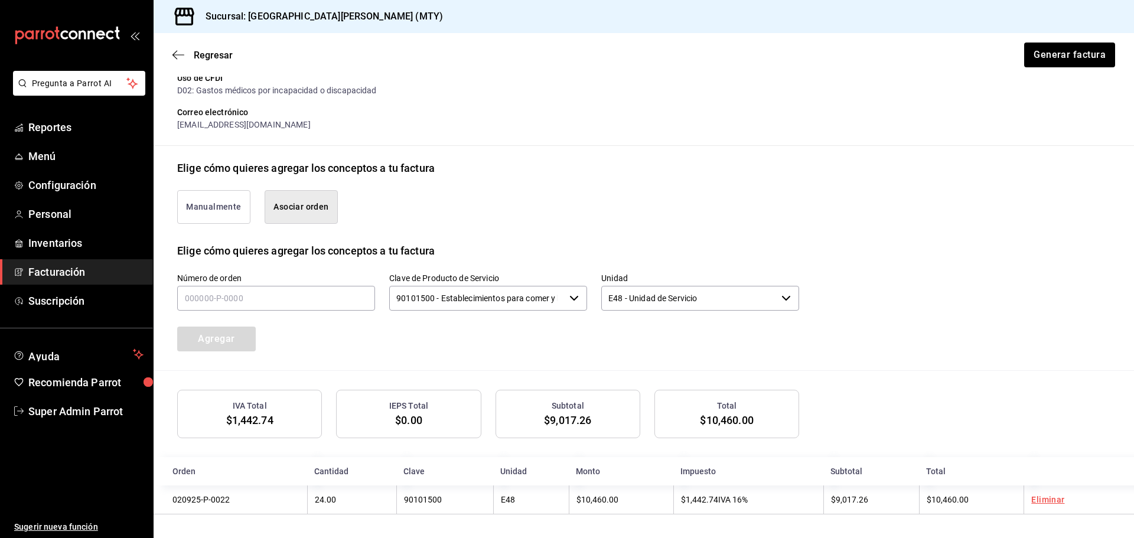
click at [492, 161] on div "Elige cómo quieres agregar los conceptos a tu factura" at bounding box center [643, 168] width 933 height 16
click at [52, 129] on span "Reportes" at bounding box center [85, 127] width 115 height 16
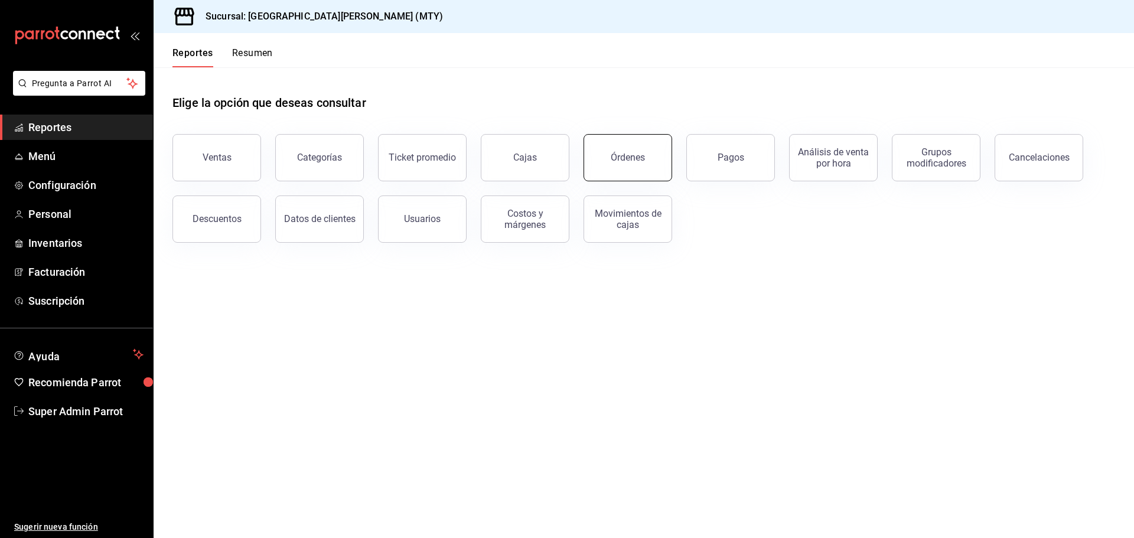
click at [615, 156] on div "Órdenes" at bounding box center [628, 157] width 34 height 11
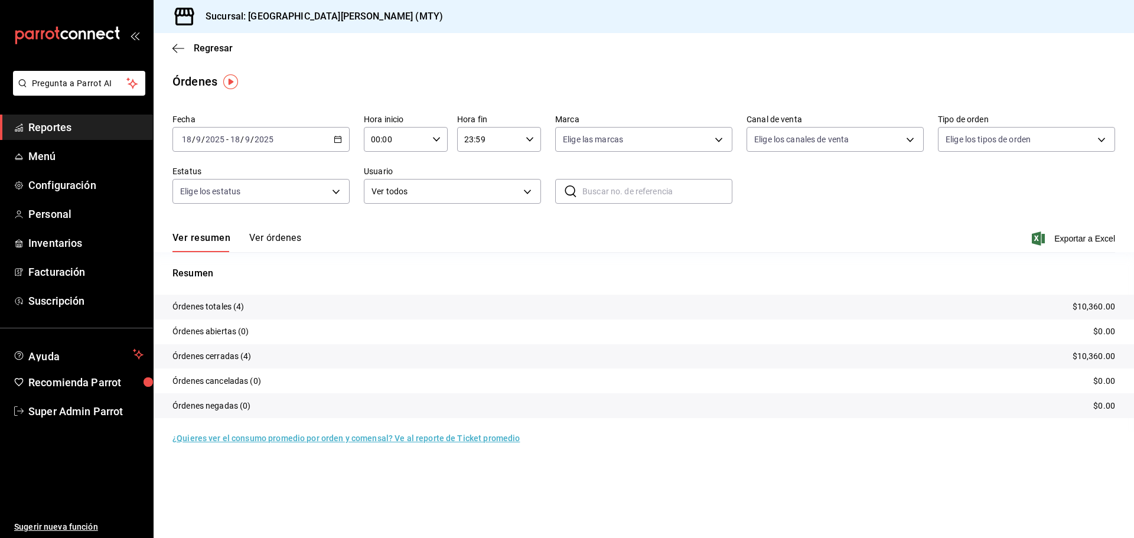
click at [287, 239] on button "Ver órdenes" at bounding box center [275, 242] width 52 height 20
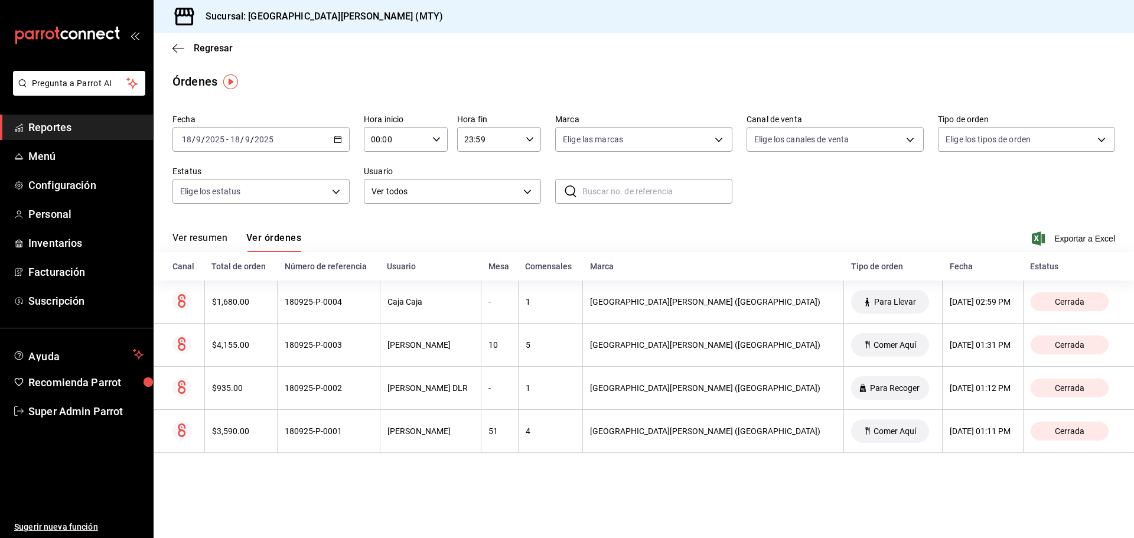
click at [640, 191] on input "text" at bounding box center [657, 192] width 150 height 24
paste input "020925-P-0022"
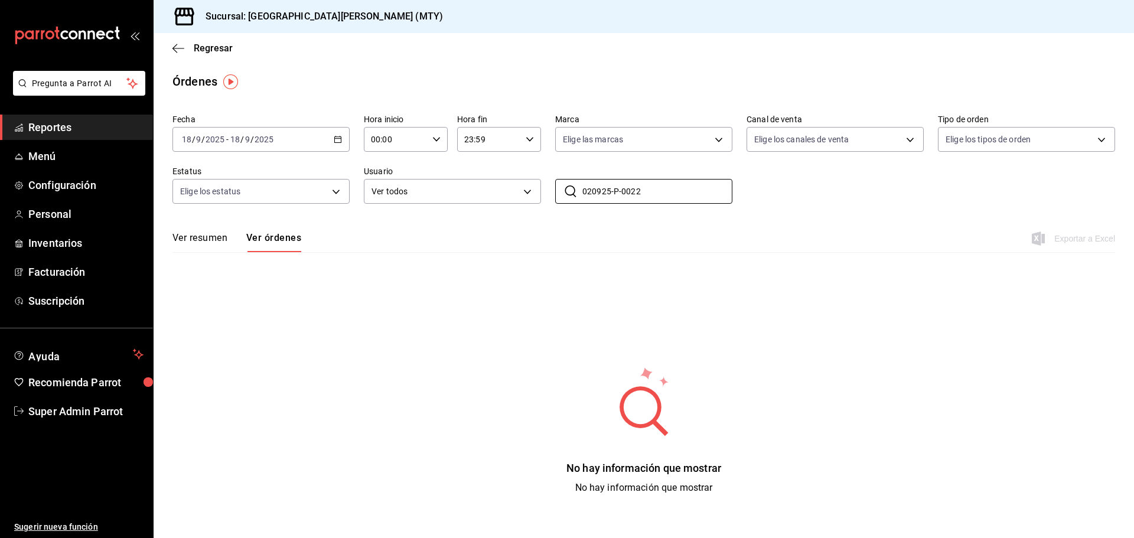
type input "020925-P-0022"
click at [342, 138] on div "2025-09-18 18 / 9 / 2025 - 2025-09-18 18 / 9 / 2025" at bounding box center [260, 139] width 177 height 25
click at [229, 256] on span "Mes actual" at bounding box center [228, 255] width 92 height 12
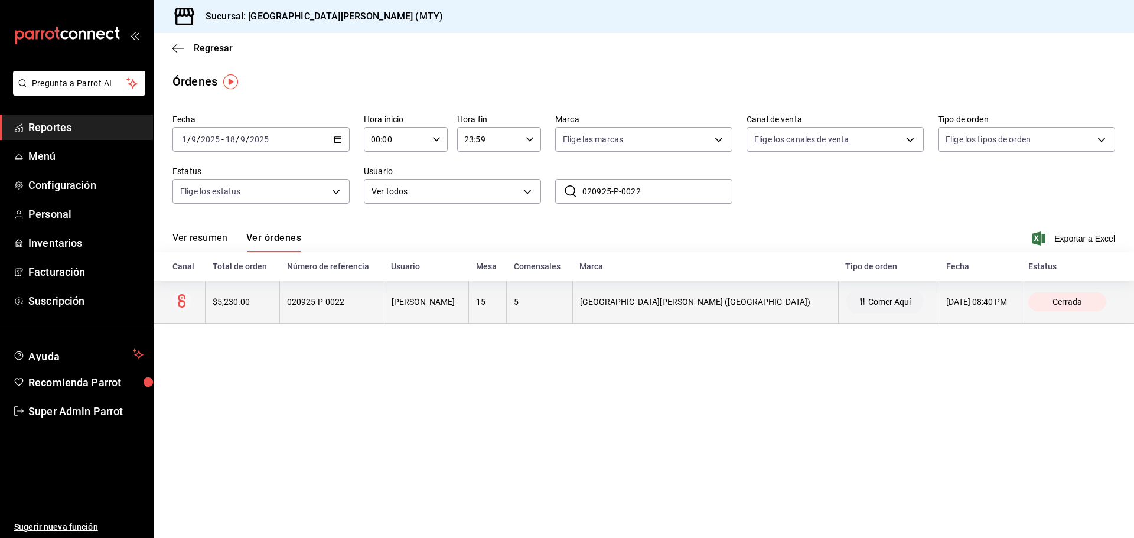
click at [321, 307] on div "020925-P-0022" at bounding box center [332, 301] width 90 height 9
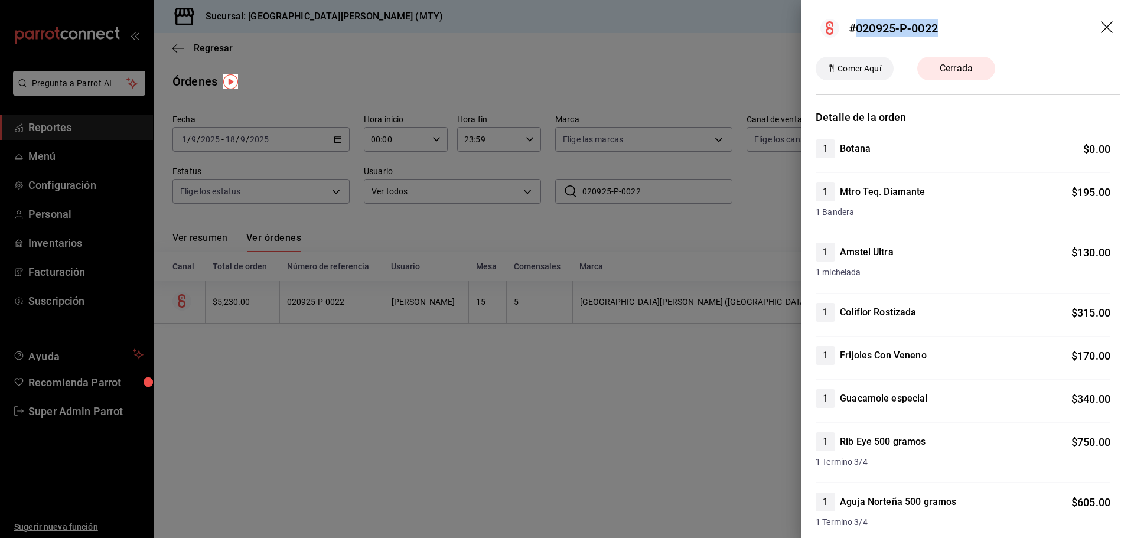
drag, startPoint x: 948, startPoint y: 34, endPoint x: 857, endPoint y: 35, distance: 91.5
click at [857, 35] on header "#020925-P-0022" at bounding box center [967, 28] width 332 height 57
copy div "020925-P-0022"
click at [934, 120] on h3 "Detalle de la orden" at bounding box center [968, 117] width 304 height 16
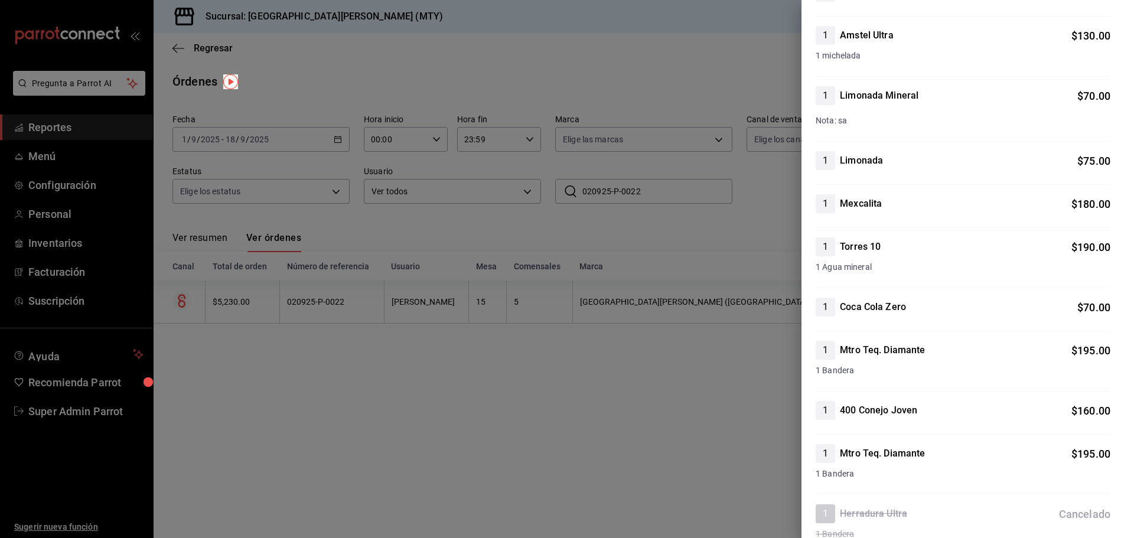
scroll to position [1203, 0]
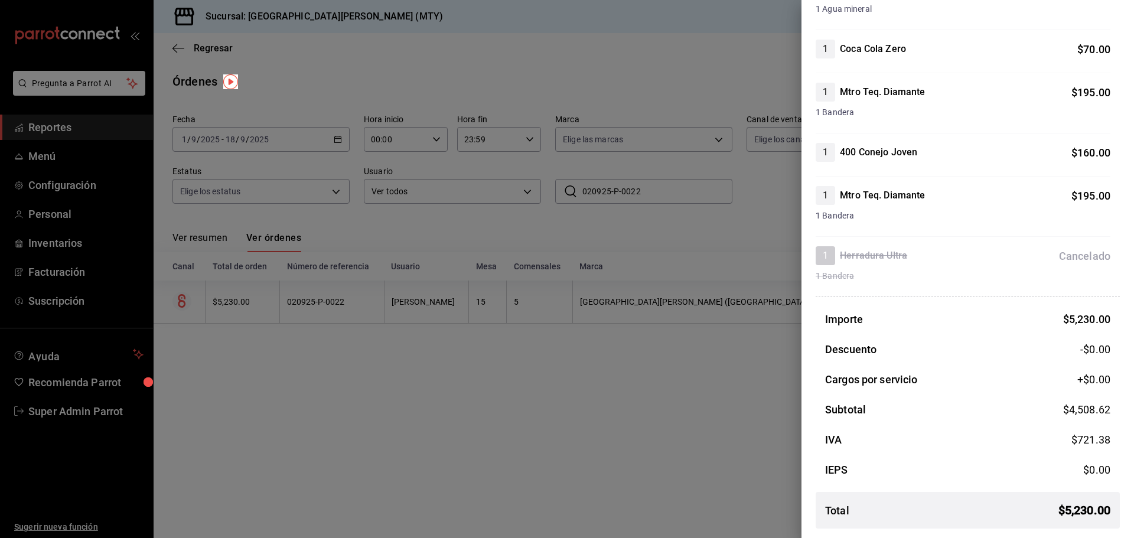
click at [566, 408] on div at bounding box center [567, 269] width 1134 height 538
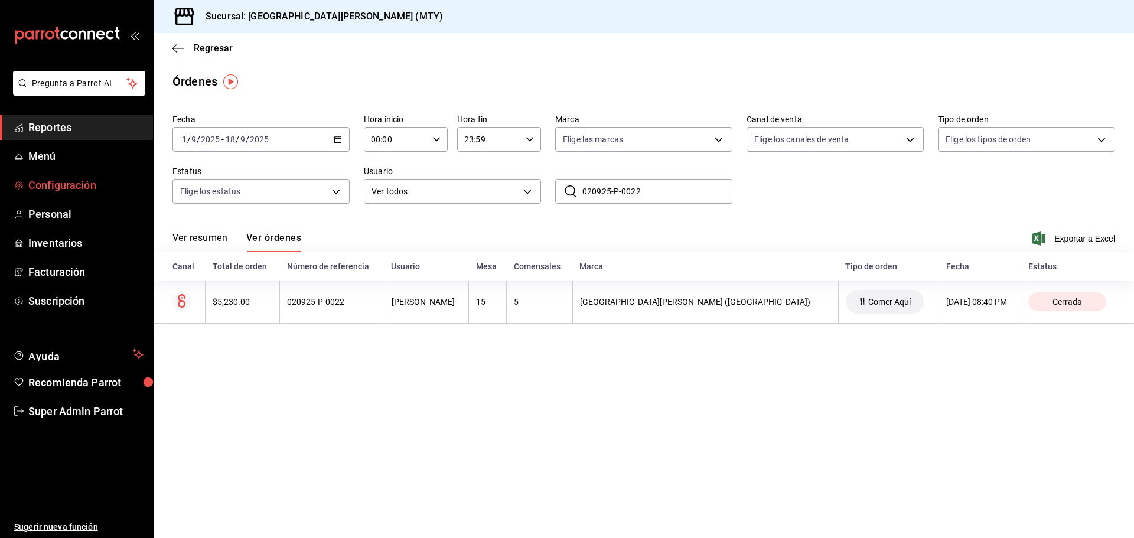
click at [69, 181] on span "Configuración" at bounding box center [85, 185] width 115 height 16
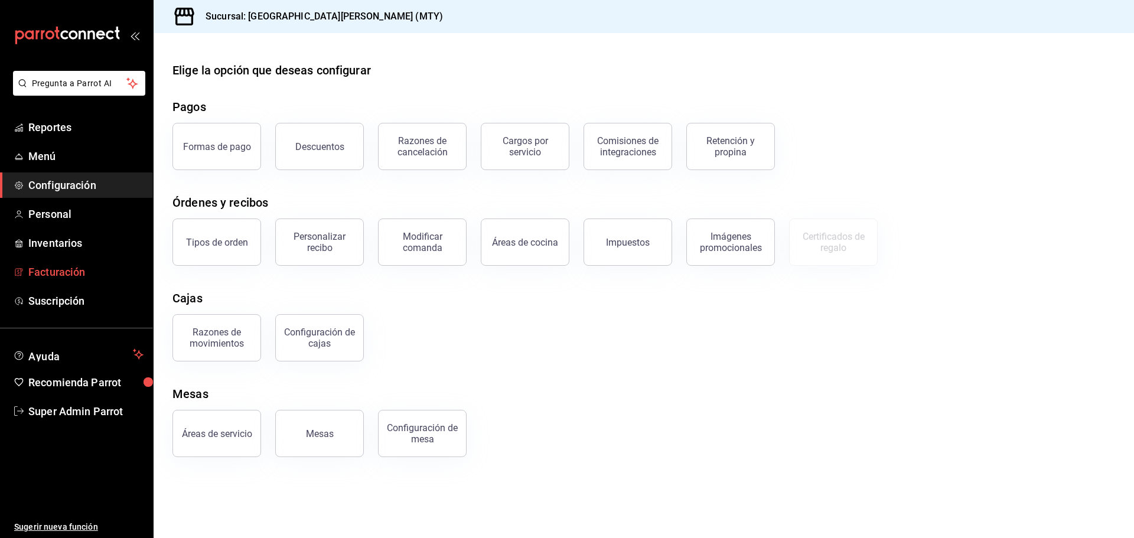
click at [44, 275] on span "Facturación" at bounding box center [85, 272] width 115 height 16
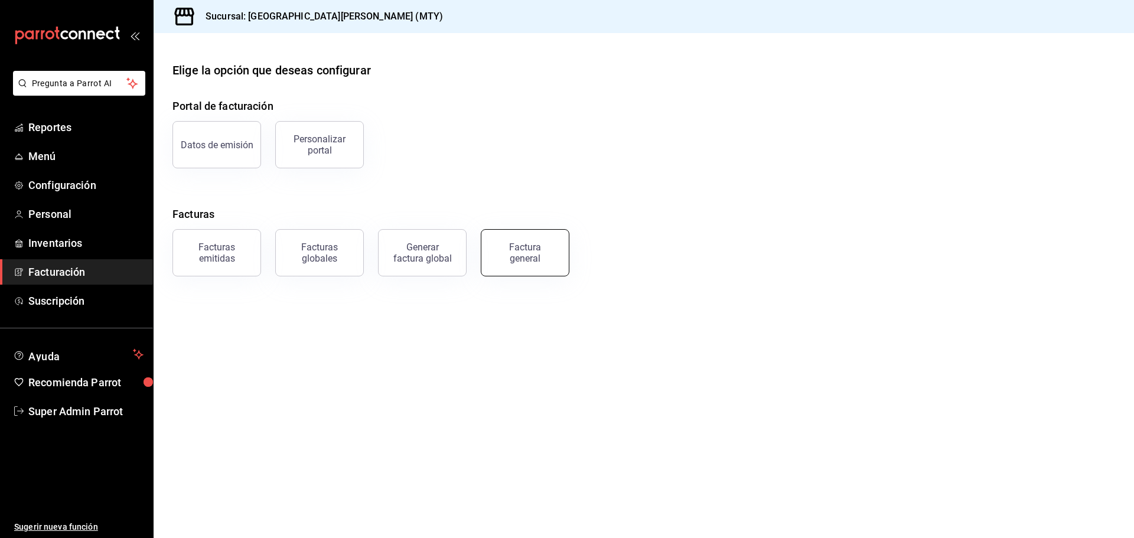
click at [519, 253] on div "Factura general" at bounding box center [524, 253] width 59 height 22
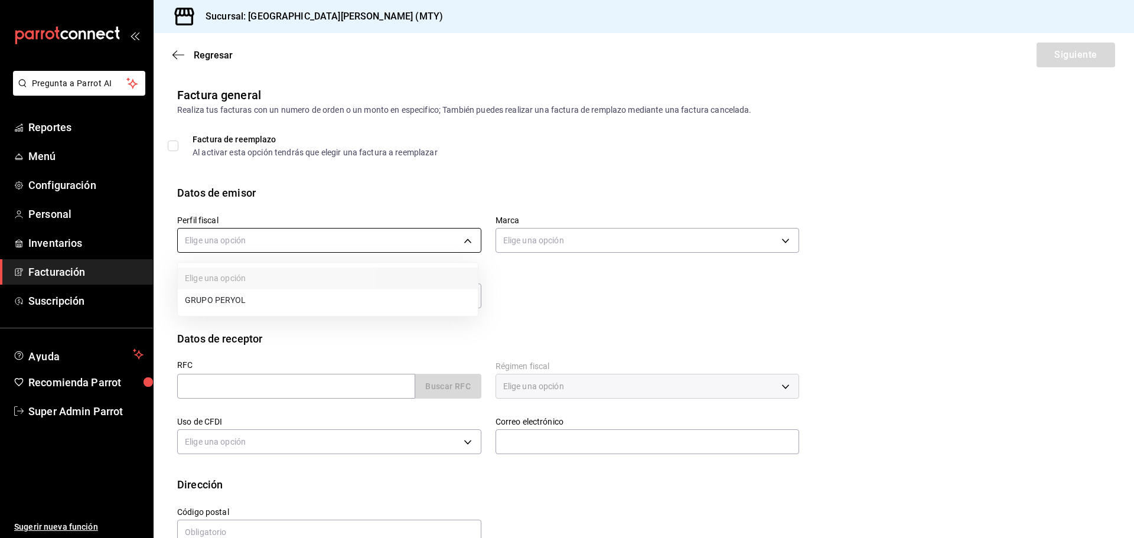
click at [305, 234] on body "Pregunta a Parrot AI Reportes Menú Configuración Personal Inventarios Facturaci…" at bounding box center [567, 269] width 1134 height 538
click at [276, 150] on div at bounding box center [567, 269] width 1134 height 538
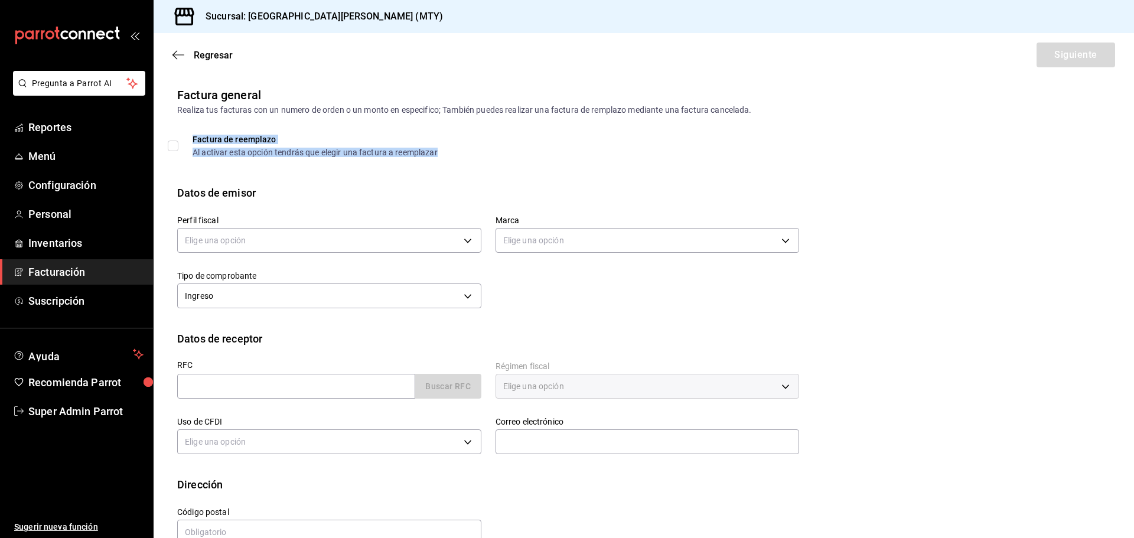
click at [252, 139] on div "Factura de reemplazo" at bounding box center [315, 139] width 245 height 8
click at [178, 141] on input "Factura de reemplazo Al activar esta opción tendrás que elegir una factura a re…" at bounding box center [173, 146] width 11 height 11
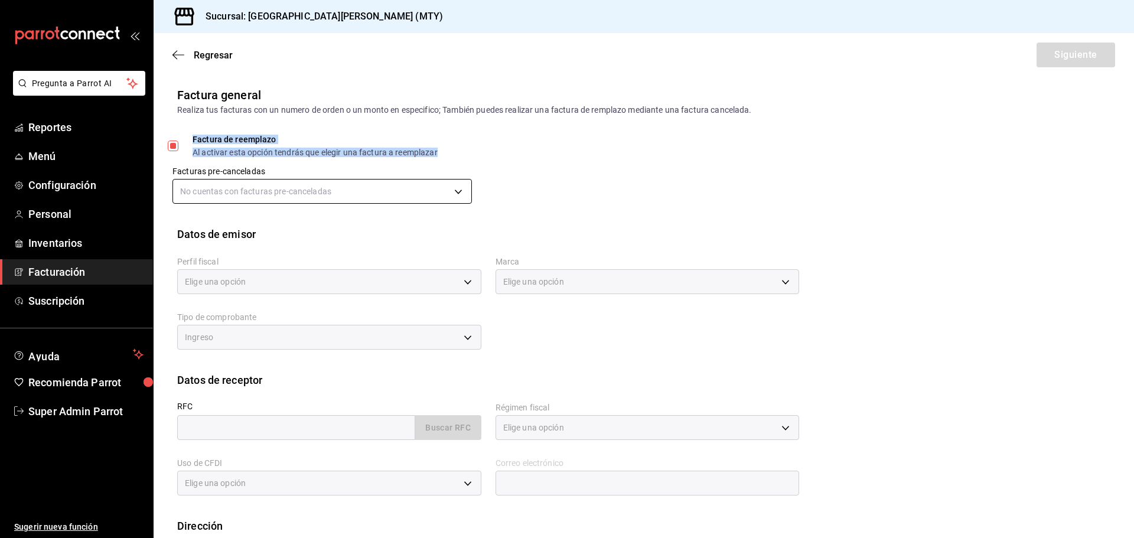
click at [217, 180] on body "Pregunta a Parrot AI Reportes Menú Configuración Personal Inventarios Facturaci…" at bounding box center [567, 269] width 1134 height 538
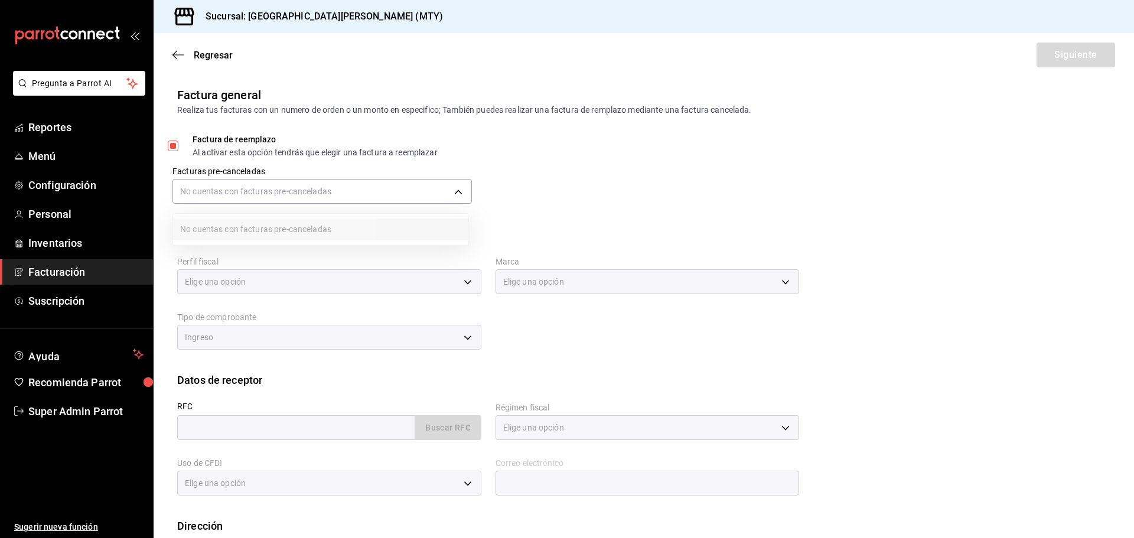
click at [237, 193] on div at bounding box center [567, 269] width 1134 height 538
click at [176, 139] on label "Factura de reemplazo Al activar esta opción tendrás que elegir una factura a re…" at bounding box center [303, 145] width 270 height 21
click at [176, 141] on input "Factura de reemplazo Al activar esta opción tendrás que elegir una factura a re…" at bounding box center [173, 146] width 11 height 11
checkbox input "false"
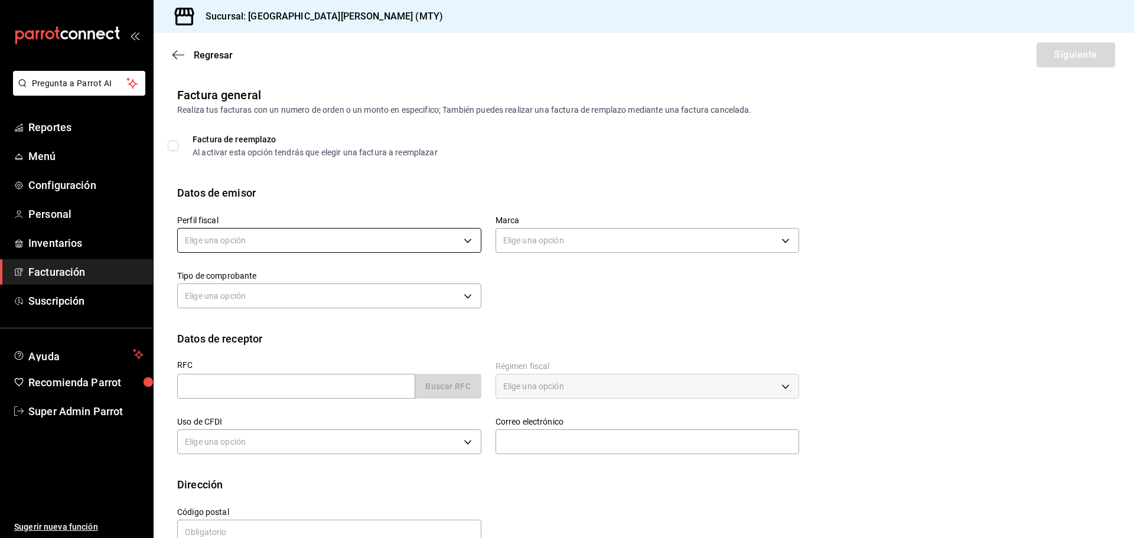
click at [279, 231] on body "Pregunta a Parrot AI Reportes Menú Configuración Personal Inventarios Facturaci…" at bounding box center [567, 269] width 1134 height 538
click at [297, 300] on li "GRUPO PERYOL" at bounding box center [328, 300] width 300 height 22
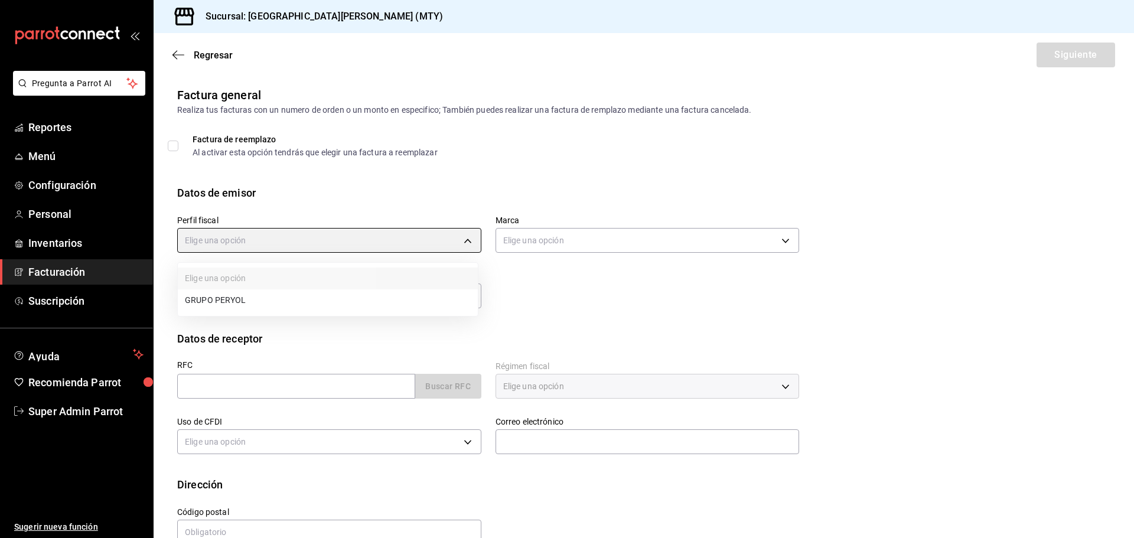
type input "e0d3d3fd-f764-4786-9dd2-1ef0a27aaef4"
type input "993182a7-2c84-4ec8-9ef4-4438dae30c02"
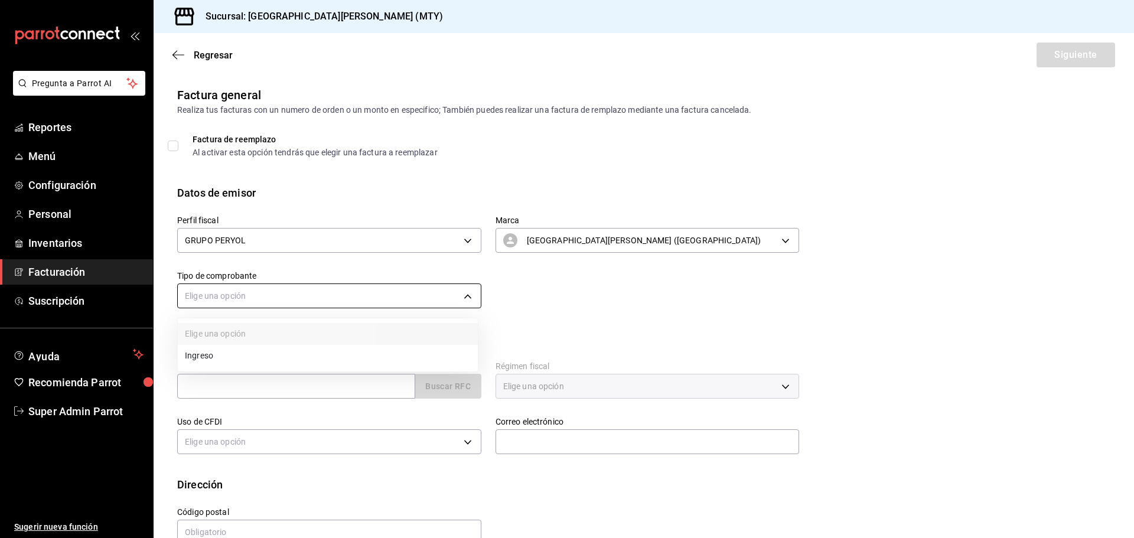
click at [372, 290] on body "Pregunta a Parrot AI Reportes Menú Configuración Personal Inventarios Facturaci…" at bounding box center [567, 269] width 1134 height 538
click at [267, 358] on li "Ingreso" at bounding box center [328, 356] width 300 height 22
type input "I"
click at [253, 380] on input "text" at bounding box center [296, 386] width 238 height 25
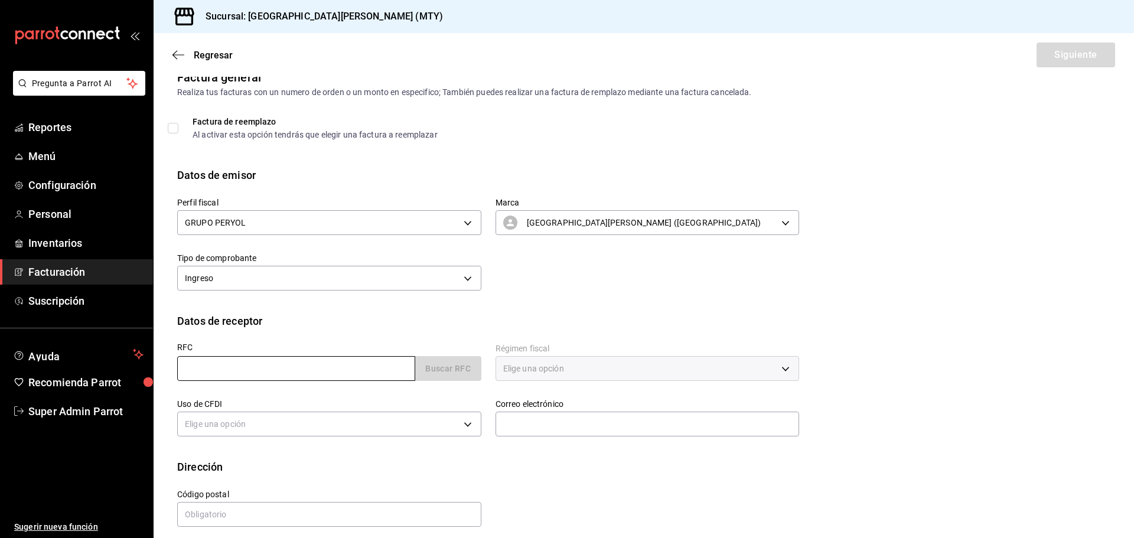
scroll to position [27, 0]
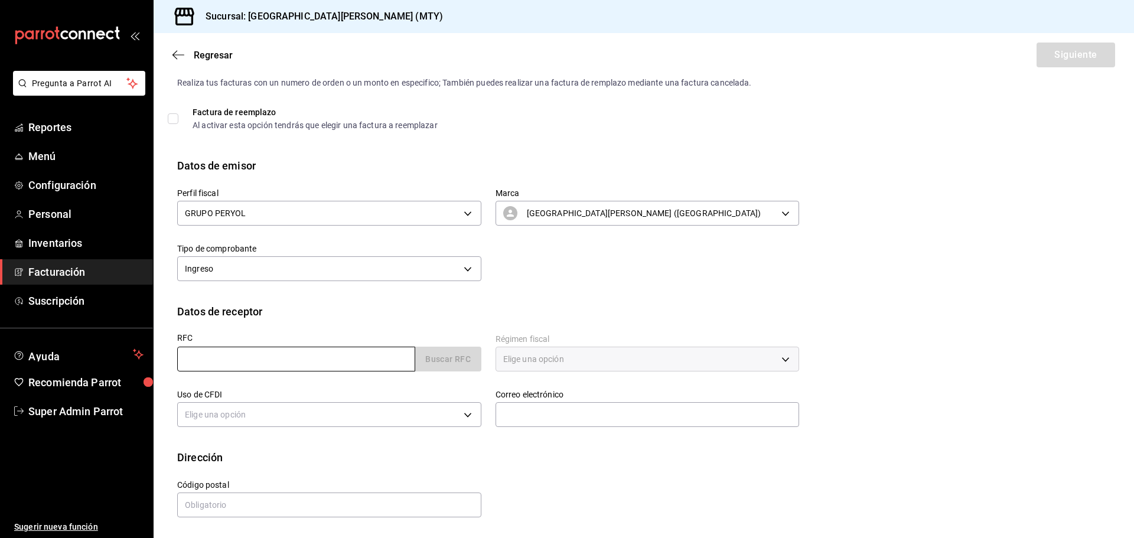
click at [244, 355] on input "text" at bounding box center [296, 359] width 238 height 25
type input "GAON021201E32"
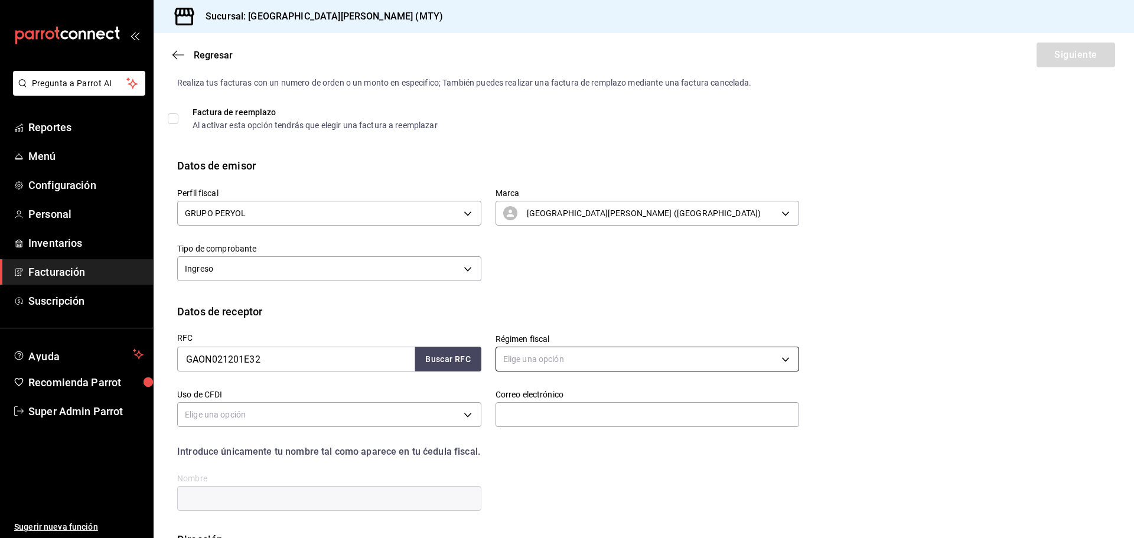
click at [569, 349] on body "Pregunta a Parrot AI Reportes Menú Configuración Personal Inventarios Facturaci…" at bounding box center [567, 269] width 1134 height 538
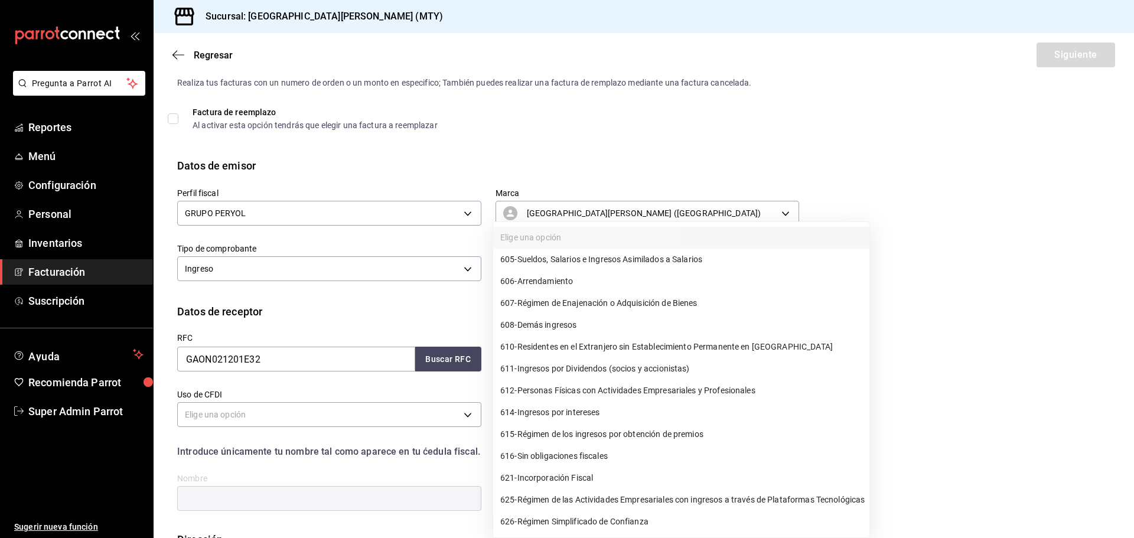
click at [596, 257] on span "605 - Sueldos, Salarios e Ingresos Asimilados a Salarios" at bounding box center [601, 259] width 202 height 12
type input "605"
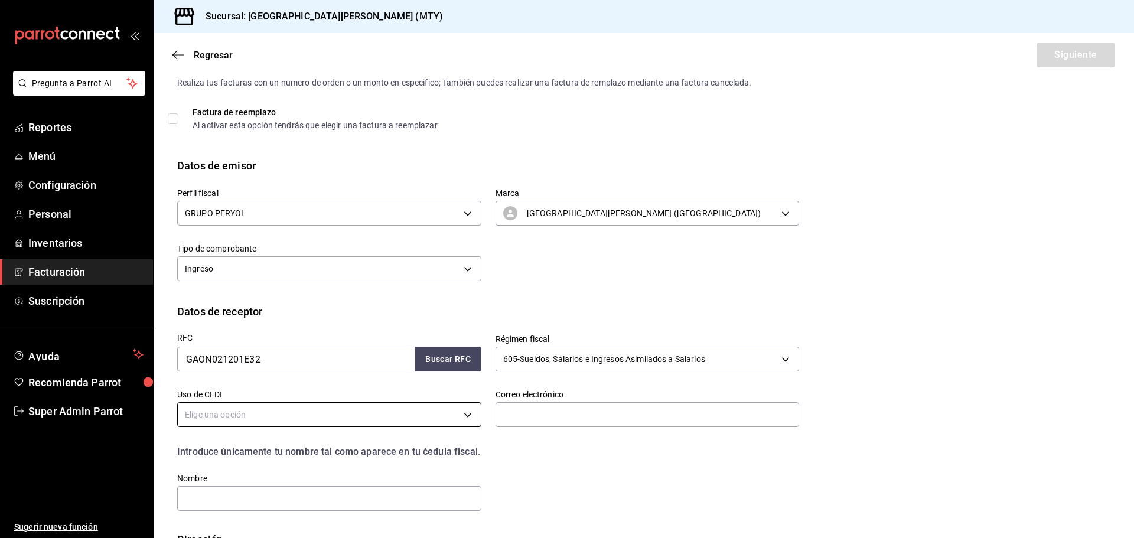
click at [293, 412] on body "Pregunta a Parrot AI Reportes Menú Configuración Personal Inventarios Facturaci…" at bounding box center [567, 269] width 1134 height 538
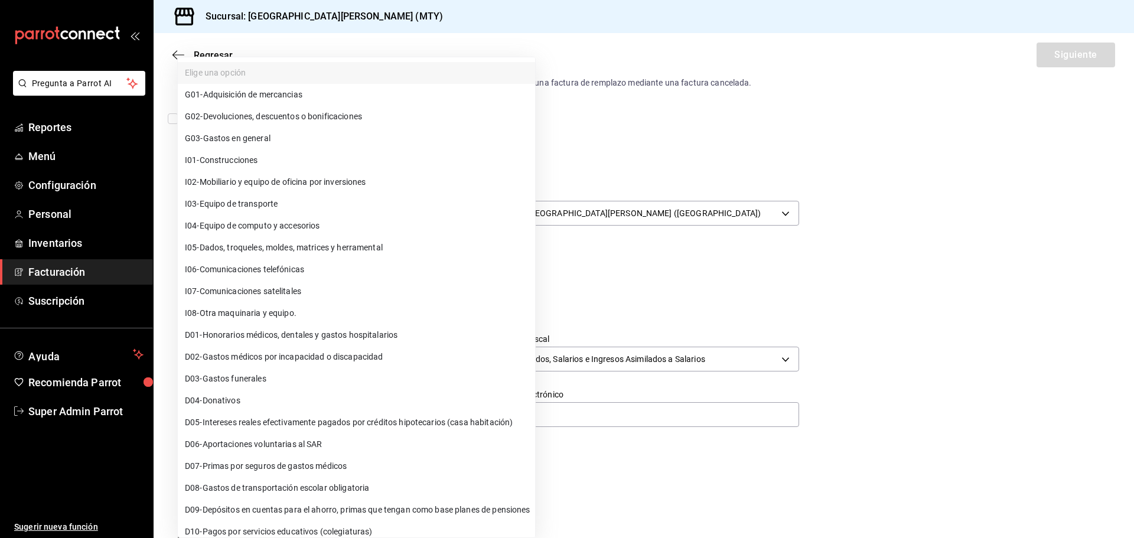
click at [302, 141] on li "G03 - Gastos en general" at bounding box center [356, 139] width 357 height 22
type input "G03"
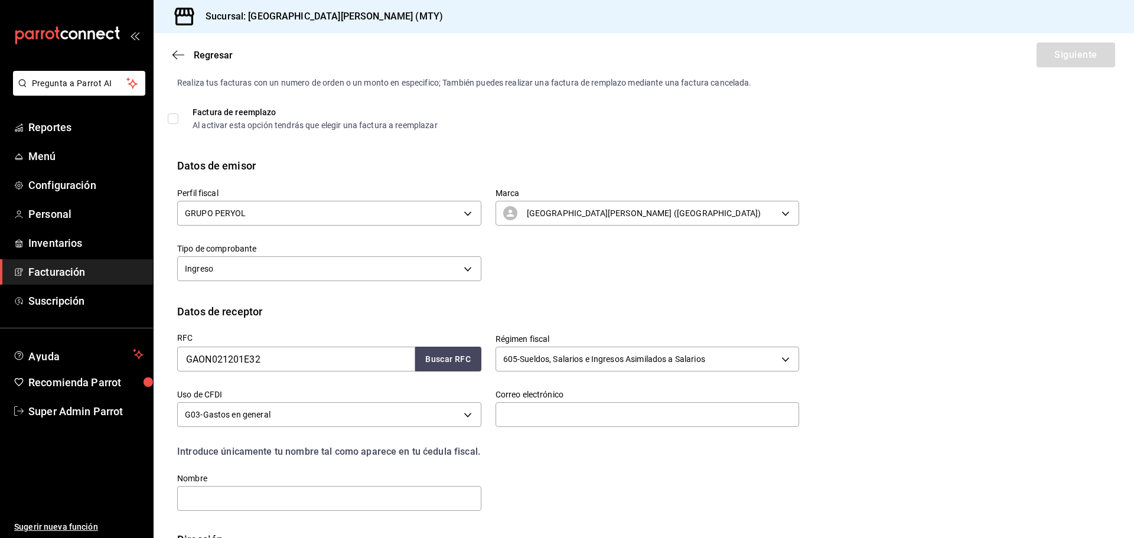
click at [526, 400] on div "Correo electrónico" at bounding box center [647, 409] width 304 height 40
click at [545, 405] on input "text" at bounding box center [647, 414] width 304 height 25
type input "dv@parrotsoftware.io"
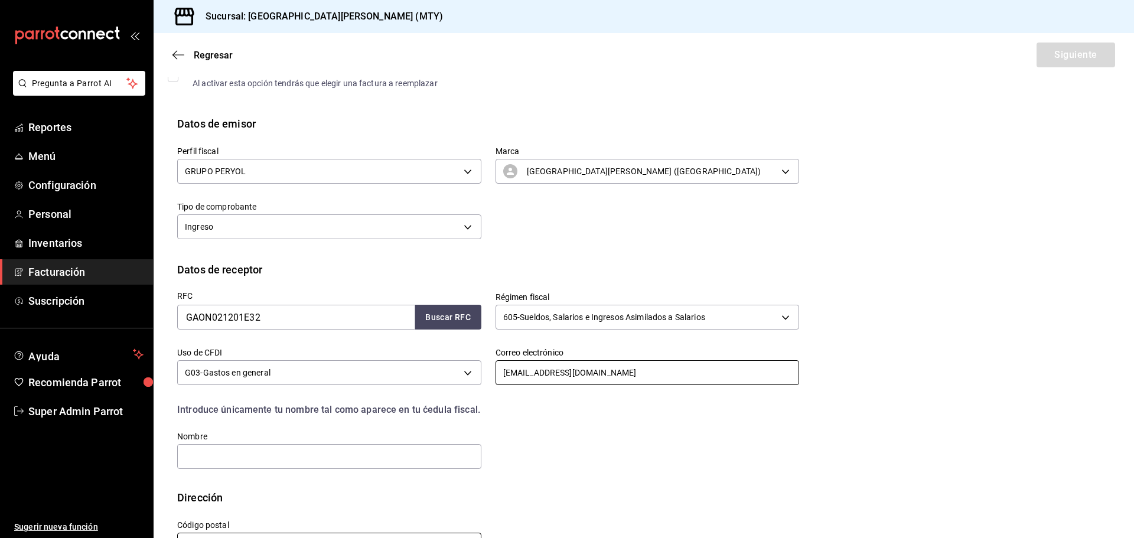
scroll to position [109, 0]
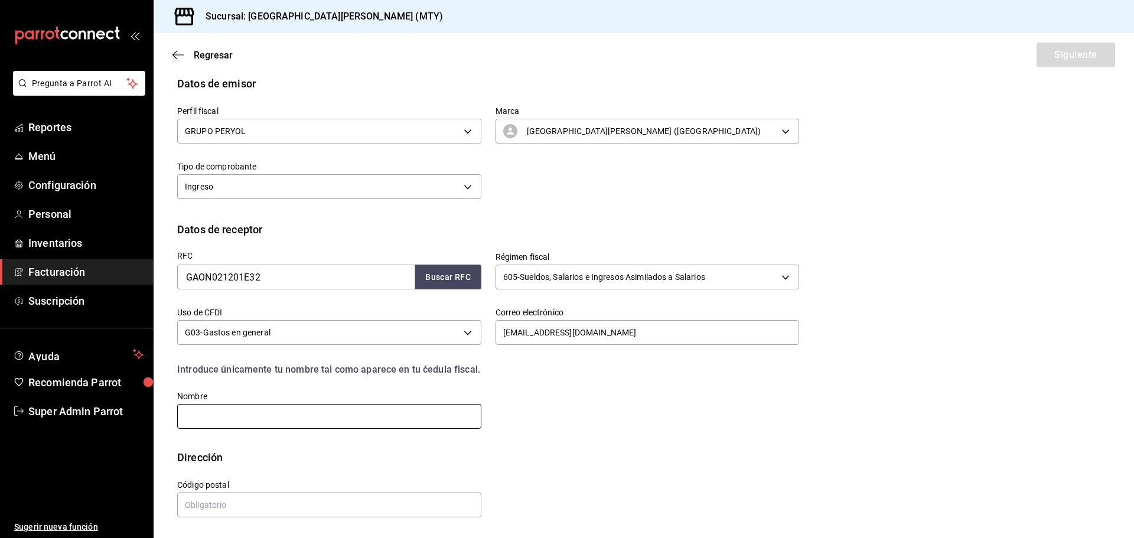
click at [250, 416] on input "text" at bounding box center [329, 416] width 304 height 25
type input "GRUPO GASTRONOMICO GALVEZ"
click at [228, 503] on input "text" at bounding box center [329, 505] width 304 height 25
type input "16010"
click at [1036, 66] on button "Siguiente" at bounding box center [1075, 55] width 79 height 25
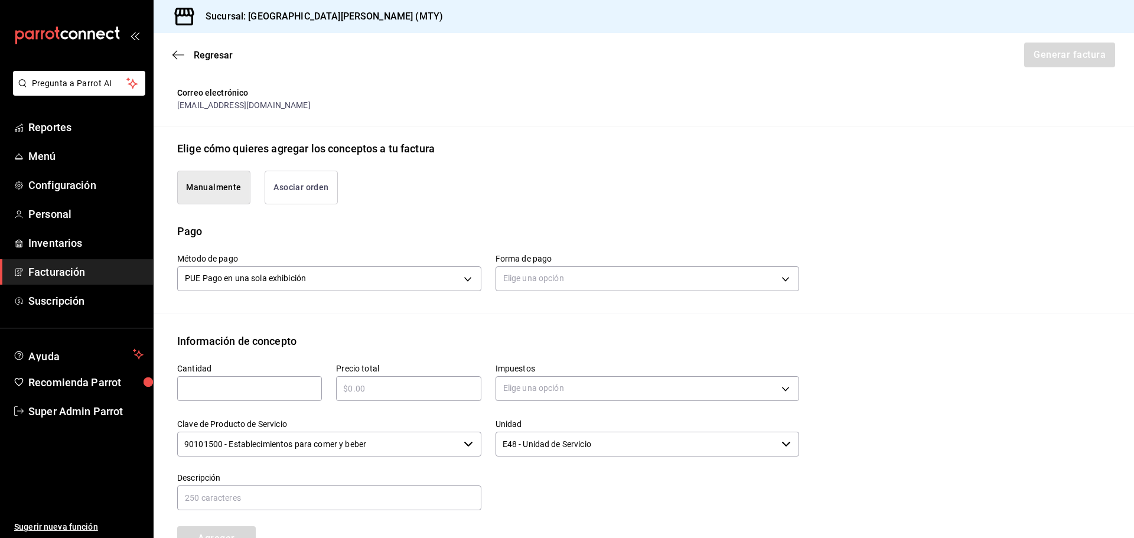
scroll to position [210, 0]
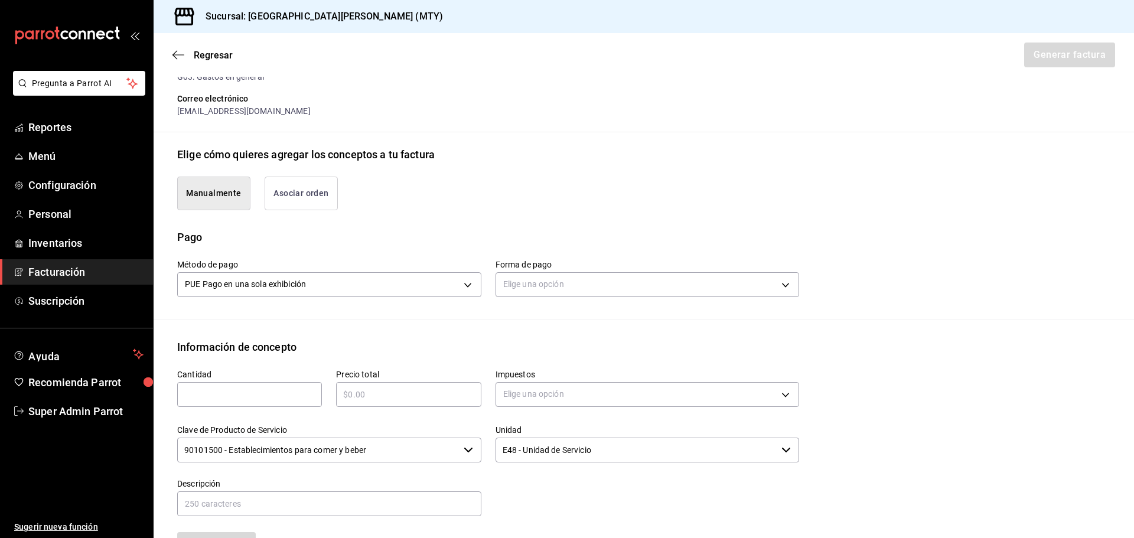
click at [311, 194] on button "Asociar orden" at bounding box center [301, 194] width 73 height 34
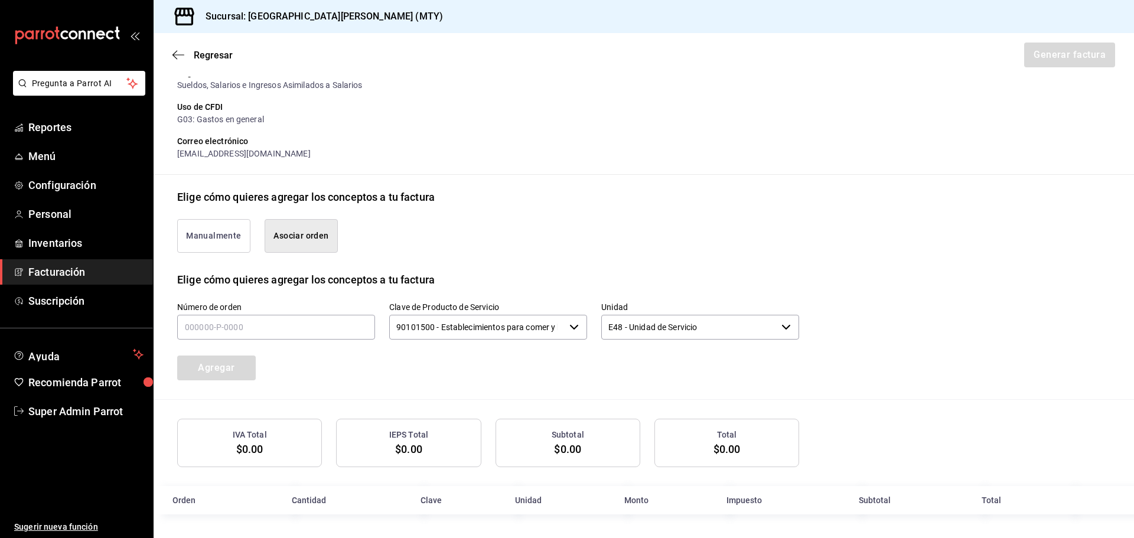
scroll to position [168, 0]
click at [266, 319] on input "text" at bounding box center [276, 327] width 198 height 25
paste input "020925-P-0022"
type input "020925-P-0022"
click at [248, 362] on button "Agregar" at bounding box center [216, 368] width 79 height 25
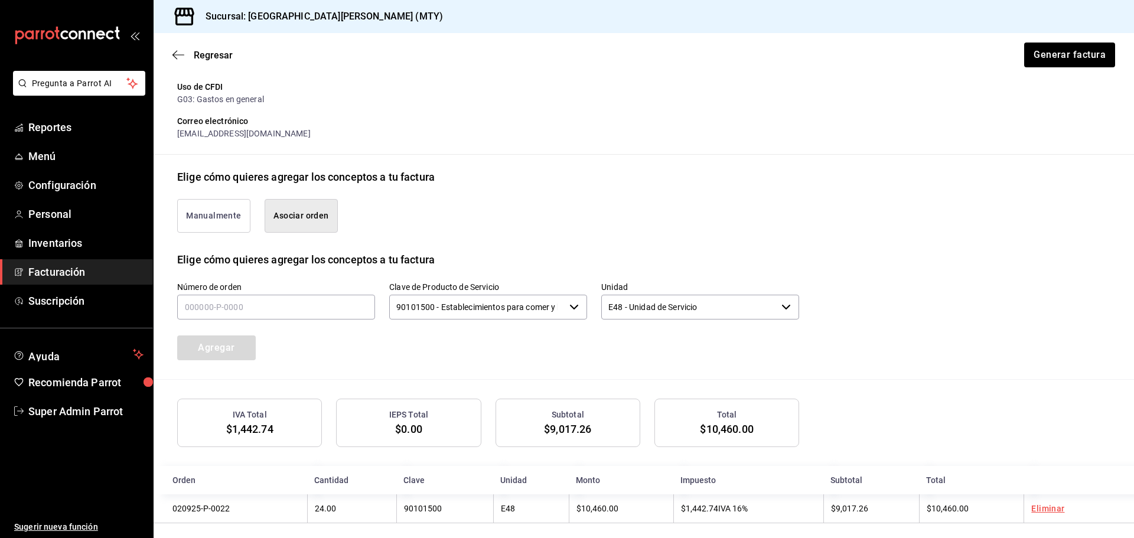
scroll to position [198, 0]
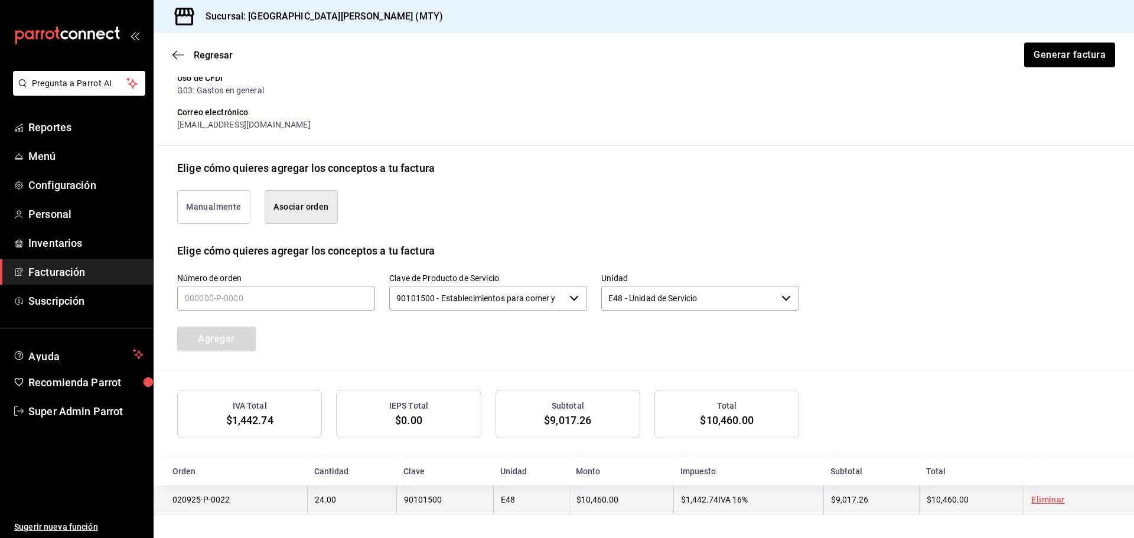
click at [839, 500] on span "$9,017.26" at bounding box center [849, 499] width 37 height 9
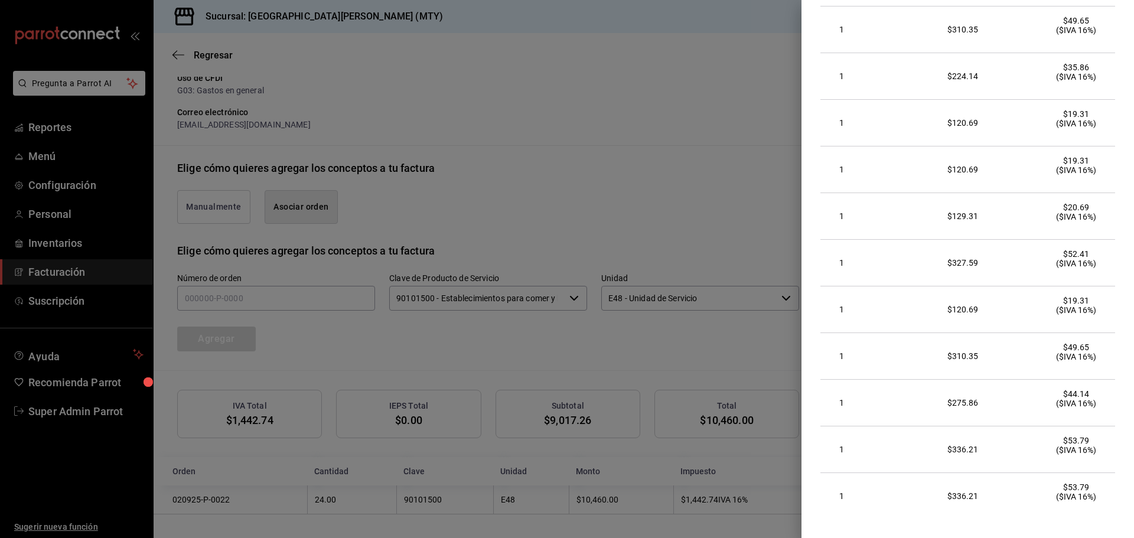
scroll to position [777, 0]
click at [632, 454] on div at bounding box center [567, 269] width 1134 height 538
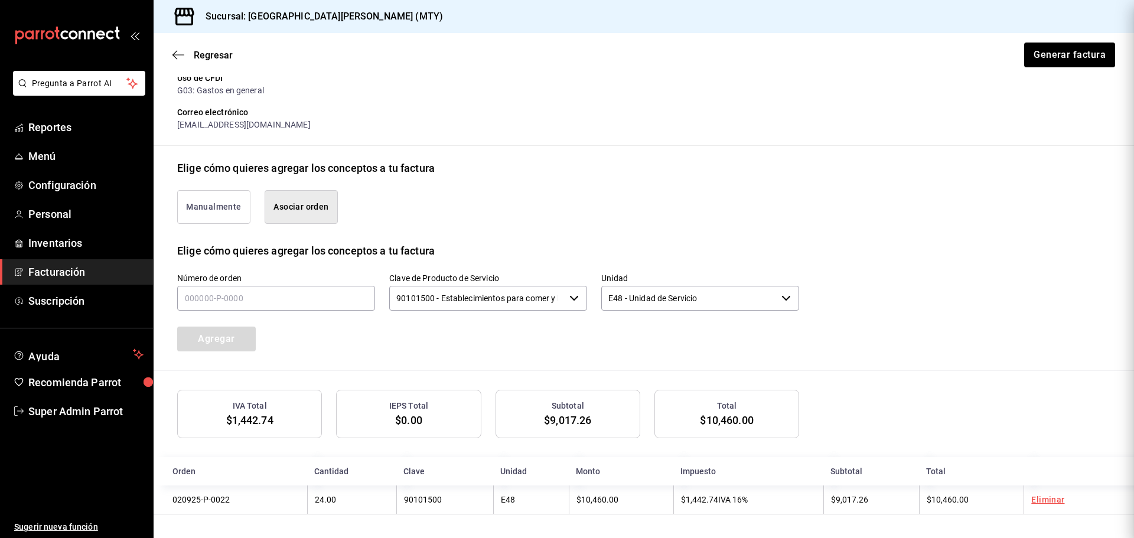
scroll to position [0, 0]
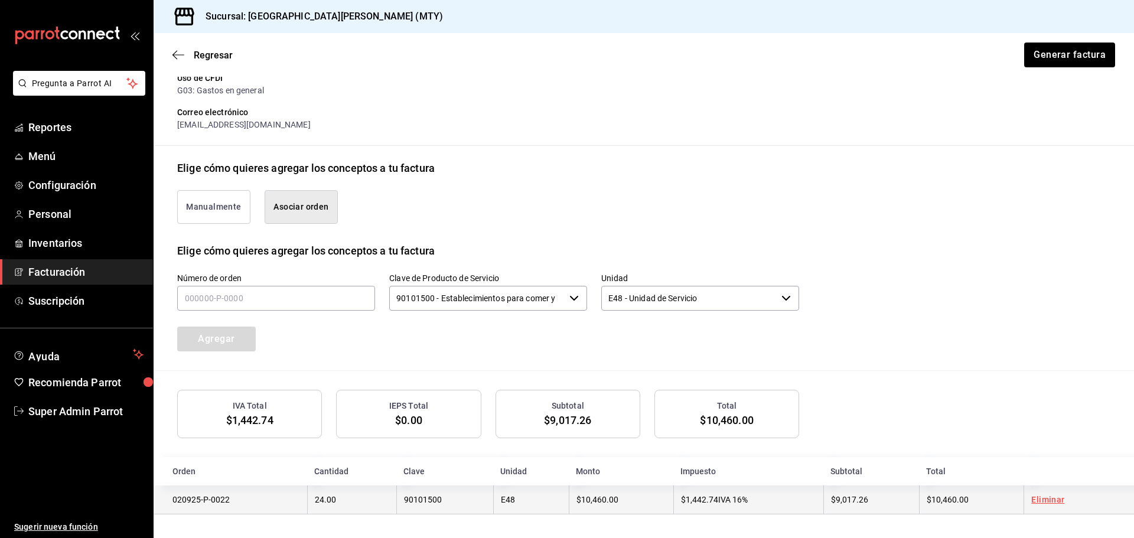
click at [861, 495] on span "$9,017.26" at bounding box center [849, 499] width 37 height 9
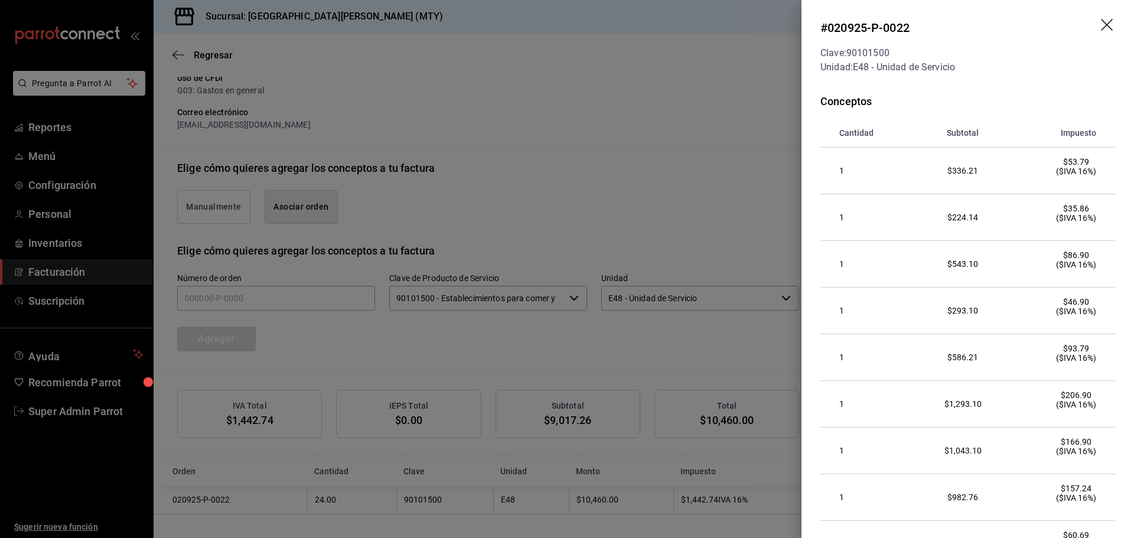
click at [1101, 23] on icon "drag" at bounding box center [1107, 25] width 12 height 12
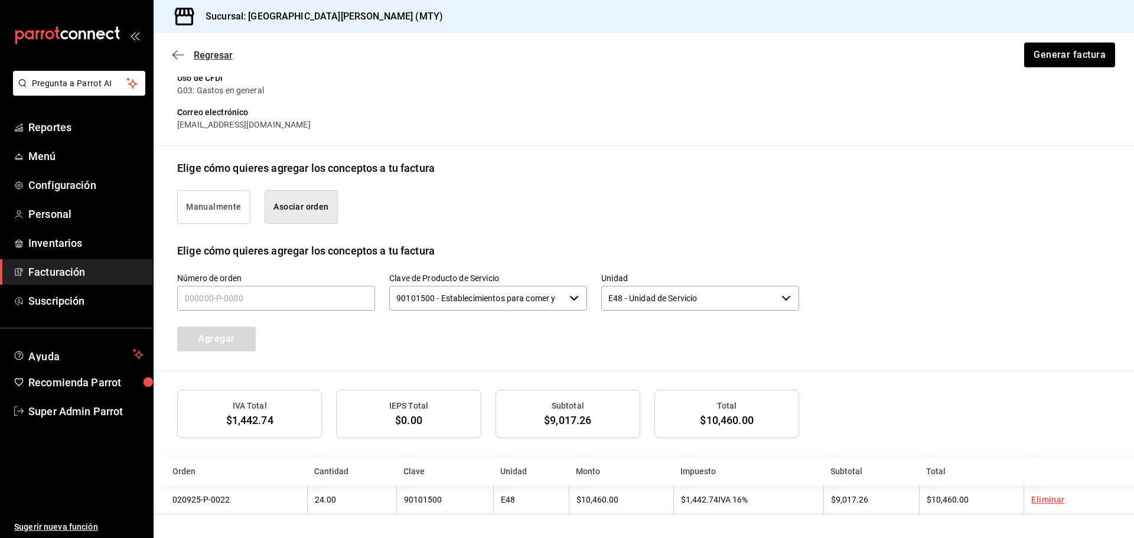
click at [177, 50] on icon "button" at bounding box center [178, 55] width 12 height 11
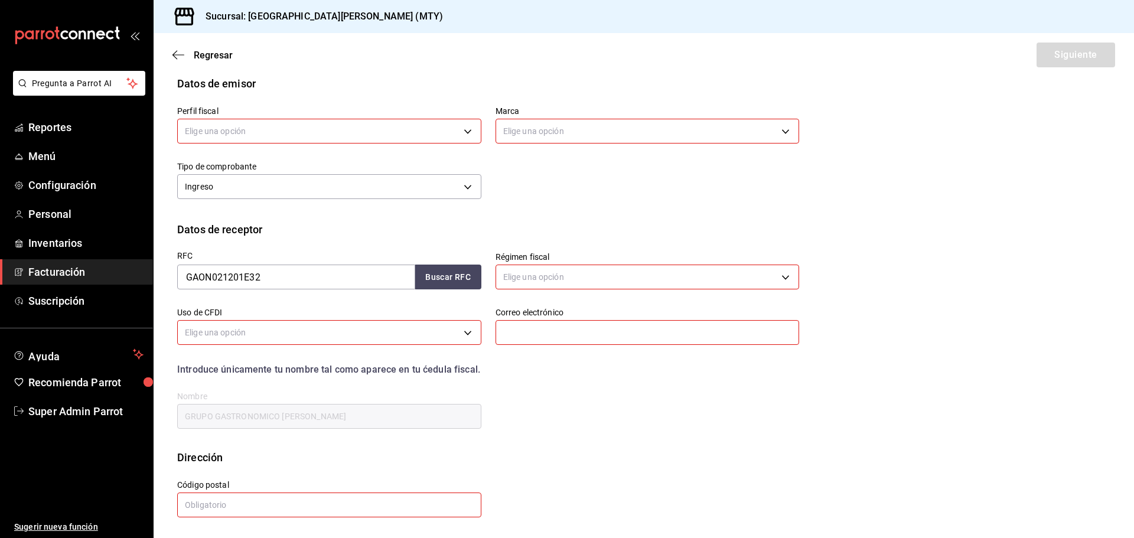
scroll to position [27, 0]
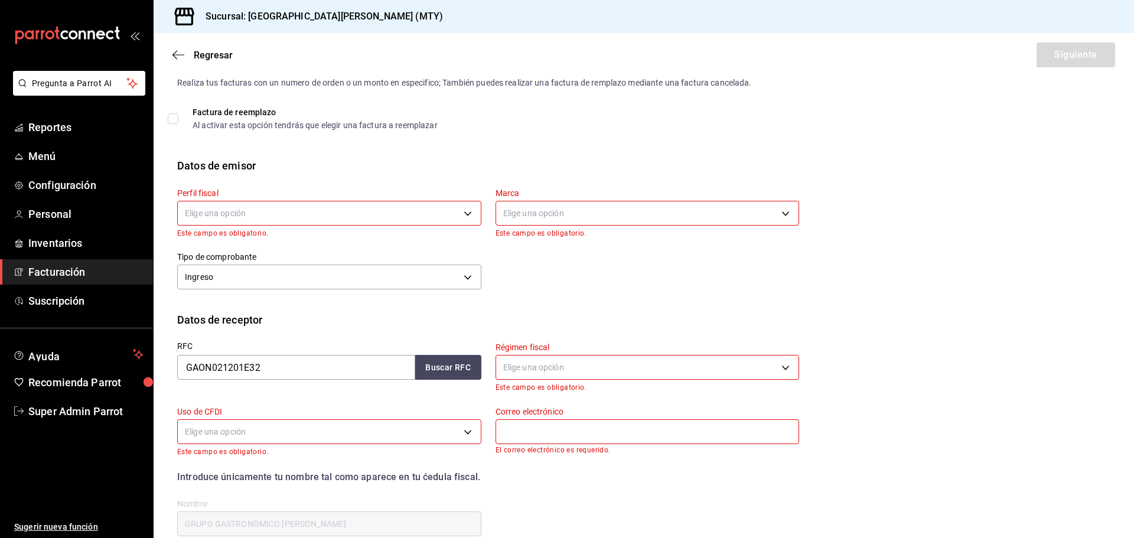
click at [177, 50] on icon "button" at bounding box center [178, 55] width 12 height 11
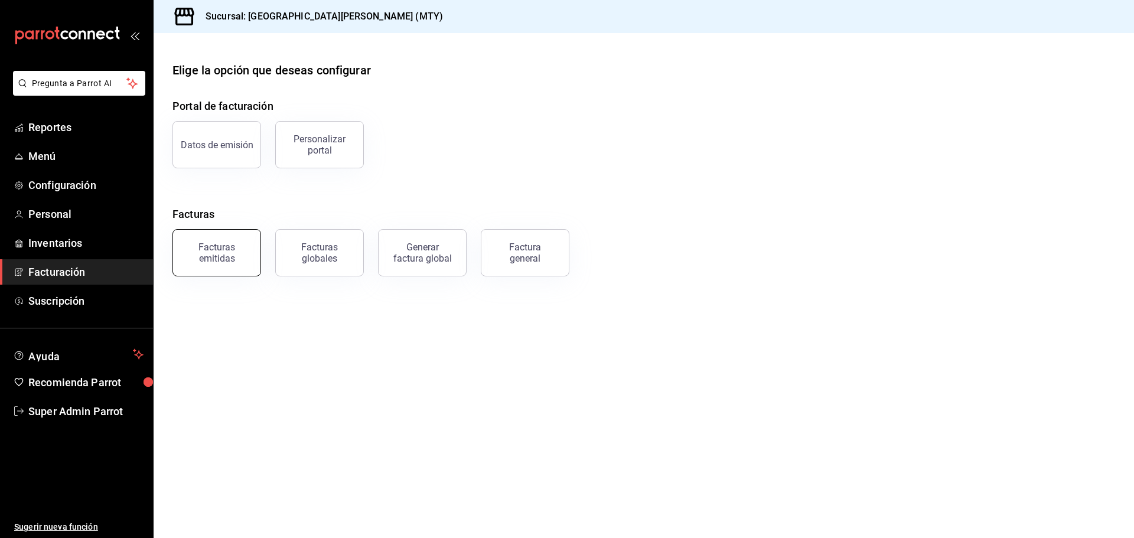
click at [236, 256] on div "Facturas emitidas" at bounding box center [216, 253] width 73 height 22
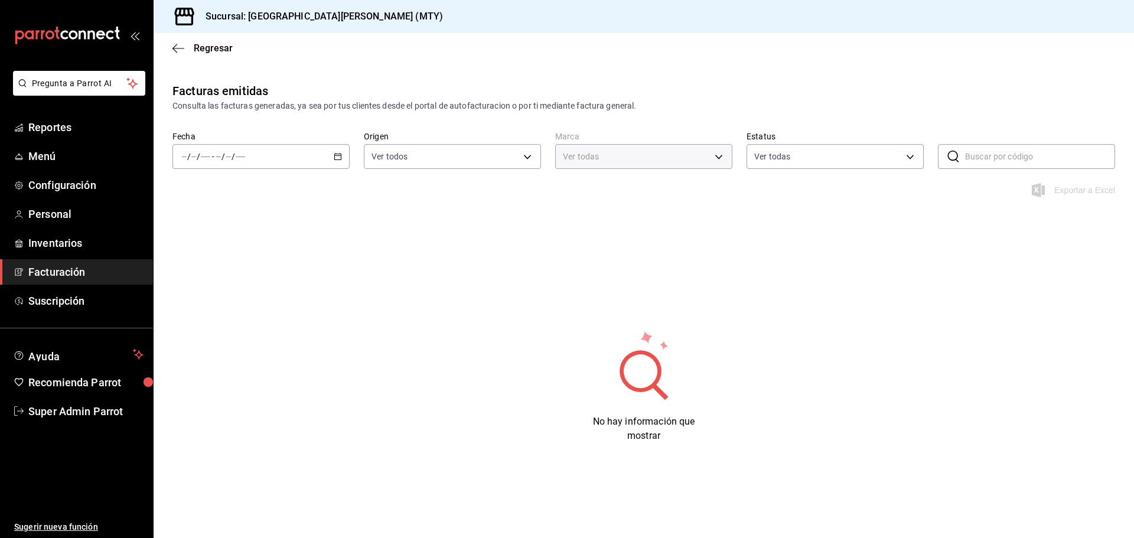
type input "993182a7-2c84-4ec8-9ef4-4438dae30c02"
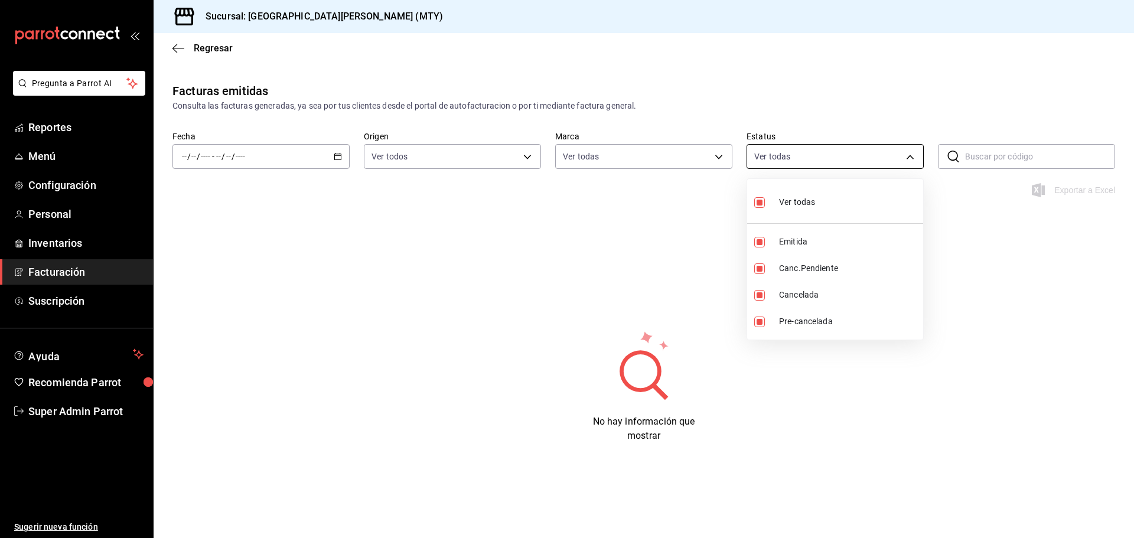
click at [885, 153] on body "Pregunta a Parrot AI Reportes Menú Configuración Personal Inventarios Facturaci…" at bounding box center [567, 269] width 1134 height 538
click at [813, 205] on span "Ver todas" at bounding box center [797, 202] width 36 height 12
checkbox input "false"
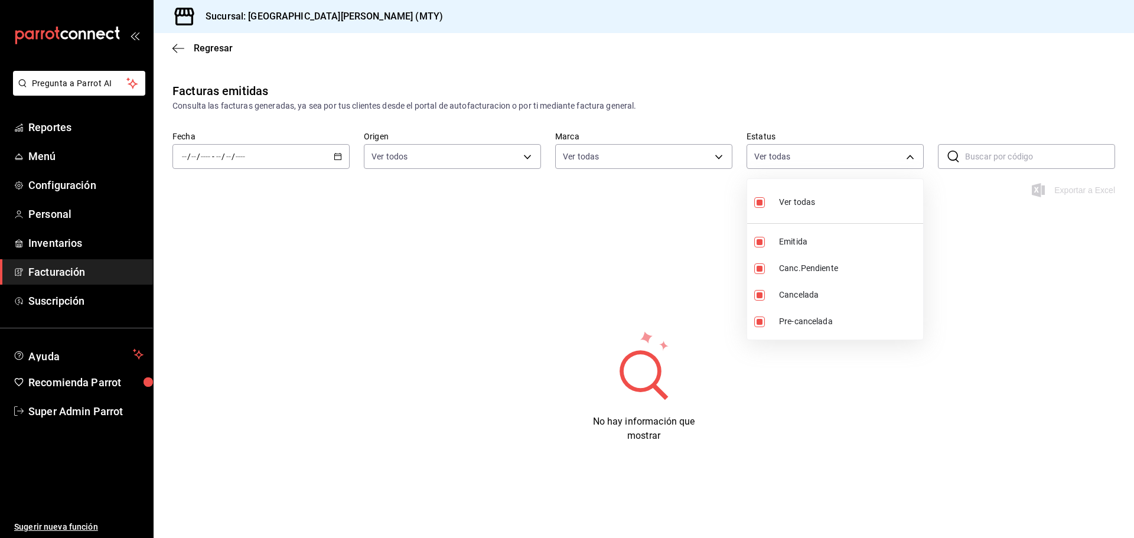
checkbox input "false"
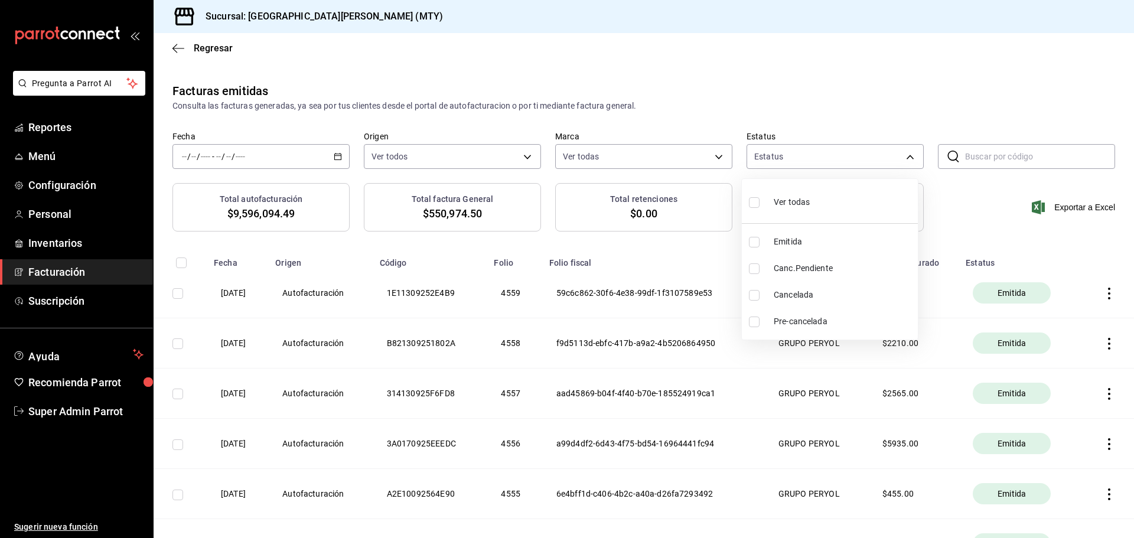
click at [385, 109] on div at bounding box center [567, 269] width 1134 height 538
click at [757, 150] on body "Pregunta a Parrot AI Reportes Menú Configuración Personal Inventarios Facturaci…" at bounding box center [567, 269] width 1134 height 538
click at [796, 300] on span "Cancelada" at bounding box center [843, 295] width 138 height 12
type input "CANCELLED"
checkbox input "true"
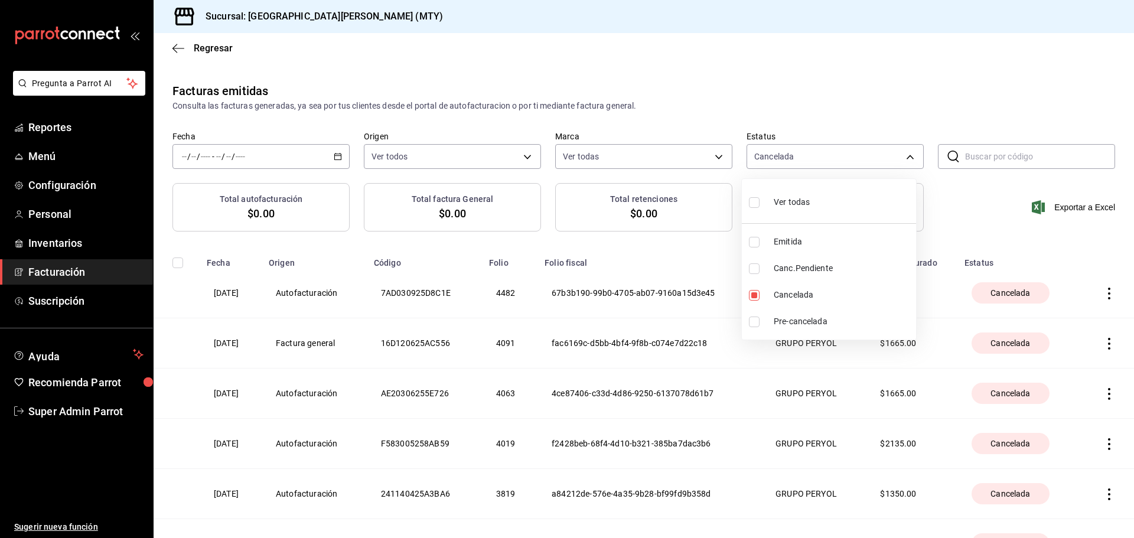
click at [744, 80] on div at bounding box center [567, 269] width 1134 height 538
click at [985, 164] on input "text" at bounding box center [1040, 157] width 150 height 24
click at [974, 158] on input "text" at bounding box center [1040, 157] width 150 height 24
paste input "7AD030925D8C1E"
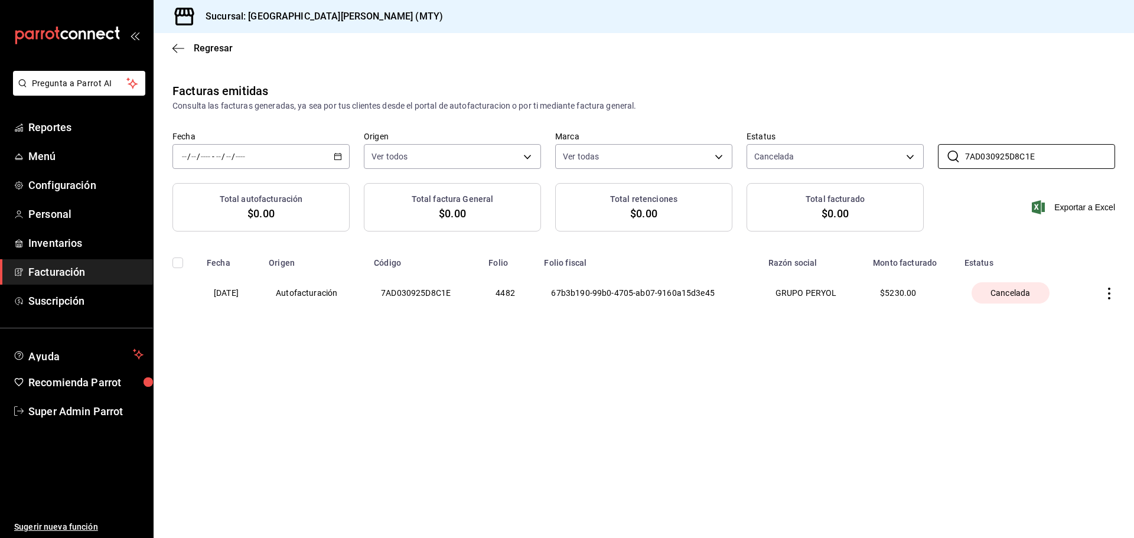
type input "7AD030925D8C1E"
click at [909, 99] on div "Facturas emitidas Consulta las facturas generadas, ya sea por tus clientes desd…" at bounding box center [644, 97] width 980 height 30
click at [912, 343] on div "Facturas emitidas Consulta las facturas generadas, ya sea por tus clientes desd…" at bounding box center [644, 223] width 980 height 283
click at [449, 283] on th "7AD030925D8C1E" at bounding box center [424, 293] width 115 height 50
click at [215, 281] on th "03/09/2025" at bounding box center [231, 293] width 62 height 50
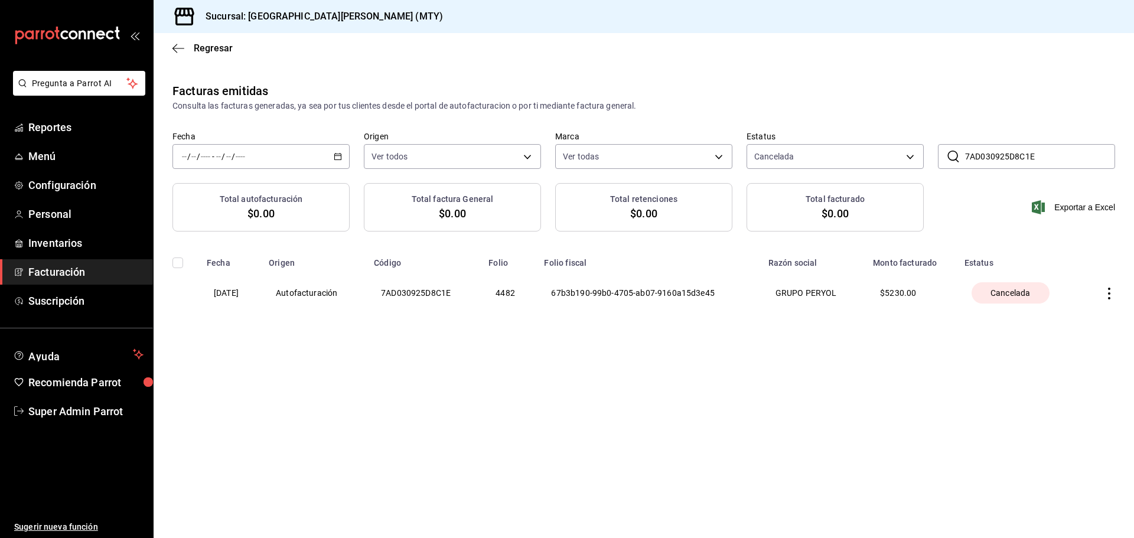
click at [181, 262] on input "checkbox" at bounding box center [177, 262] width 11 height 11
checkbox input "false"
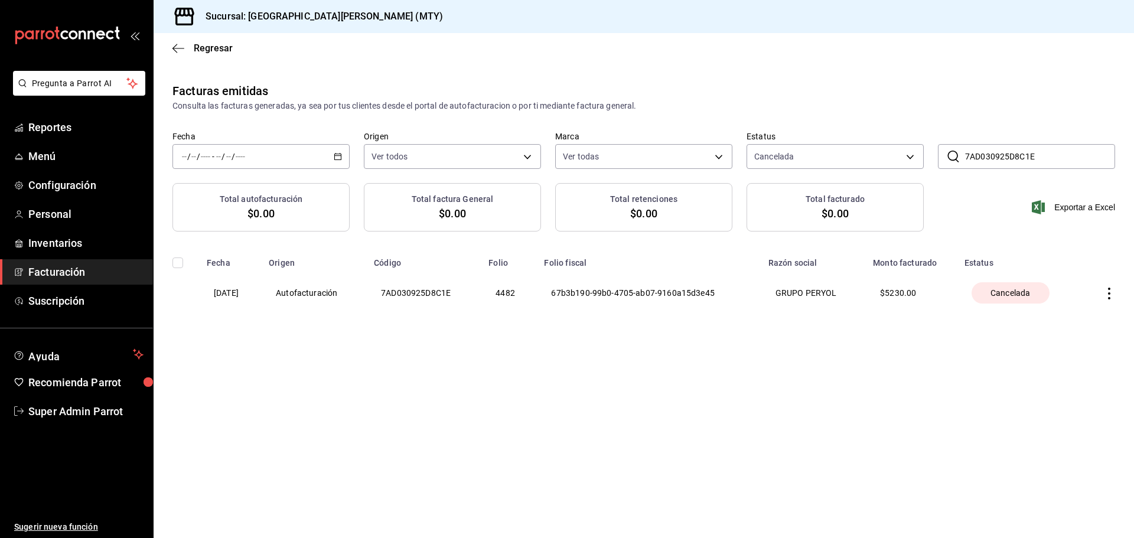
click at [1114, 291] on icon "button" at bounding box center [1109, 294] width 12 height 12
click at [841, 351] on div at bounding box center [567, 269] width 1134 height 538
drag, startPoint x: 477, startPoint y: 292, endPoint x: 404, endPoint y: 296, distance: 73.3
click at [397, 295] on th "7AD030925D8C1E" at bounding box center [424, 293] width 115 height 50
copy th "7AD030925D8C1E"
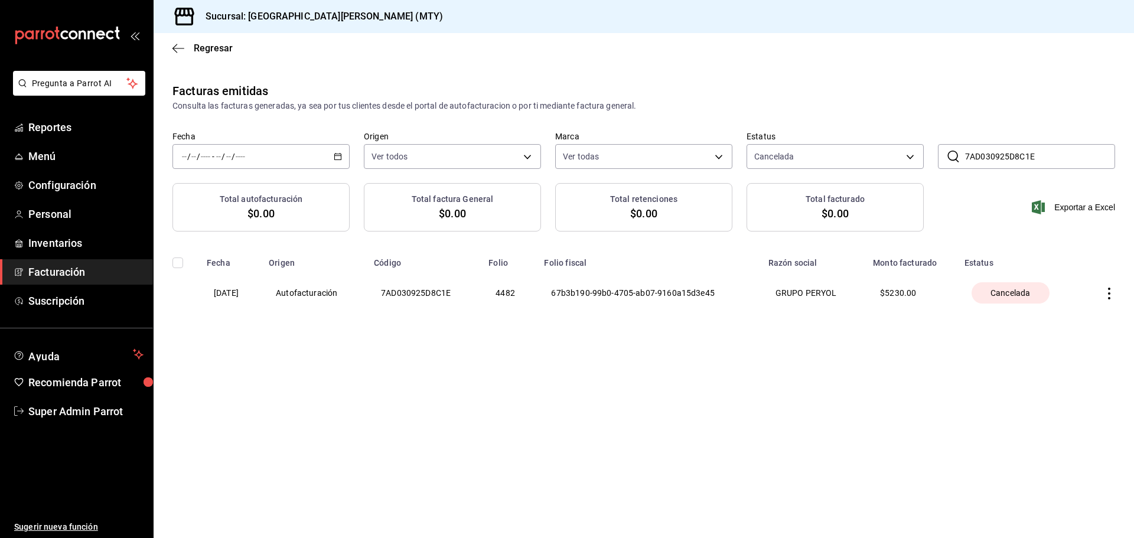
click at [473, 359] on div "Facturas emitidas Consulta las facturas generadas, ya sea por tus clientes desd…" at bounding box center [644, 223] width 980 height 283
click at [810, 282] on th "GRUPO PERYOL" at bounding box center [813, 293] width 105 height 50
click at [821, 296] on th "GRUPO PERYOL" at bounding box center [813, 293] width 105 height 50
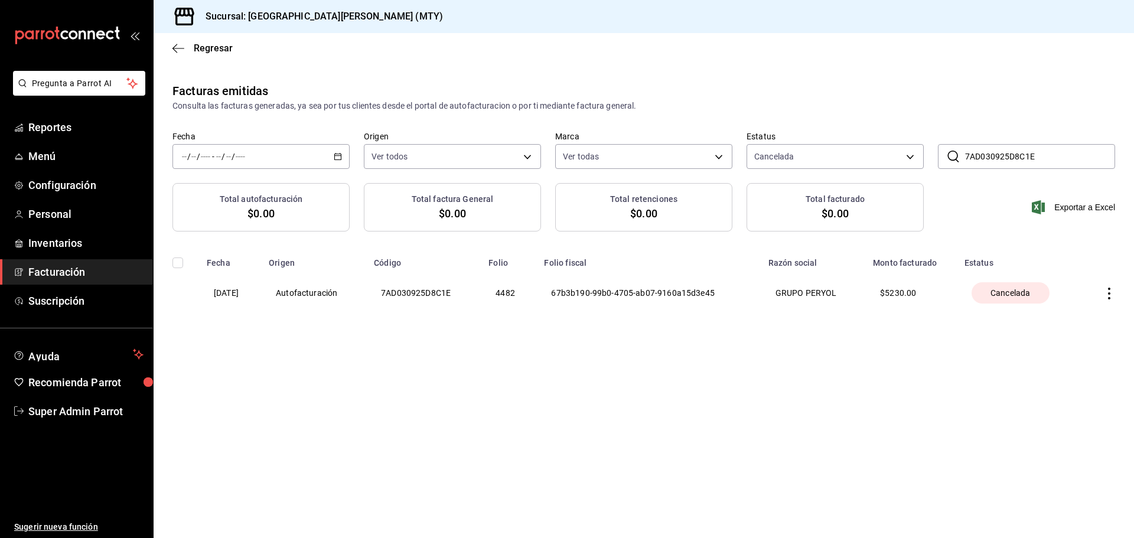
drag, startPoint x: 738, startPoint y: 347, endPoint x: 738, endPoint y: 334, distance: 12.4
click at [738, 342] on div "Facturas emitidas Consulta las facturas generadas, ya sea por tus clientes desd…" at bounding box center [644, 223] width 980 height 283
click at [1009, 300] on div "Cancelada" at bounding box center [1010, 292] width 78 height 21
click at [521, 296] on th "4482" at bounding box center [509, 293] width 56 height 50
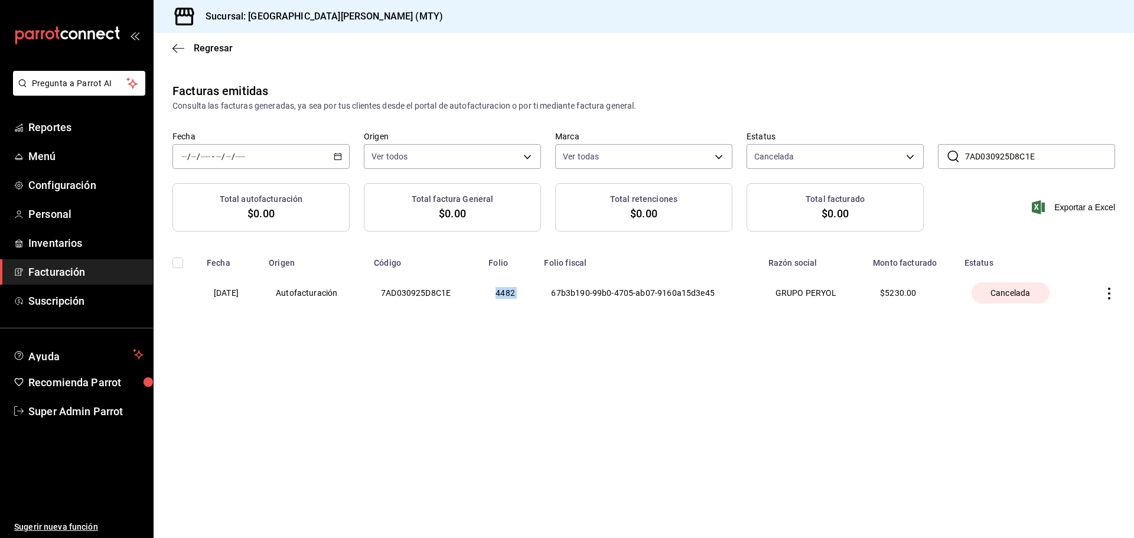
click at [521, 296] on th "4482" at bounding box center [509, 293] width 56 height 50
click at [1107, 294] on icon "button" at bounding box center [1109, 294] width 12 height 12
click at [1042, 325] on div "Descargar XML factura cancelada" at bounding box center [1038, 323] width 125 height 9
click at [179, 44] on icon "button" at bounding box center [178, 48] width 12 height 11
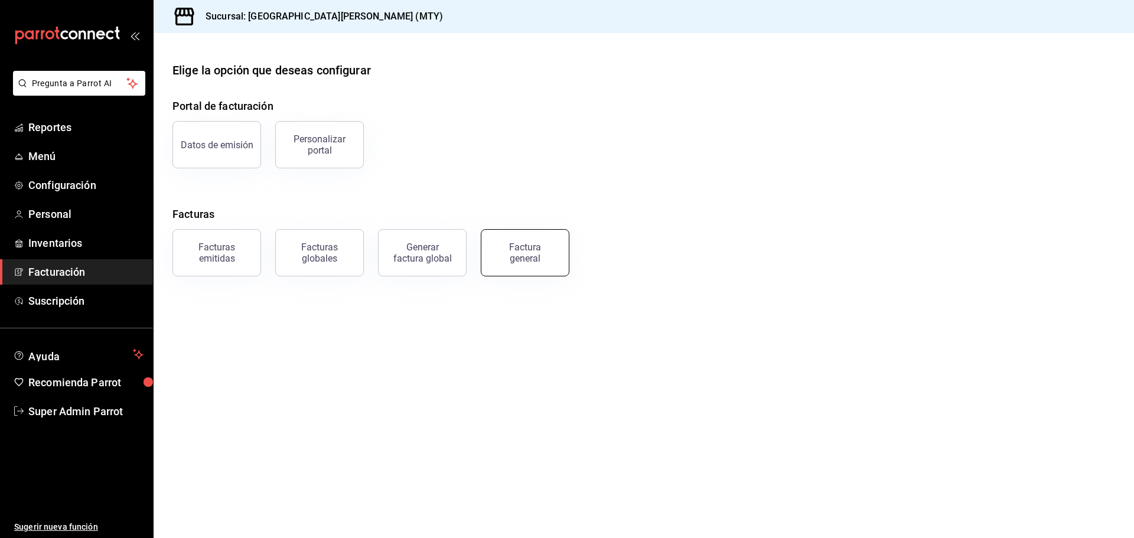
click at [520, 265] on button "Factura general" at bounding box center [525, 252] width 89 height 47
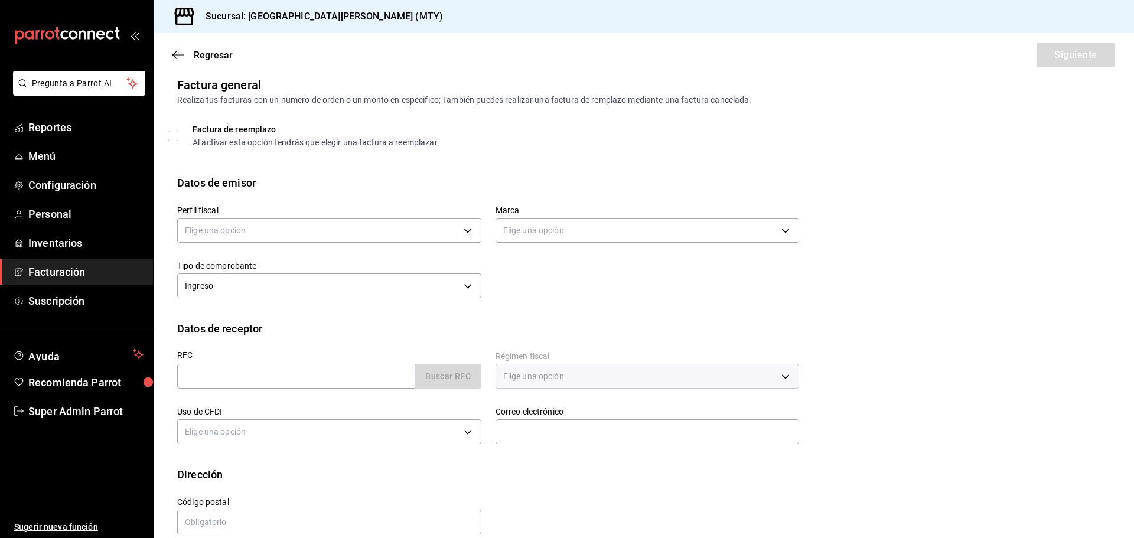
scroll to position [27, 0]
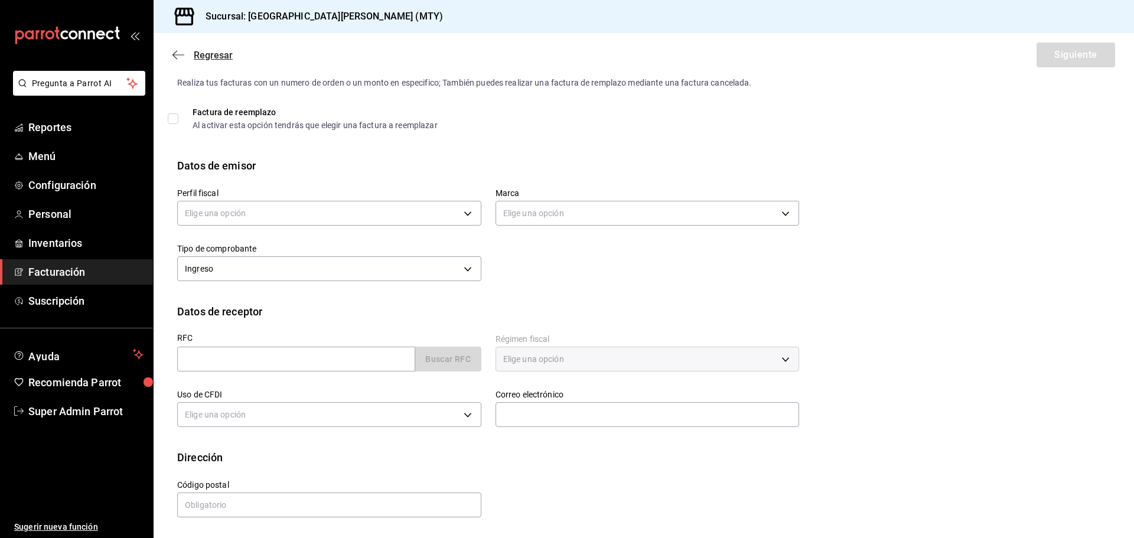
click at [181, 51] on icon "button" at bounding box center [178, 55] width 12 height 11
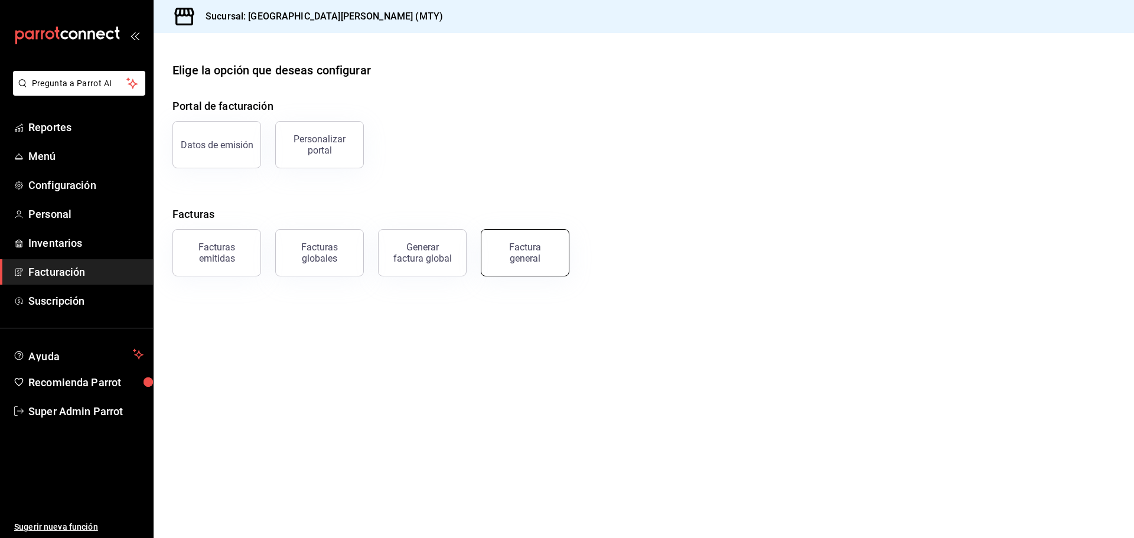
click at [532, 256] on div "Factura general" at bounding box center [524, 253] width 59 height 22
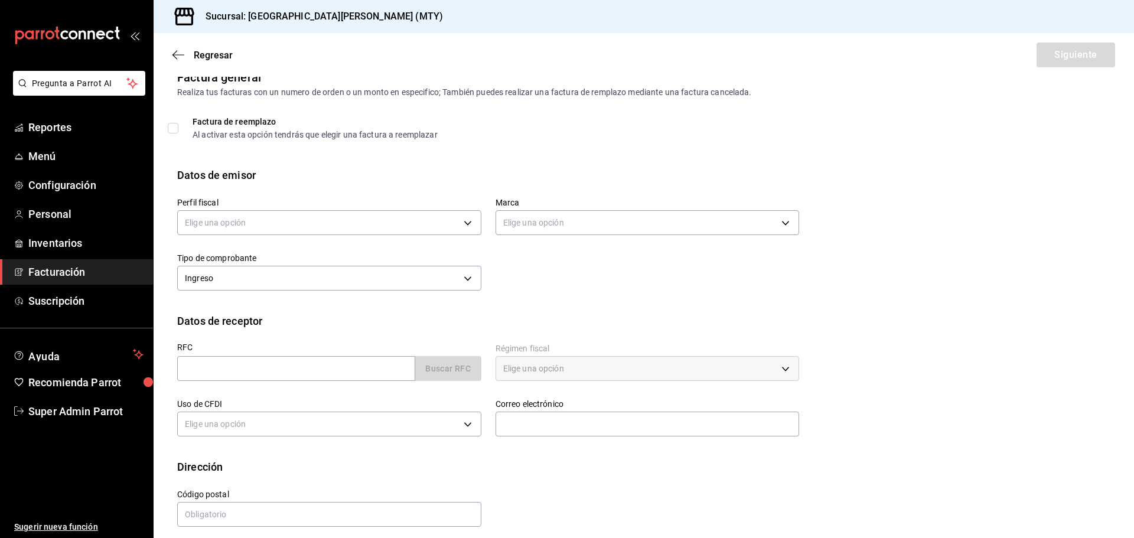
scroll to position [27, 0]
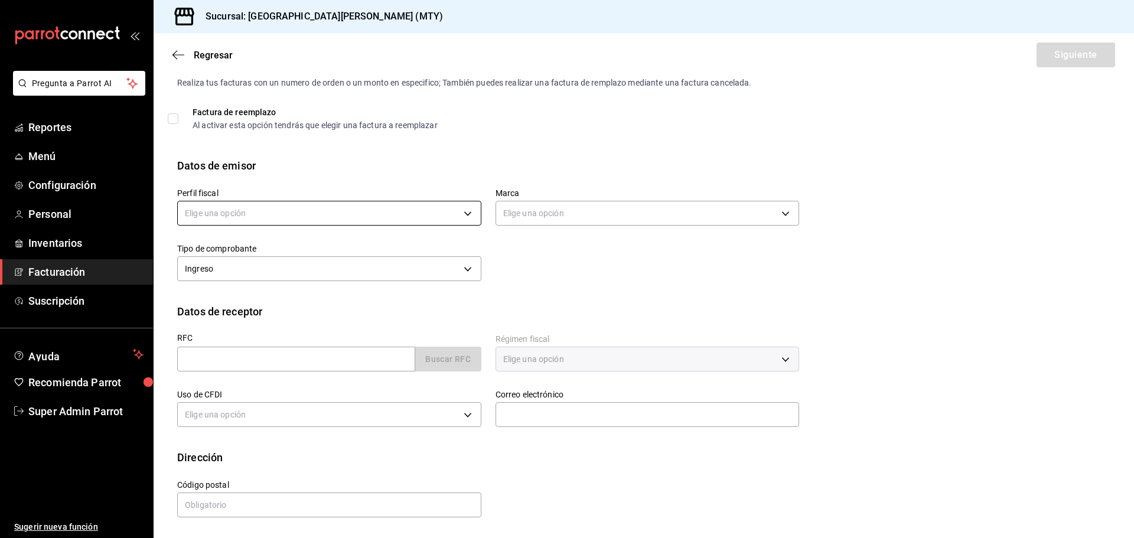
click at [295, 214] on body "Pregunta a Parrot AI Reportes Menú Configuración Personal Inventarios Facturaci…" at bounding box center [567, 269] width 1134 height 538
click at [288, 271] on li "GRUPO PERYOL" at bounding box center [328, 273] width 300 height 22
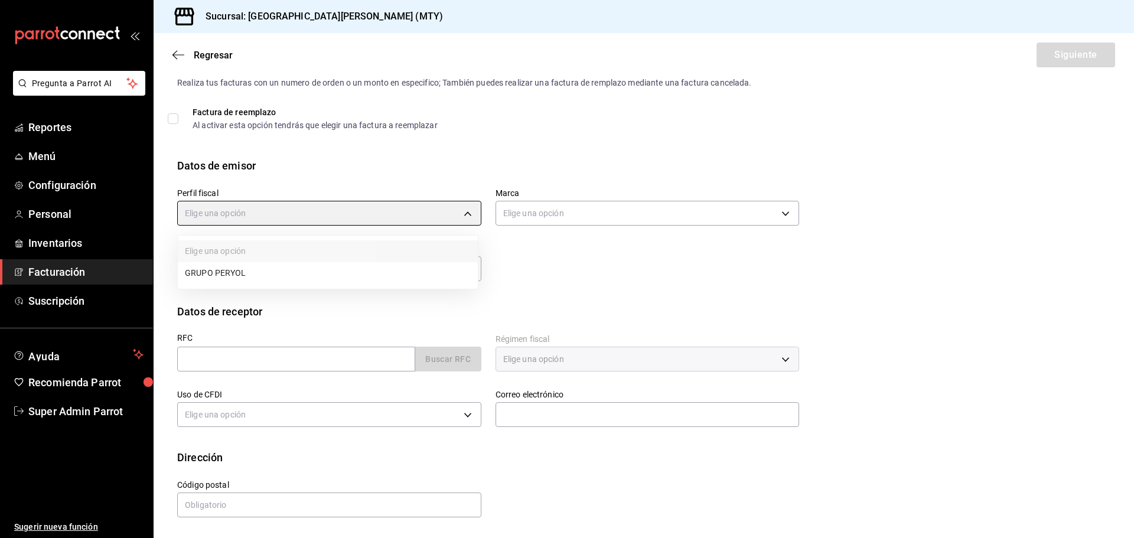
type input "e0d3d3fd-f764-4786-9dd2-1ef0a27aaef4"
type input "993182a7-2c84-4ec8-9ef4-4438dae30c02"
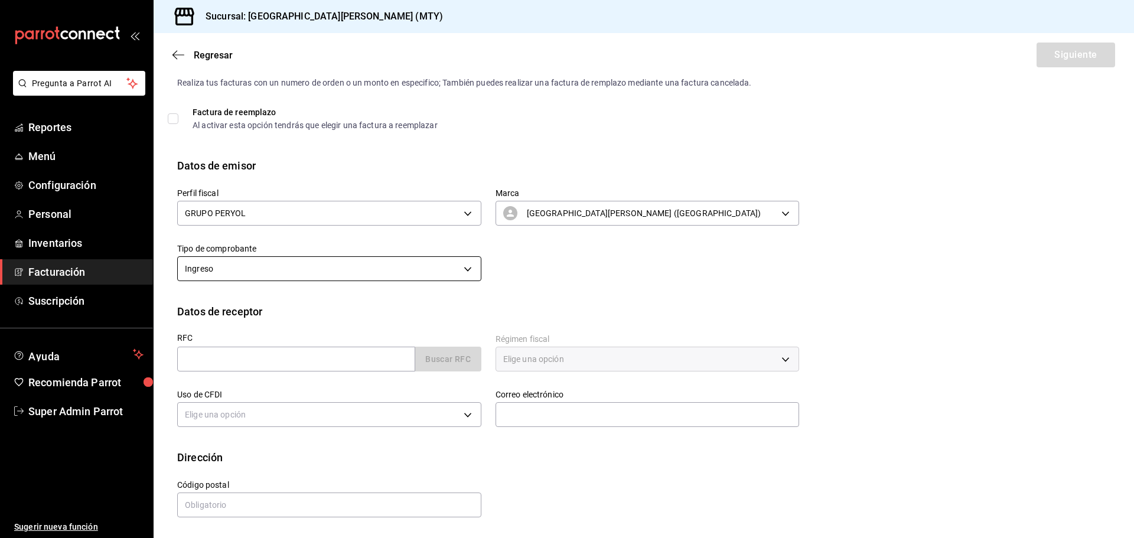
click at [400, 267] on body "Pregunta a Parrot AI Reportes Menú Configuración Personal Inventarios Facturaci…" at bounding box center [567, 269] width 1134 height 538
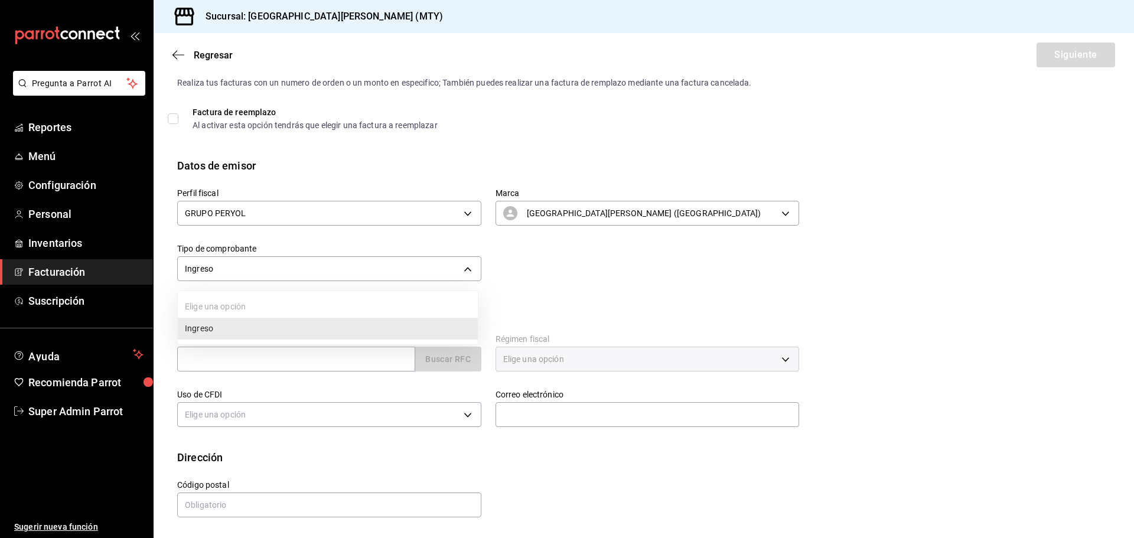
click at [232, 320] on li "Ingreso" at bounding box center [328, 329] width 300 height 22
click at [266, 348] on input "text" at bounding box center [296, 359] width 238 height 25
type input "GAON021201E32"
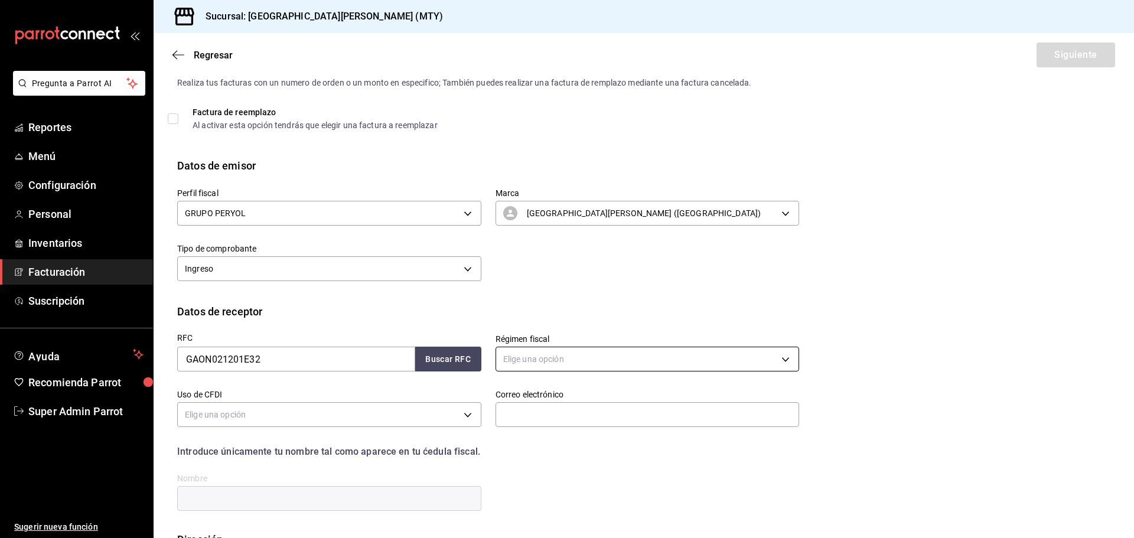
click at [530, 366] on body "Pregunta a Parrot AI Reportes Menú Configuración Personal Inventarios Facturaci…" at bounding box center [567, 269] width 1134 height 538
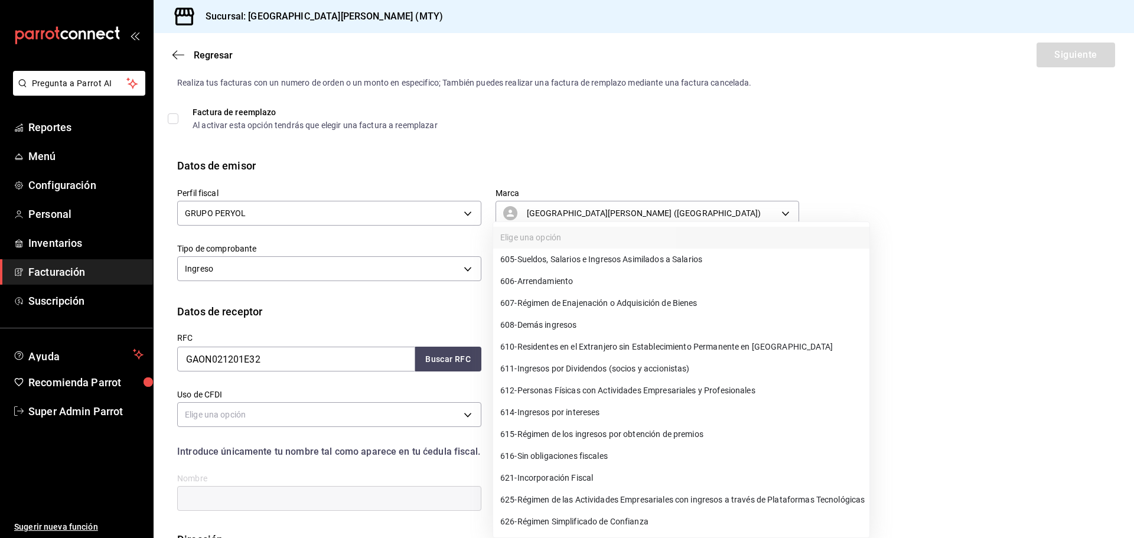
click at [585, 262] on span "605 - Sueldos, Salarios e Ingresos Asimilados a Salarios" at bounding box center [601, 259] width 202 height 12
type input "605"
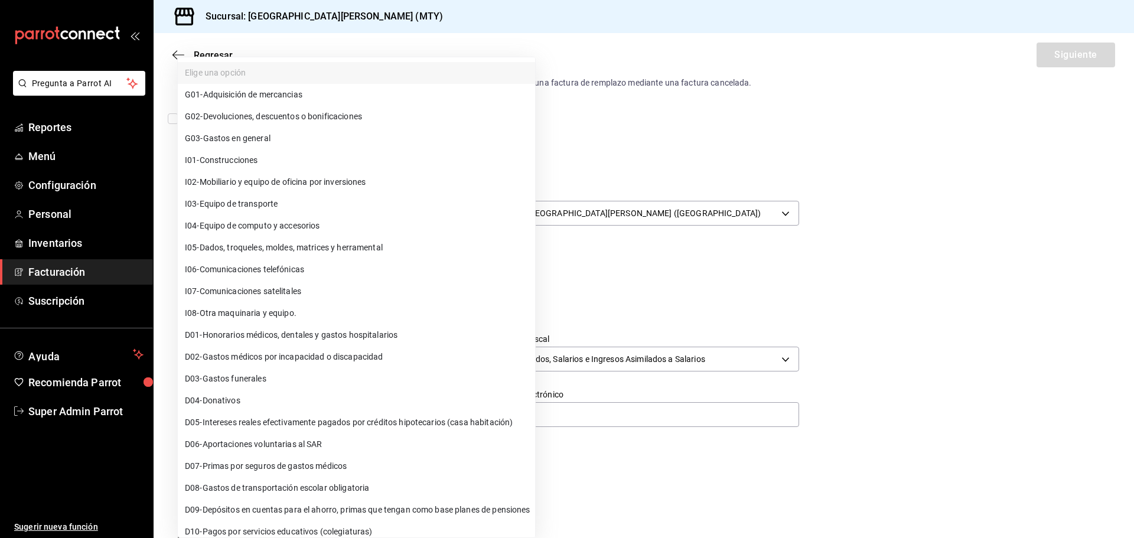
click at [315, 418] on body "Pregunta a Parrot AI Reportes Menú Configuración Personal Inventarios Facturaci…" at bounding box center [567, 269] width 1134 height 538
click at [266, 104] on li "G01 - Adquisición de mercancias" at bounding box center [356, 95] width 357 height 22
type input "G01"
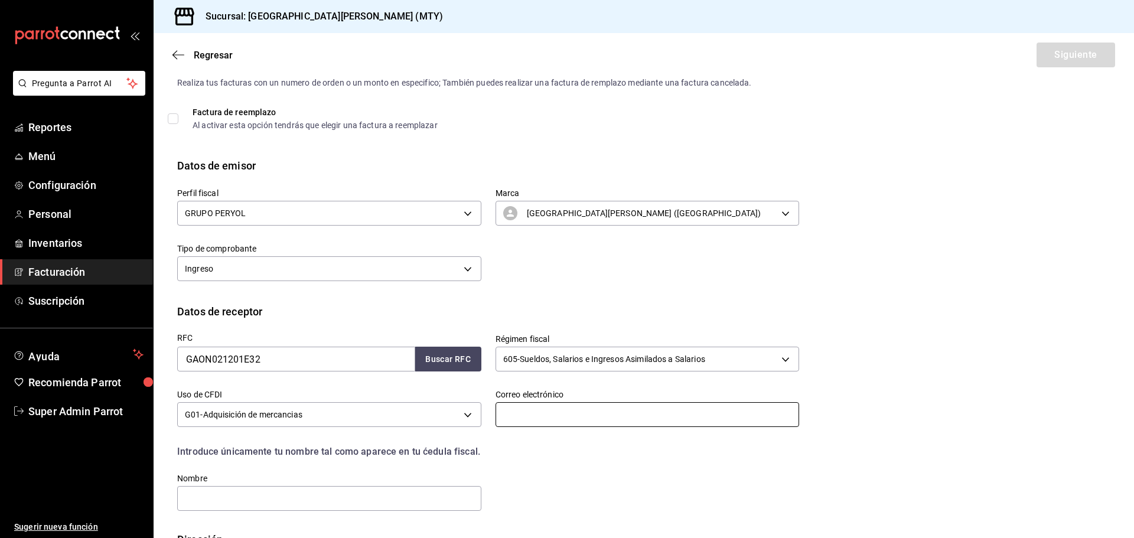
drag, startPoint x: 523, startPoint y: 418, endPoint x: 507, endPoint y: 416, distance: 15.4
click at [523, 418] on input "text" at bounding box center [647, 414] width 304 height 25
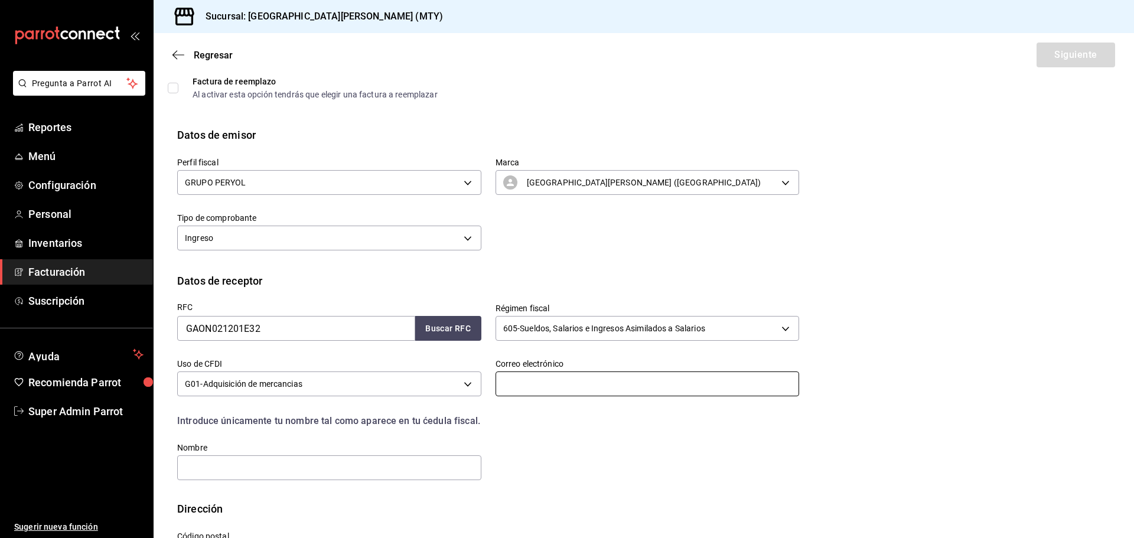
scroll to position [109, 0]
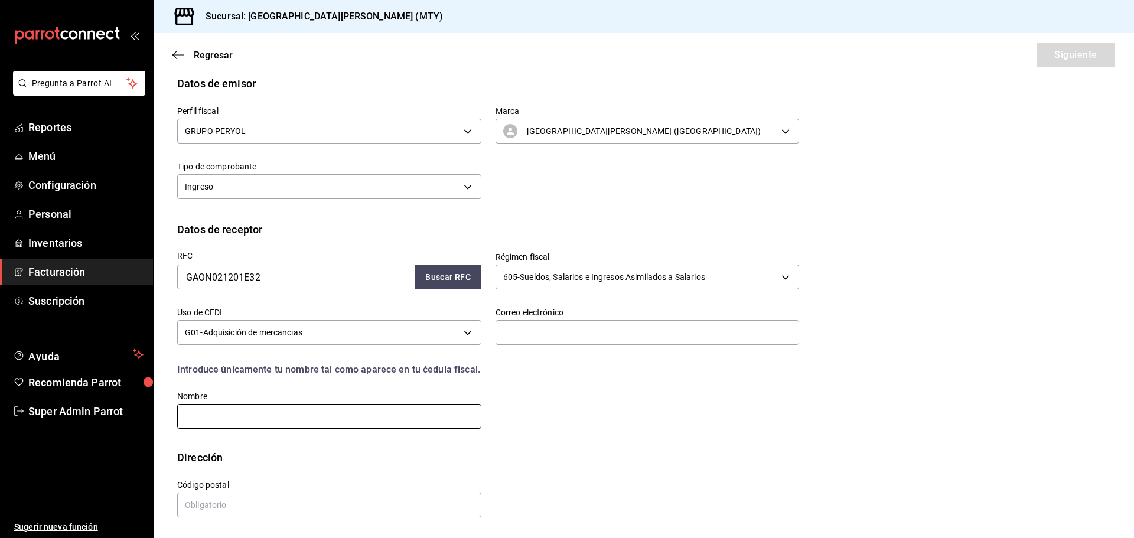
click at [457, 420] on input "text" at bounding box center [329, 416] width 304 height 25
type input "GRUPO GASTRONOMICO GALVEZ"
click at [220, 506] on input "text" at bounding box center [329, 505] width 304 height 25
click at [274, 437] on div "RFC GAON021201E32 Buscar RFC Régimen fiscal 605 - Sueldos, Salarios e Ingresos …" at bounding box center [643, 343] width 933 height 212
click at [234, 503] on input "text" at bounding box center [329, 505] width 304 height 25
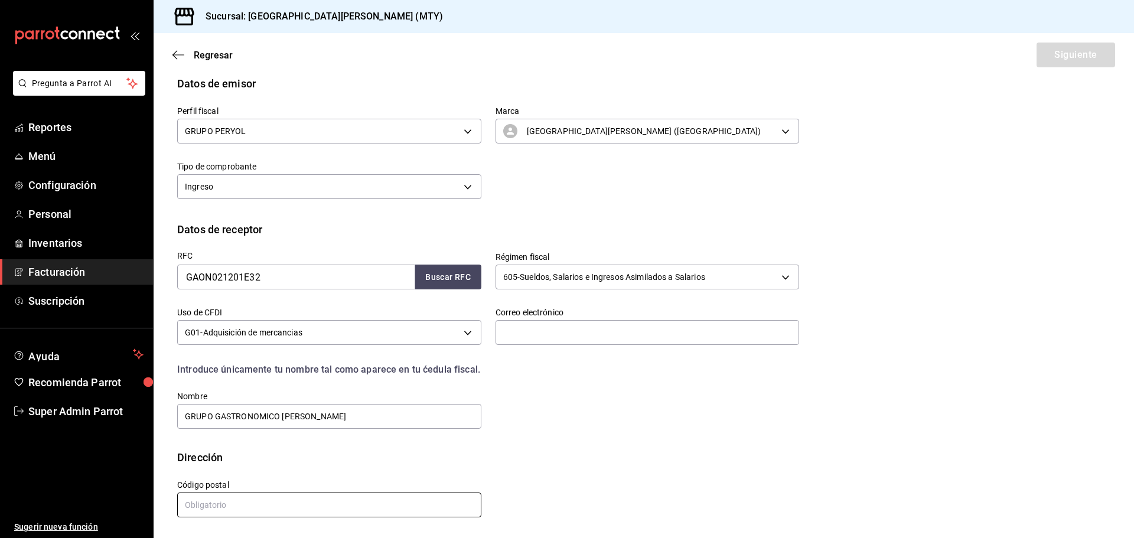
type input "37530"
click at [556, 416] on div "RFC GAON021201E32 Buscar RFC Régimen fiscal 605 - Sueldos, Salarios e Ingresos …" at bounding box center [481, 333] width 636 height 193
click at [191, 57] on span "Regresar" at bounding box center [202, 55] width 60 height 11
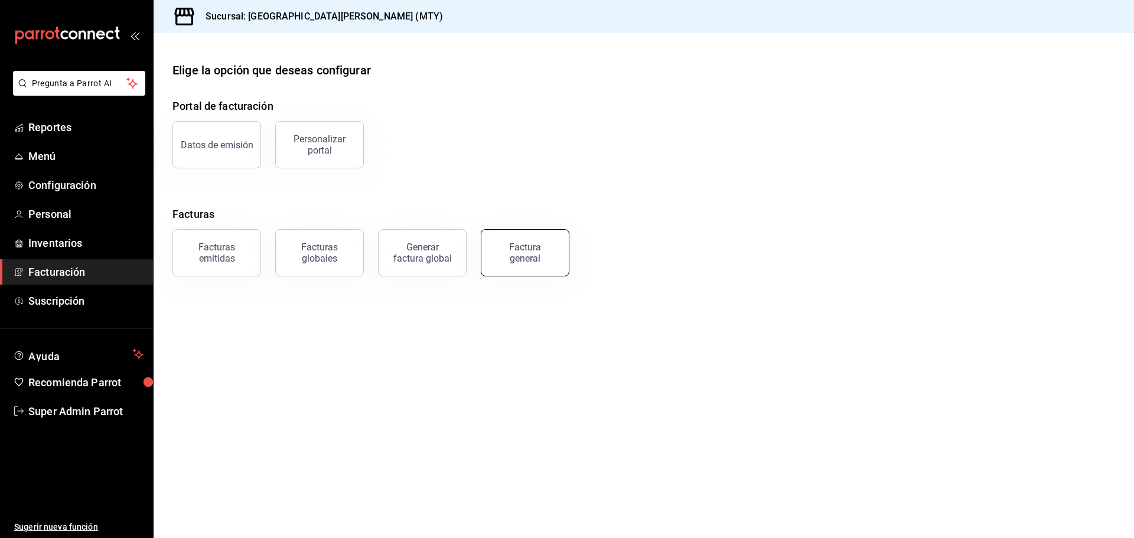
click at [519, 250] on div "Factura general" at bounding box center [524, 253] width 59 height 22
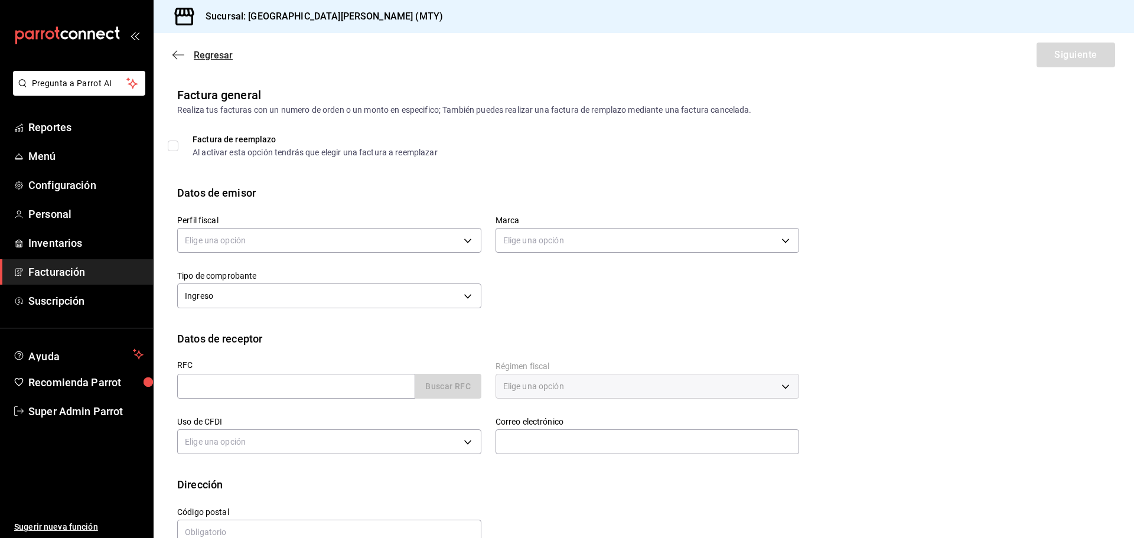
click at [174, 55] on icon "button" at bounding box center [178, 54] width 12 height 1
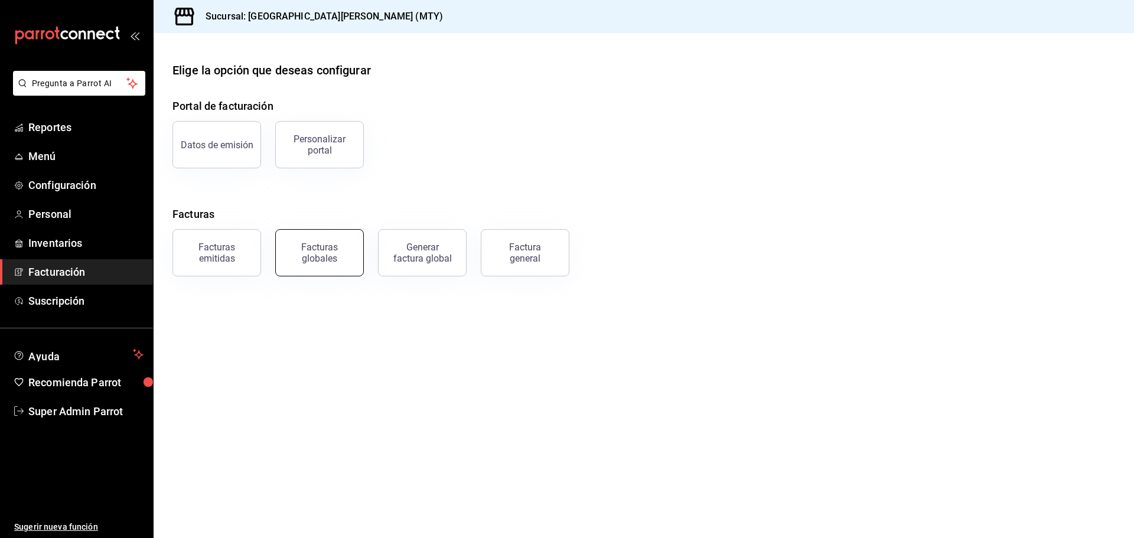
click at [314, 257] on div "Facturas globales" at bounding box center [319, 253] width 73 height 22
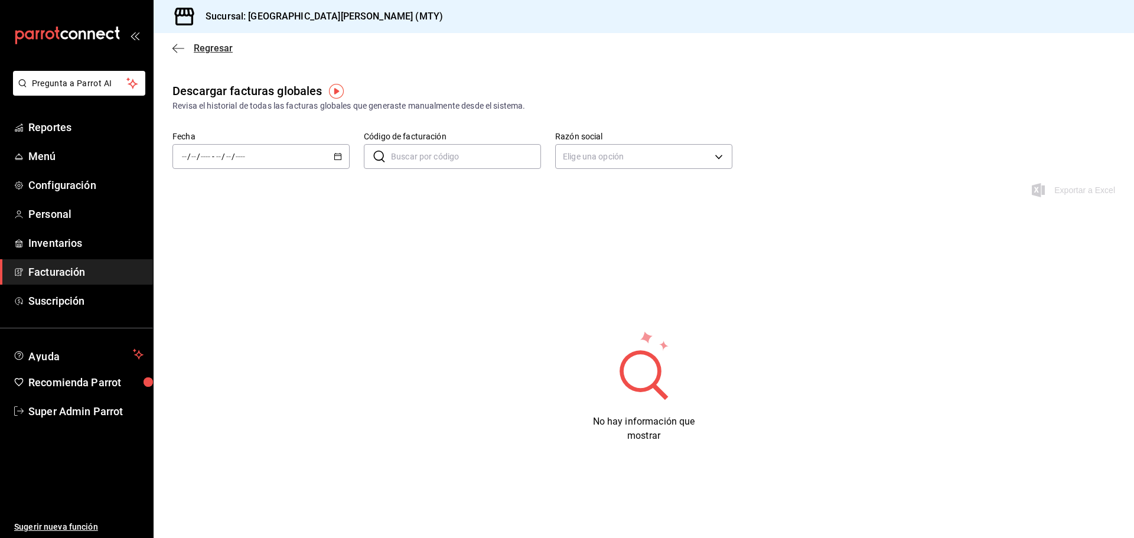
click at [184, 44] on icon "button" at bounding box center [178, 48] width 12 height 11
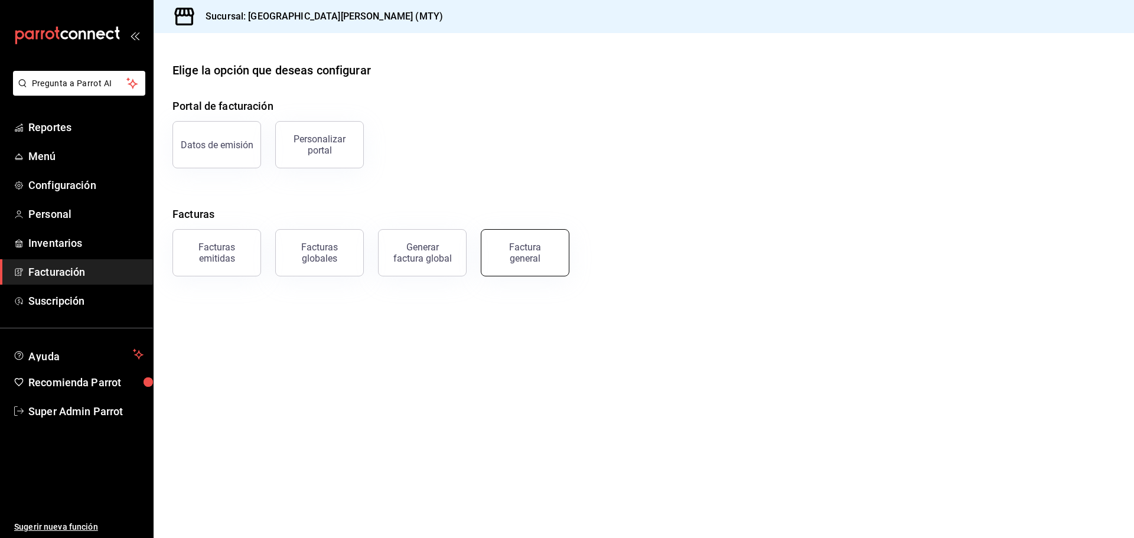
click at [531, 245] on div "Factura general" at bounding box center [524, 253] width 59 height 22
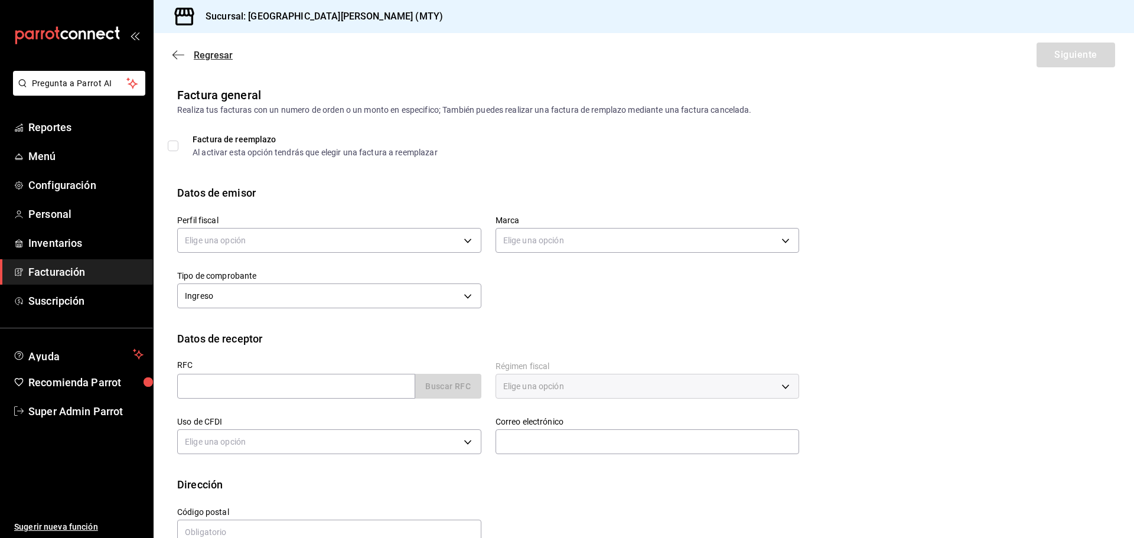
click at [197, 53] on span "Regresar" at bounding box center [213, 55] width 39 height 11
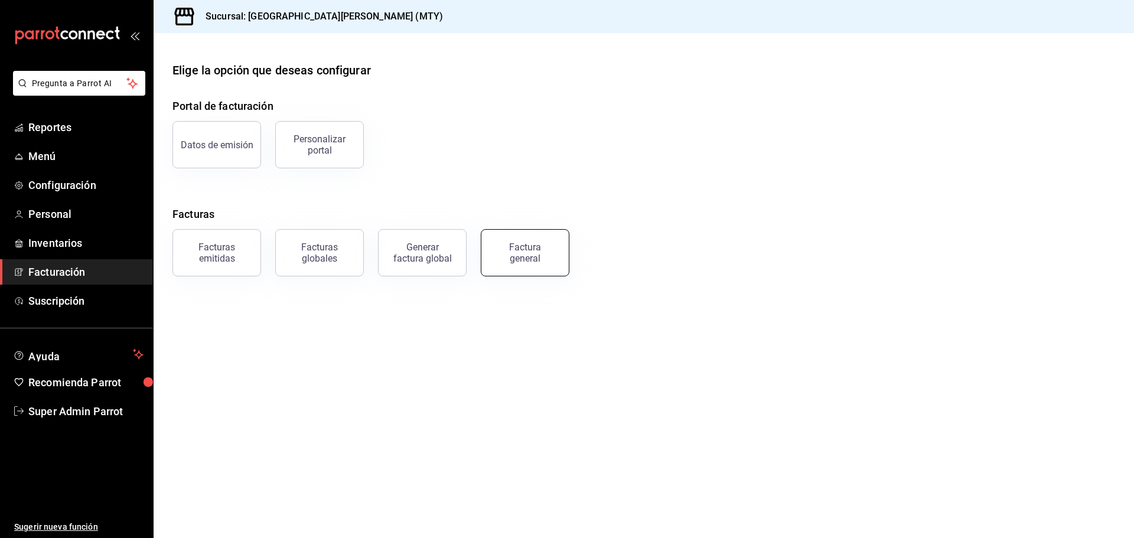
click at [489, 244] on button "Factura general" at bounding box center [525, 252] width 89 height 47
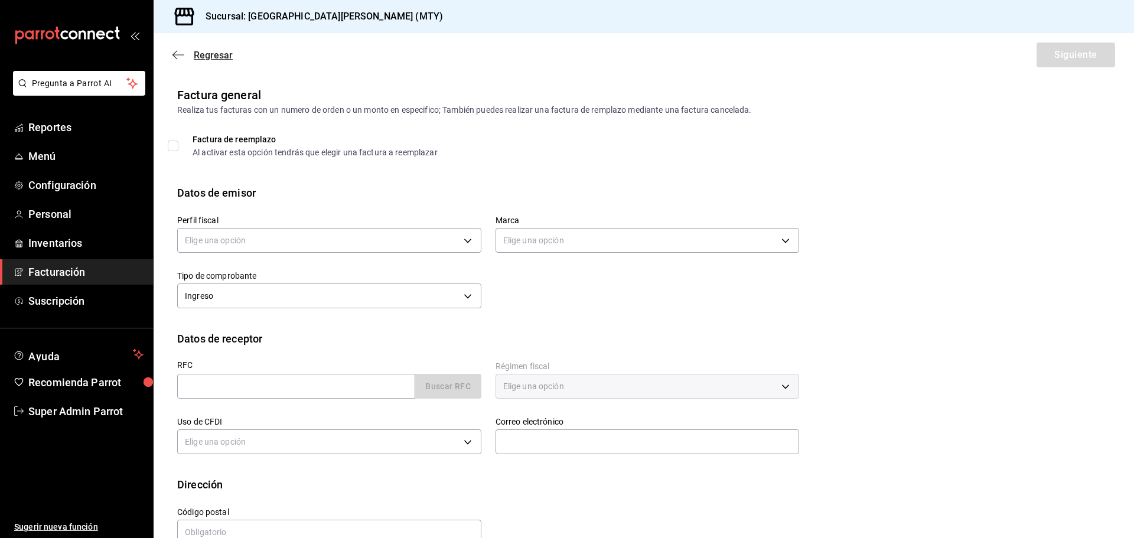
click at [185, 53] on span "Regresar" at bounding box center [202, 55] width 60 height 11
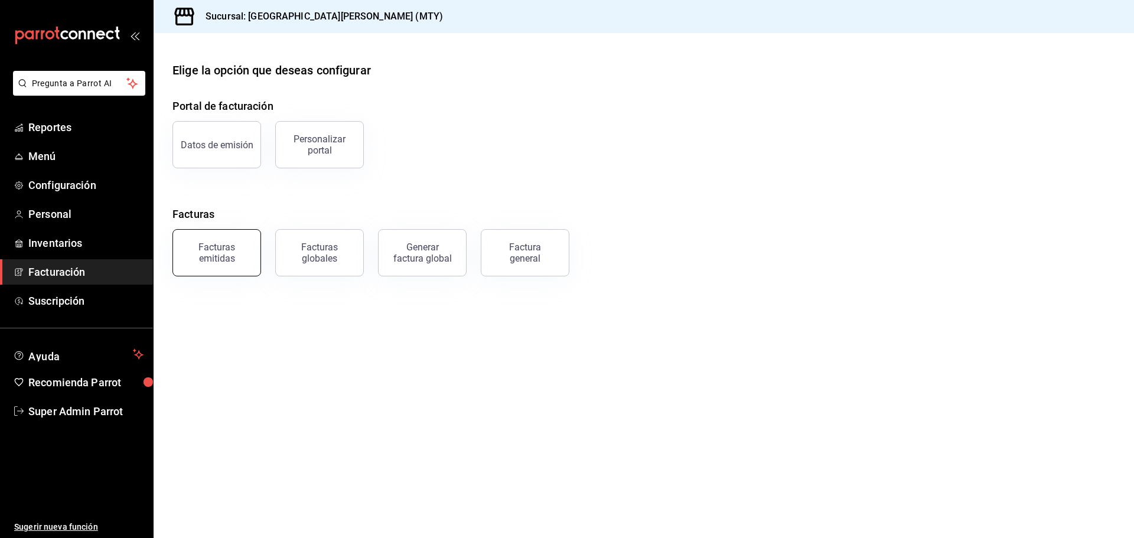
click at [242, 255] on div "Facturas emitidas" at bounding box center [216, 253] width 73 height 22
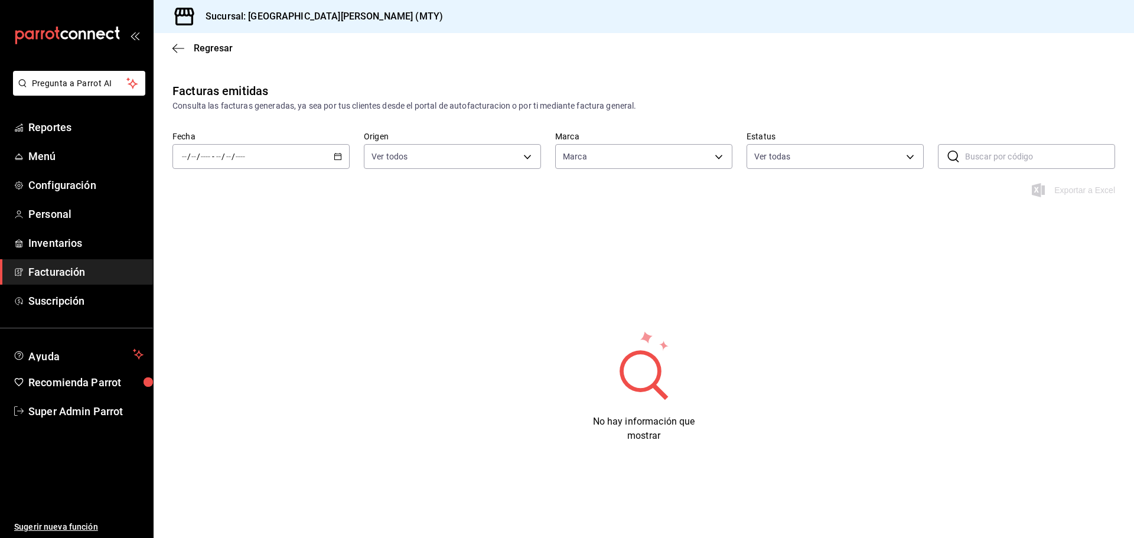
type input "993182a7-2c84-4ec8-9ef4-4438dae30c02"
click at [341, 154] on \(Stroke\) "button" at bounding box center [337, 157] width 7 height 6
click at [249, 315] on li "Rango de fechas" at bounding box center [228, 325] width 110 height 27
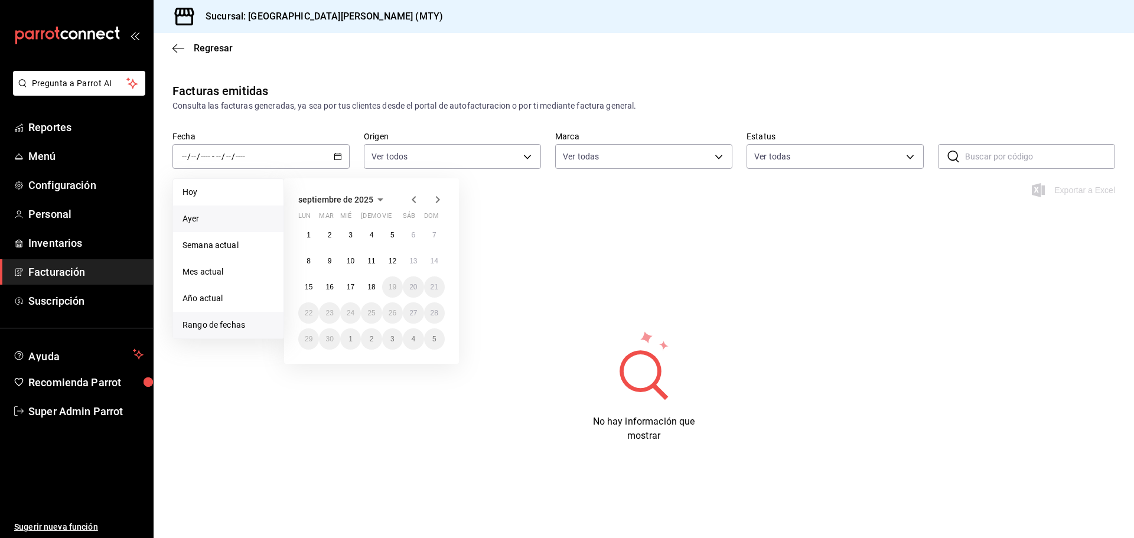
click at [223, 223] on span "Ayer" at bounding box center [228, 219] width 92 height 12
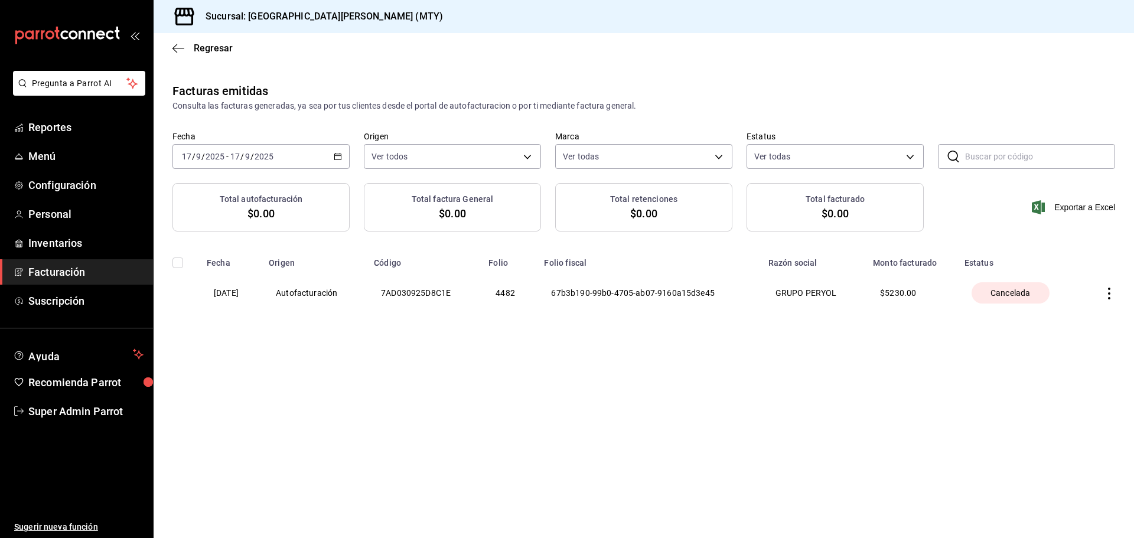
click at [259, 104] on div "Consulta las facturas generadas, ya sea por tus clientes desde el portal de aut…" at bounding box center [643, 106] width 943 height 12
click at [1112, 295] on icon "button" at bounding box center [1109, 294] width 12 height 12
click at [1078, 328] on span "Descargar XML factura cancelada" at bounding box center [1029, 323] width 143 height 11
click at [174, 260] on input "checkbox" at bounding box center [177, 262] width 11 height 11
click at [176, 260] on input "checkbox" at bounding box center [177, 262] width 11 height 11
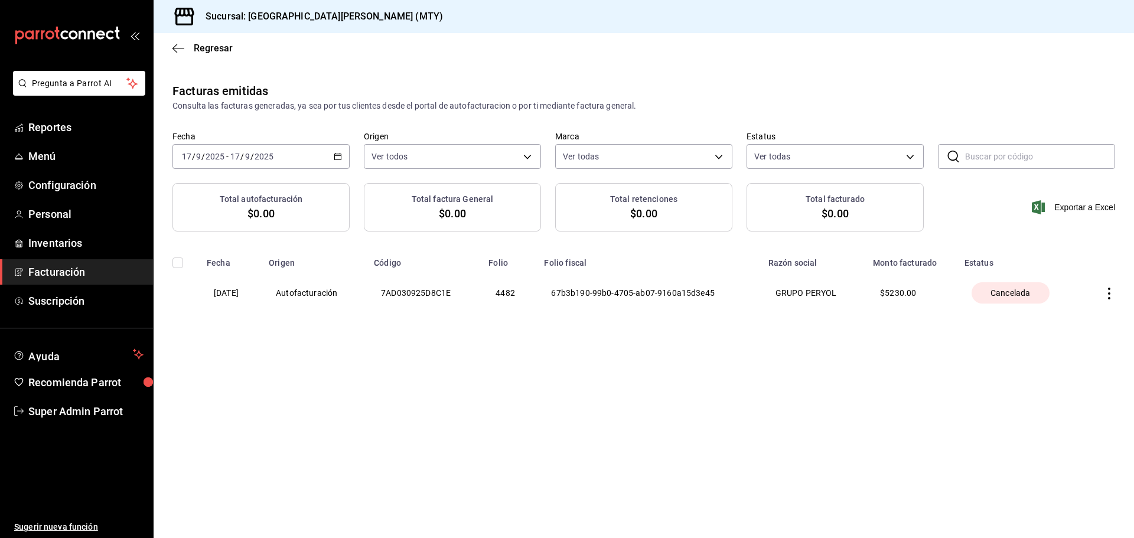
checkbox input "false"
click at [247, 92] on div "Facturas emitidas" at bounding box center [220, 91] width 96 height 18
click at [247, 91] on div "Facturas emitidas" at bounding box center [220, 91] width 96 height 18
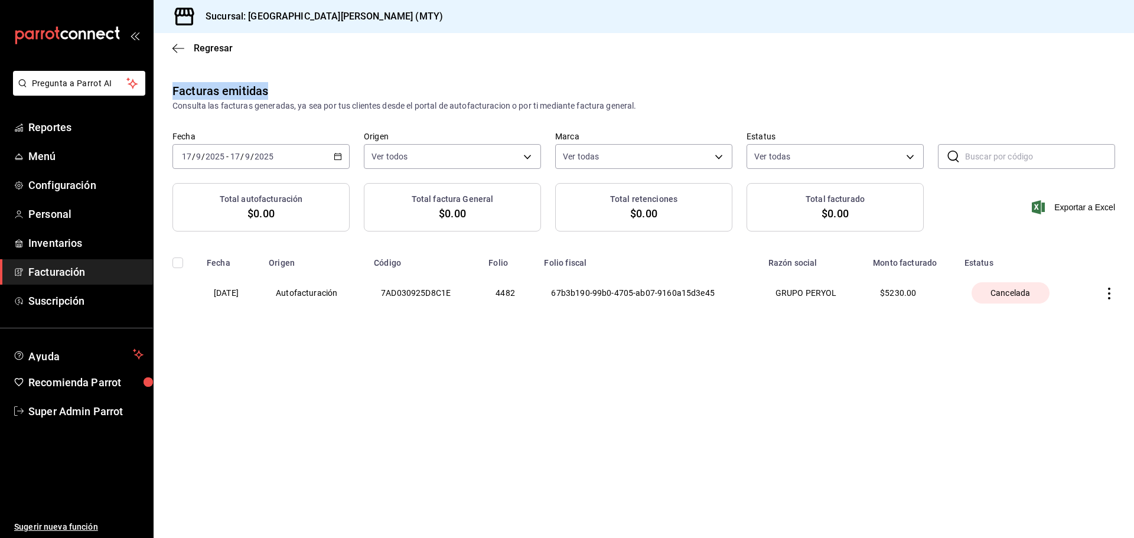
click at [286, 87] on div "Facturas emitidas Consulta las facturas generadas, ya sea por tus clientes desd…" at bounding box center [644, 97] width 980 height 30
click at [250, 87] on div "Facturas emitidas" at bounding box center [220, 91] width 96 height 18
click at [289, 90] on div "Facturas emitidas Consulta las facturas generadas, ya sea por tus clientes desd…" at bounding box center [644, 97] width 980 height 30
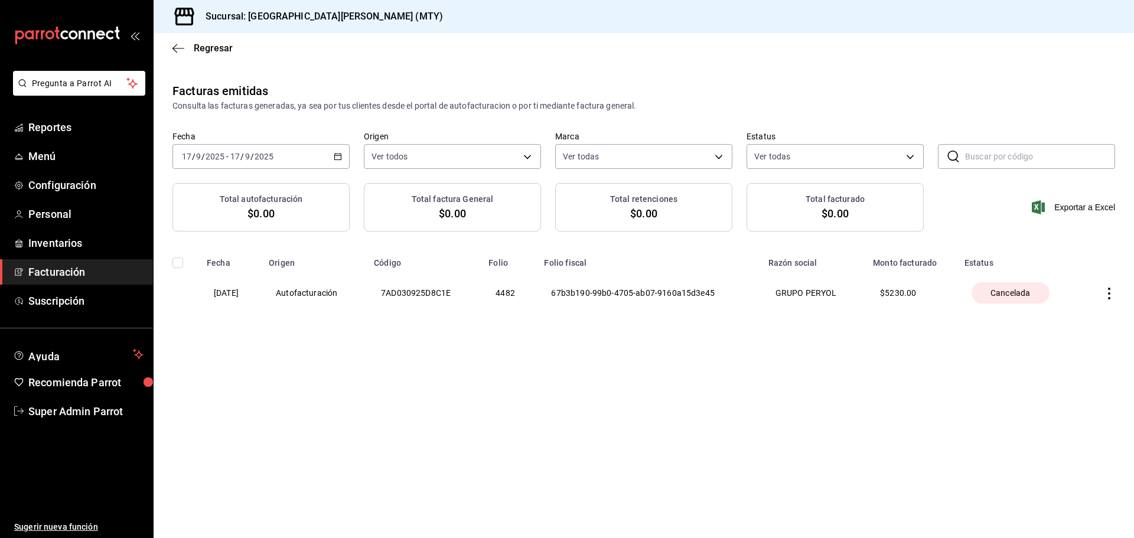
click at [238, 88] on div "Facturas emitidas" at bounding box center [220, 91] width 96 height 18
click at [239, 88] on div "Facturas emitidas" at bounding box center [220, 91] width 96 height 18
click at [240, 87] on div "Facturas emitidas" at bounding box center [220, 91] width 96 height 18
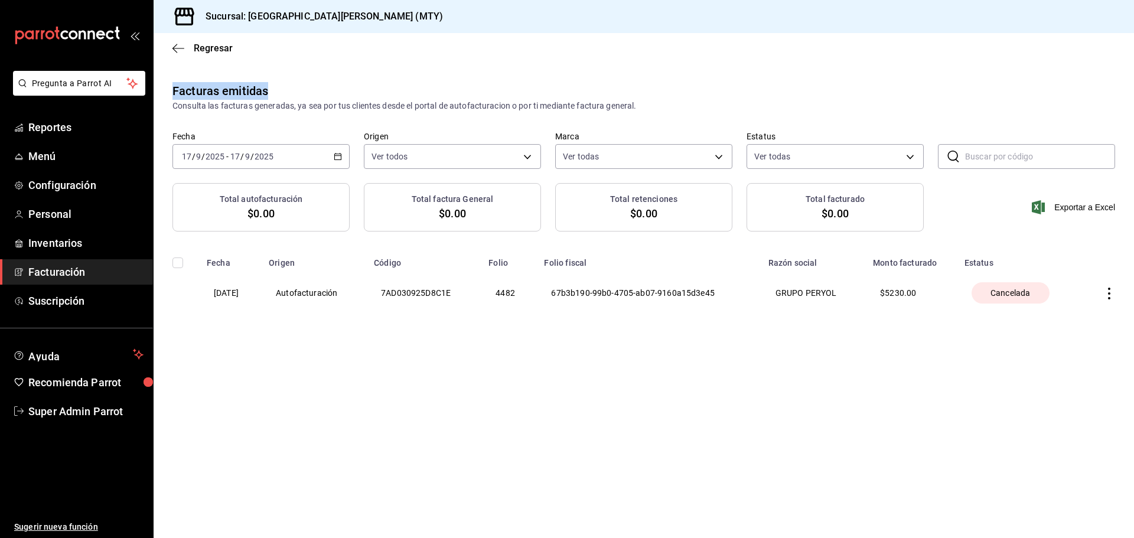
click at [422, 92] on div "Facturas emitidas Consulta las facturas generadas, ya sea por tus clientes desd…" at bounding box center [644, 97] width 980 height 30
click at [898, 290] on th "$ 5230.00" at bounding box center [912, 293] width 92 height 50
click at [690, 102] on div "Consulta las facturas generadas, ya sea por tus clientes desde el portal de aut…" at bounding box center [643, 106] width 943 height 12
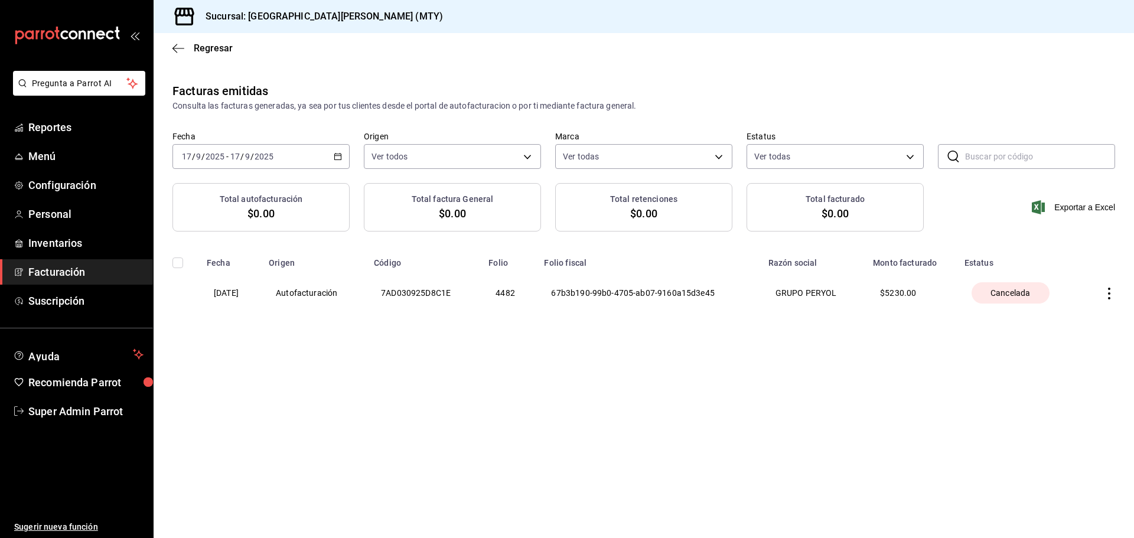
click at [1107, 297] on icon "button" at bounding box center [1109, 294] width 12 height 12
drag, startPoint x: 1029, startPoint y: 402, endPoint x: 1076, endPoint y: 354, distance: 66.8
click at [1033, 401] on div at bounding box center [567, 269] width 1134 height 538
click at [1106, 290] on icon "button" at bounding box center [1109, 294] width 12 height 12
click at [787, 429] on div at bounding box center [567, 269] width 1134 height 538
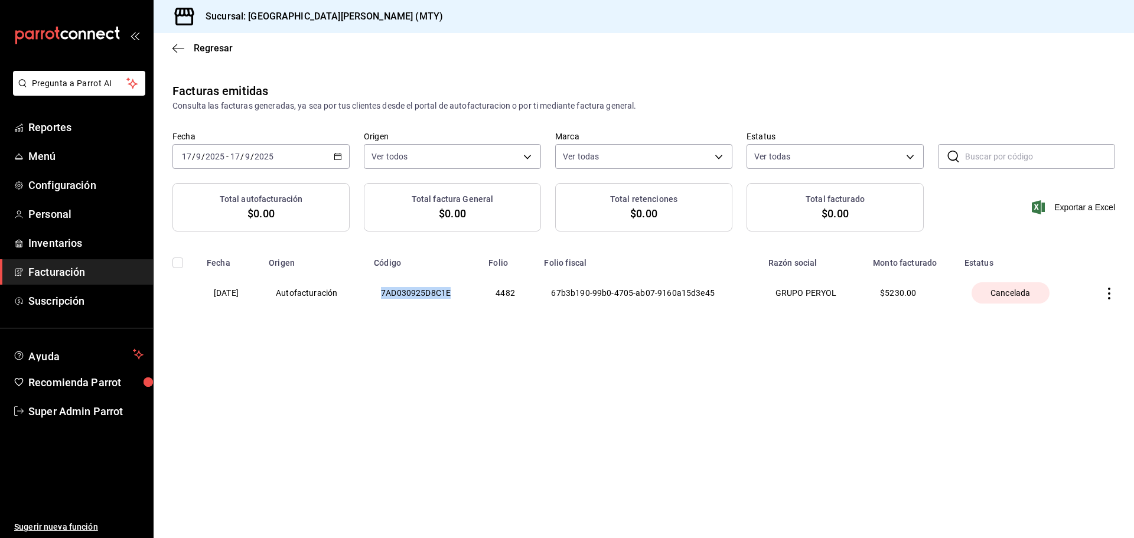
drag, startPoint x: 479, startPoint y: 288, endPoint x: 394, endPoint y: 289, distance: 84.5
click at [394, 289] on th "7AD030925D8C1E" at bounding box center [424, 293] width 115 height 50
copy th "7AD030925D8C1E"
click at [533, 104] on div "Consulta las facturas generadas, ya sea por tus clientes desde el portal de aut…" at bounding box center [643, 106] width 943 height 12
click at [1061, 216] on div "Exportar a Excel" at bounding box center [1026, 207] width 177 height 48
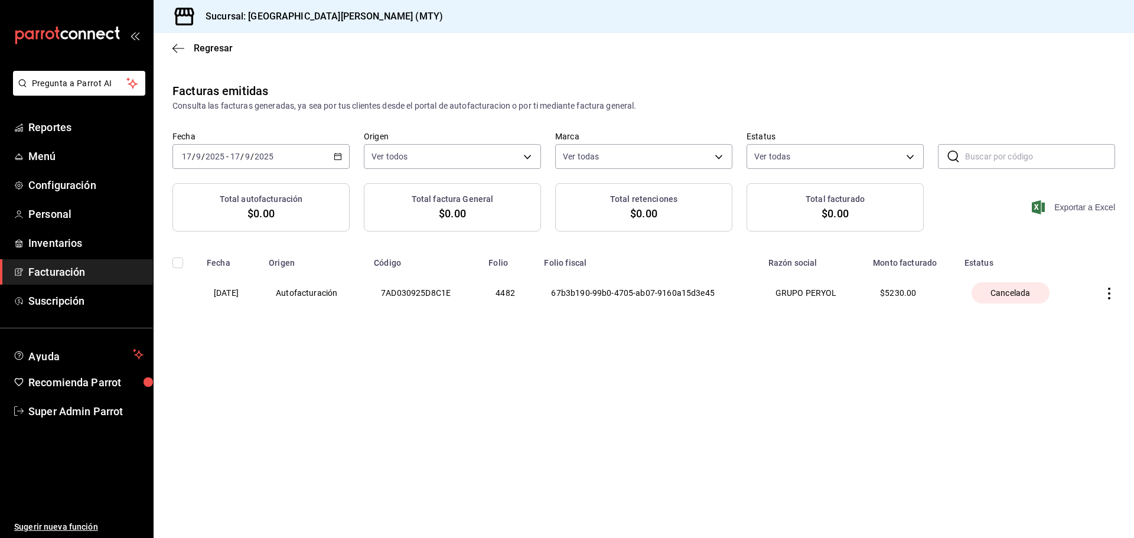
click at [1062, 207] on span "Exportar a Excel" at bounding box center [1074, 207] width 81 height 14
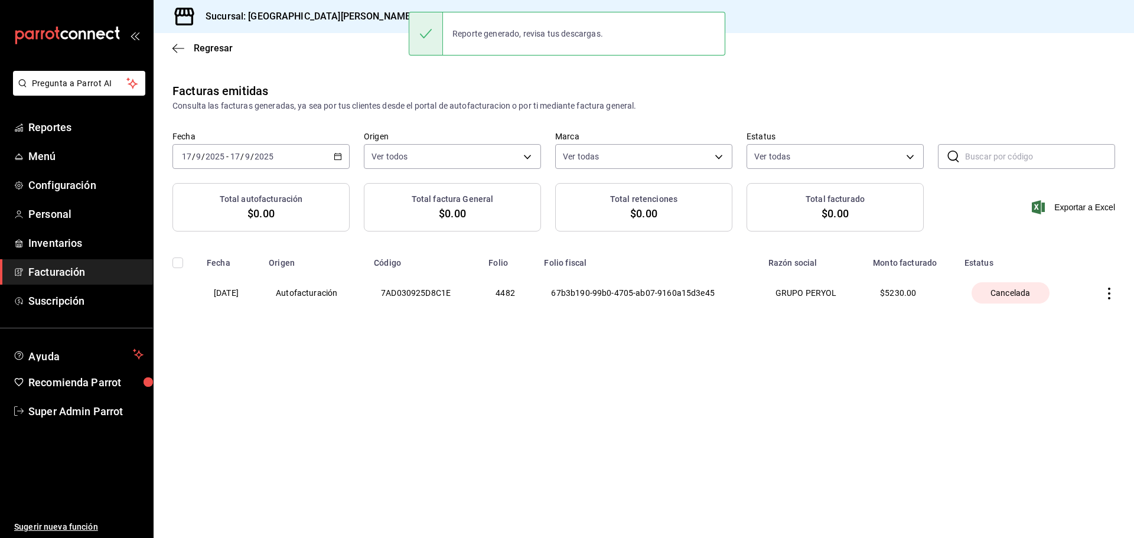
click at [457, 113] on div "Facturas emitidas Consulta las facturas generadas, ya sea por tus clientes desd…" at bounding box center [644, 132] width 980 height 101
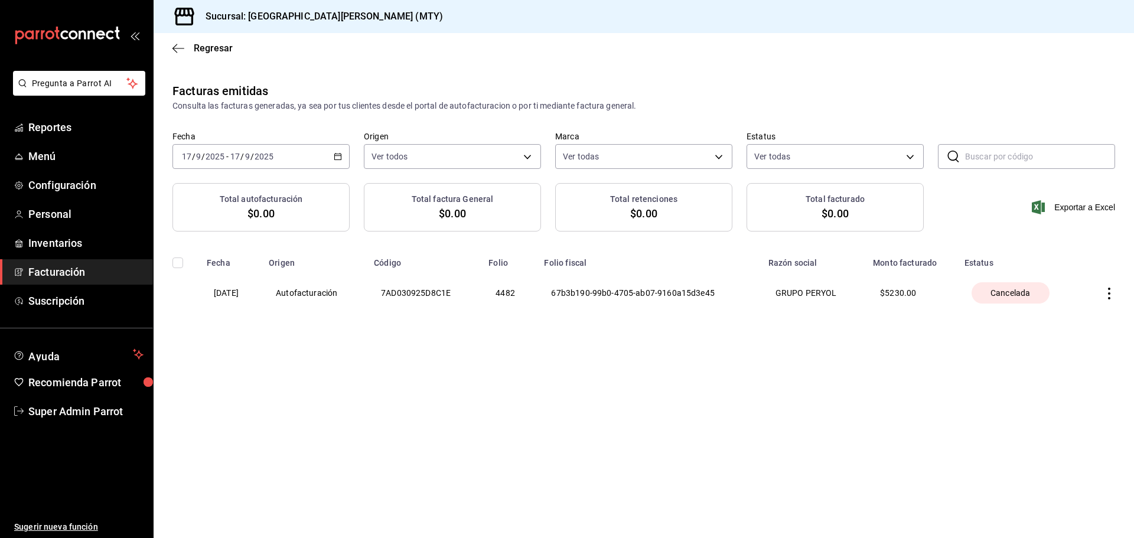
click at [1103, 291] on th at bounding box center [1107, 293] width 53 height 50
click at [1110, 288] on icon "button" at bounding box center [1109, 294] width 12 height 12
click at [1038, 330] on li "Descargar XML factura cancelada" at bounding box center [1029, 323] width 171 height 30
click at [1101, 289] on th at bounding box center [1107, 293] width 53 height 50
click at [1105, 289] on icon "button" at bounding box center [1109, 294] width 12 height 12
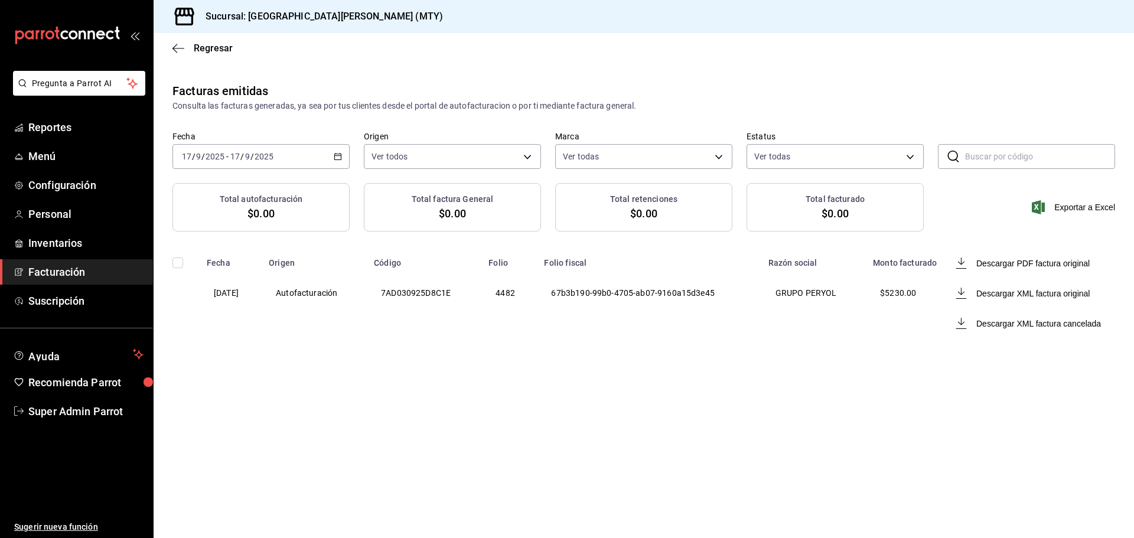
click at [769, 384] on div at bounding box center [567, 269] width 1134 height 538
click at [181, 45] on icon "button" at bounding box center [178, 48] width 12 height 11
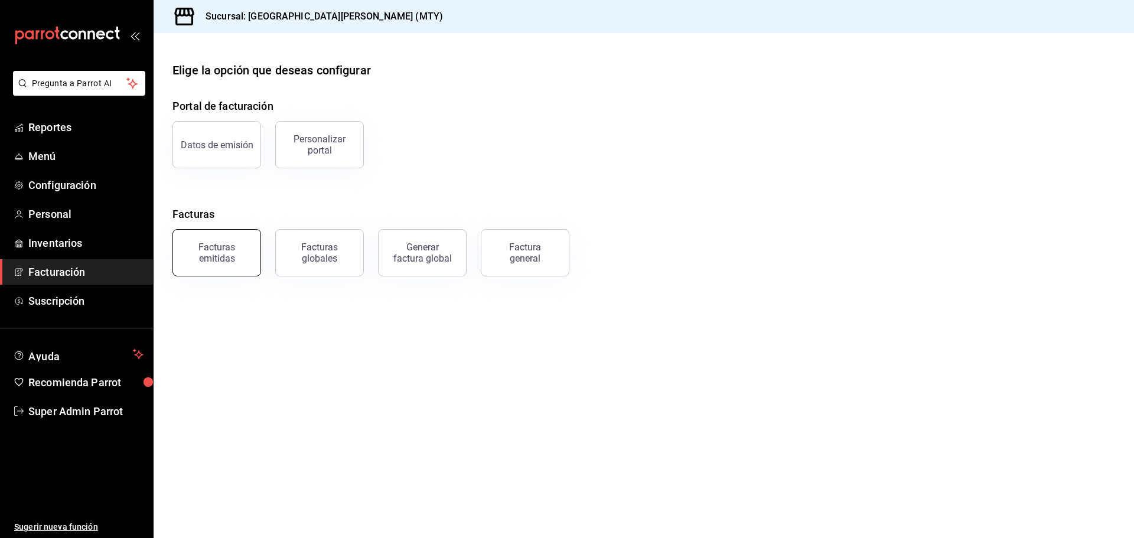
click at [223, 265] on button "Facturas emitidas" at bounding box center [216, 252] width 89 height 47
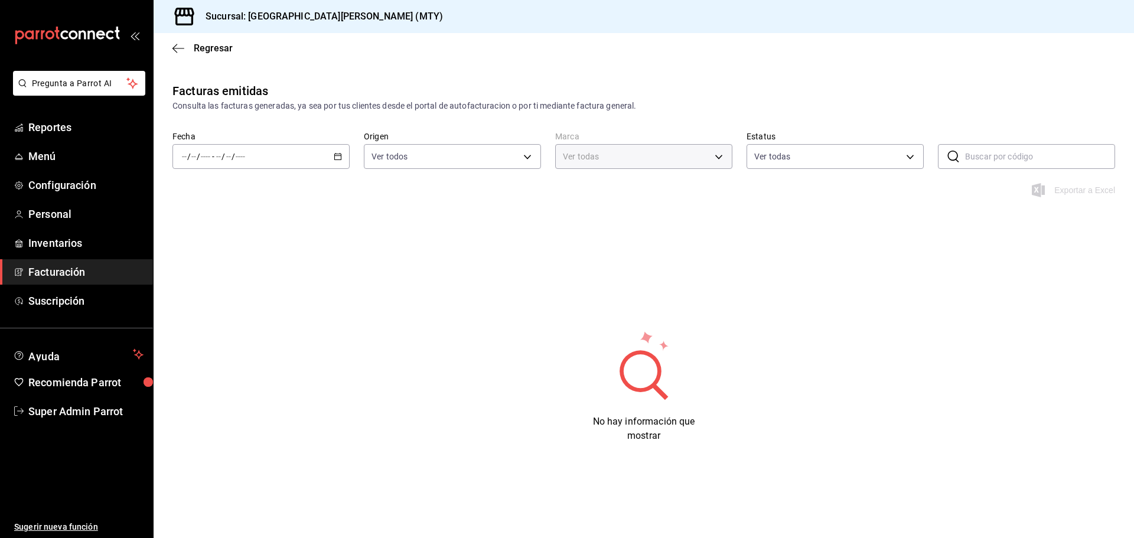
type input "993182a7-2c84-4ec8-9ef4-4438dae30c02"
click at [182, 49] on icon "button" at bounding box center [178, 48] width 12 height 11
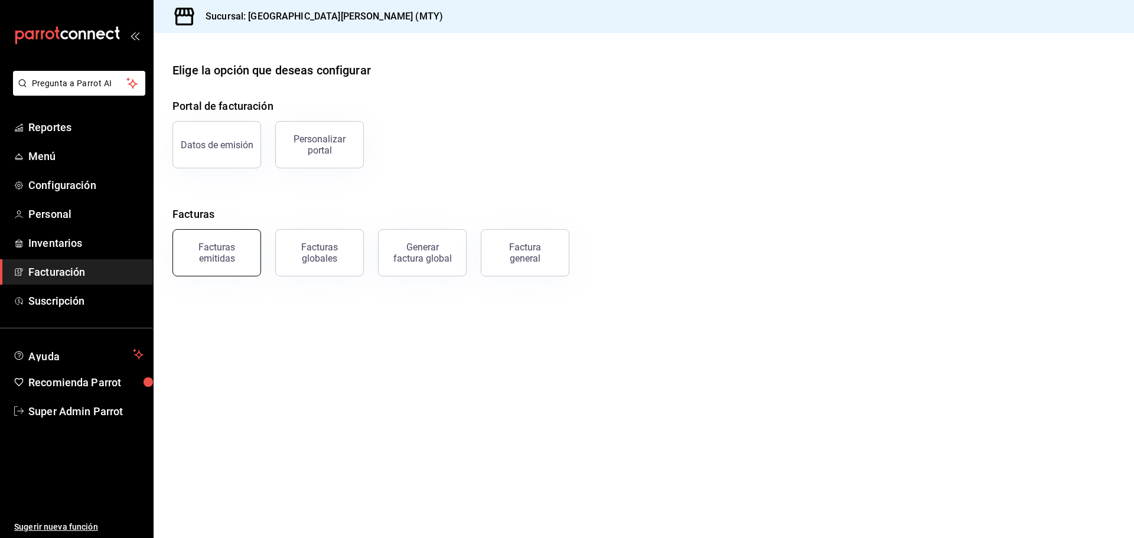
click at [210, 234] on button "Facturas emitidas" at bounding box center [216, 252] width 89 height 47
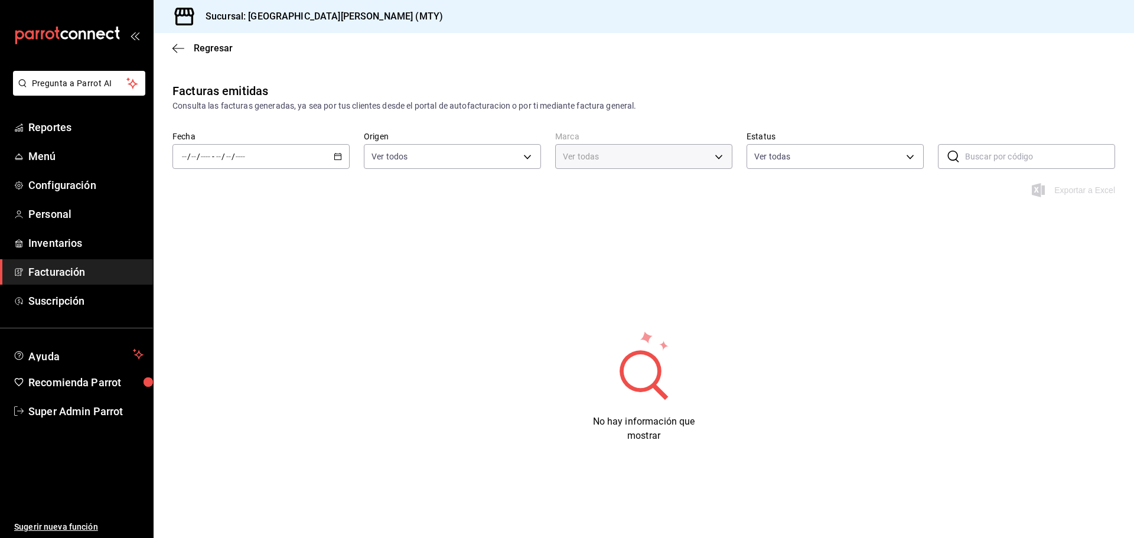
type input "993182a7-2c84-4ec8-9ef4-4438dae30c02"
click at [175, 49] on icon "button" at bounding box center [178, 48] width 12 height 11
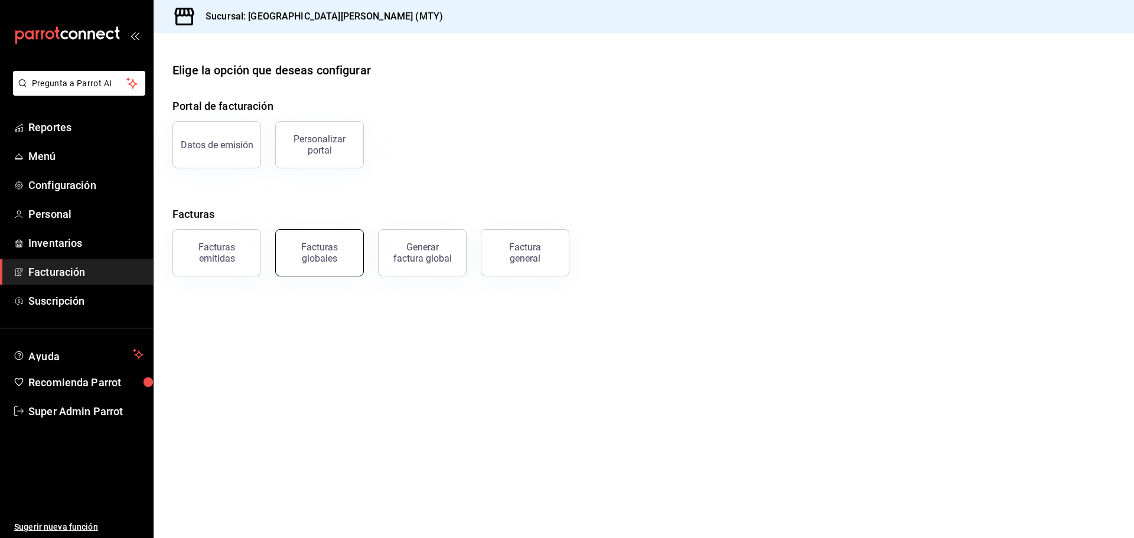
click at [299, 257] on div "Facturas globales" at bounding box center [319, 253] width 73 height 22
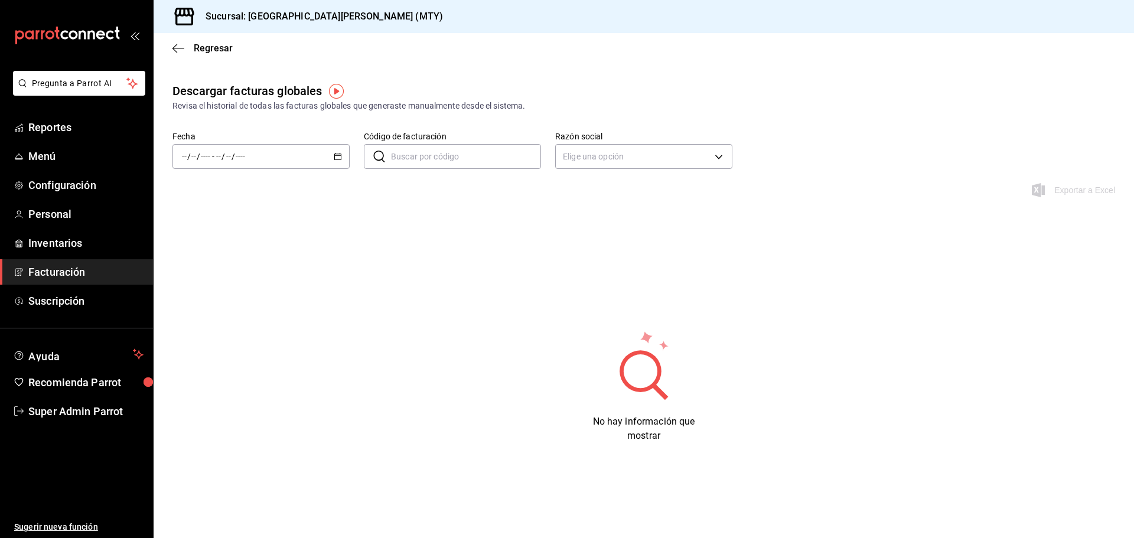
click at [336, 165] on div "/ / - / /" at bounding box center [260, 156] width 177 height 25
click at [234, 269] on span "Mes actual" at bounding box center [228, 272] width 92 height 12
click at [181, 37] on div "Regresar" at bounding box center [644, 48] width 980 height 30
click at [184, 45] on icon "button" at bounding box center [178, 48] width 12 height 11
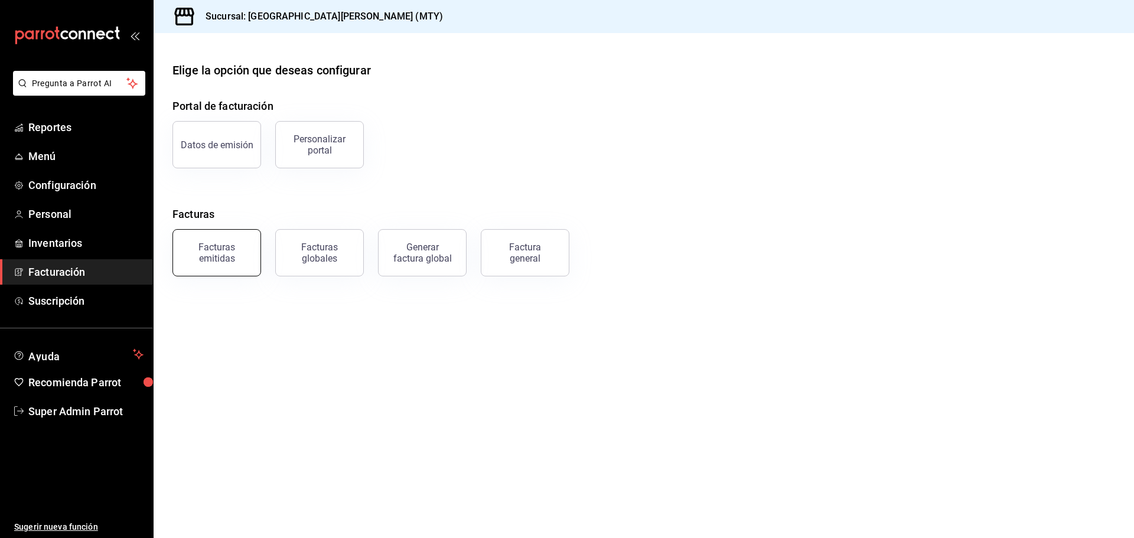
click at [241, 256] on div "Facturas emitidas" at bounding box center [216, 253] width 73 height 22
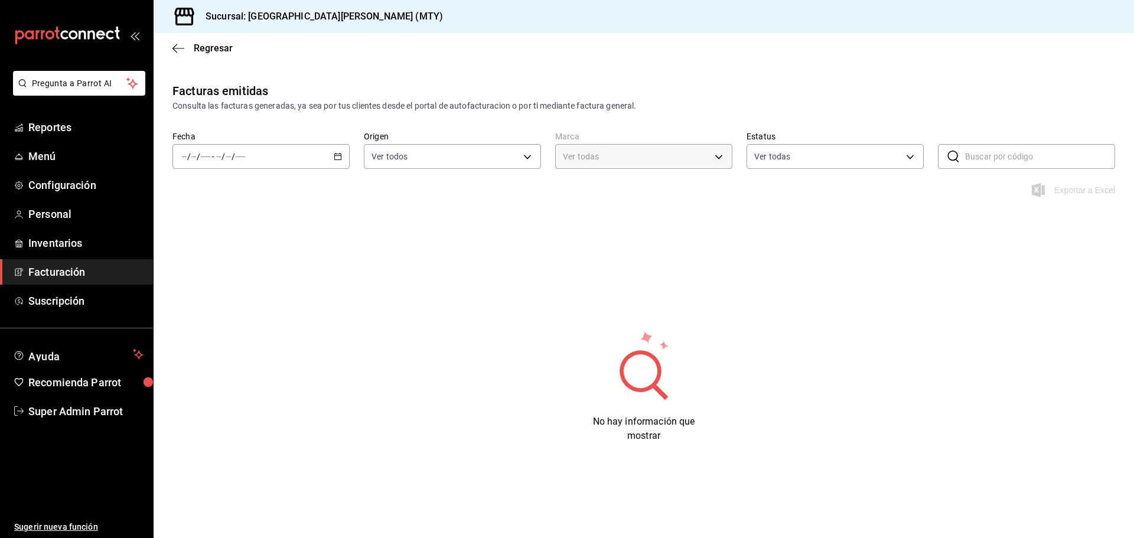
type input "993182a7-2c84-4ec8-9ef4-4438dae30c02"
click at [1042, 154] on input "text" at bounding box center [1040, 157] width 150 height 24
type input "C4C11082573C30"
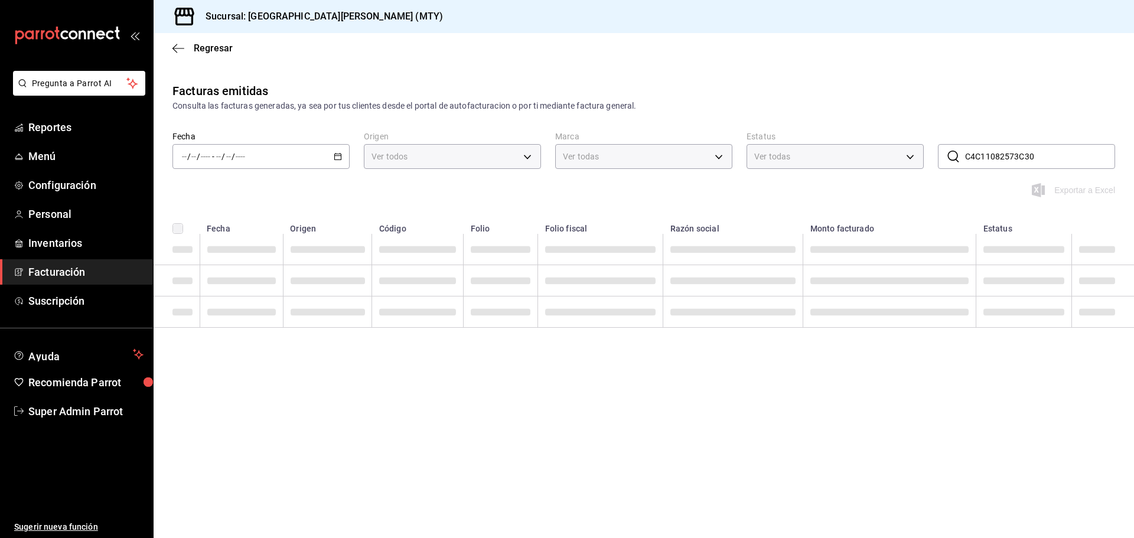
click at [1044, 159] on input "C4C11082573C30" at bounding box center [1040, 157] width 150 height 24
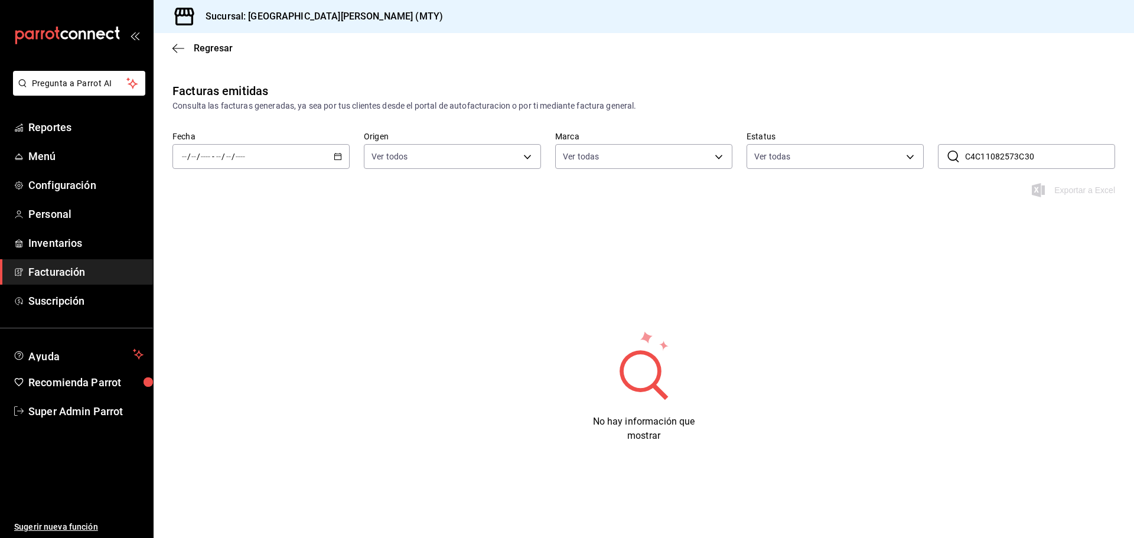
click at [1044, 159] on input "C4C11082573C30" at bounding box center [1040, 157] width 150 height 24
paste input "7AD030925D8C1E"
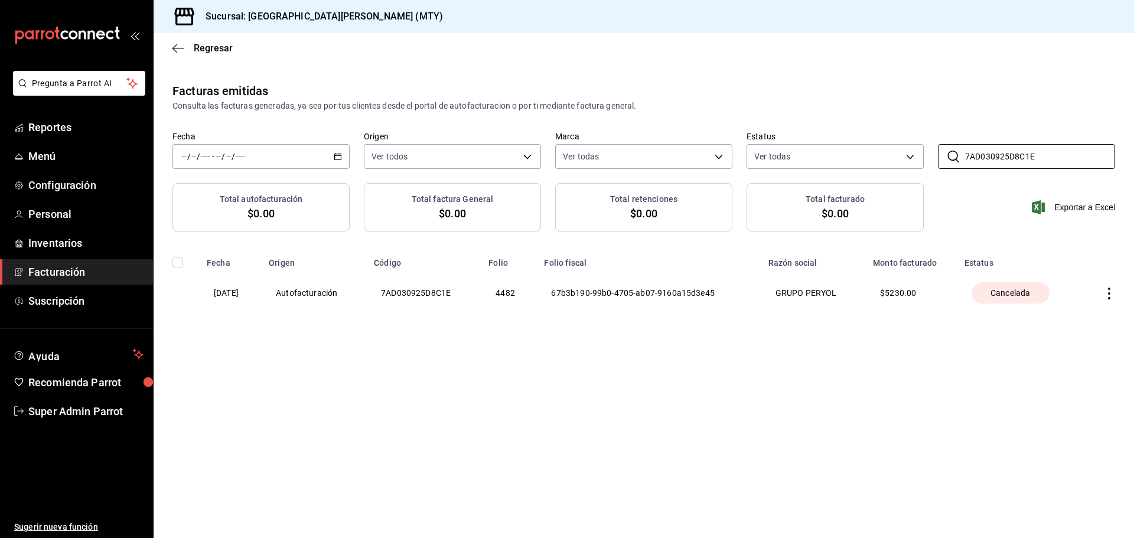
type input "7AD030925D8C1E"
drag, startPoint x: 782, startPoint y: 380, endPoint x: 794, endPoint y: 358, distance: 25.4
click at [782, 376] on main "Regresar Facturas emitidas Consulta las facturas generadas, ya sea por tus clie…" at bounding box center [644, 285] width 980 height 505
drag, startPoint x: 570, startPoint y: 310, endPoint x: 546, endPoint y: 307, distance: 24.4
click at [569, 310] on th "67b3b190-99b0-4705-ab07-9160a15d3e45" at bounding box center [649, 293] width 224 height 50
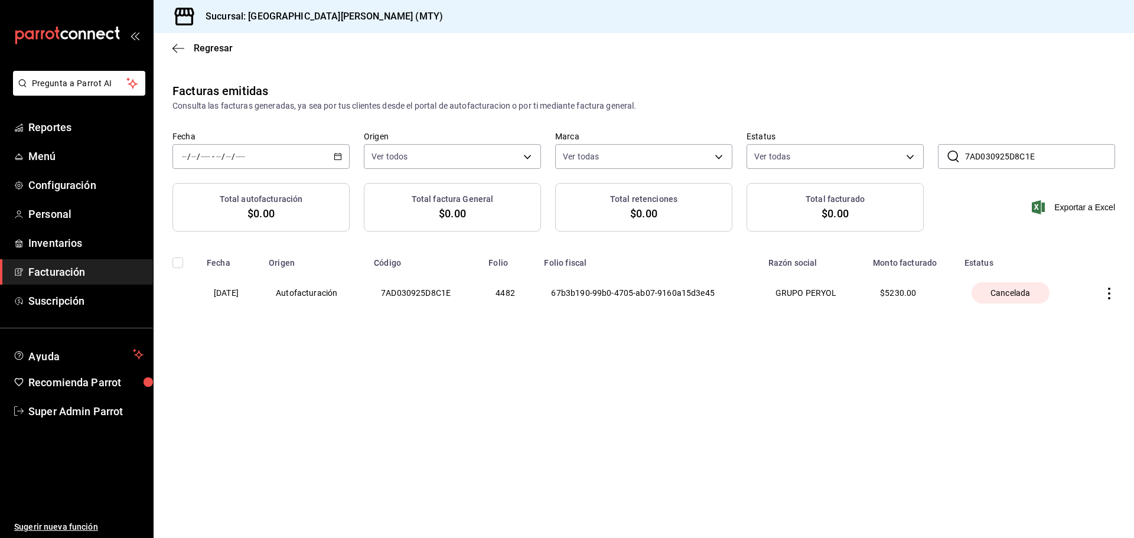
click at [183, 266] on th at bounding box center [177, 259] width 46 height 18
click at [178, 262] on input "checkbox" at bounding box center [177, 262] width 11 height 11
checkbox input "false"
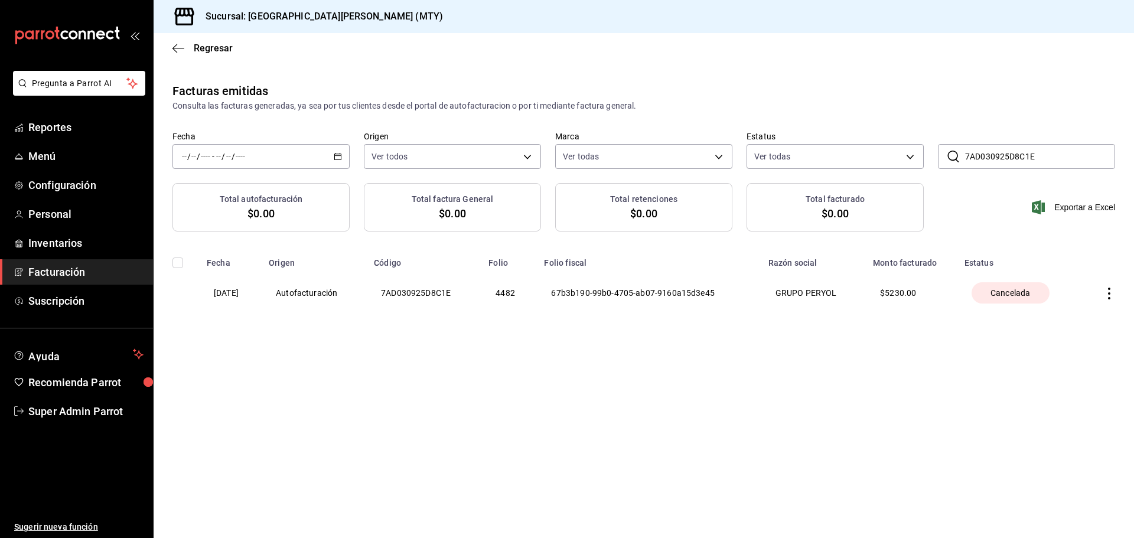
drag, startPoint x: 327, startPoint y: 136, endPoint x: 309, endPoint y: 157, distance: 27.2
click at [318, 150] on div "Fecha / / - / /" at bounding box center [260, 150] width 177 height 38
click at [309, 157] on div "/ / - / /" at bounding box center [260, 156] width 177 height 25
click at [234, 276] on span "Mes actual" at bounding box center [228, 272] width 92 height 12
click at [1012, 159] on input "7AD030925D8C1E" at bounding box center [1040, 157] width 150 height 24
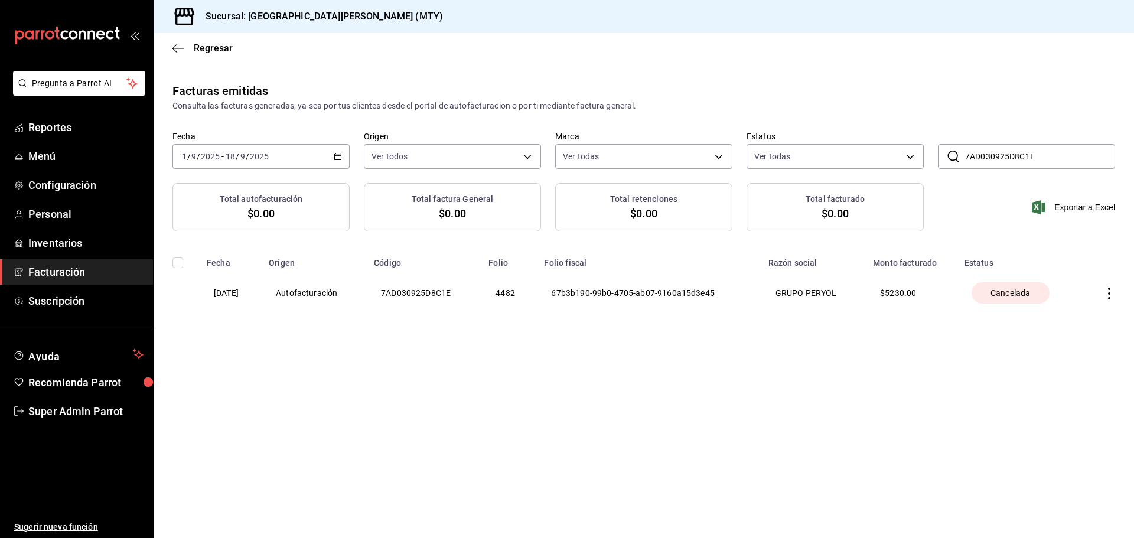
click at [1012, 159] on input "7AD030925D8C1E" at bounding box center [1040, 157] width 150 height 24
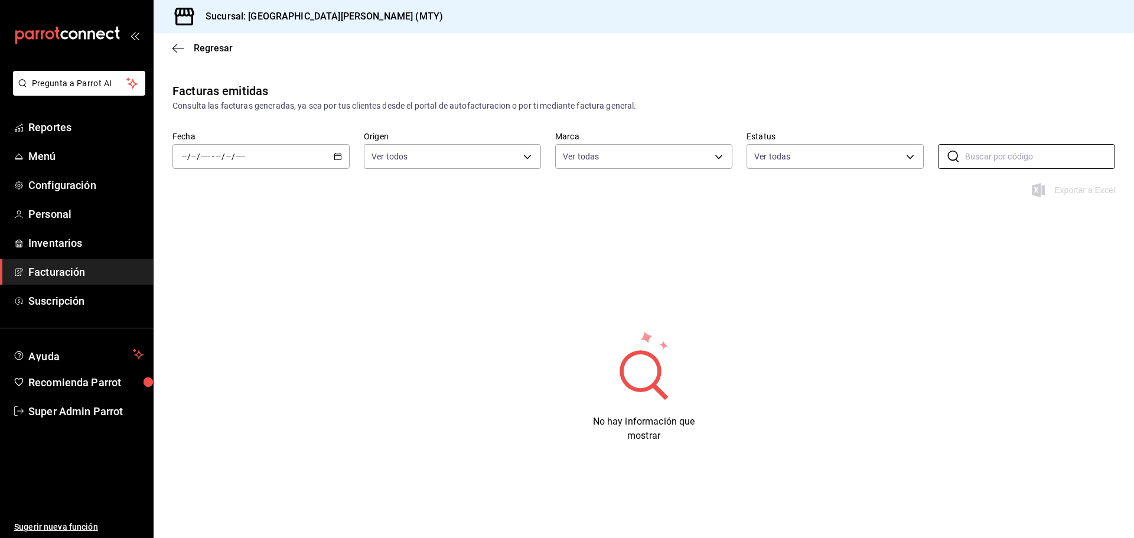
click at [337, 161] on div "/ / - / /" at bounding box center [260, 156] width 177 height 25
click at [211, 268] on span "Mes actual" at bounding box center [228, 272] width 92 height 12
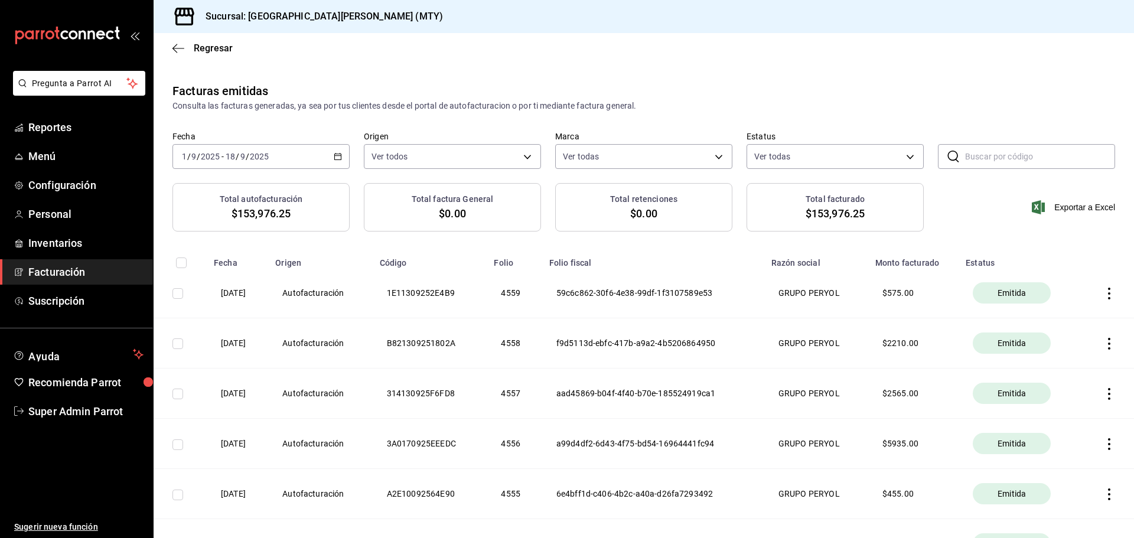
click at [1103, 289] on icon "button" at bounding box center [1109, 294] width 12 height 12
click at [1057, 327] on div "Cancelar factura" at bounding box center [1046, 322] width 61 height 9
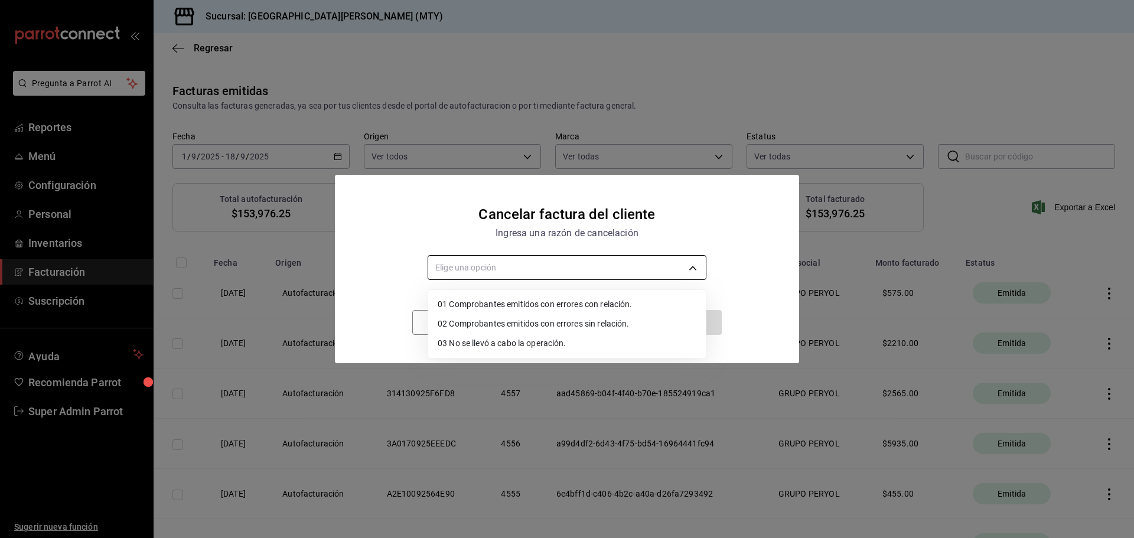
click at [539, 275] on body "Pregunta a Parrot AI Reportes Menú Configuración Personal Inventarios Facturaci…" at bounding box center [567, 269] width 1134 height 538
click at [501, 240] on div at bounding box center [567, 269] width 1134 height 538
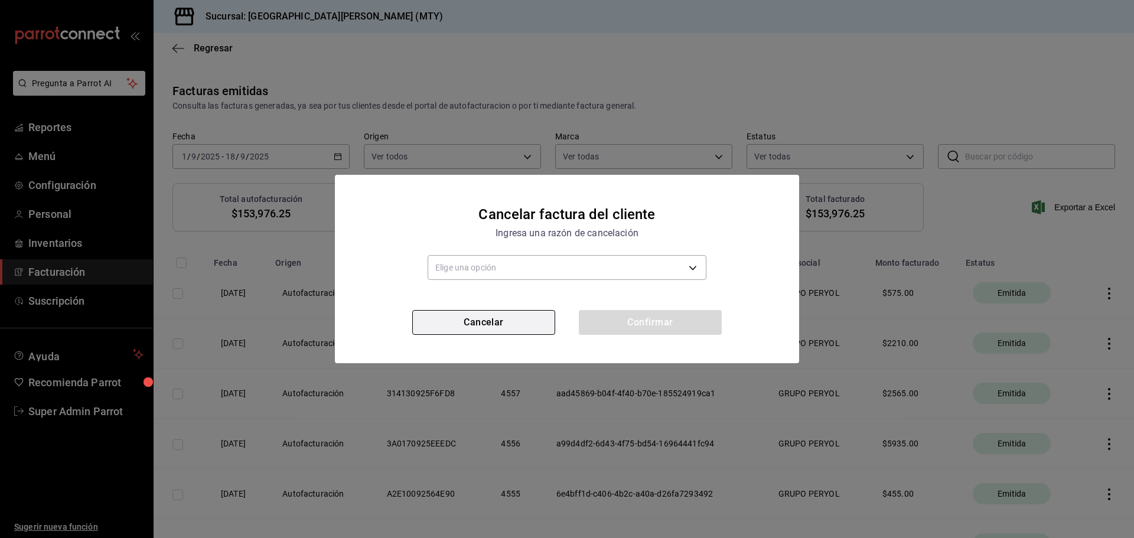
click at [501, 315] on button "Cancelar" at bounding box center [483, 322] width 143 height 25
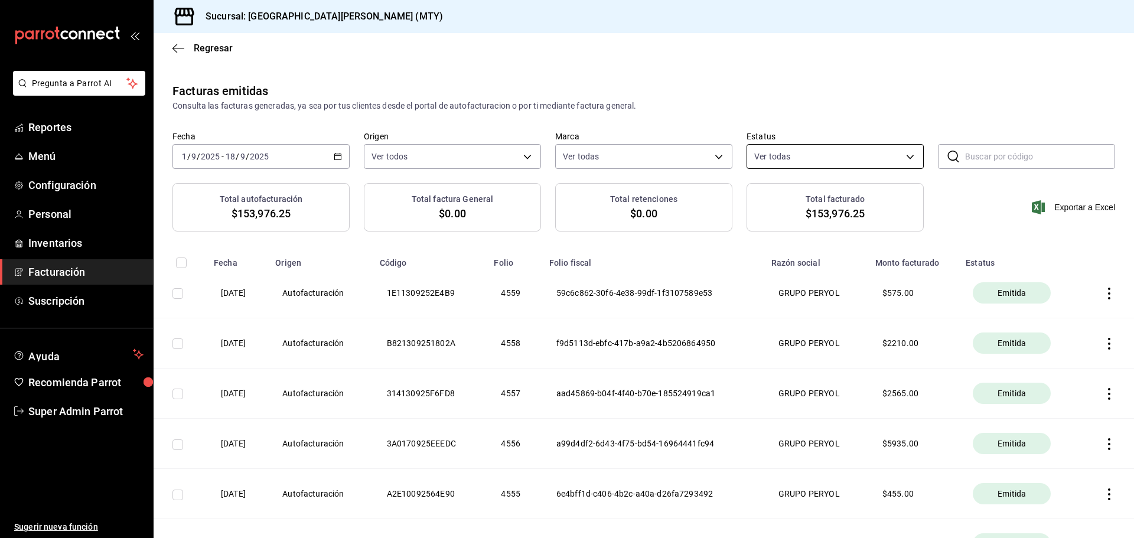
click at [792, 158] on body "Pregunta a Parrot AI Reportes Menú Configuración Personal Inventarios Facturaci…" at bounding box center [567, 269] width 1134 height 538
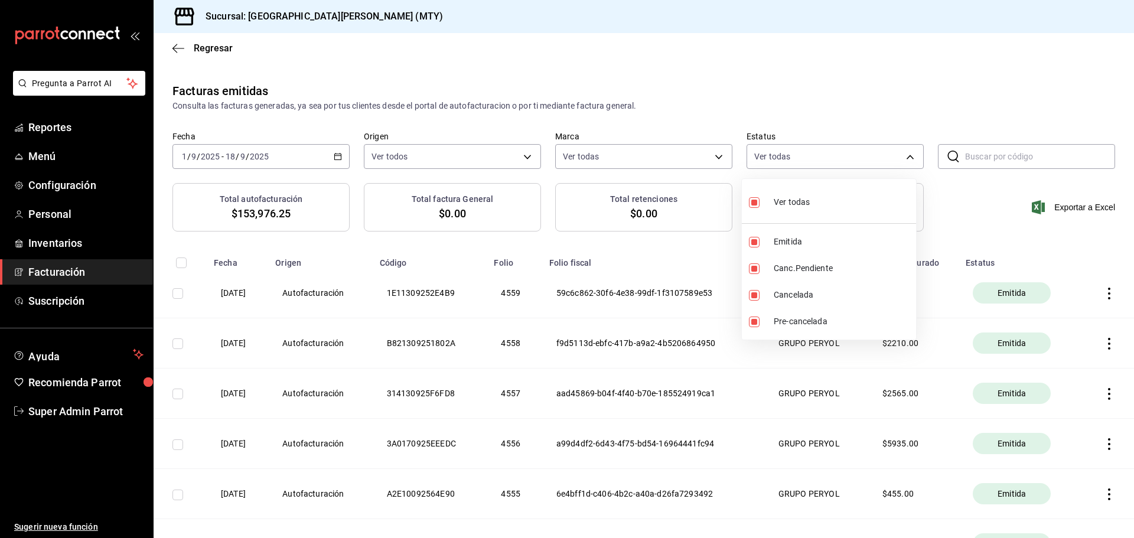
click at [784, 199] on span "Ver todas" at bounding box center [792, 202] width 36 height 12
checkbox input "false"
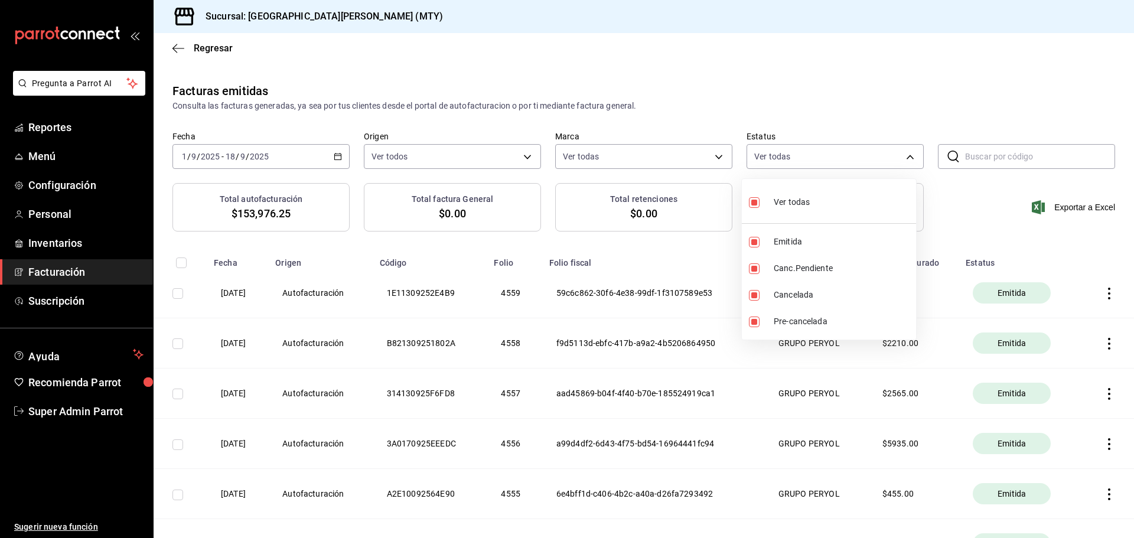
checkbox input "false"
click at [773, 266] on li "Canc.Pendiente" at bounding box center [829, 268] width 174 height 27
type input "PENDING_CANCELLATION"
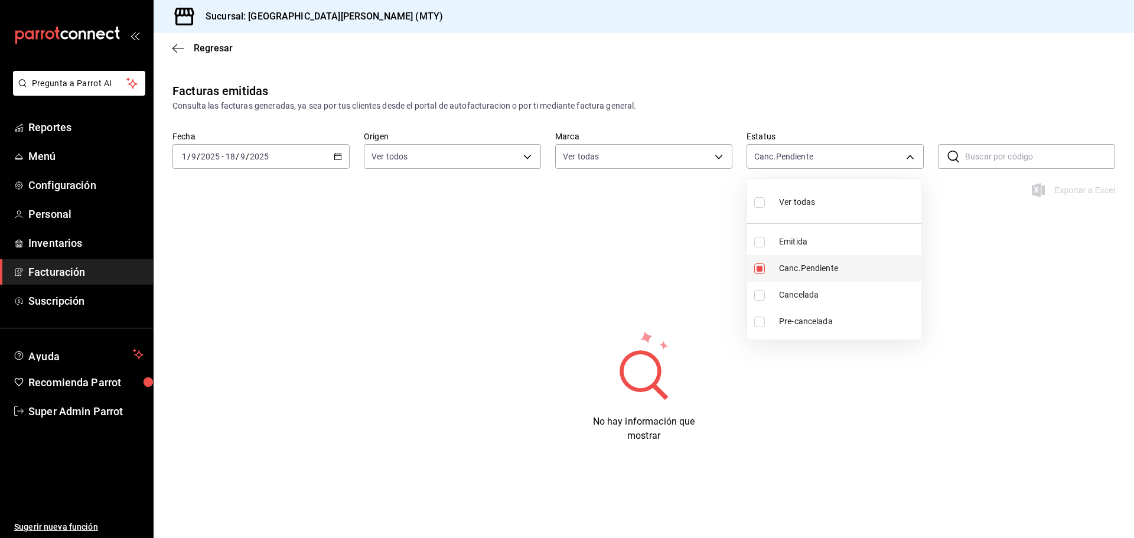
click at [762, 263] on input "checkbox" at bounding box center [759, 268] width 11 height 11
checkbox input "false"
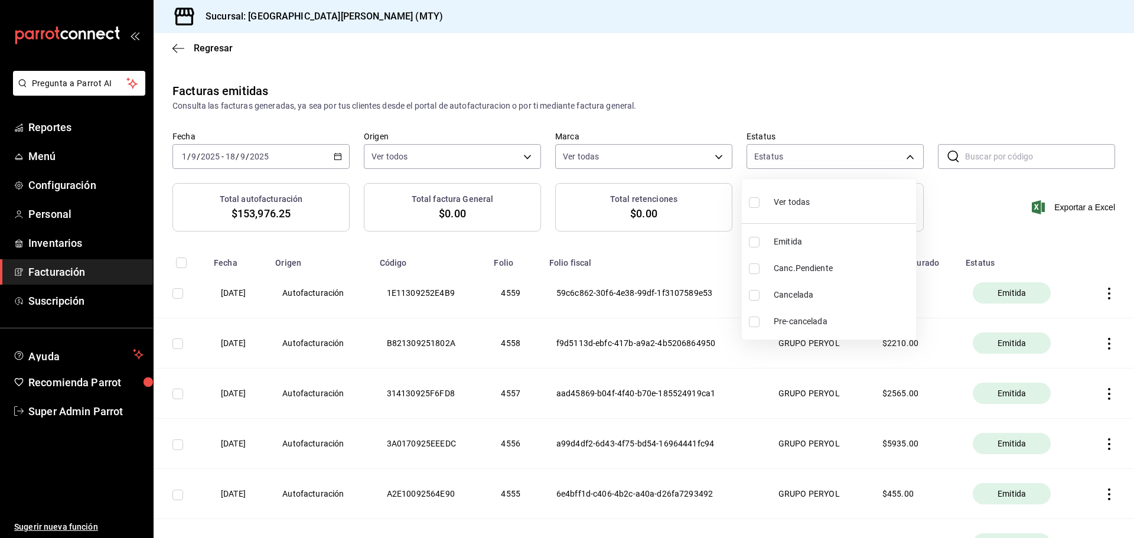
click at [755, 294] on input "checkbox" at bounding box center [754, 295] width 11 height 11
checkbox input "true"
type input "CANCELLED"
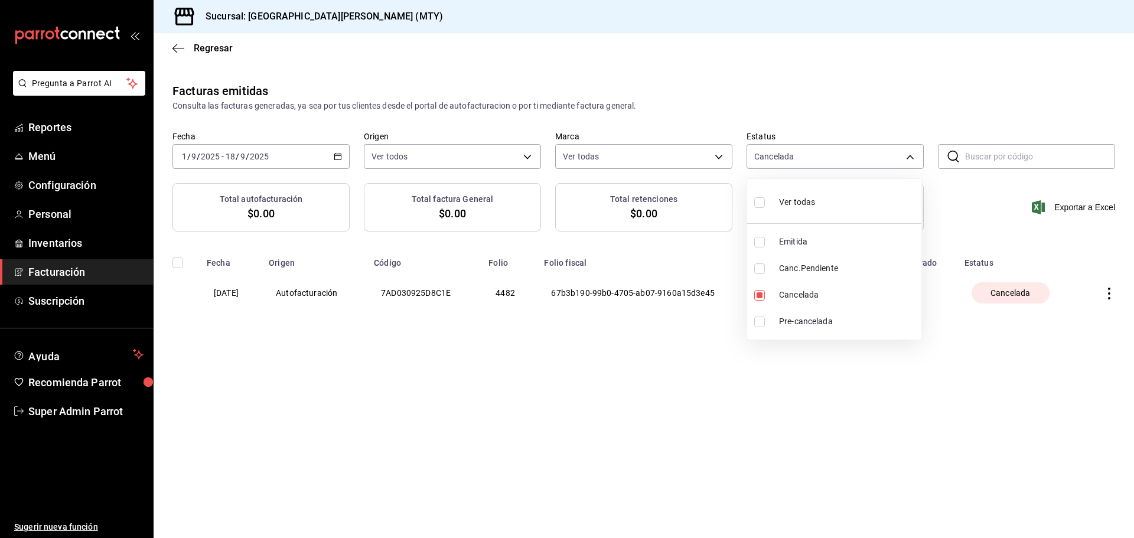
click at [797, 84] on div at bounding box center [567, 269] width 1134 height 538
click at [326, 158] on div "2025-09-01 1 / 9 / 2025 - 2025-09-18 18 / 9 / 2025" at bounding box center [260, 156] width 177 height 25
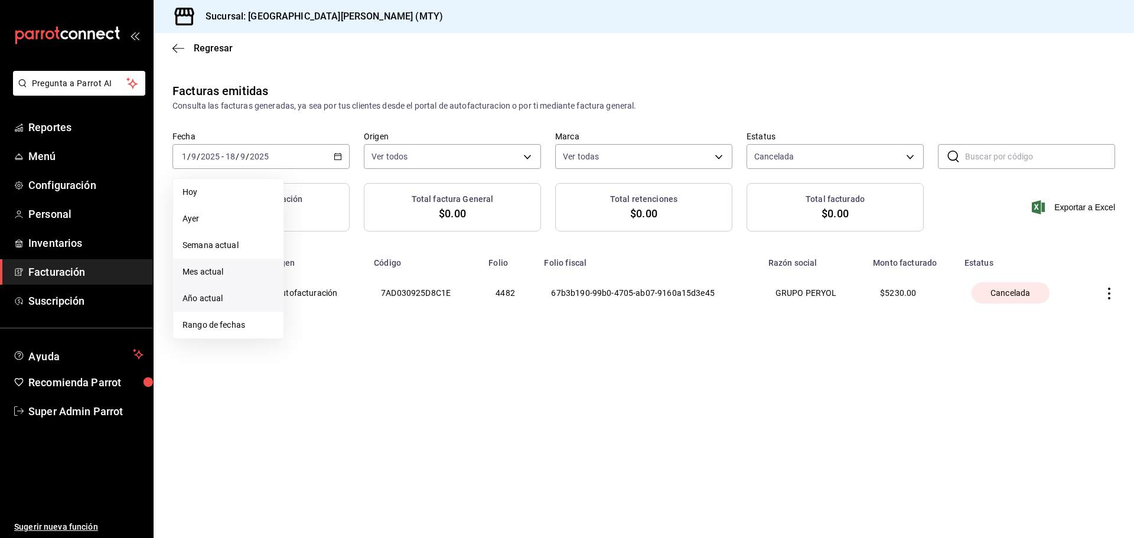
click at [248, 295] on span "Año actual" at bounding box center [228, 298] width 92 height 12
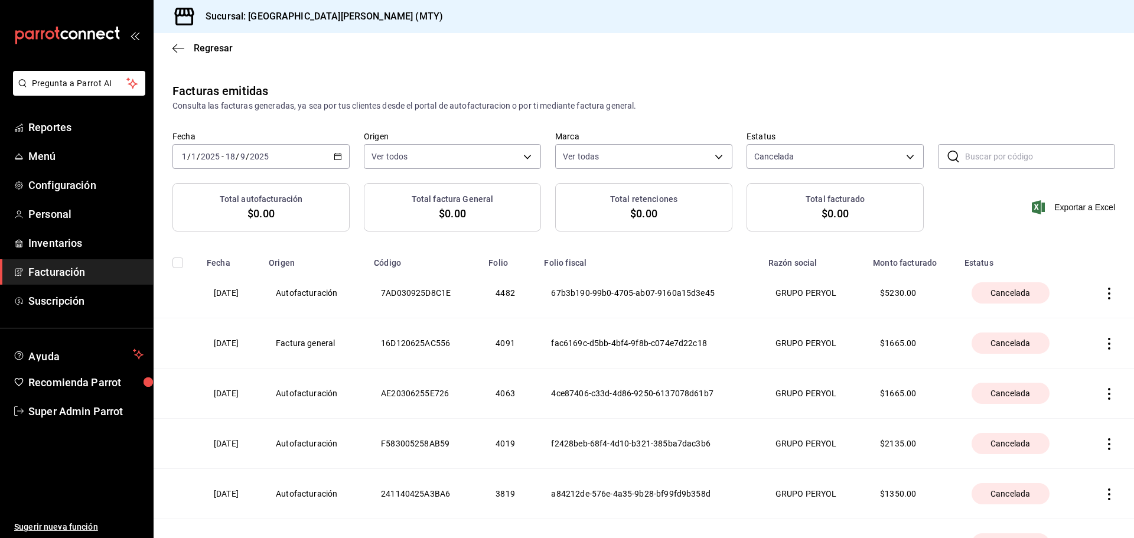
click at [1108, 339] on icon "button" at bounding box center [1109, 344] width 2 height 12
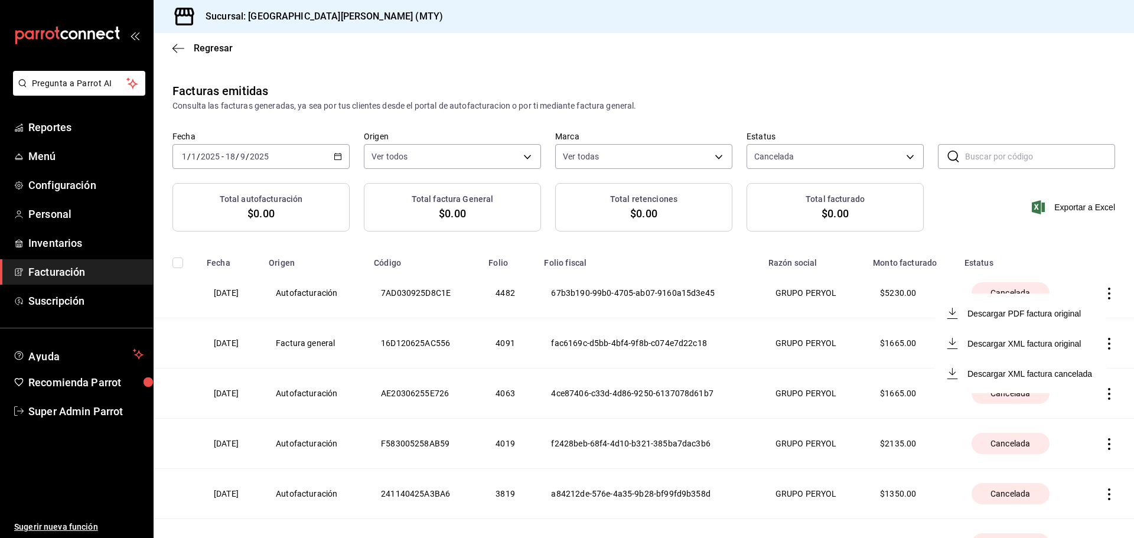
click at [1106, 392] on div "Descargar PDF factura original Descargar XML factura original Descargar XML fac…" at bounding box center [1020, 344] width 171 height 100
click at [1095, 397] on div at bounding box center [567, 269] width 1134 height 538
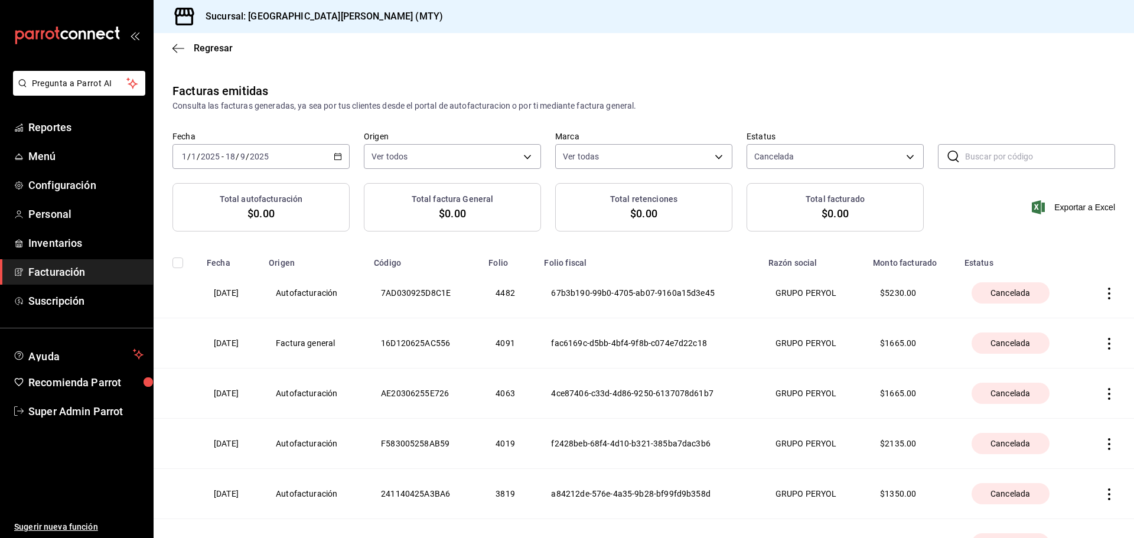
click at [1103, 397] on icon "button" at bounding box center [1109, 394] width 12 height 12
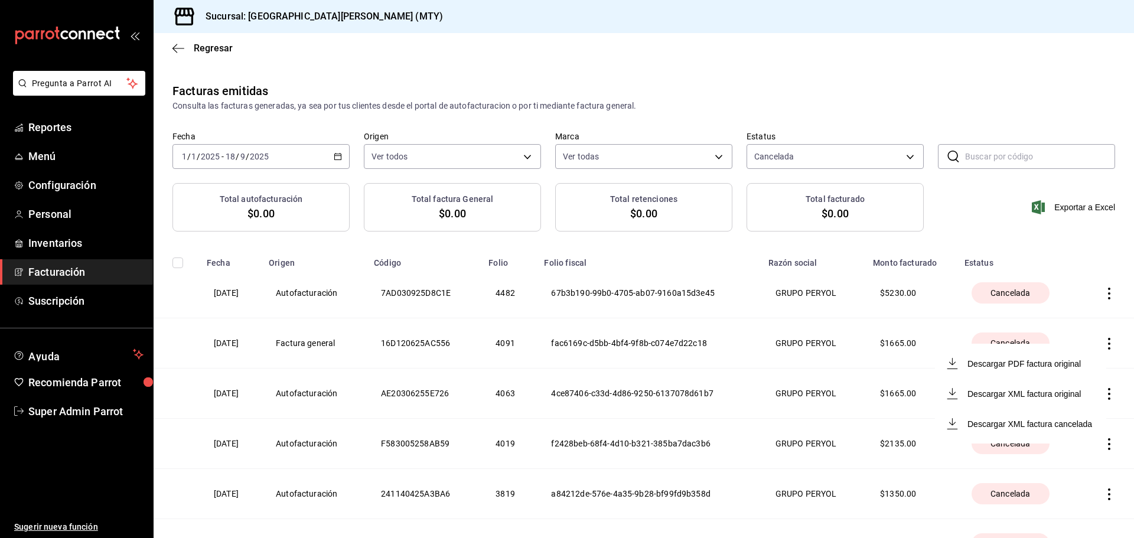
click at [1095, 454] on div at bounding box center [567, 269] width 1134 height 538
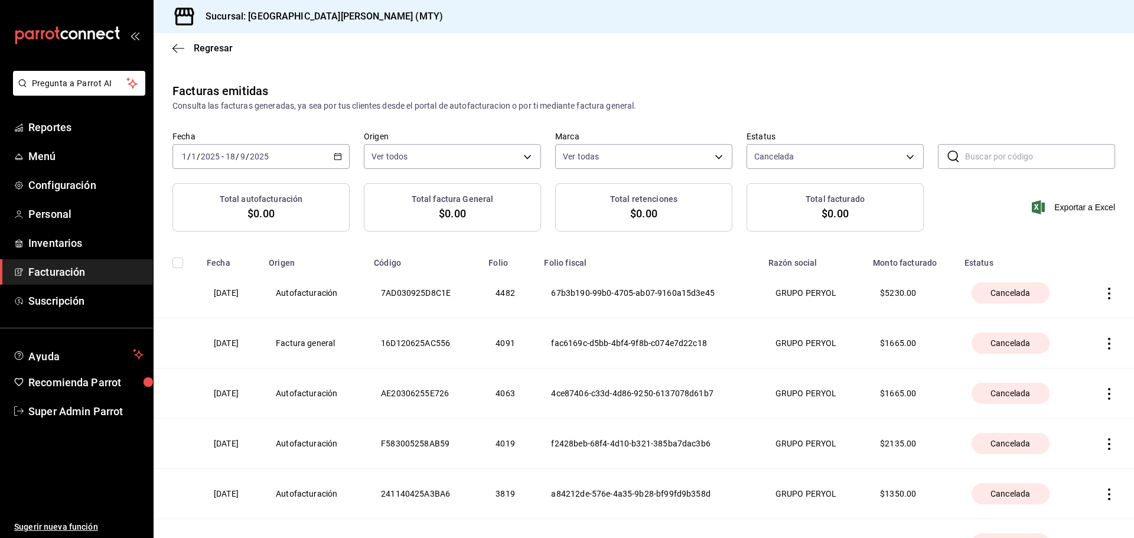
click at [1099, 436] on th at bounding box center [1107, 444] width 53 height 50
click at [1088, 451] on th at bounding box center [1107, 444] width 53 height 50
click at [1103, 446] on icon "button" at bounding box center [1109, 444] width 12 height 12
click at [806, 101] on div at bounding box center [567, 269] width 1134 height 538
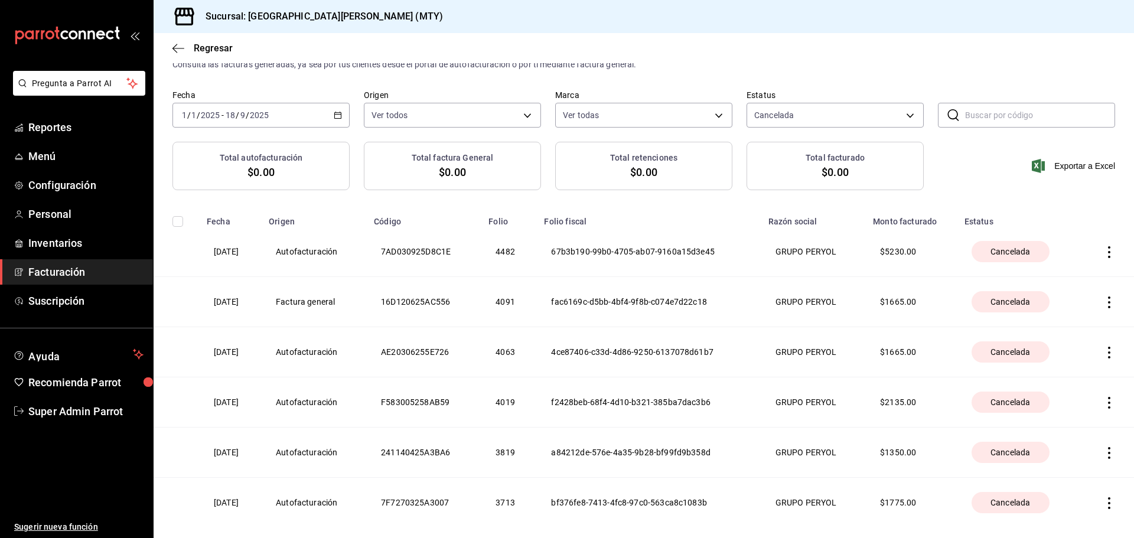
scroll to position [97, 0]
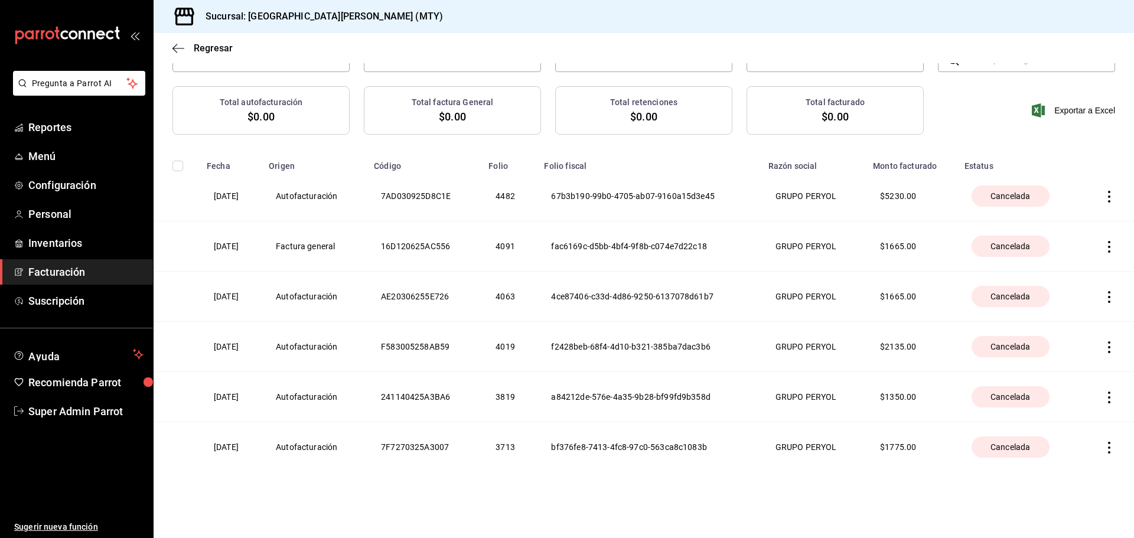
click at [1103, 449] on icon "button" at bounding box center [1109, 448] width 12 height 12
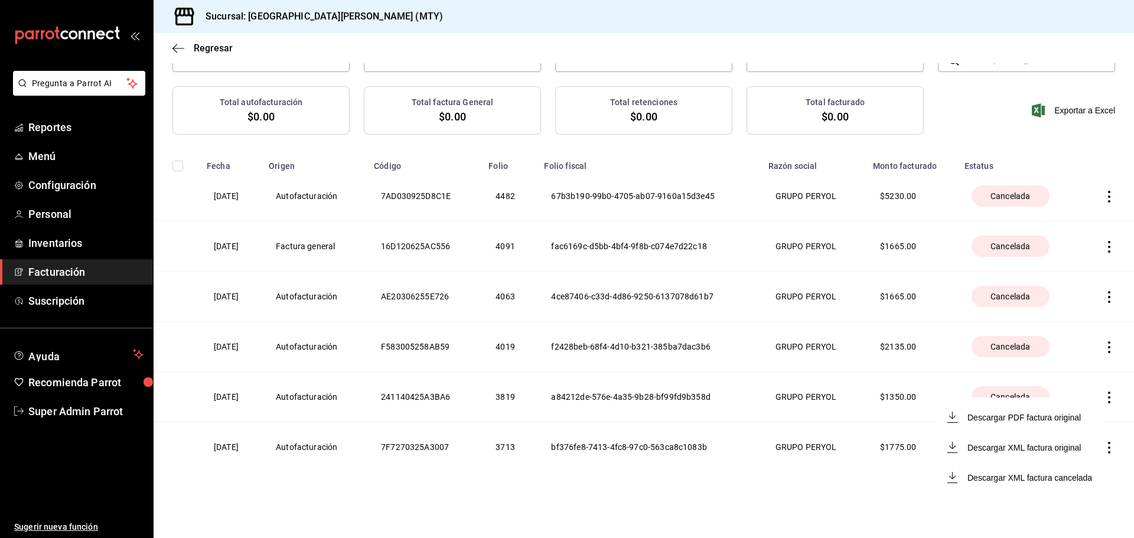
click at [847, 482] on div at bounding box center [567, 269] width 1134 height 538
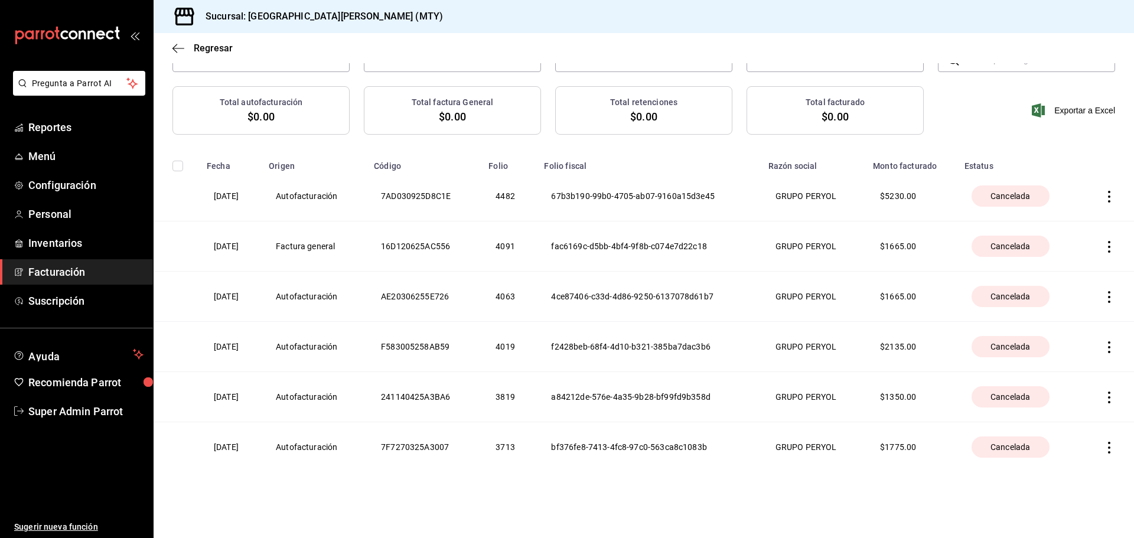
click at [1108, 442] on icon "button" at bounding box center [1109, 448] width 2 height 12
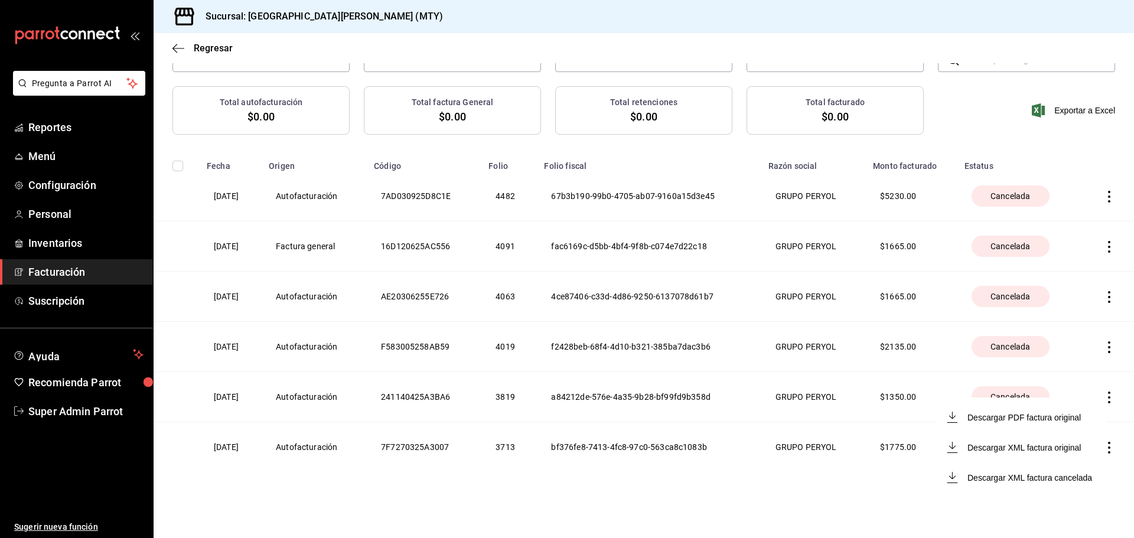
click at [819, 472] on div at bounding box center [567, 269] width 1134 height 538
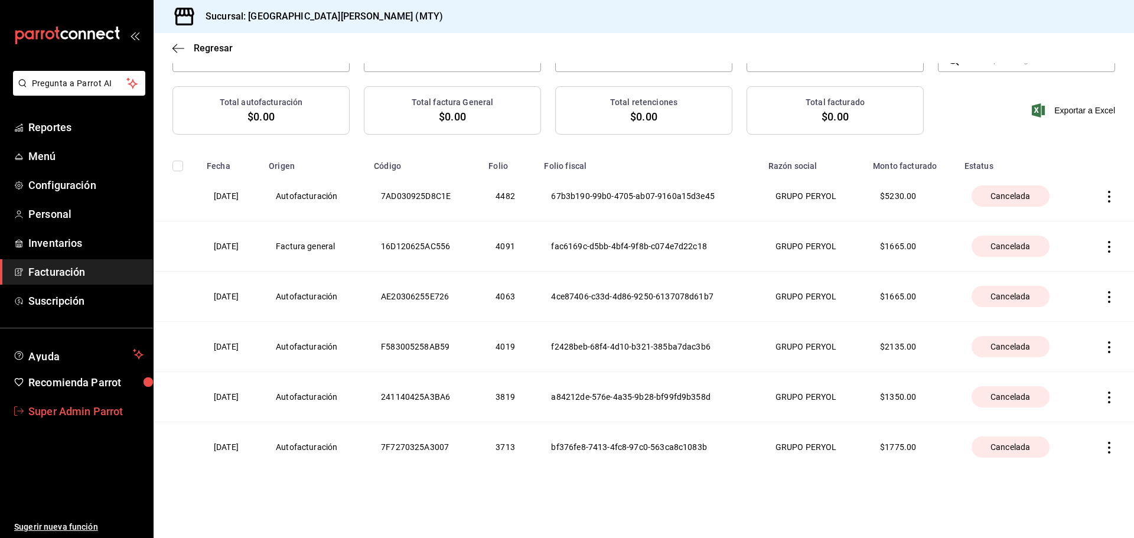
click at [72, 407] on span "Super Admin Parrot" at bounding box center [85, 411] width 115 height 16
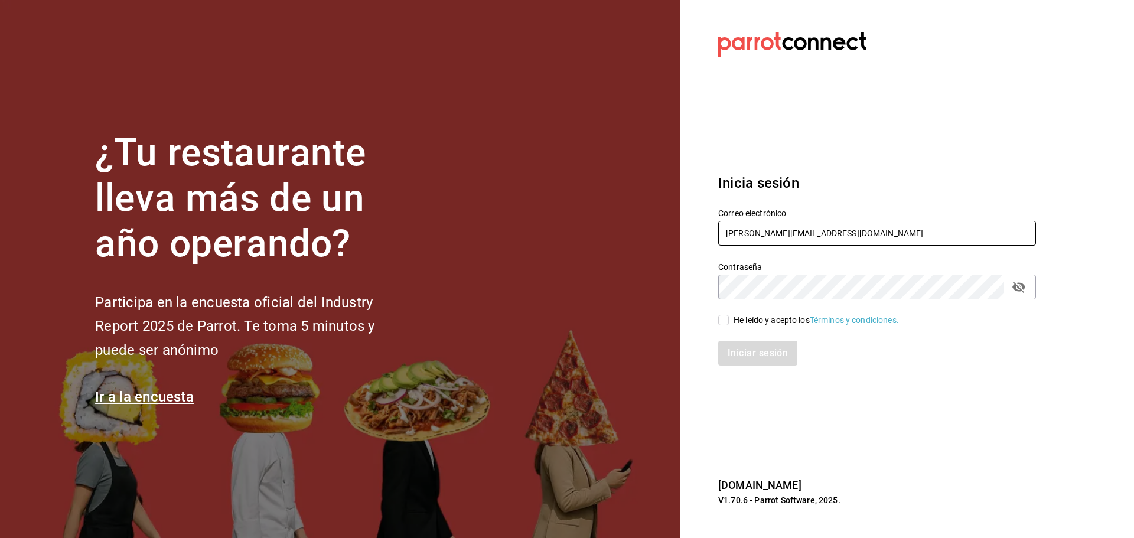
click at [781, 230] on input "sanjuan@mty.com" at bounding box center [877, 233] width 318 height 25
click at [763, 239] on input "agonia@hgo.mx" at bounding box center [877, 233] width 318 height 25
type input "bernies@sanrafael.com"
click at [723, 322] on input "He leído y acepto los Términos y condiciones." at bounding box center [723, 320] width 11 height 11
checkbox input "true"
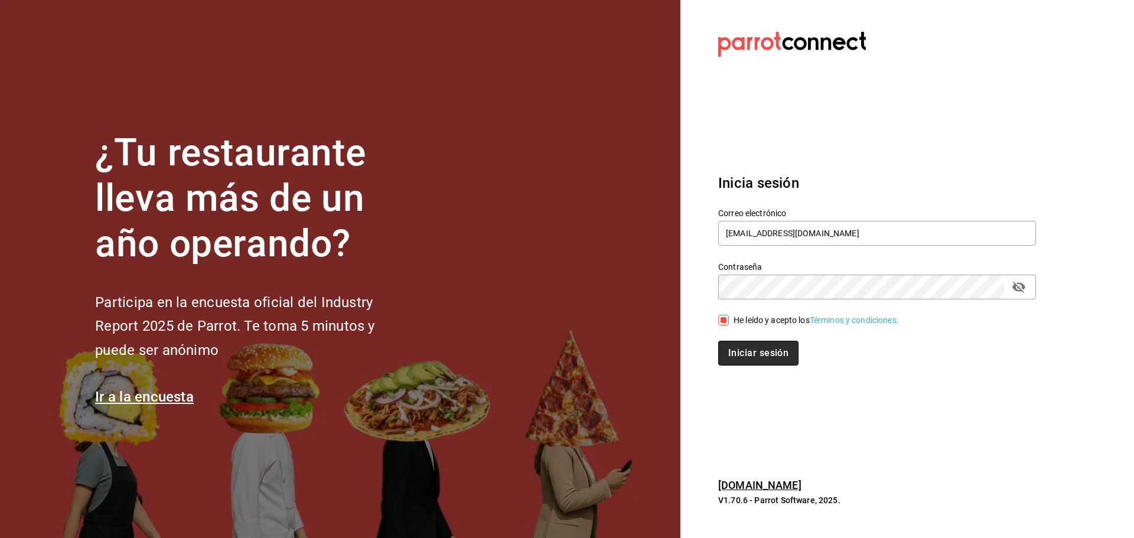
click at [742, 353] on button "Iniciar sesión" at bounding box center [758, 353] width 80 height 25
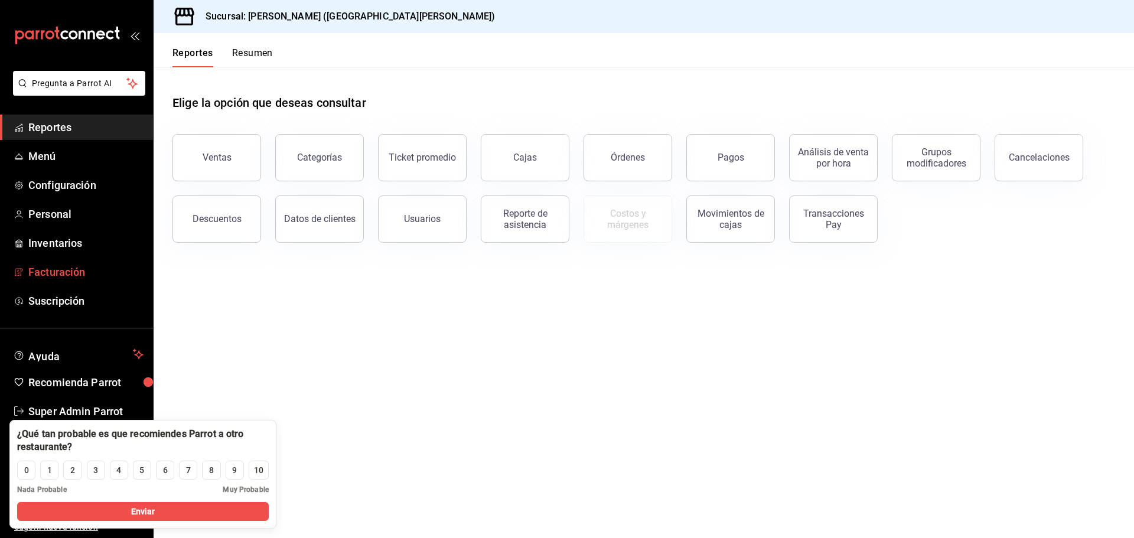
click at [52, 277] on span "Facturación" at bounding box center [85, 272] width 115 height 16
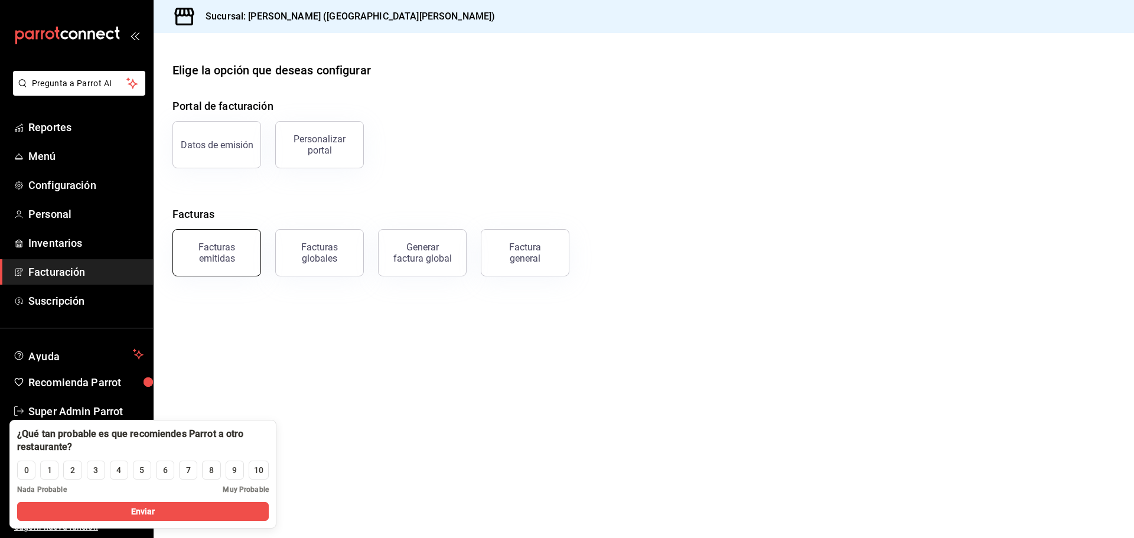
click at [195, 255] on div "Facturas emitidas" at bounding box center [216, 253] width 73 height 22
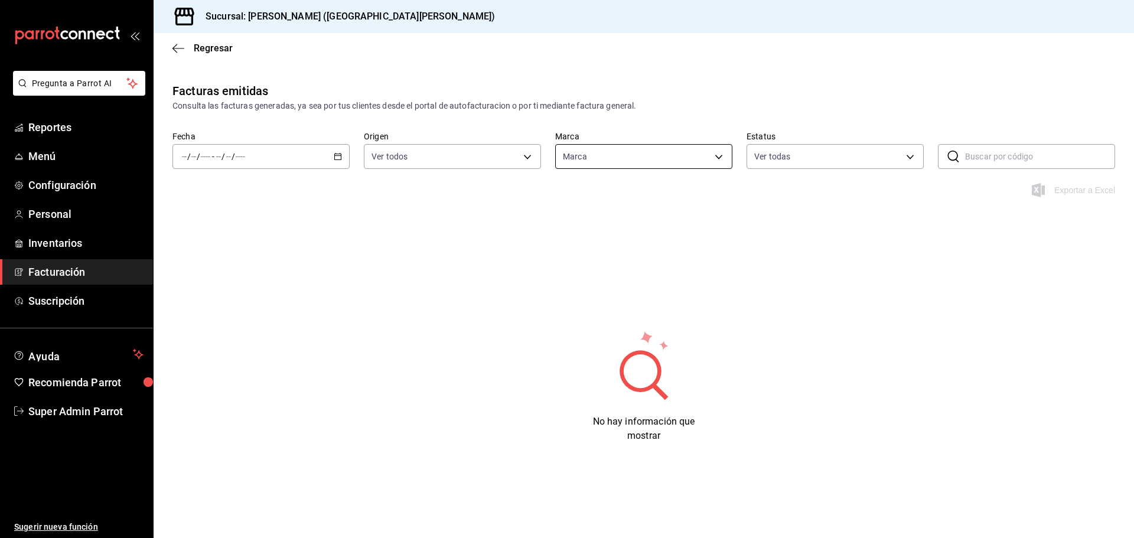
type input "f3818cf0-4d96-4516-aad1-56fe7977b2b4"
click at [987, 161] on input "text" at bounding box center [1040, 157] width 150 height 24
drag, startPoint x: 761, startPoint y: 149, endPoint x: 645, endPoint y: 159, distance: 115.6
click at [746, 149] on body "Pregunta a Parrot AI Reportes Menú Configuración Personal Inventarios Facturaci…" at bounding box center [567, 269] width 1134 height 538
click at [645, 159] on div at bounding box center [567, 269] width 1134 height 538
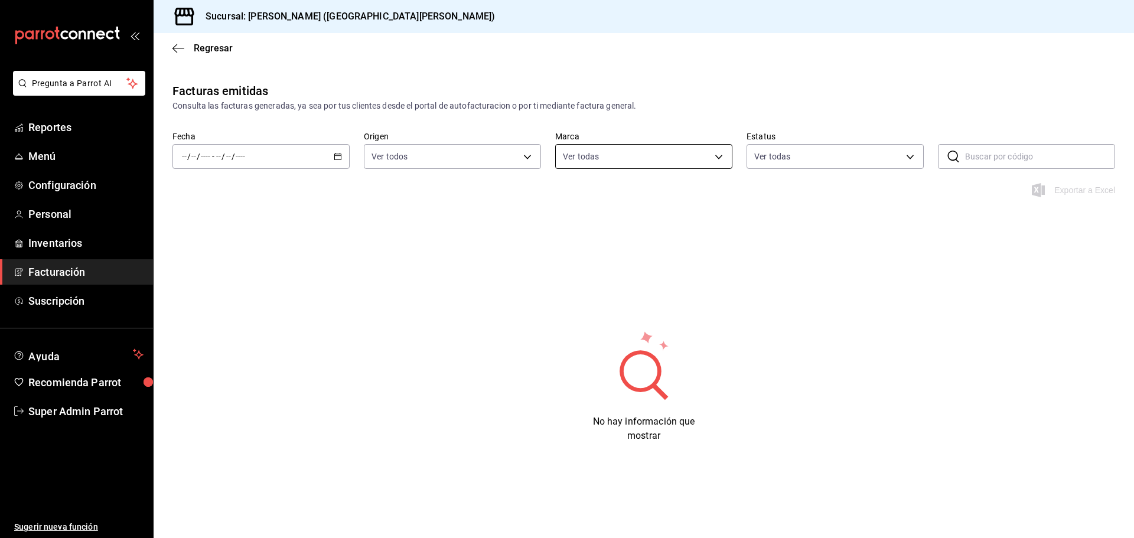
click at [643, 156] on body "Pregunta a Parrot AI Reportes Menú Configuración Personal Inventarios Facturaci…" at bounding box center [567, 269] width 1134 height 538
click at [788, 163] on div at bounding box center [567, 269] width 1134 height 538
click at [788, 161] on body "Pregunta a Parrot AI Reportes Menú Configuración Personal Inventarios Facturaci…" at bounding box center [567, 269] width 1134 height 538
click at [780, 194] on div "Ver todas" at bounding box center [784, 200] width 61 height 25
checkbox input "false"
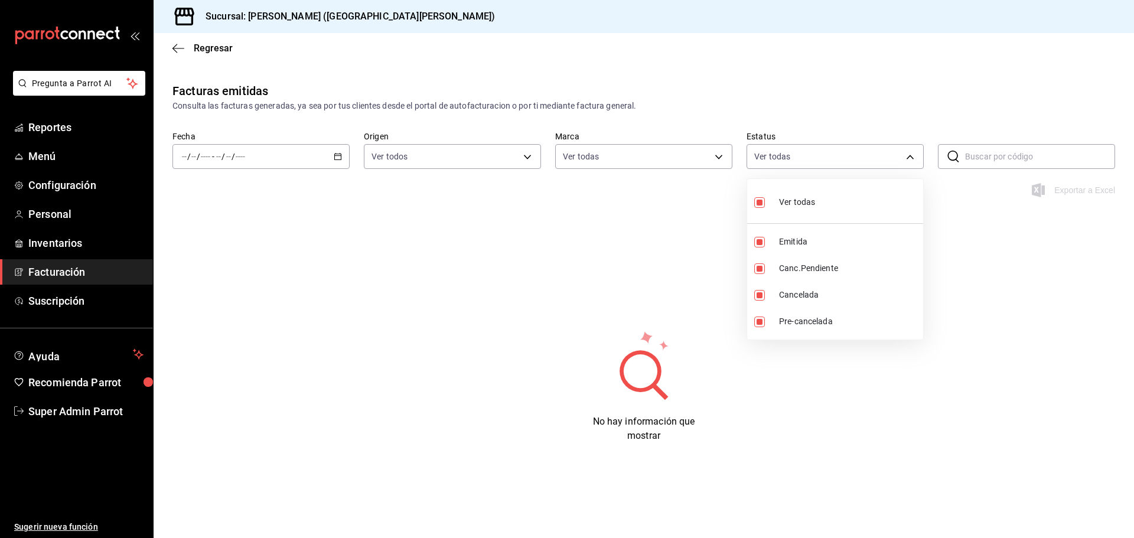
checkbox input "false"
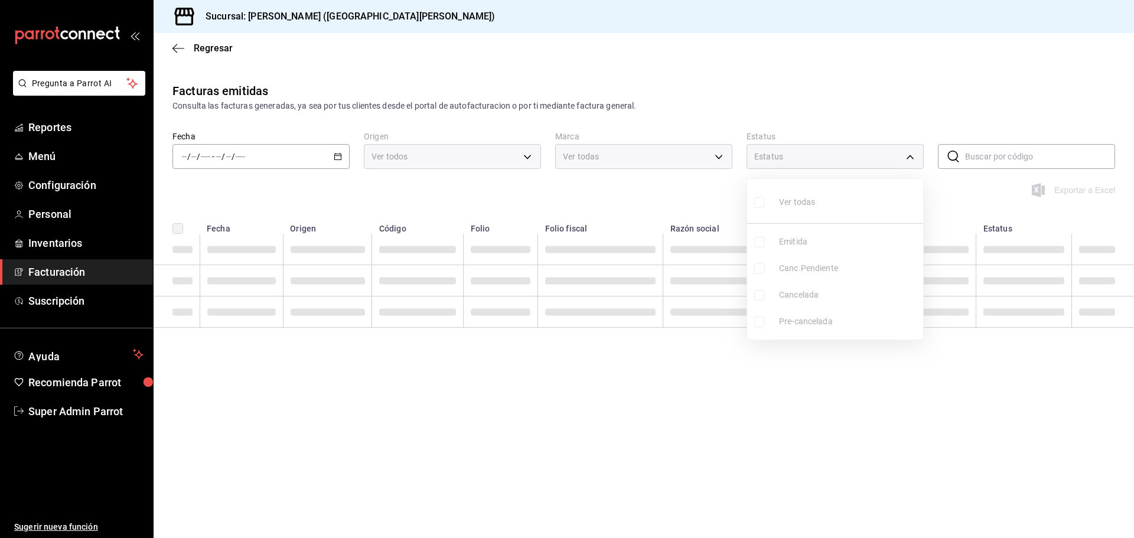
click at [761, 295] on ul "Ver todas Emitida Canc.Pendiente Cancelada Pre-cancelada" at bounding box center [835, 259] width 176 height 161
click at [717, 208] on div at bounding box center [567, 269] width 1134 height 538
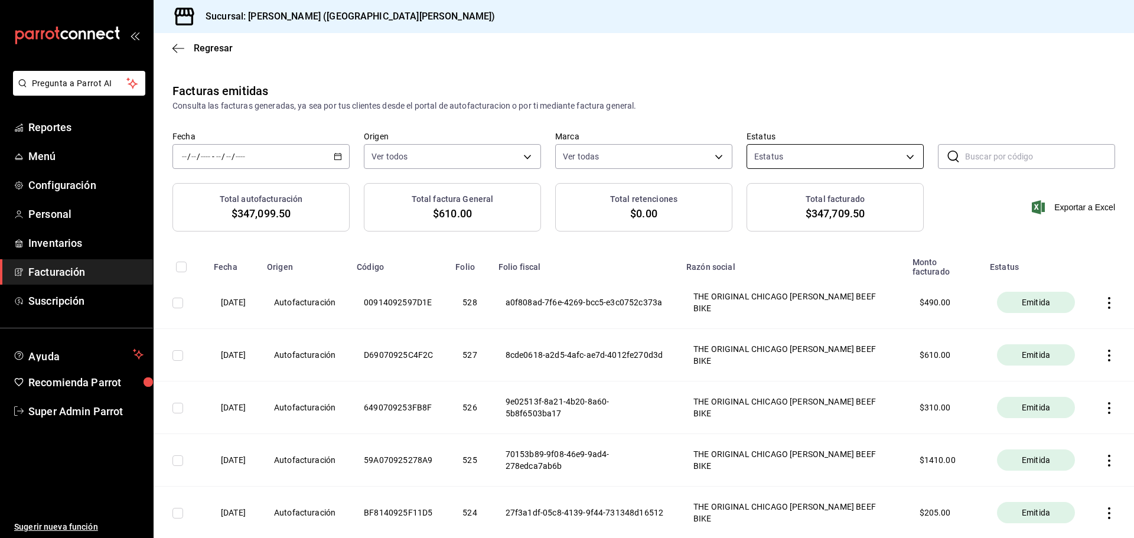
click at [787, 164] on body "Pregunta a Parrot AI Reportes Menú Configuración Personal Inventarios Facturaci…" at bounding box center [567, 269] width 1134 height 538
click at [770, 291] on li "Cancelada" at bounding box center [829, 295] width 174 height 27
type input "CANCELLED"
checkbox input "true"
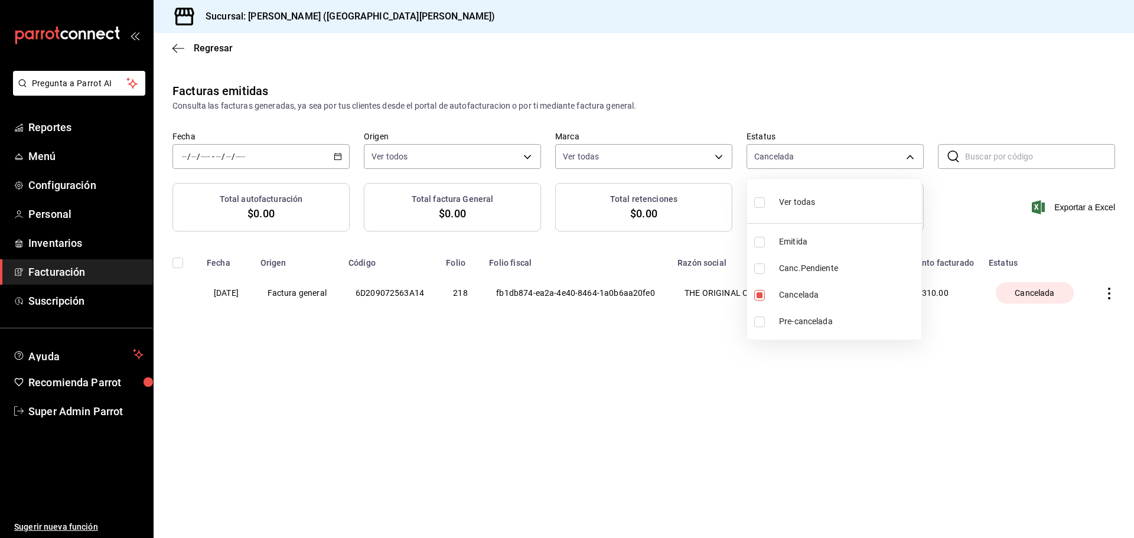
click at [846, 88] on div at bounding box center [567, 269] width 1134 height 538
click at [1103, 289] on th at bounding box center [1110, 293] width 45 height 50
click at [1104, 289] on icon "button" at bounding box center [1109, 294] width 12 height 12
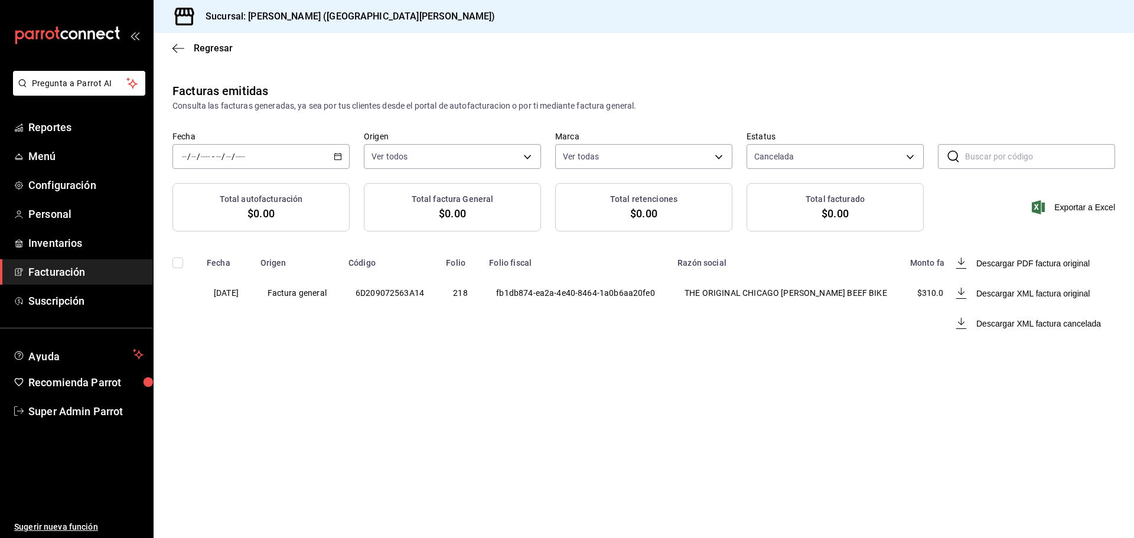
click at [774, 432] on div at bounding box center [567, 269] width 1134 height 538
click at [1105, 298] on icon "button" at bounding box center [1109, 294] width 12 height 12
click at [1028, 321] on div "Descargar XML factura cancelada" at bounding box center [1038, 323] width 125 height 9
click at [820, 168] on body "Pregunta a Parrot AI Reportes Menú Configuración Personal Inventarios Facturaci…" at bounding box center [567, 269] width 1134 height 538
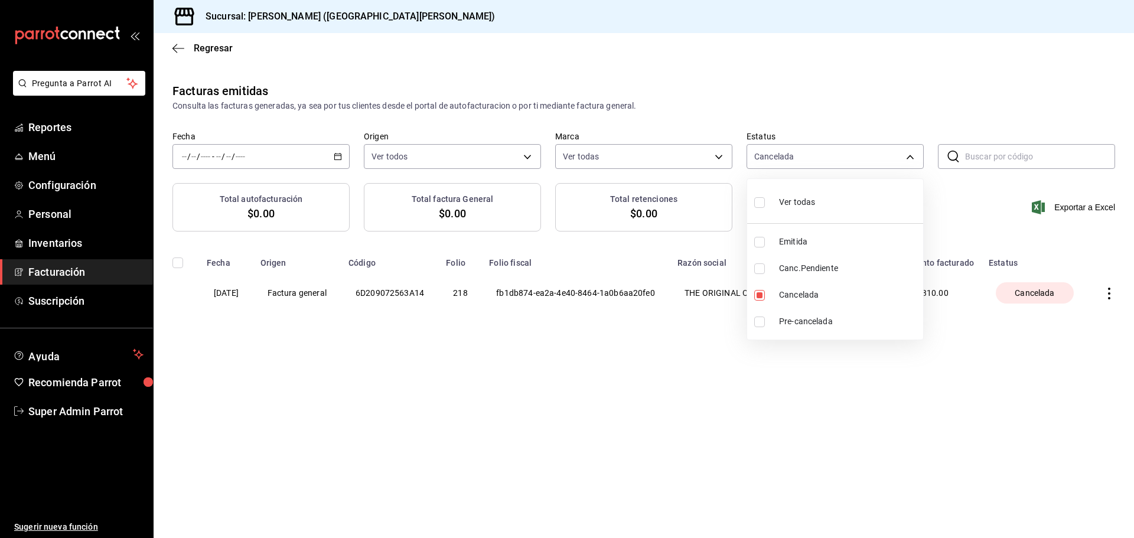
click at [796, 239] on span "Emitida" at bounding box center [848, 242] width 139 height 12
type input "CANCELLED,ACTIVE"
checkbox input "true"
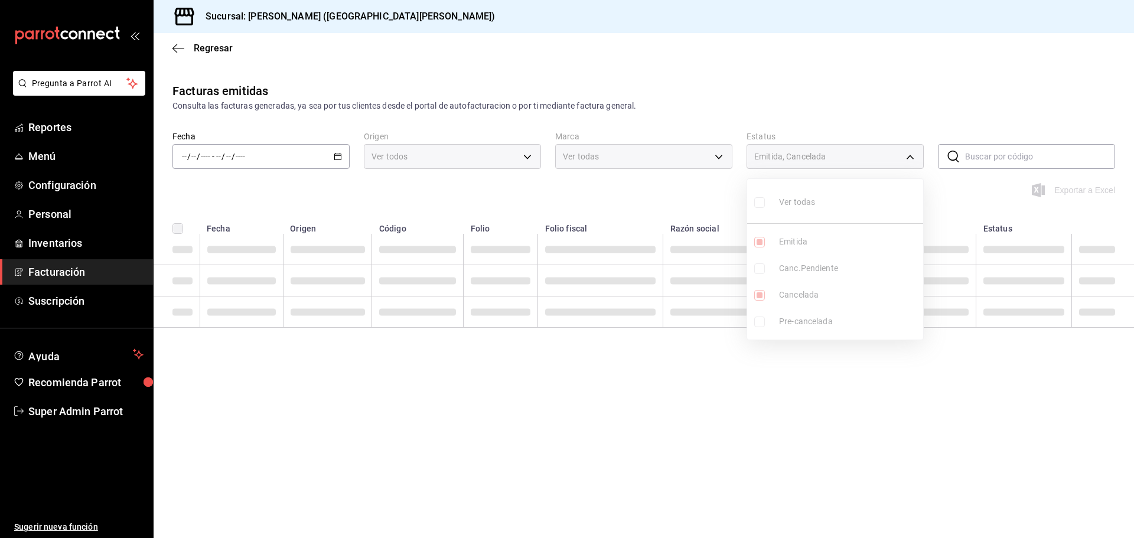
click at [846, 105] on div at bounding box center [567, 269] width 1134 height 538
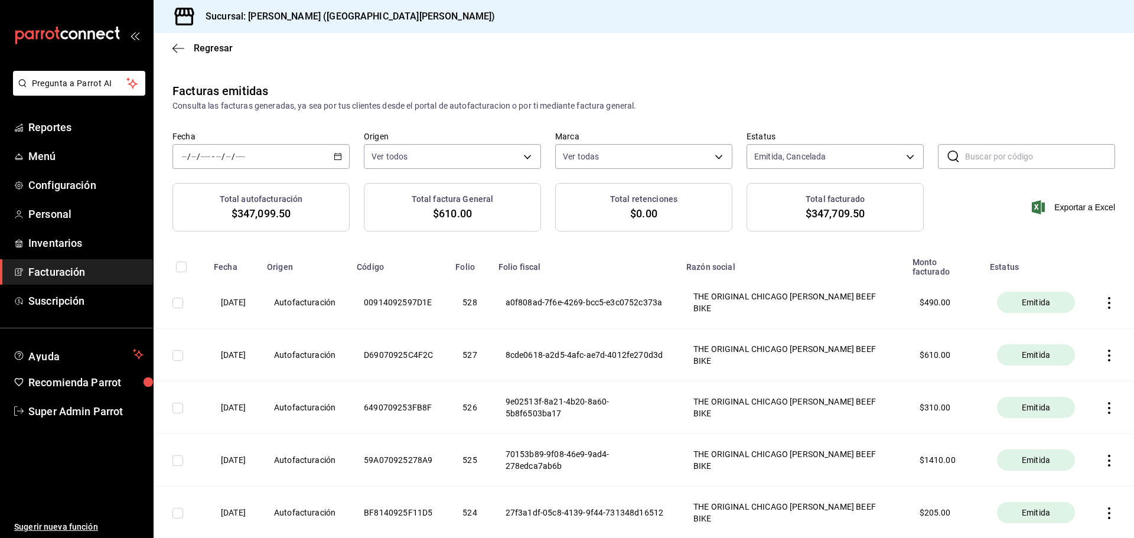
click at [1103, 302] on icon "button" at bounding box center [1109, 303] width 12 height 12
click at [1036, 338] on li "Cancelar factura" at bounding box center [1054, 333] width 104 height 28
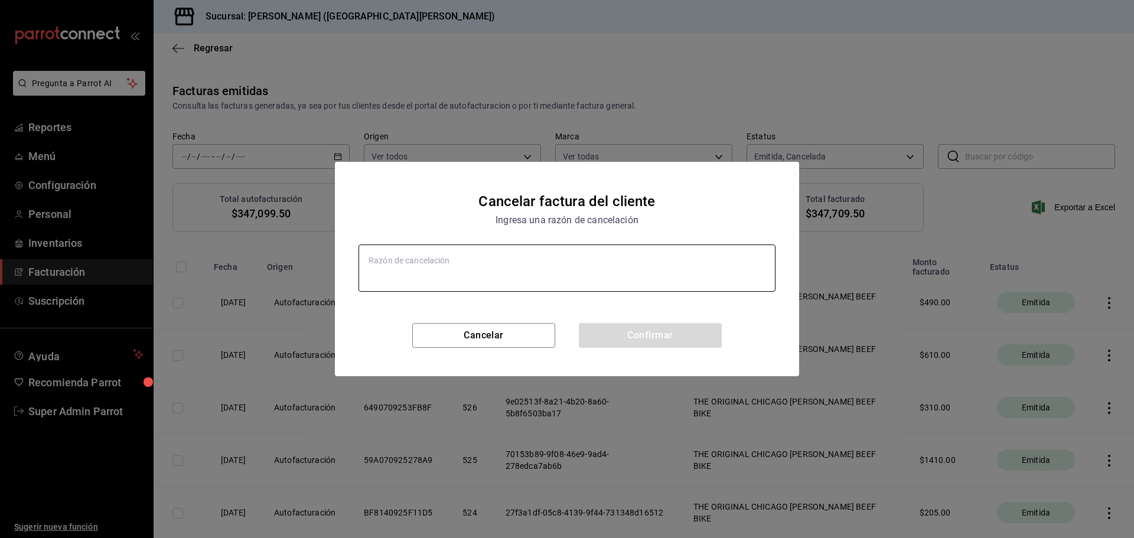
click at [499, 269] on textarea at bounding box center [566, 267] width 417 height 47
click at [495, 335] on button "Cancelar" at bounding box center [483, 335] width 143 height 25
type textarea "x"
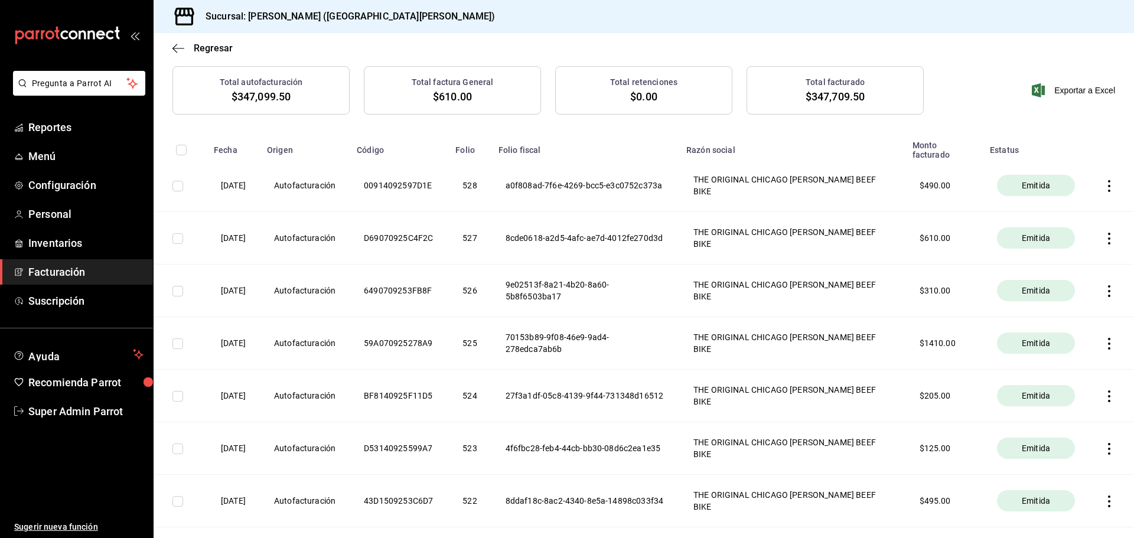
scroll to position [118, 0]
click at [1103, 242] on icon "button" at bounding box center [1109, 238] width 12 height 12
click at [1043, 272] on div "Cancelar factura" at bounding box center [1046, 267] width 61 height 9
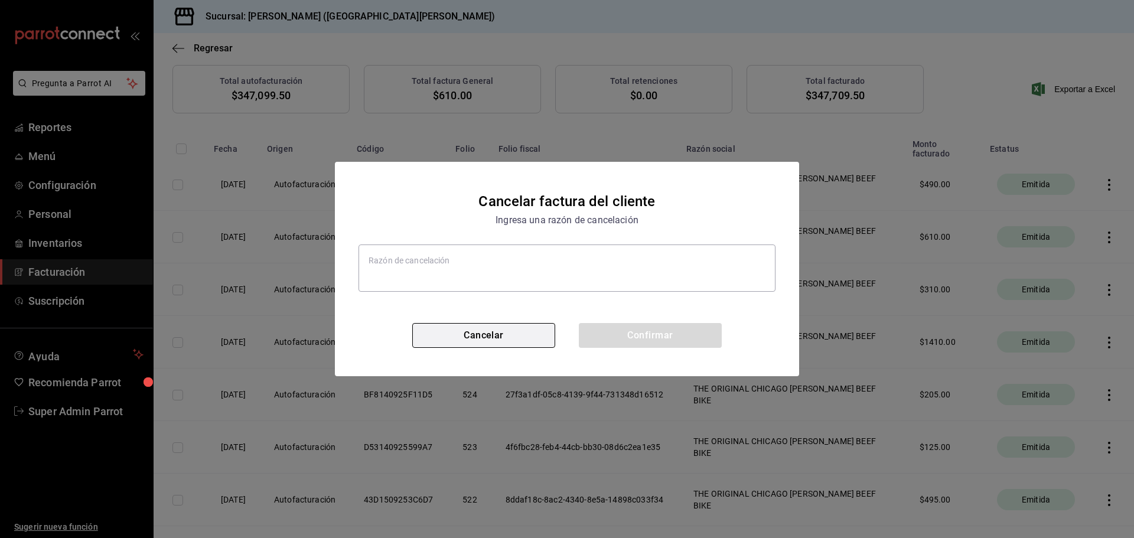
click at [478, 324] on button "Cancelar" at bounding box center [483, 335] width 143 height 25
type textarea "x"
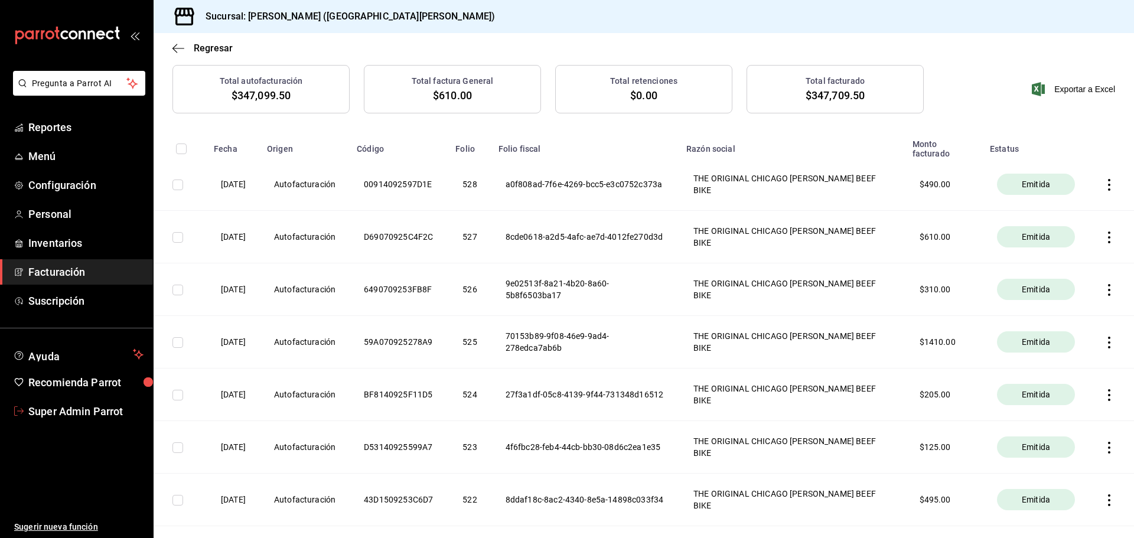
drag, startPoint x: 78, startPoint y: 403, endPoint x: 211, endPoint y: 361, distance: 139.2
click at [77, 403] on span "Super Admin Parrot" at bounding box center [85, 411] width 115 height 16
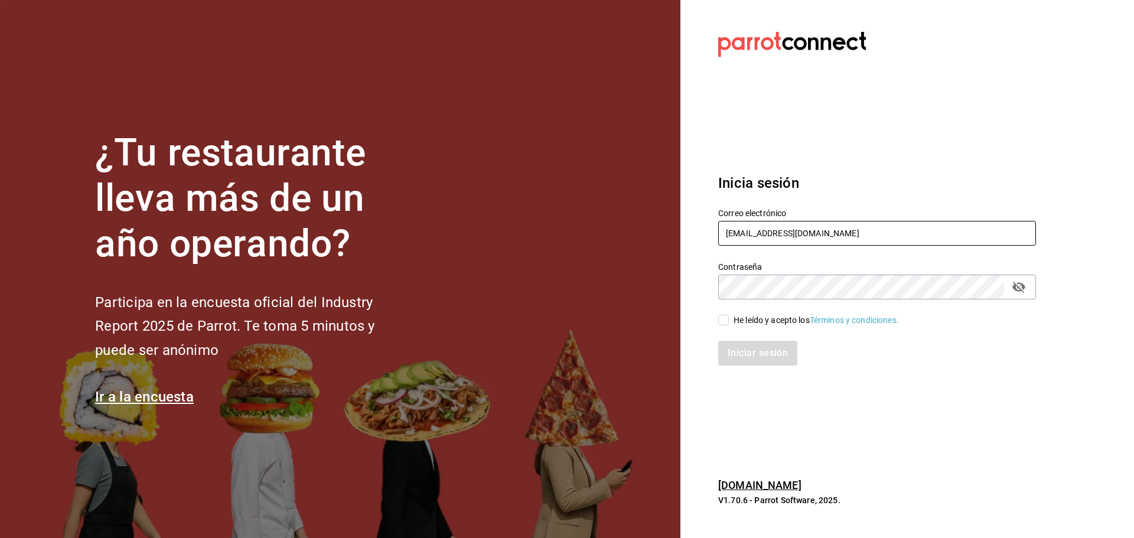
click at [881, 226] on input "bernies@sanrafael.com" at bounding box center [877, 233] width 318 height 25
type input "sanjuan@mty.com"
click at [761, 317] on div "He leído y acepto los Términos y condiciones." at bounding box center [815, 320] width 165 height 12
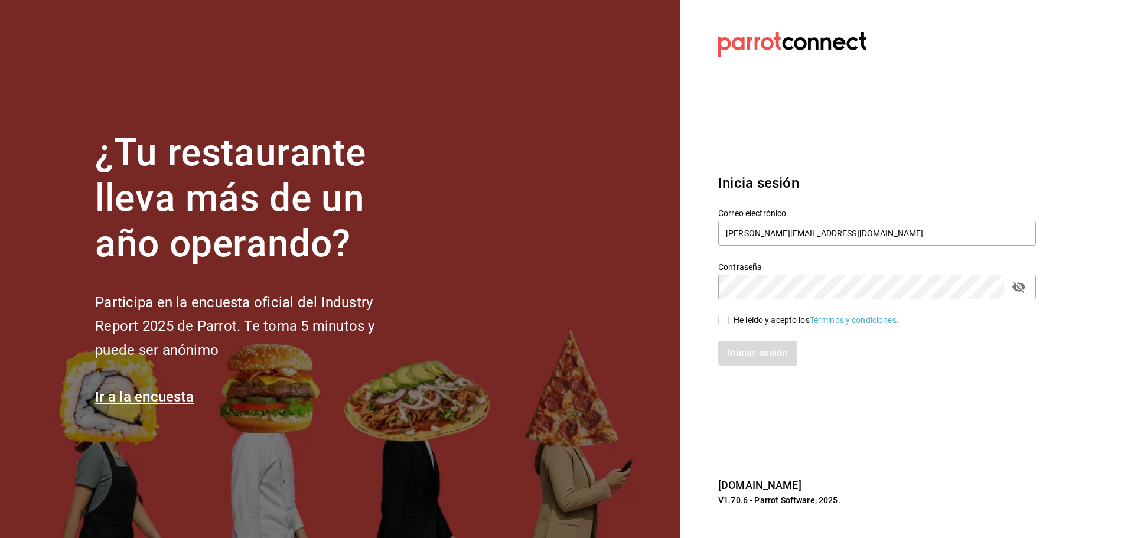
click at [729, 317] on input "He leído y acepto los Términos y condiciones." at bounding box center [723, 320] width 11 height 11
checkbox input "true"
click at [761, 347] on button "Iniciar sesión" at bounding box center [758, 353] width 80 height 25
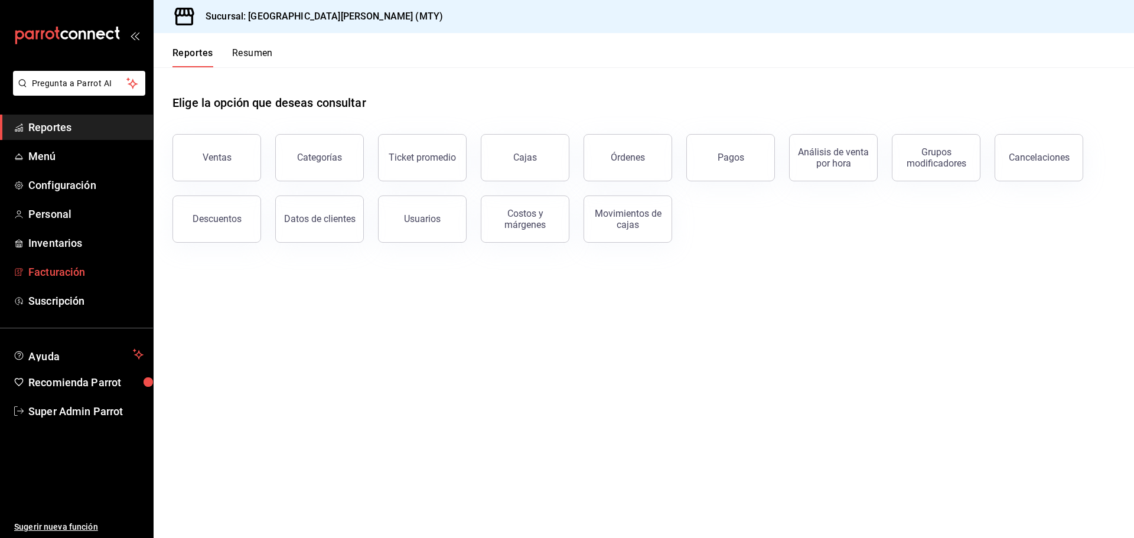
click at [88, 269] on span "Facturación" at bounding box center [85, 272] width 115 height 16
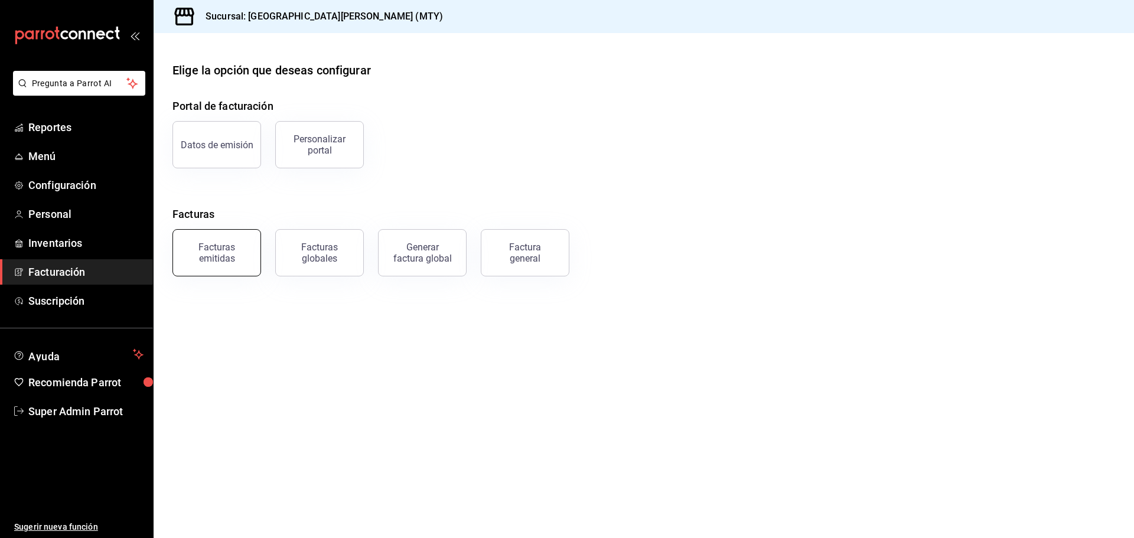
click at [232, 233] on button "Facturas emitidas" at bounding box center [216, 252] width 89 height 47
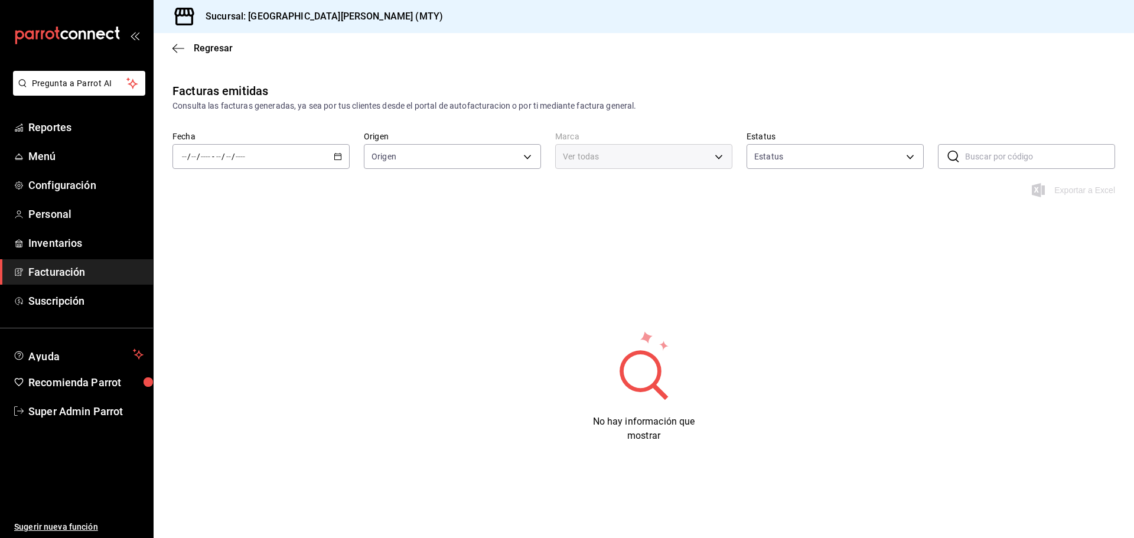
type input "ORDER_INVOICE,GENERAL_INVOICE"
type input "ACTIVE,PENDING_CANCELLATION,CANCELLED,PRE_CANCELLED"
type input "993182a7-2c84-4ec8-9ef4-4438dae30c02"
click at [307, 160] on div "/ / - / /" at bounding box center [260, 156] width 177 height 25
click at [243, 195] on span "Hoy" at bounding box center [228, 192] width 92 height 12
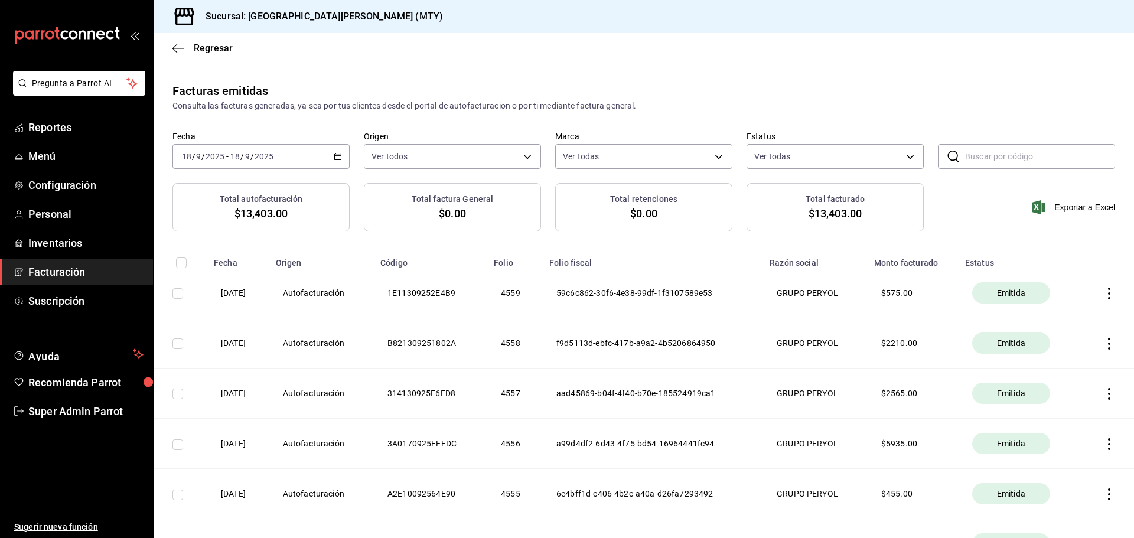
click at [1091, 293] on th at bounding box center [1107, 293] width 53 height 50
click at [1094, 294] on th at bounding box center [1107, 293] width 53 height 50
click at [1103, 292] on icon "button" at bounding box center [1109, 294] width 12 height 12
click at [1045, 326] on div "Cancelar factura" at bounding box center [1046, 322] width 61 height 9
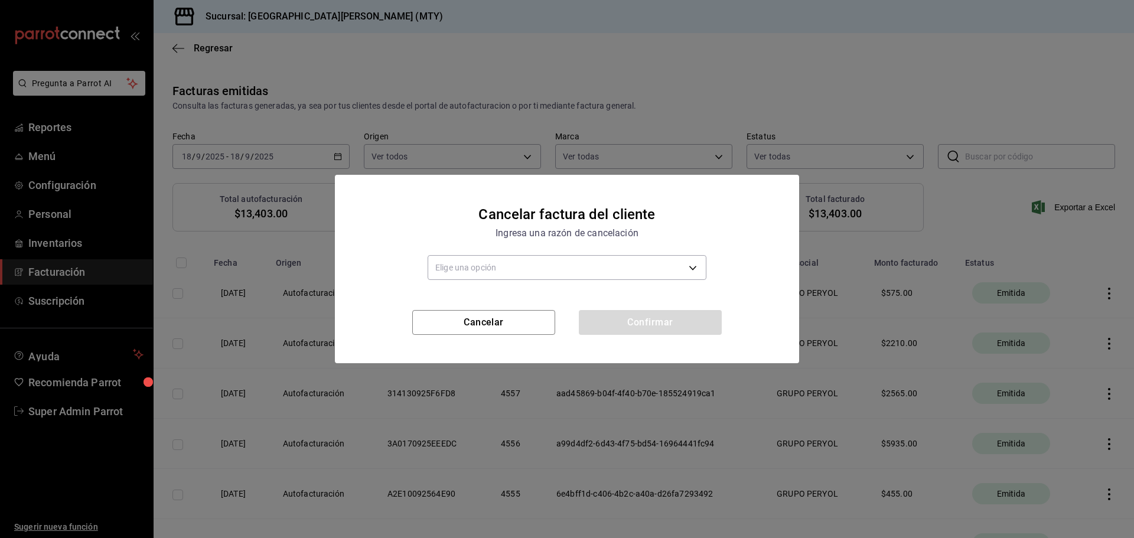
click at [532, 282] on div "Elige una opción" at bounding box center [567, 269] width 279 height 28
click at [534, 271] on body "Pregunta a Parrot AI Reportes Menú Configuración Personal Inventarios Facturaci…" at bounding box center [567, 269] width 1134 height 538
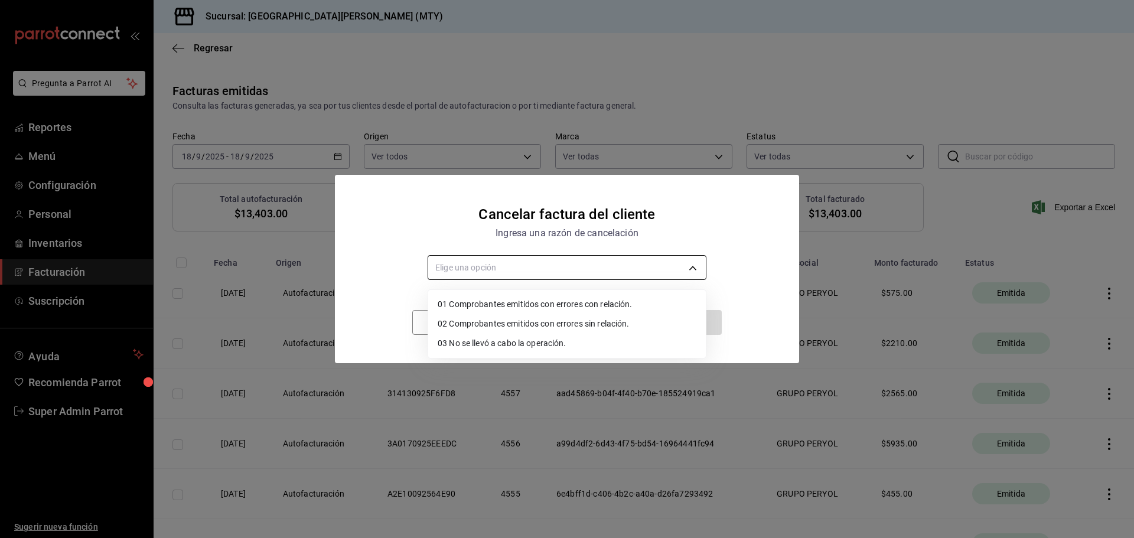
click at [534, 271] on div at bounding box center [567, 269] width 1134 height 538
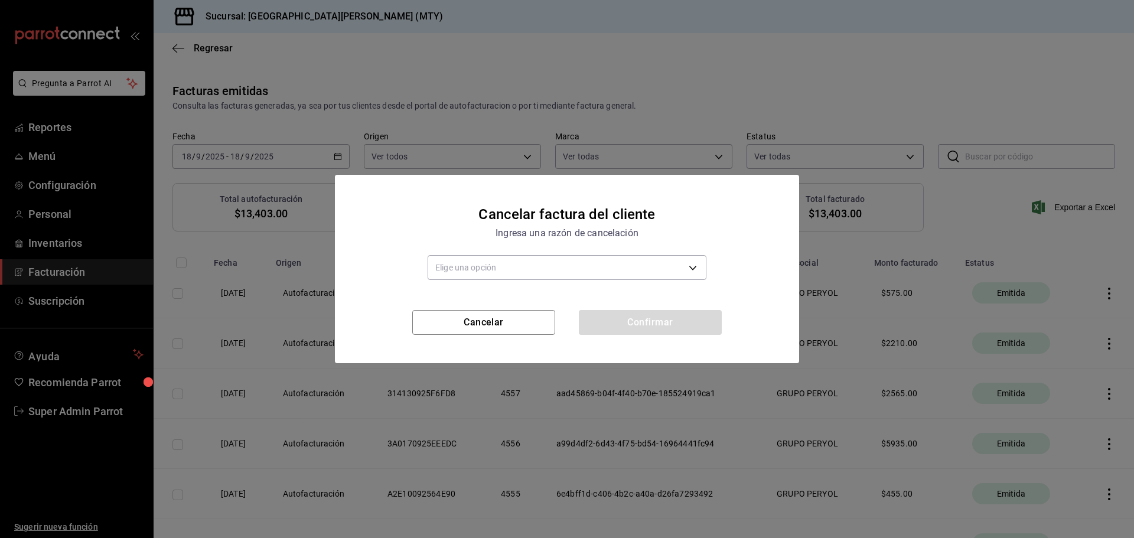
click at [580, 252] on h2 "Cancelar factura del cliente Ingresa una razón de cancelación" at bounding box center [567, 215] width 464 height 80
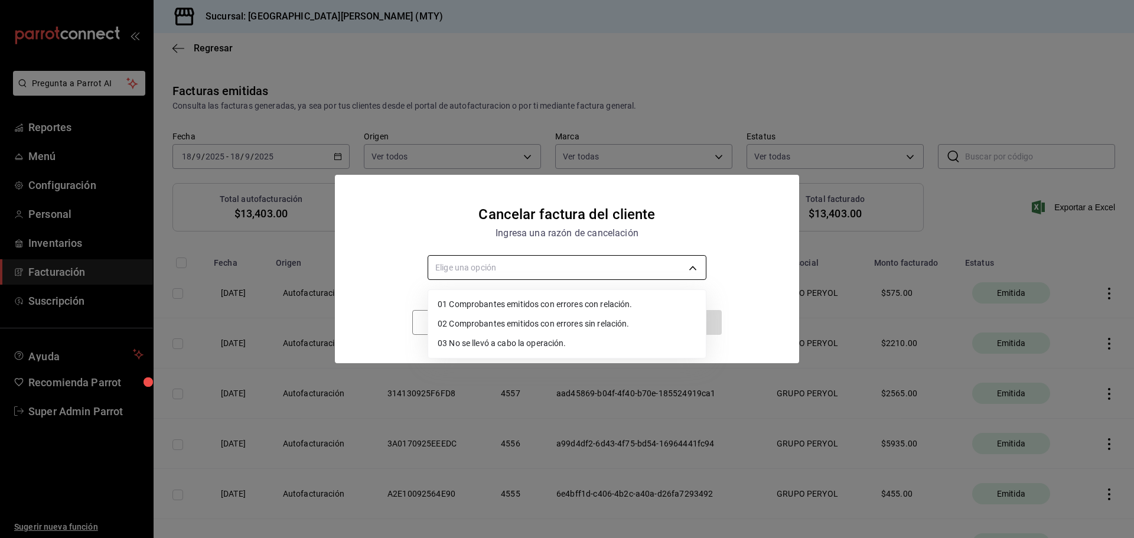
click at [581, 256] on body "Pregunta a Parrot AI Reportes Menú Configuración Personal Inventarios Facturaci…" at bounding box center [567, 269] width 1134 height 538
drag, startPoint x: 583, startPoint y: 261, endPoint x: 583, endPoint y: 153, distance: 108.1
click at [583, 258] on div at bounding box center [567, 269] width 1134 height 538
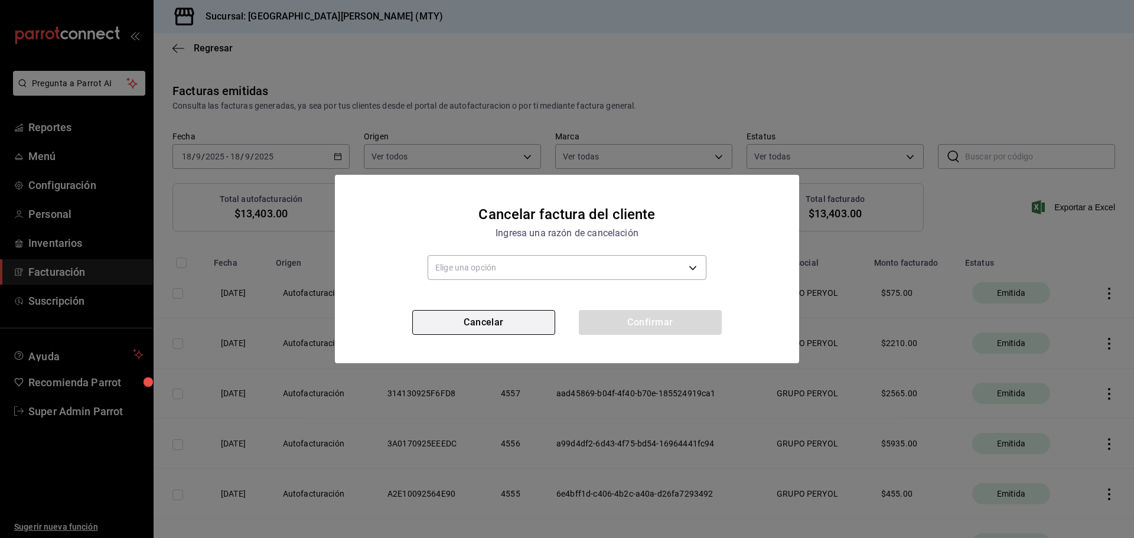
click at [459, 312] on button "Cancelar" at bounding box center [483, 322] width 143 height 25
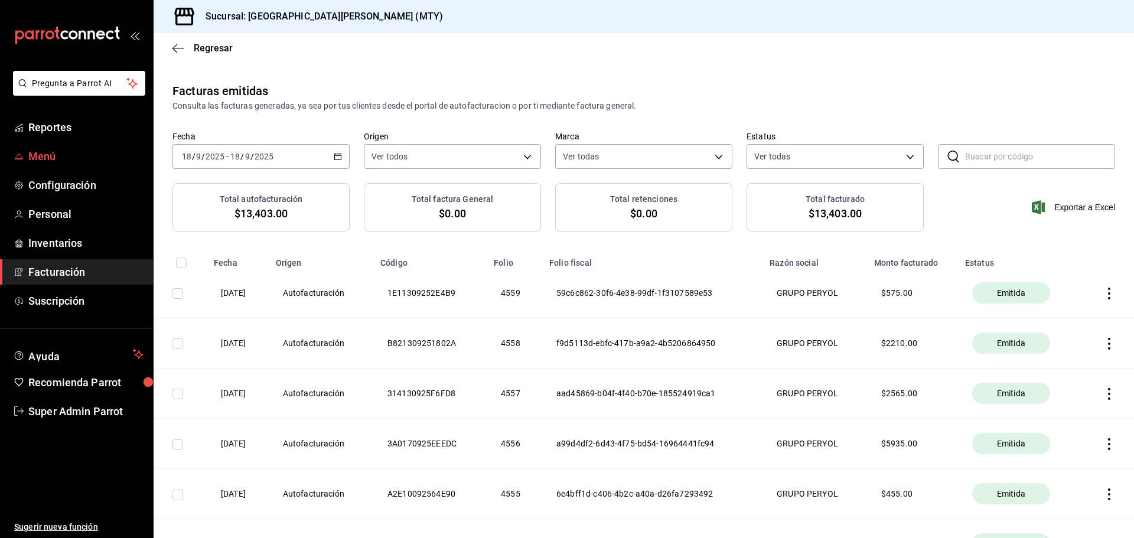
click at [68, 163] on span "Menú" at bounding box center [85, 156] width 115 height 16
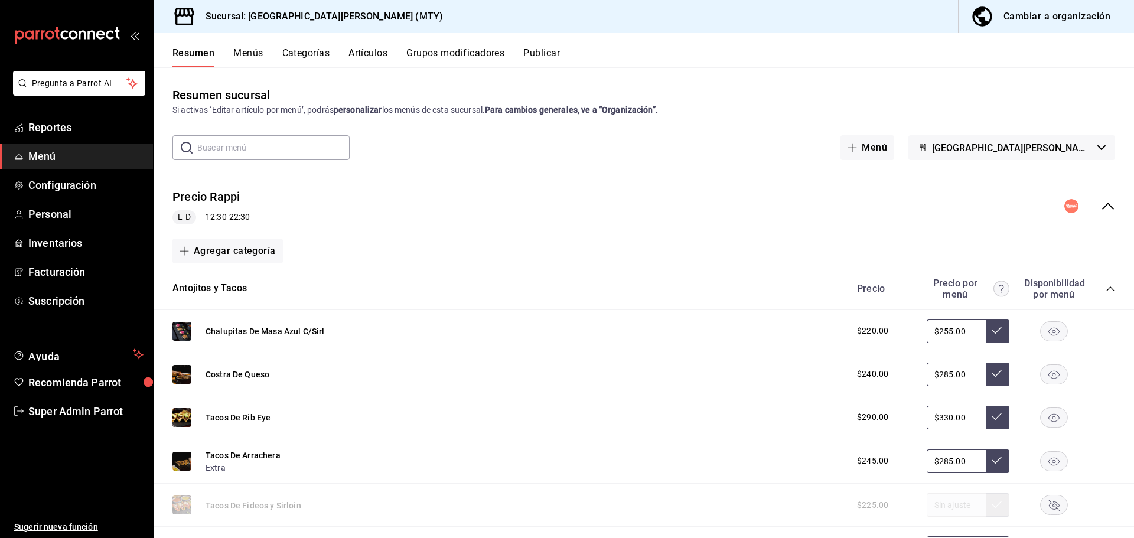
click at [367, 62] on button "Artículos" at bounding box center [367, 57] width 39 height 20
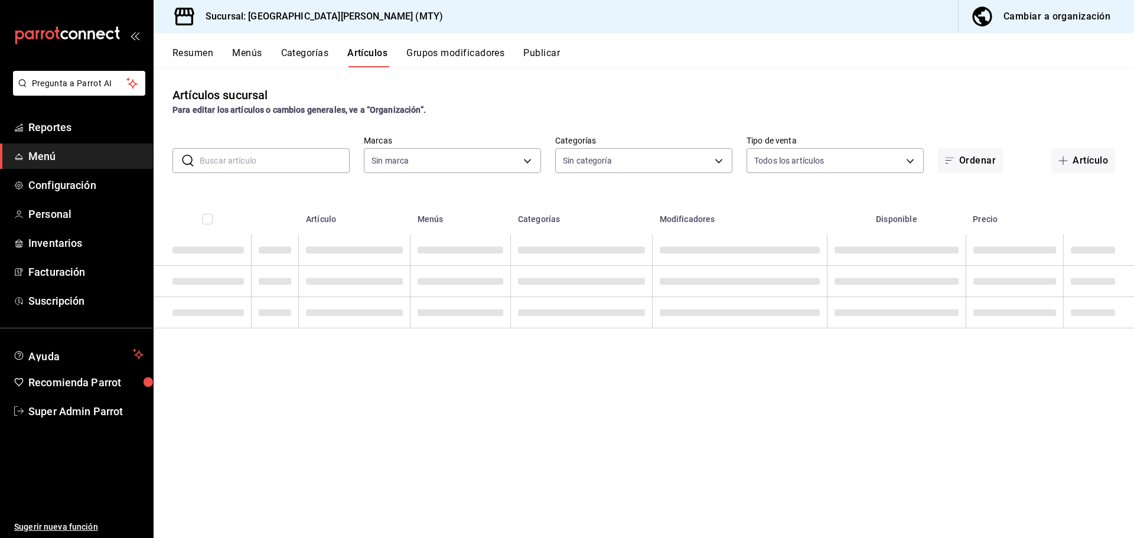
type input "993182a7-2c84-4ec8-9ef4-4438dae30c02"
type input "f0f1c746-f3c3-4ccc-a6c7-92491a04bd66,bc8a8506-8c9a-4ccc-bee8-9613004b69e8,dff53…"
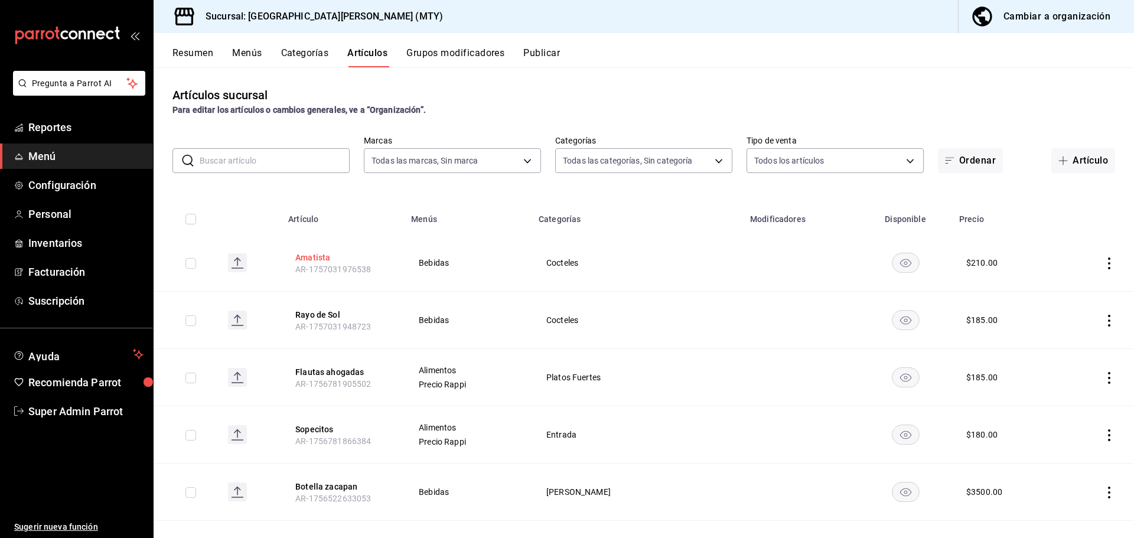
click at [315, 260] on button "Amatista" at bounding box center [342, 258] width 94 height 12
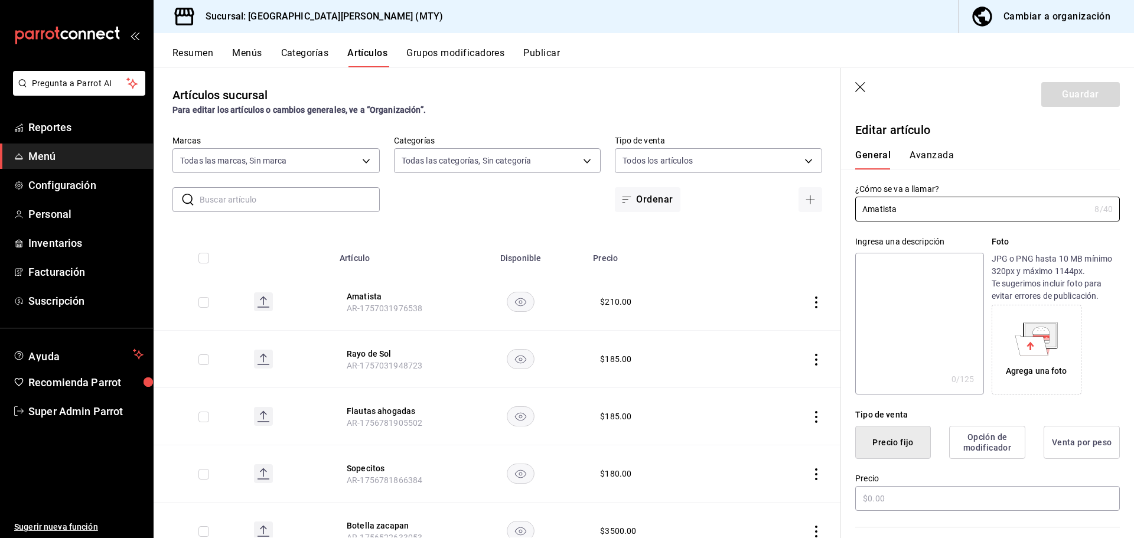
type input "$210.00"
click at [927, 153] on button "Avanzada" at bounding box center [931, 159] width 44 height 20
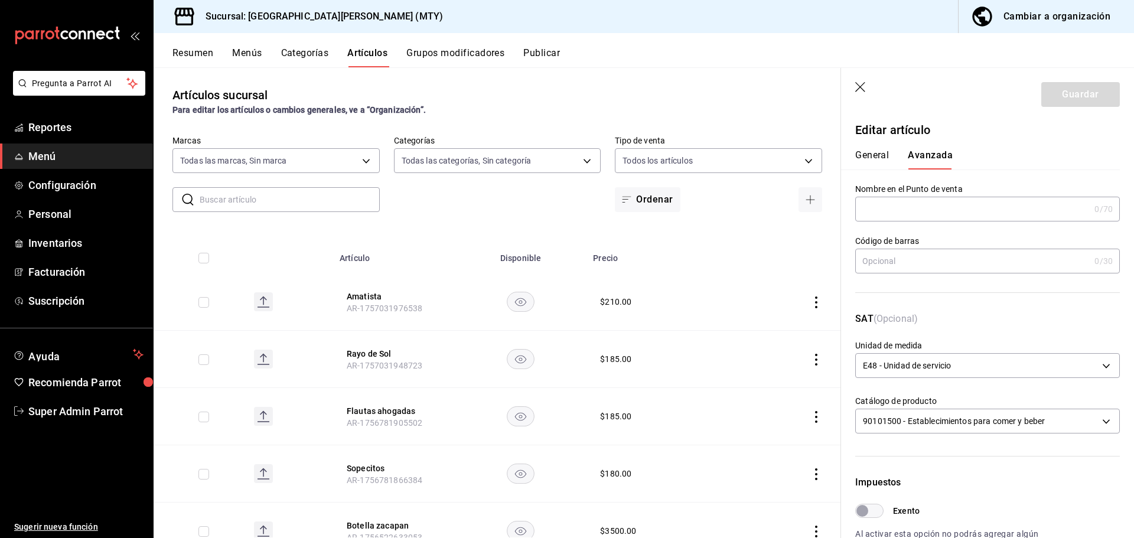
click at [862, 93] on header "Guardar" at bounding box center [987, 92] width 293 height 48
click at [862, 93] on icon "button" at bounding box center [861, 88] width 12 height 12
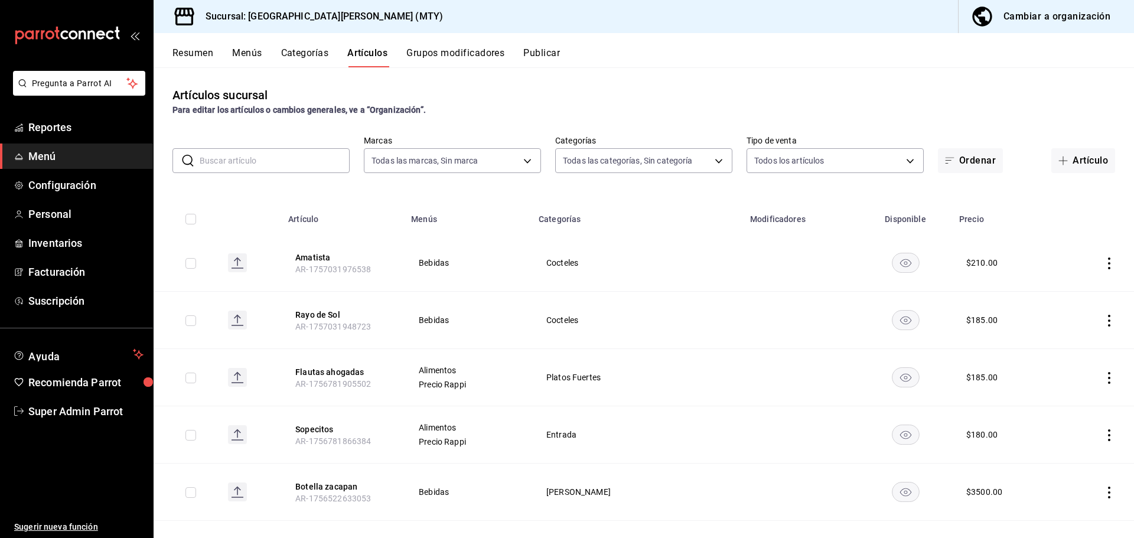
click at [244, 52] on button "Menús" at bounding box center [247, 57] width 30 height 20
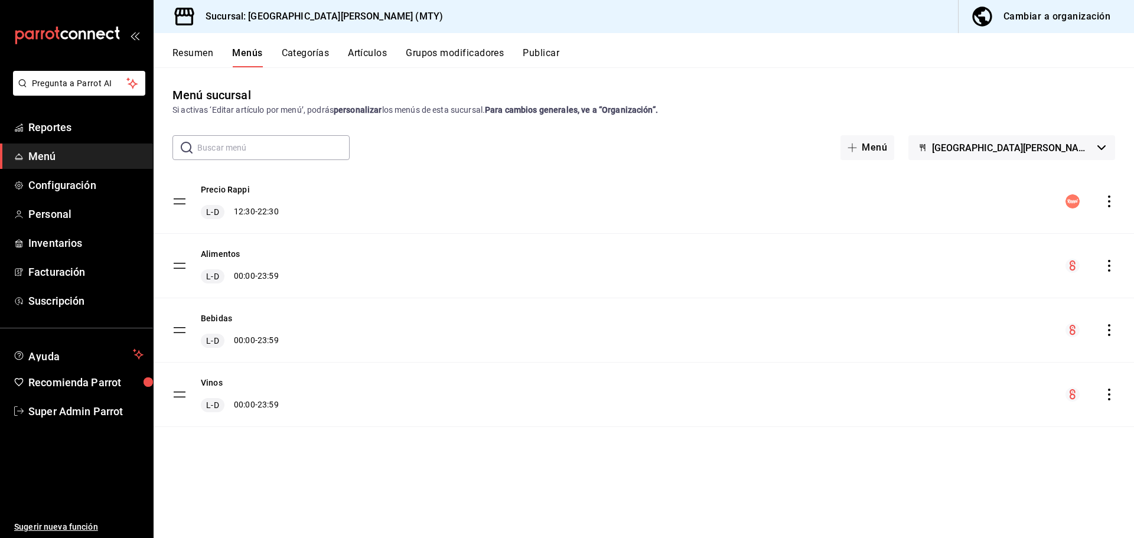
click at [1000, 141] on button "[GEOGRAPHIC_DATA][PERSON_NAME] ([GEOGRAPHIC_DATA])" at bounding box center [1011, 147] width 207 height 25
click at [1000, 141] on div at bounding box center [567, 269] width 1134 height 538
click at [487, 94] on div "Menú sucursal Si activas ‘Editar artículo por menú’, podrás personalizar los me…" at bounding box center [644, 101] width 980 height 30
